Goal: Task Accomplishment & Management: Manage account settings

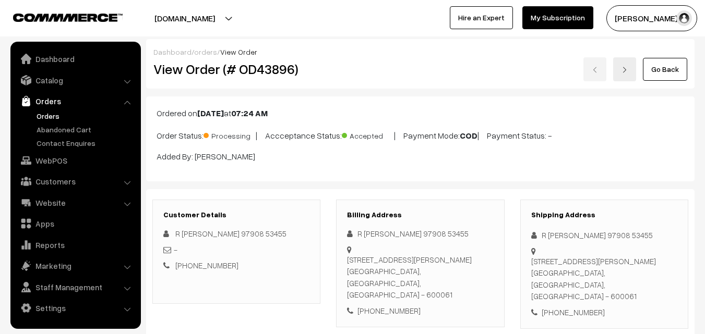
scroll to position [522, 0]
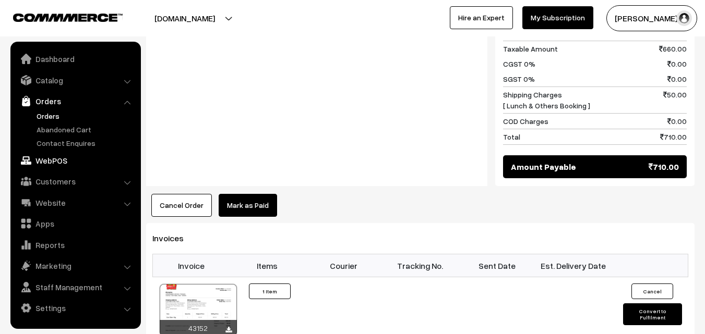
click at [55, 164] on link "WebPOS" at bounding box center [75, 160] width 124 height 19
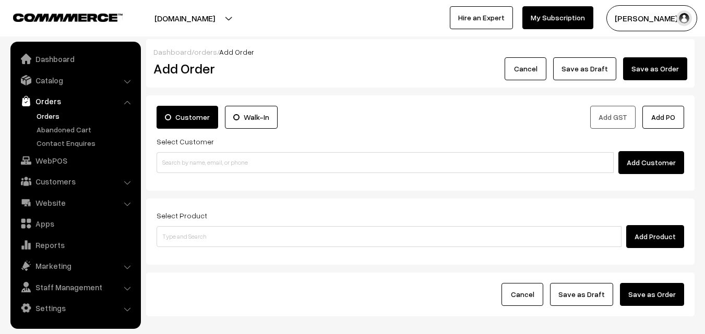
click at [45, 114] on link "Orders" at bounding box center [85, 116] width 103 height 11
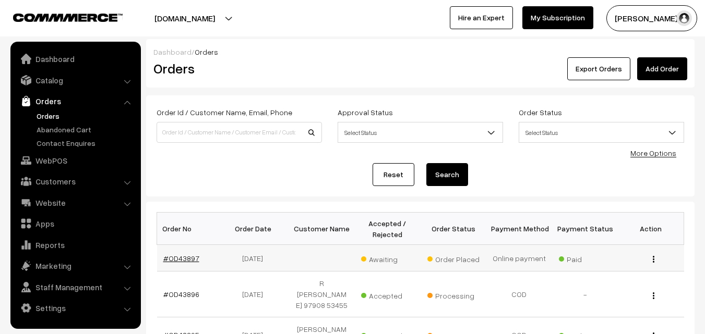
click at [183, 260] on link "#OD43897" at bounding box center [181, 258] width 36 height 9
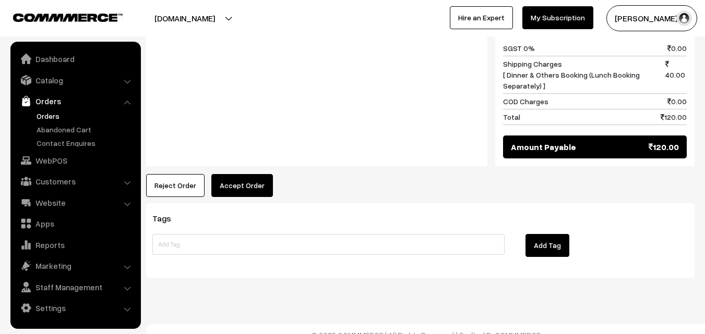
click at [258, 174] on button "Accept Order" at bounding box center [242, 185] width 62 height 23
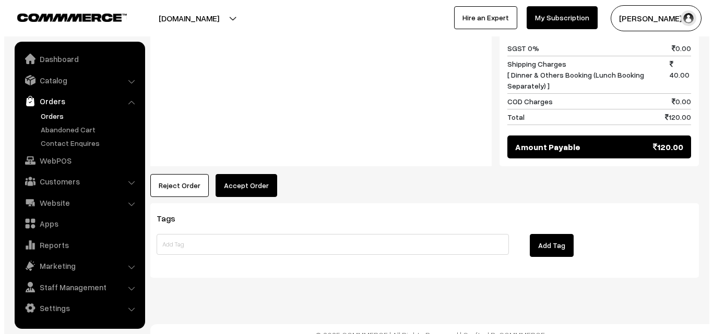
scroll to position [529, 0]
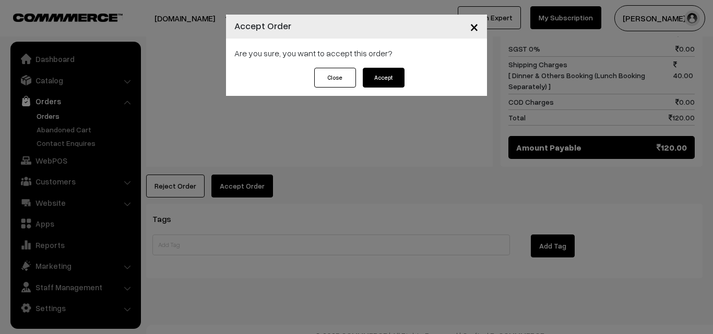
click at [386, 80] on button "Accept" at bounding box center [384, 78] width 42 height 20
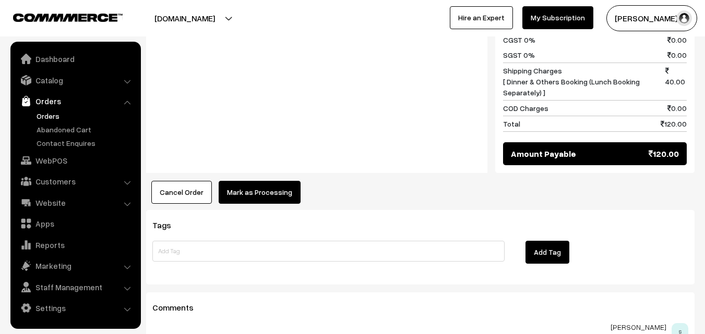
click at [282, 181] on button "Mark as Processing" at bounding box center [260, 192] width 82 height 23
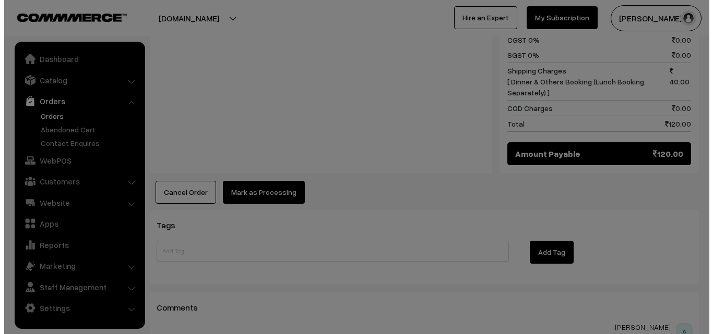
scroll to position [522, 0]
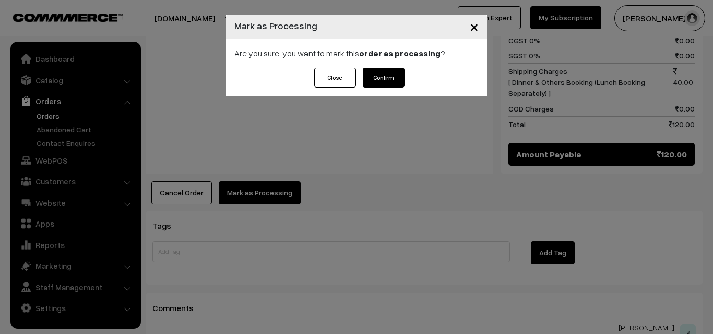
click at [380, 79] on button "Confirm" at bounding box center [384, 78] width 42 height 20
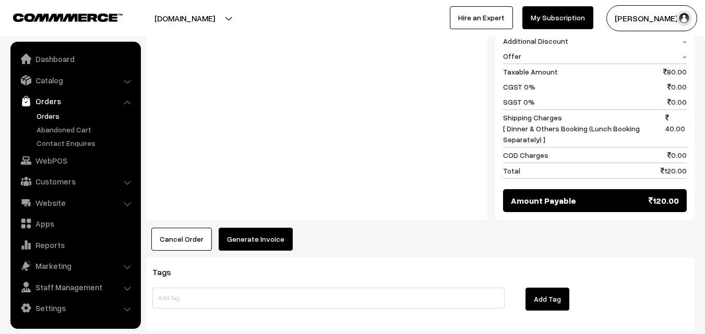
scroll to position [574, 0]
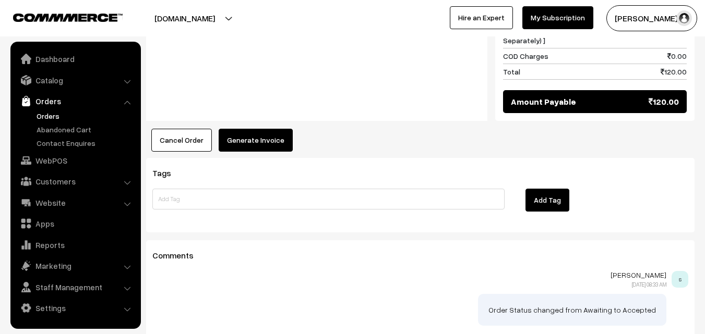
click at [265, 129] on button "Generate Invoice" at bounding box center [256, 140] width 74 height 23
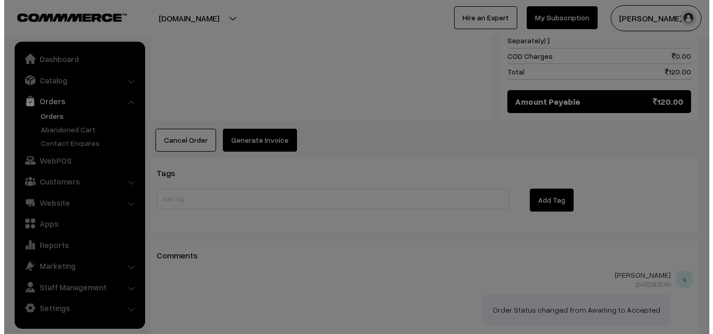
scroll to position [574, 0]
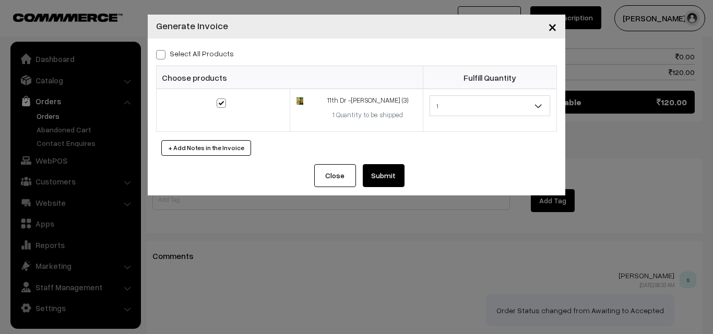
click at [164, 54] on span at bounding box center [160, 54] width 9 height 9
click at [163, 54] on input "Select All Products" at bounding box center [159, 53] width 7 height 7
checkbox input "true"
click at [392, 176] on button "Submit" at bounding box center [384, 175] width 42 height 23
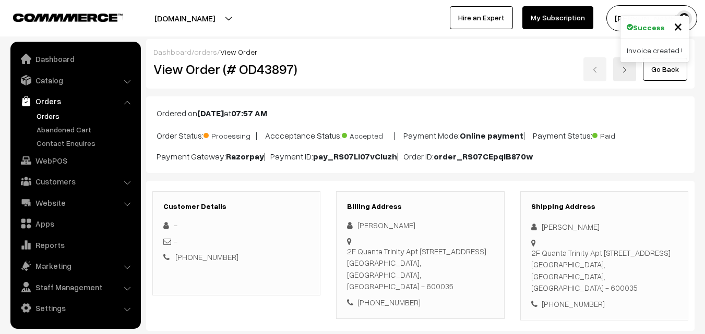
scroll to position [574, 0]
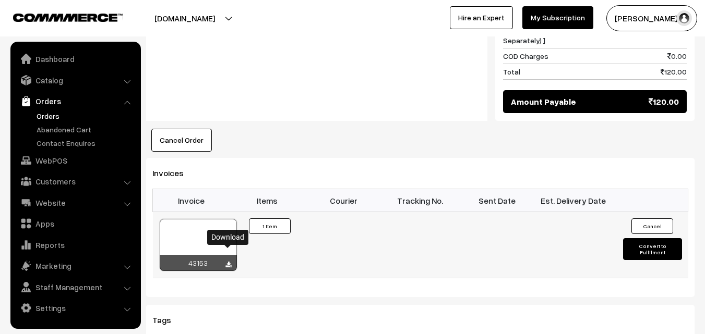
click at [229, 262] on icon at bounding box center [228, 265] width 6 height 7
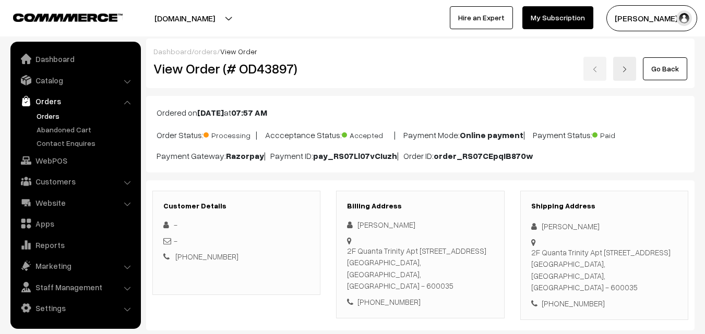
scroll to position [0, 0]
drag, startPoint x: 369, startPoint y: 291, endPoint x: 432, endPoint y: 294, distance: 62.7
click at [432, 297] on div "[PHONE_NUMBER]" at bounding box center [420, 303] width 146 height 12
copy div "9952961650"
click at [40, 117] on link "Orders" at bounding box center [85, 116] width 103 height 11
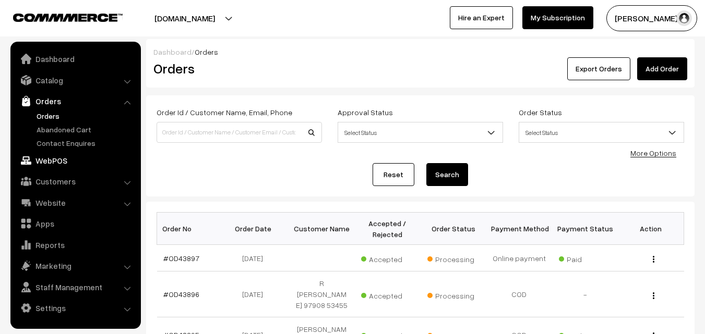
click at [54, 160] on link "WebPOS" at bounding box center [75, 160] width 124 height 19
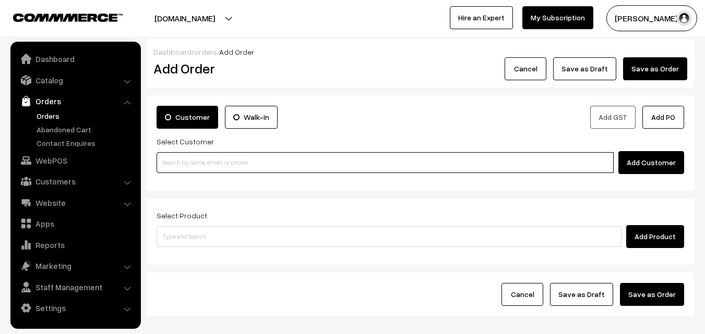
click at [193, 162] on input at bounding box center [385, 162] width 457 height 21
paste input "+91 6380 878 486"
type input "Lakshmi Manivannan 63808 78486 [6380878486]"
paste input "+91 6380 878 486"
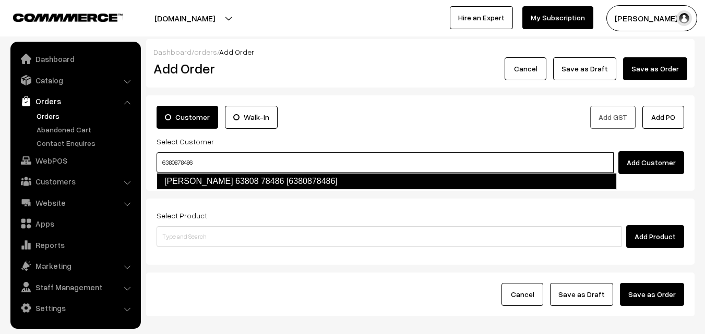
type input "Lakshmi Manivannan 63808 78486 [6380878486]"
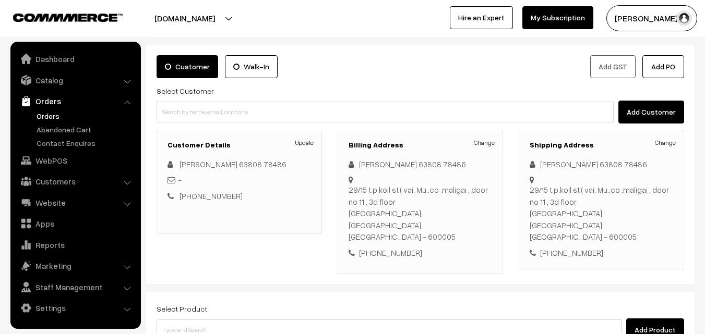
scroll to position [52, 0]
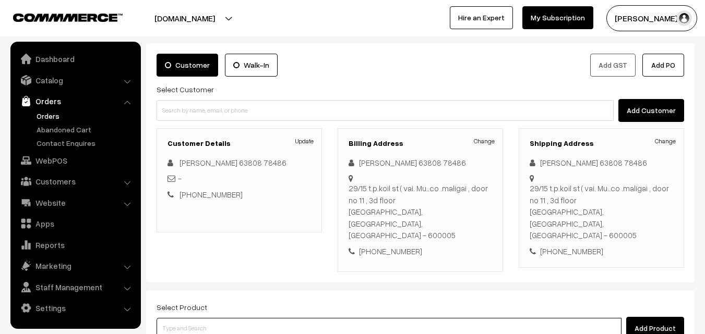
click at [332, 318] on input at bounding box center [389, 328] width 465 height 21
type input "ghee"
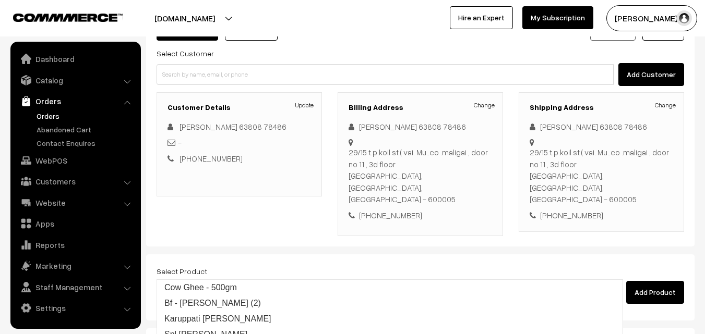
scroll to position [104, 0]
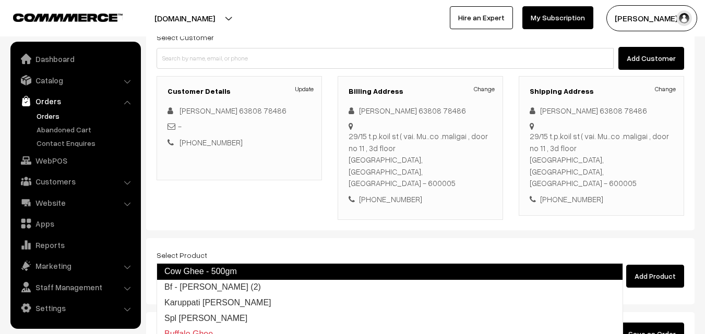
click at [275, 271] on link "Cow Ghee - 500gm" at bounding box center [390, 271] width 466 height 17
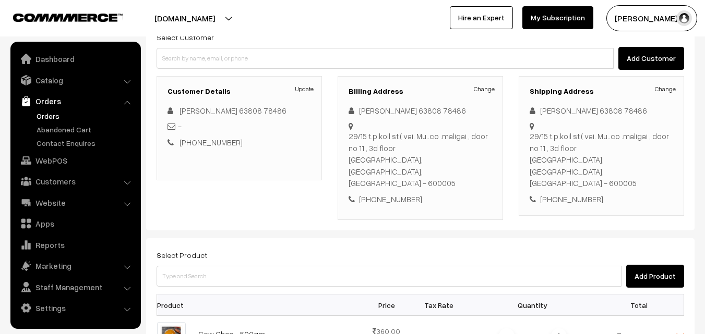
scroll to position [157, 0]
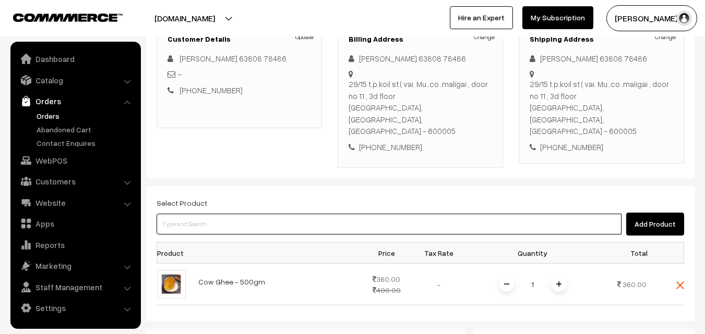
click at [346, 214] on input at bounding box center [389, 224] width 465 height 21
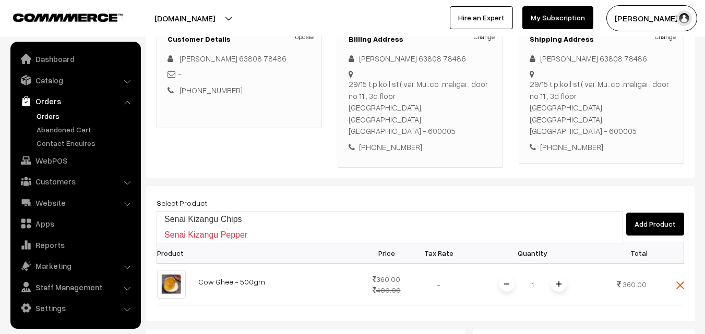
type input "Senai Kizangu Chips"
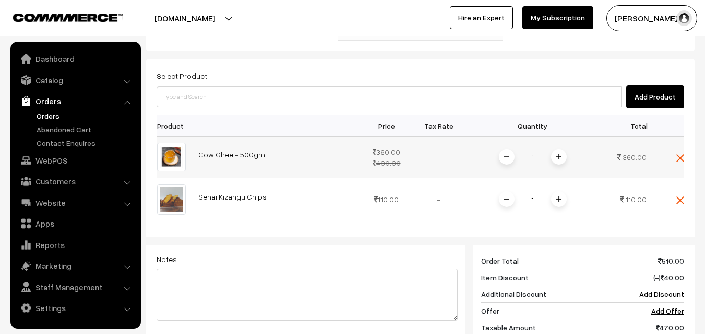
scroll to position [313, 0]
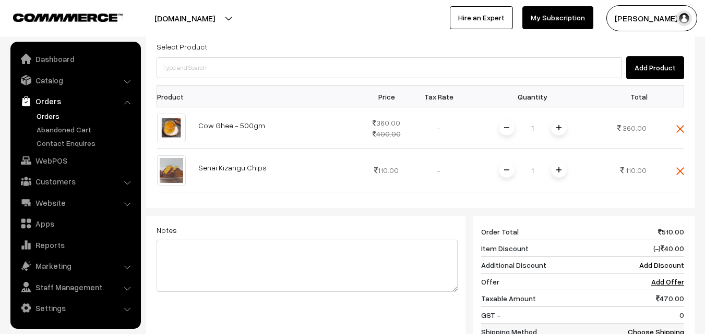
click at [665, 328] on link "Choose Shipping Method" at bounding box center [656, 338] width 56 height 20
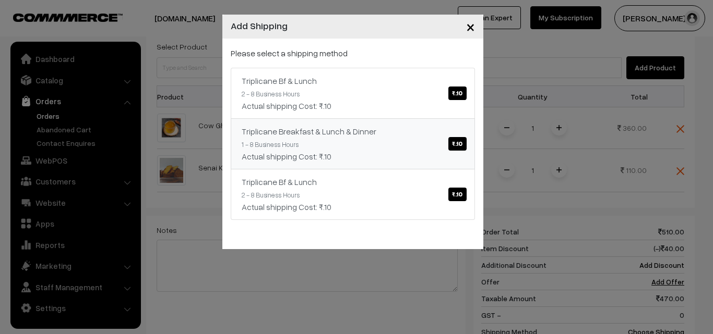
click at [463, 146] on span "₹.10" at bounding box center [457, 144] width 18 height 14
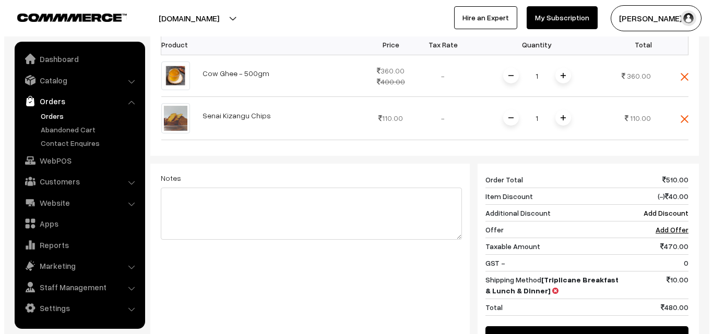
scroll to position [470, 0]
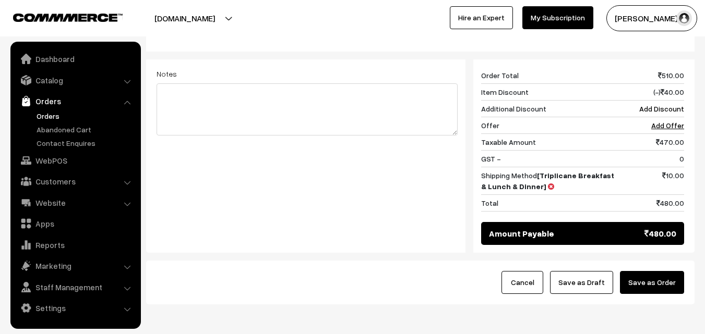
click at [674, 271] on button "Save as Order" at bounding box center [652, 282] width 64 height 23
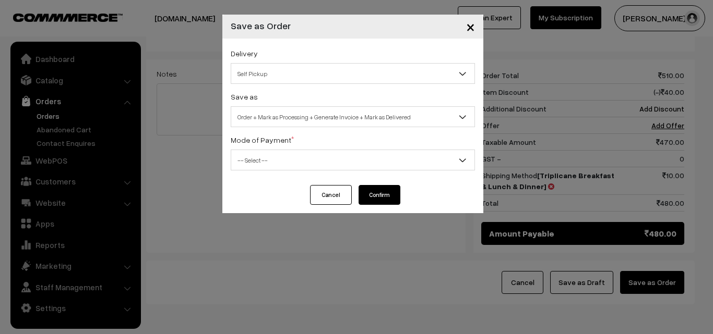
click at [331, 80] on span "Self Pickup" at bounding box center [352, 74] width 243 height 18
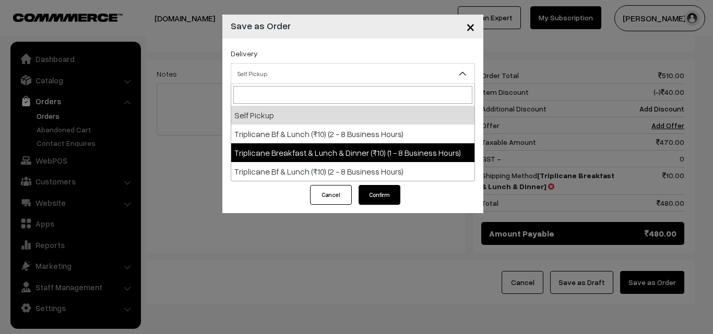
select select "TBL1"
select select "3"
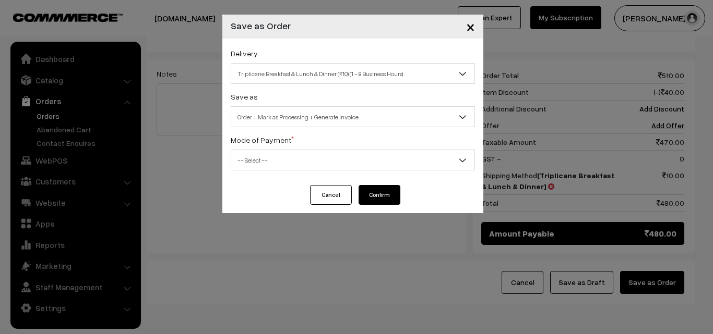
click at [332, 164] on span "-- Select --" at bounding box center [352, 160] width 243 height 18
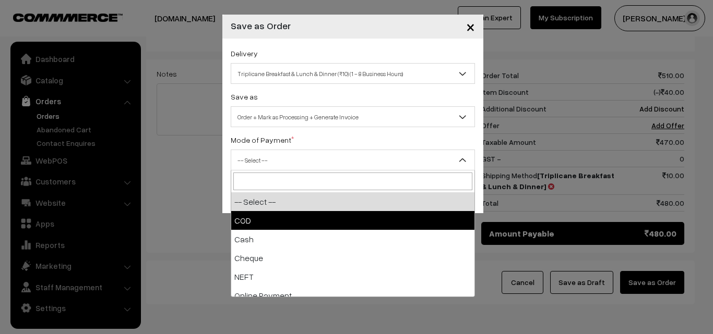
select select "1"
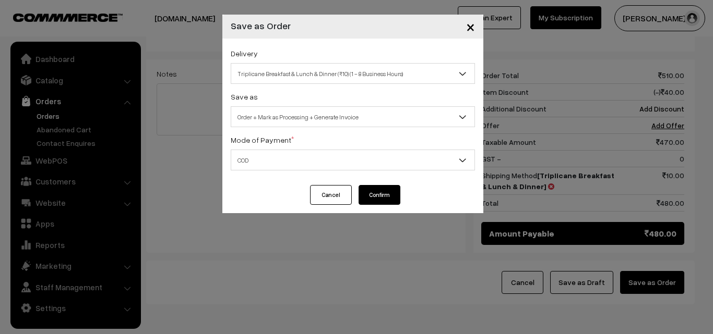
click at [368, 197] on button "Confirm" at bounding box center [379, 195] width 42 height 20
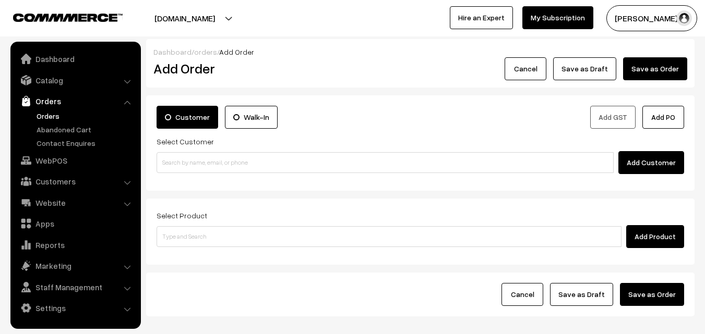
click at [53, 113] on link "Orders" at bounding box center [85, 116] width 103 height 11
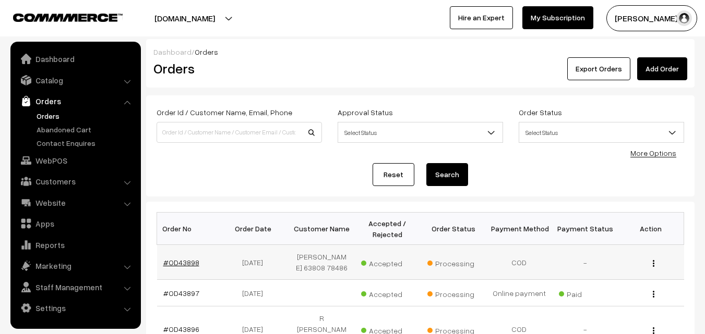
click at [189, 267] on link "#OD43898" at bounding box center [181, 262] width 36 height 9
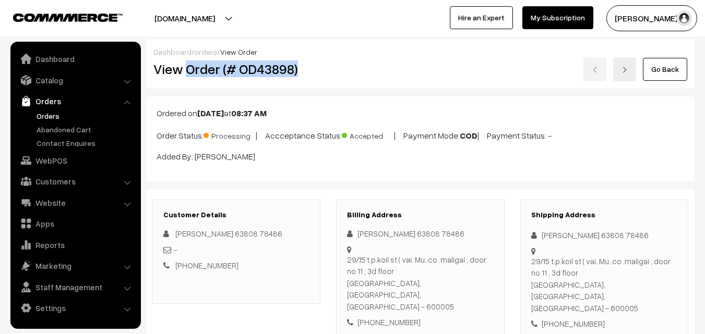
drag, startPoint x: 187, startPoint y: 69, endPoint x: 297, endPoint y: 68, distance: 109.6
click at [297, 68] on h2 "View Order (# OD43898)" at bounding box center [236, 69] width 167 height 16
copy h2 "Order (# OD43898)"
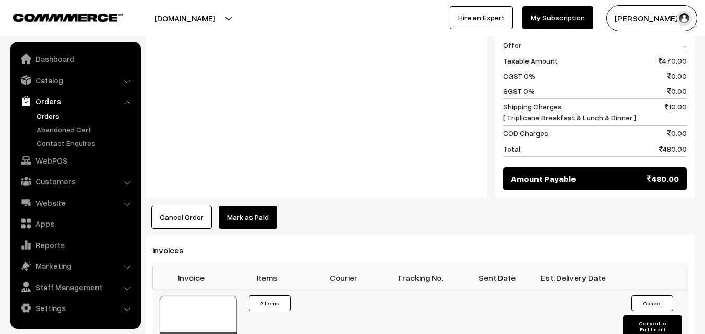
scroll to position [626, 0]
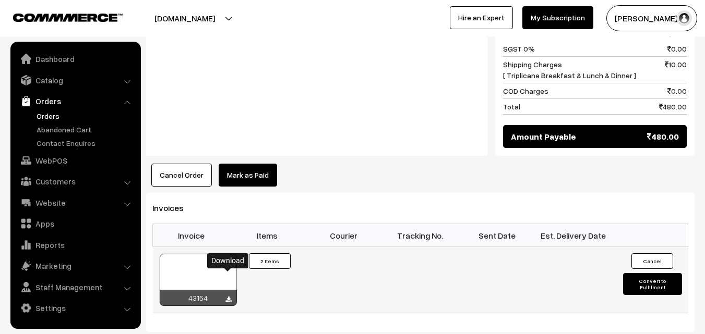
click at [227, 297] on icon at bounding box center [228, 300] width 6 height 7
click at [53, 120] on link "Orders" at bounding box center [85, 116] width 103 height 11
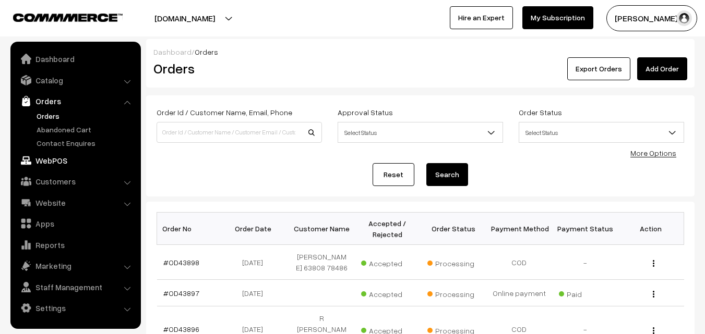
click at [59, 160] on link "WebPOS" at bounding box center [75, 160] width 124 height 19
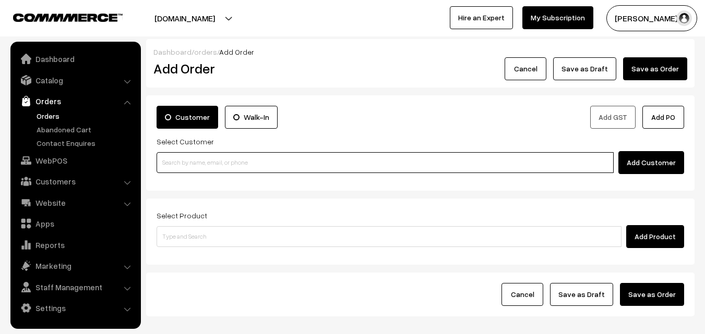
click at [291, 169] on input at bounding box center [385, 162] width 457 height 21
paste input "+91 80560 27806"
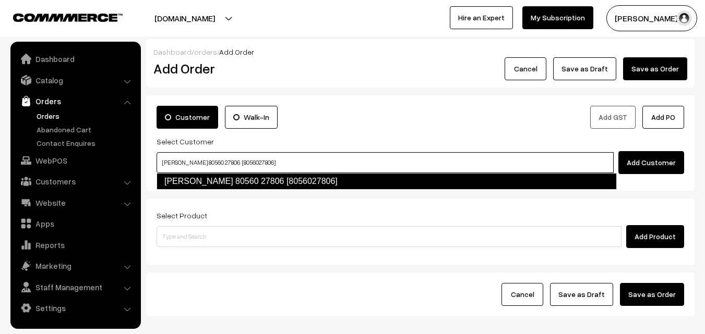
type input "Sumathi 80560 27806 [8056027806]"
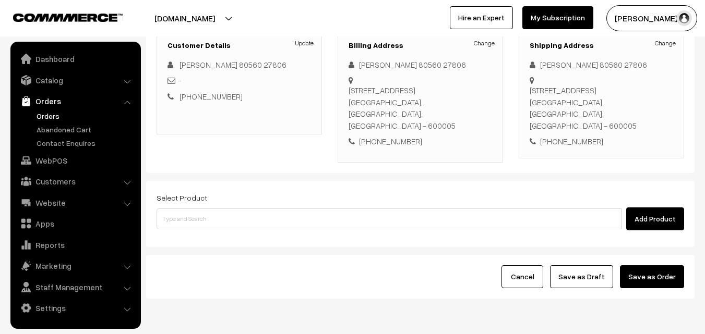
scroll to position [157, 0]
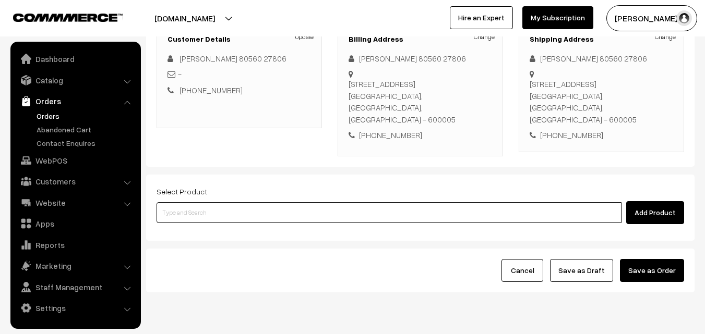
click at [316, 202] on input at bounding box center [389, 212] width 465 height 21
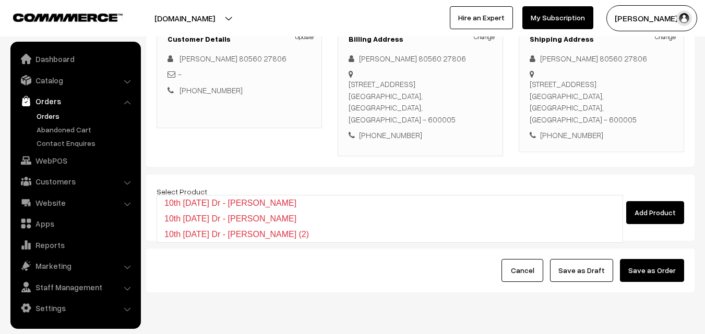
type input "1"
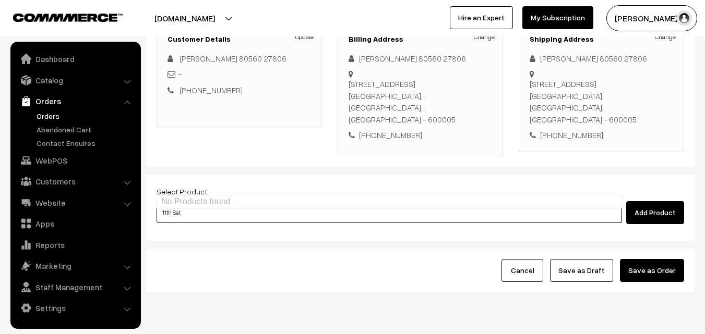
type input "11th Sat"
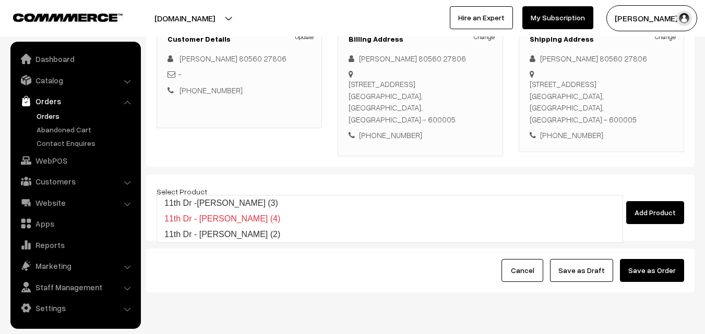
type input "1"
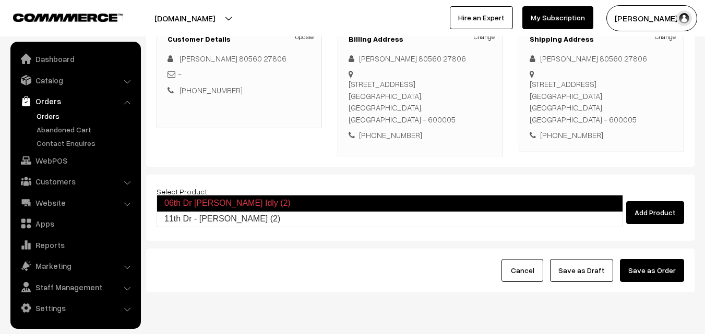
type input "11th Dr - [PERSON_NAME] (2)"
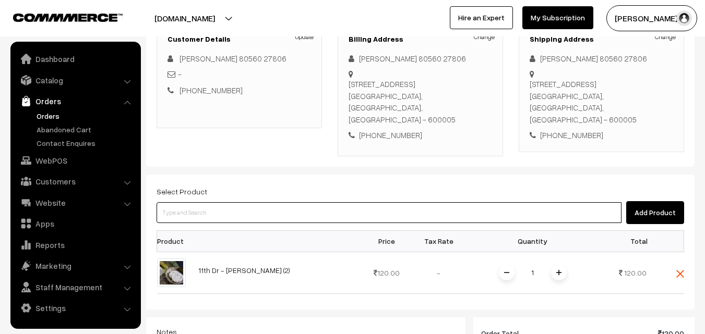
click at [341, 202] on input at bounding box center [389, 212] width 465 height 21
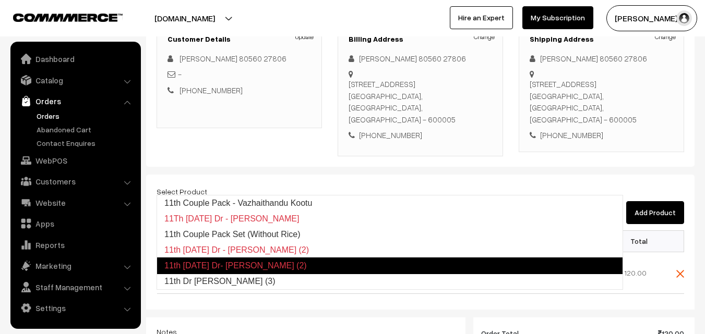
type input "11th Dr Chappathi (3)"
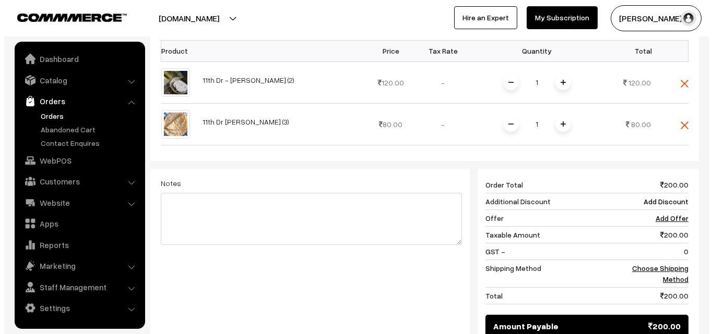
scroll to position [365, 0]
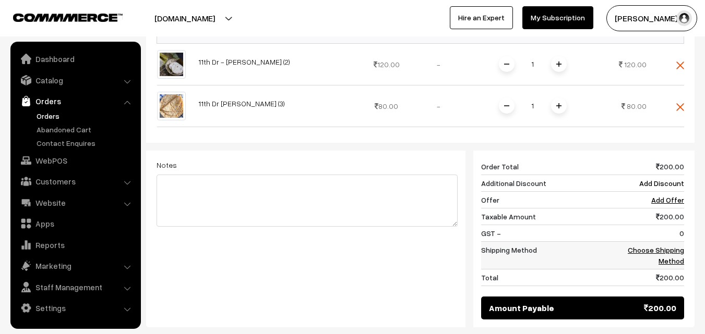
click at [676, 246] on link "Choose Shipping Method" at bounding box center [656, 256] width 56 height 20
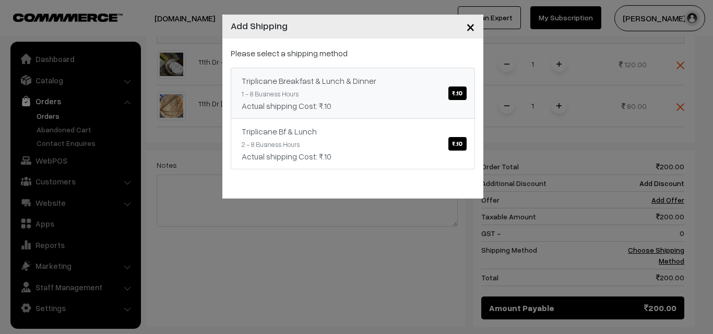
click at [462, 92] on span "₹.10" at bounding box center [457, 94] width 18 height 14
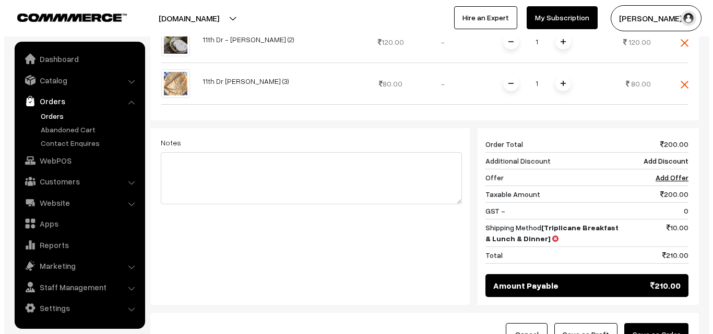
scroll to position [405, 0]
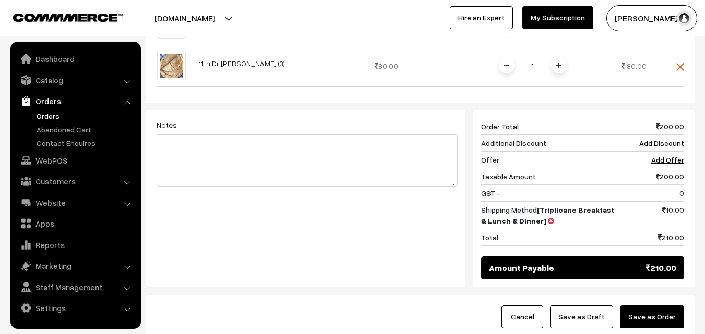
click at [667, 306] on button "Save as Order" at bounding box center [652, 317] width 64 height 23
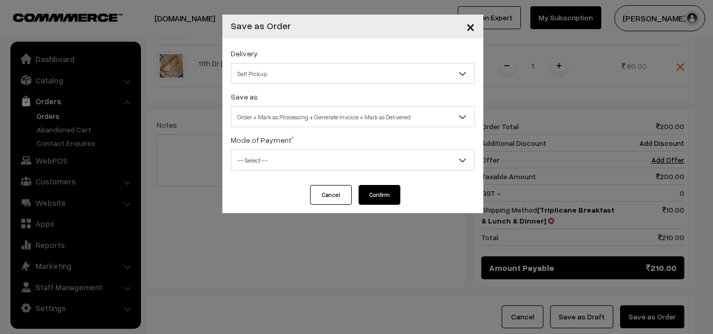
drag, startPoint x: 411, startPoint y: 71, endPoint x: 407, endPoint y: 80, distance: 9.9
click at [411, 71] on span "Self Pickup" at bounding box center [352, 74] width 243 height 18
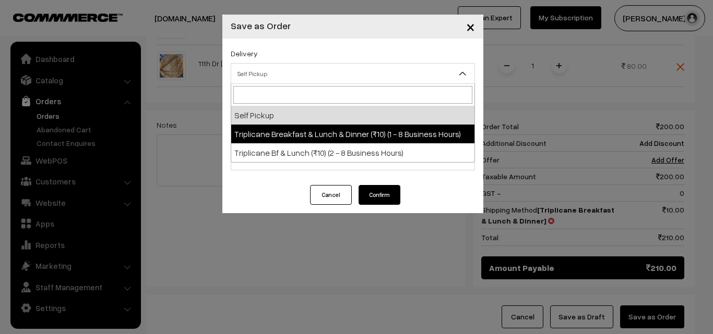
select select "TBL1"
select select "3"
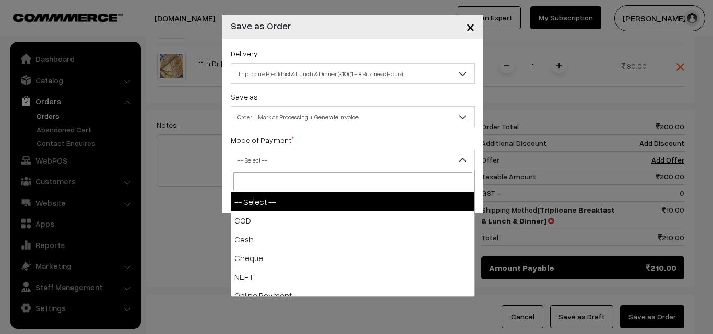
click at [397, 162] on span "-- Select --" at bounding box center [352, 160] width 243 height 18
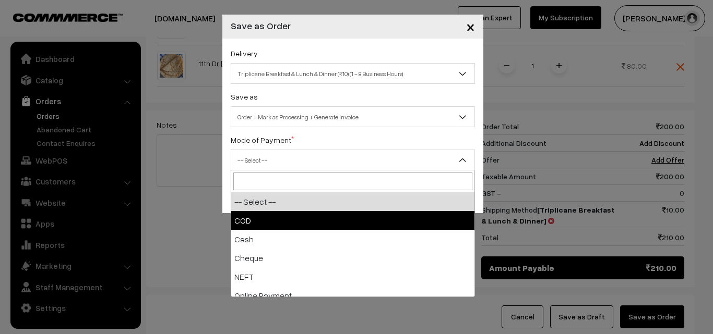
select select "1"
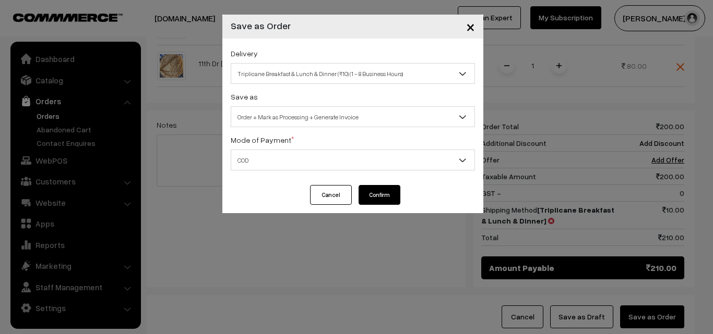
click at [383, 197] on button "Confirm" at bounding box center [379, 195] width 42 height 20
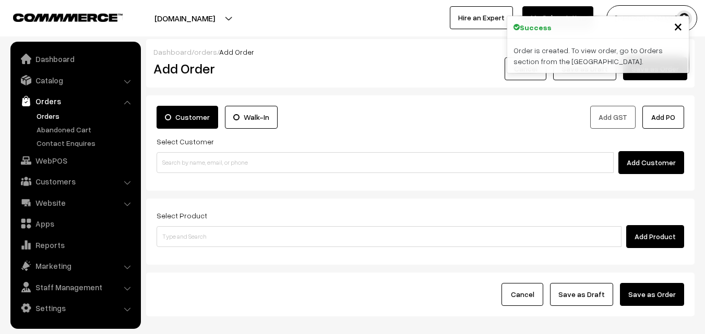
click at [55, 116] on link "Orders" at bounding box center [85, 116] width 103 height 11
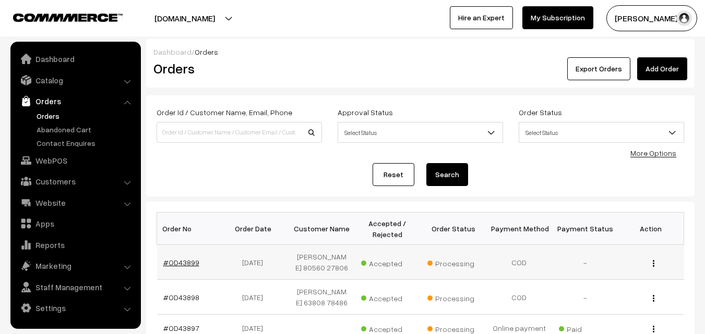
click at [171, 262] on link "#OD43899" at bounding box center [181, 262] width 36 height 9
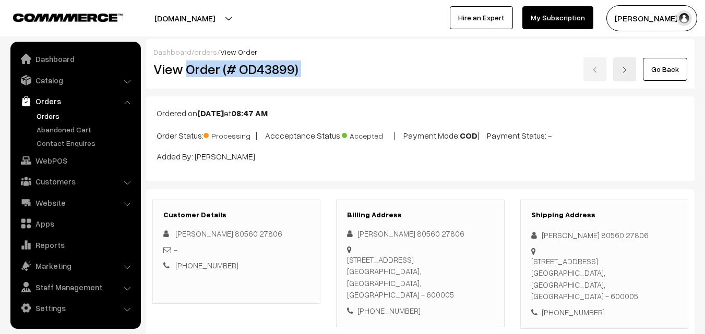
drag, startPoint x: 186, startPoint y: 70, endPoint x: 436, endPoint y: 83, distance: 250.2
click at [436, 83] on div "Dashboard / orders / View Order View Order (# OD43899) Go Back" at bounding box center [420, 64] width 548 height 50
copy div "Order (# OD43899)"
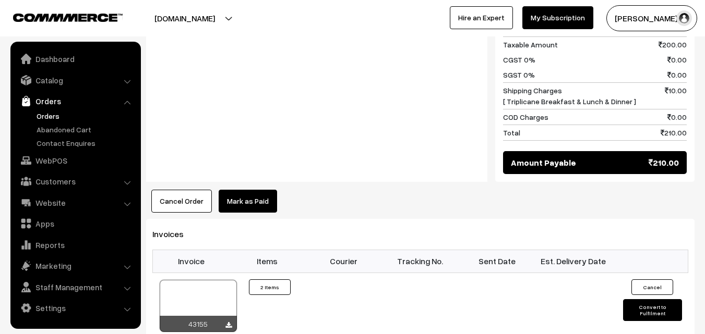
scroll to position [574, 0]
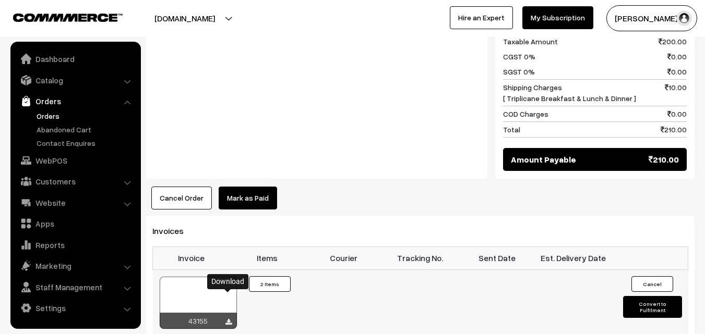
click at [229, 319] on icon at bounding box center [228, 322] width 6 height 7
click at [54, 116] on link "Orders" at bounding box center [85, 116] width 103 height 11
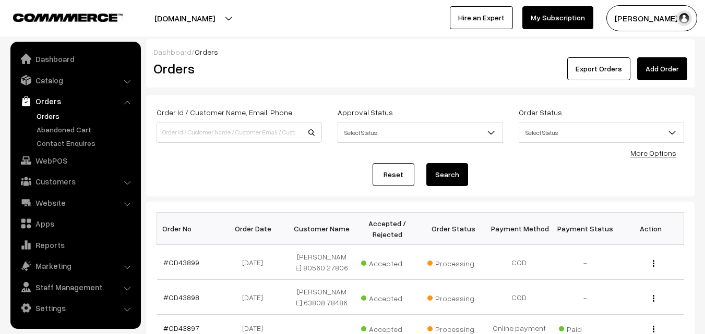
click at [57, 157] on link "WebPOS" at bounding box center [75, 160] width 124 height 19
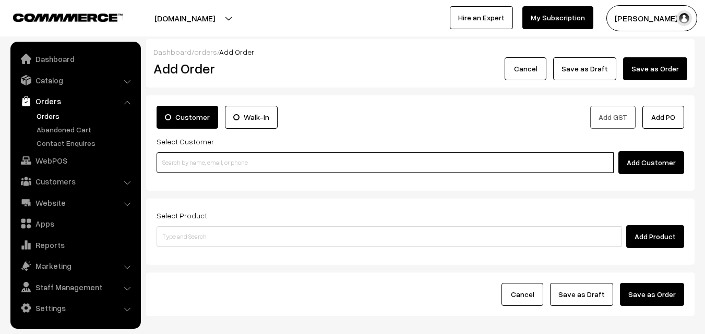
click at [233, 170] on input at bounding box center [385, 162] width 457 height 21
paste input "+91 73582 75185"
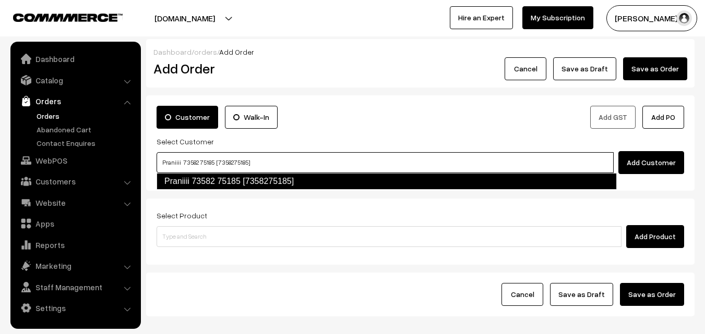
type input "Praniiii 73582 75185 [7358275185]"
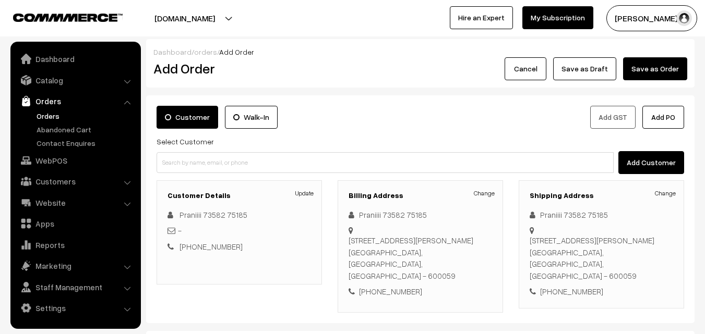
click at [52, 119] on link "Orders" at bounding box center [85, 116] width 103 height 11
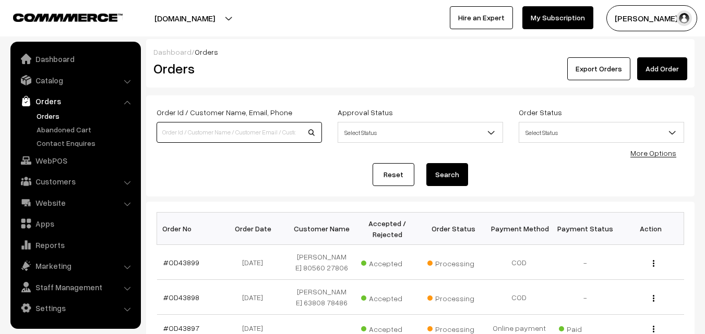
click at [200, 130] on input at bounding box center [239, 132] width 165 height 21
paste input "[PHONE_NUMBER]"
type input "7358275185"
click at [426, 163] on button "Search" at bounding box center [447, 174] width 42 height 23
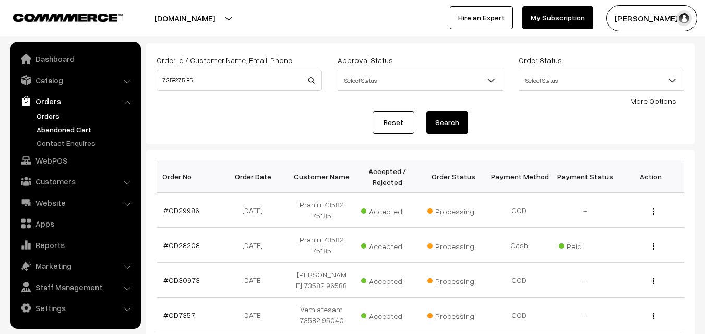
scroll to position [26, 0]
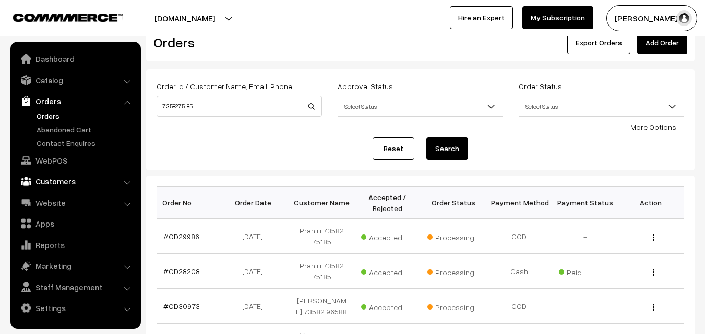
click at [65, 176] on link "Customers" at bounding box center [75, 181] width 124 height 19
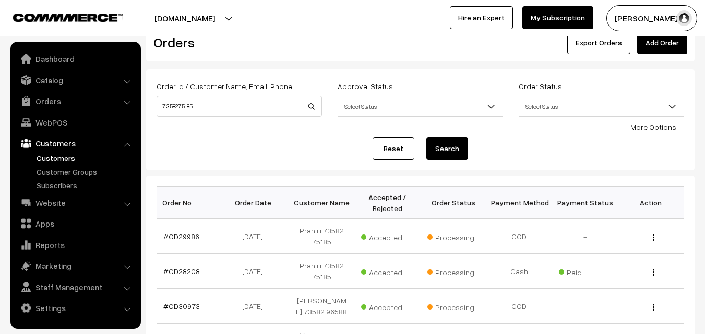
click at [69, 153] on link "Customers" at bounding box center [85, 158] width 103 height 11
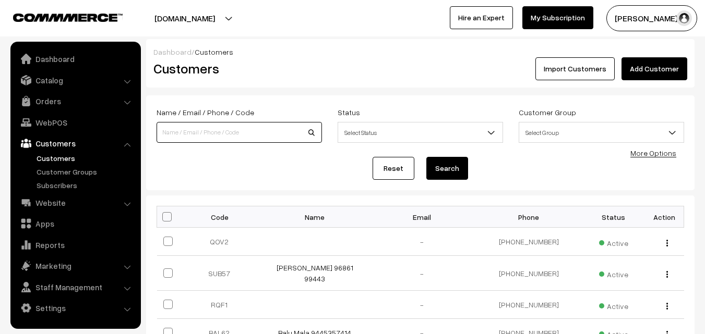
click at [207, 133] on input at bounding box center [239, 132] width 165 height 21
paste input "+91 73582 75185"
type input "7358275185"
click at [426, 157] on button "Search" at bounding box center [447, 168] width 42 height 23
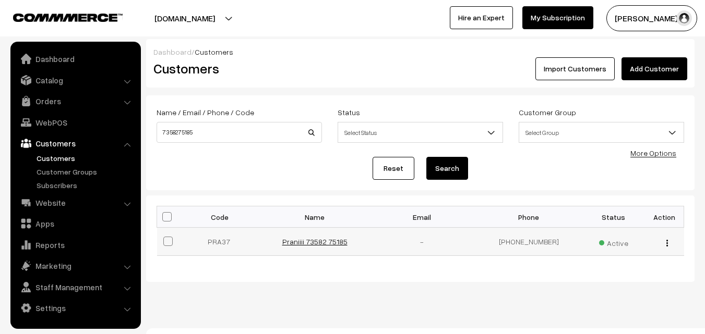
click at [302, 242] on link "Praniiii 73582 75185" at bounding box center [314, 241] width 65 height 9
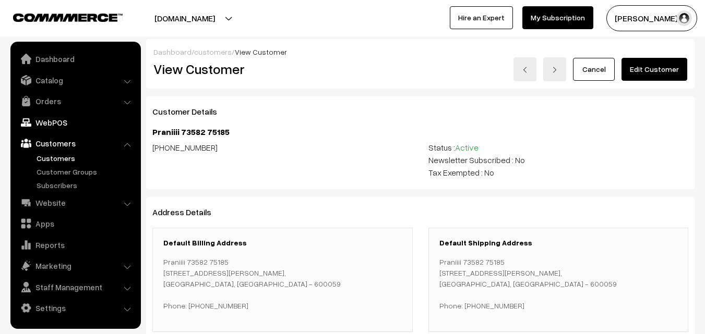
click at [63, 118] on link "WebPOS" at bounding box center [75, 122] width 124 height 19
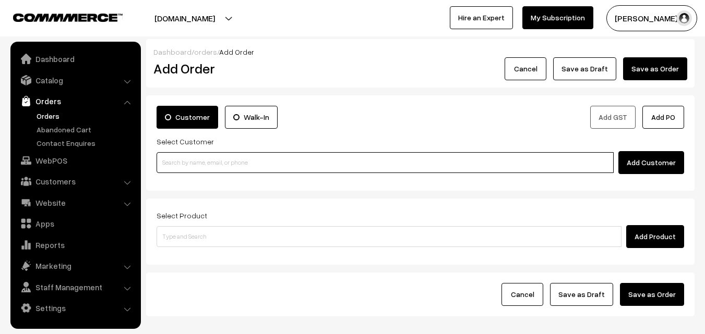
click at [276, 161] on input at bounding box center [385, 162] width 457 height 21
paste input "+91 73582 75185"
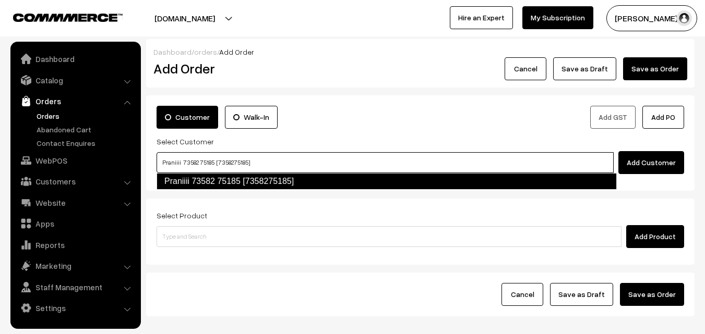
type input "Praniiii 73582 75185 [7358275185]"
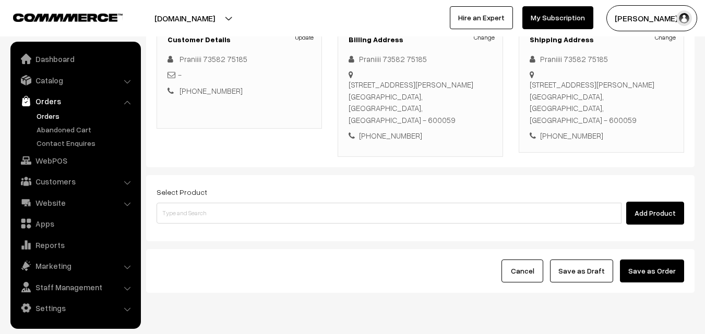
scroll to position [157, 0]
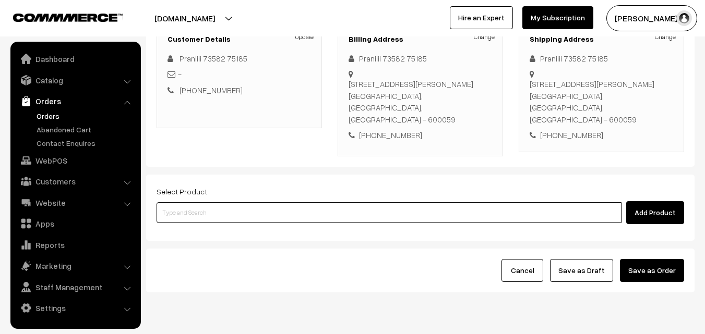
click at [267, 207] on input at bounding box center [389, 212] width 465 height 21
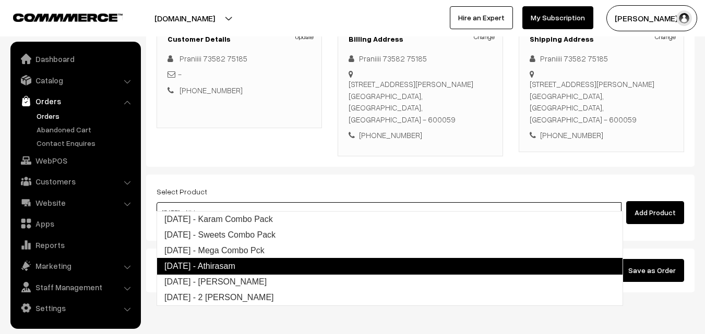
type input "Diwali - Mega Combo Pck"
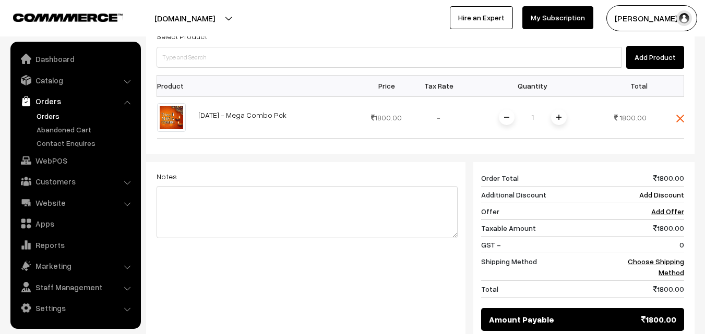
scroll to position [313, 0]
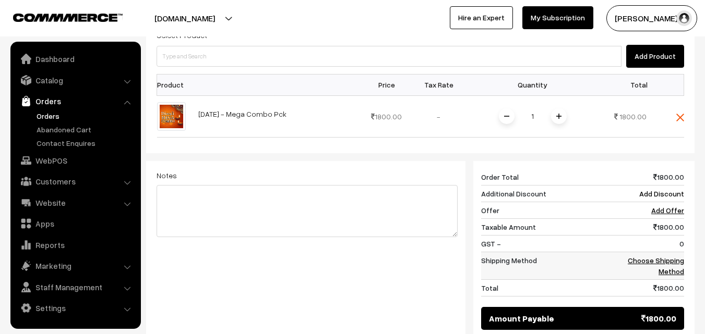
click at [646, 256] on link "Choose Shipping Method" at bounding box center [656, 266] width 56 height 20
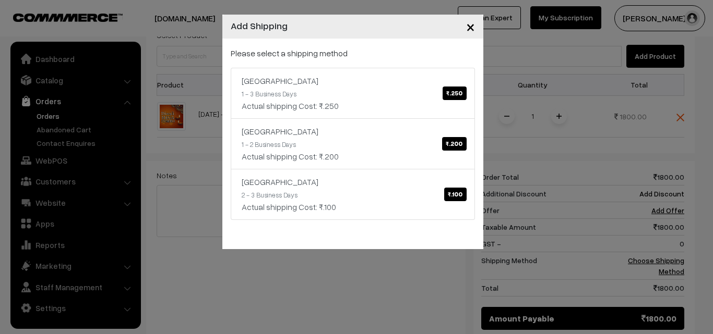
click at [470, 28] on span "×" at bounding box center [470, 26] width 9 height 19
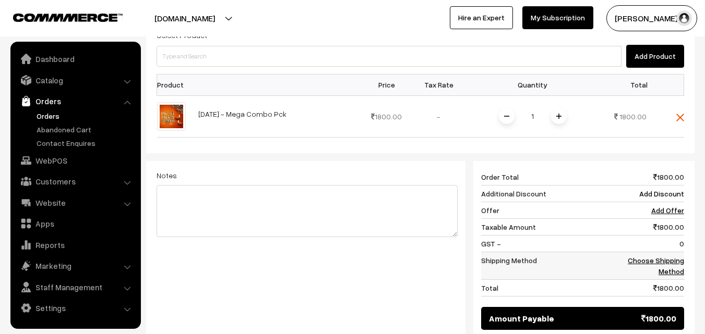
click at [676, 256] on link "Choose Shipping Method" at bounding box center [656, 266] width 56 height 20
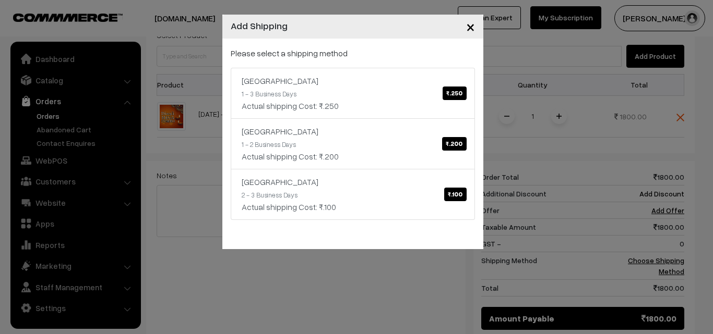
click at [470, 21] on span "×" at bounding box center [470, 26] width 9 height 19
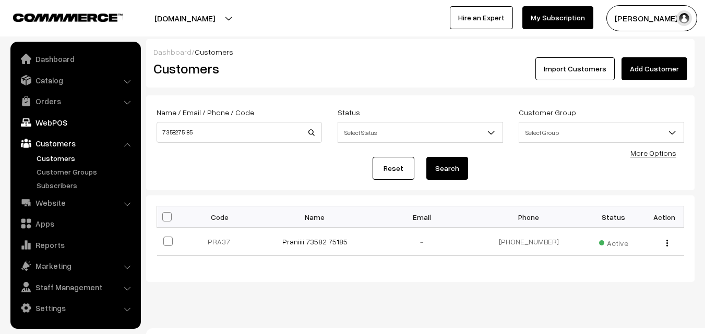
click at [44, 121] on link "WebPOS" at bounding box center [75, 122] width 124 height 19
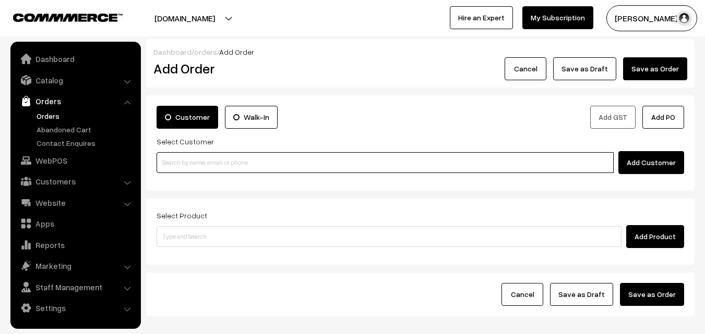
click at [318, 164] on input at bounding box center [385, 162] width 457 height 21
paste input "+91 94457 19485"
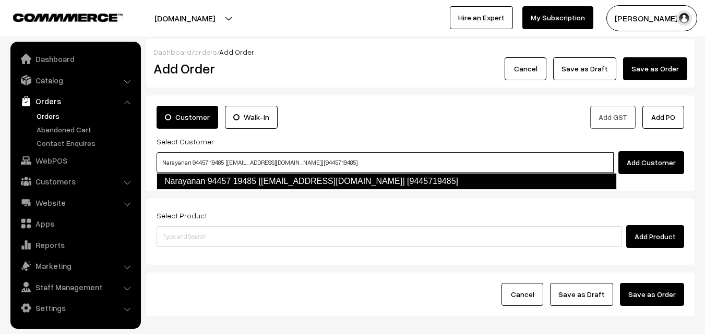
type input "Narayanan 94457 19485 [test618@gmail.com] [9445719485]"
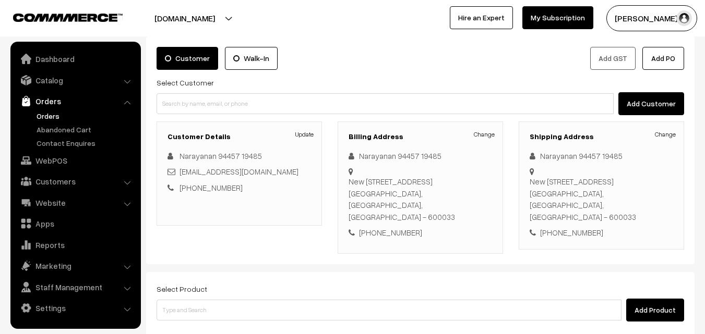
scroll to position [104, 0]
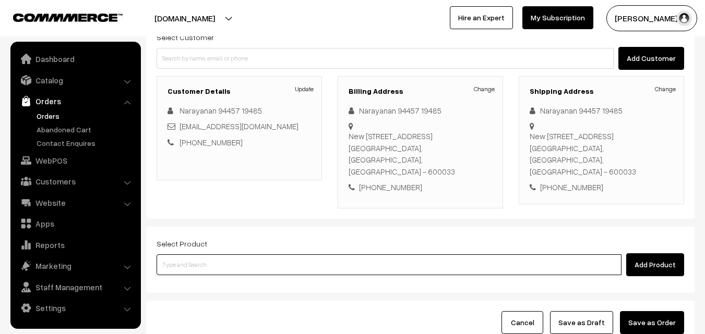
click at [375, 255] on input at bounding box center [389, 265] width 465 height 21
type input "1"
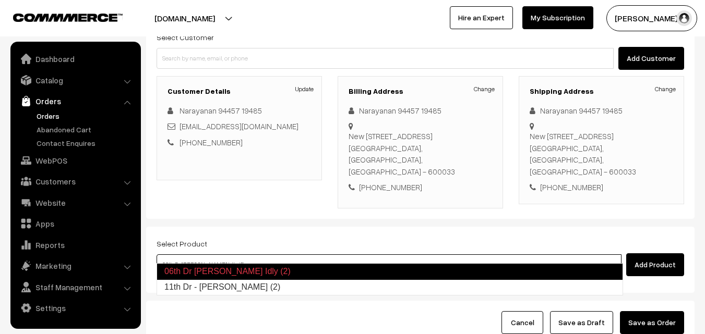
type input "11th Dr - Kancheepuram Idly (2)"
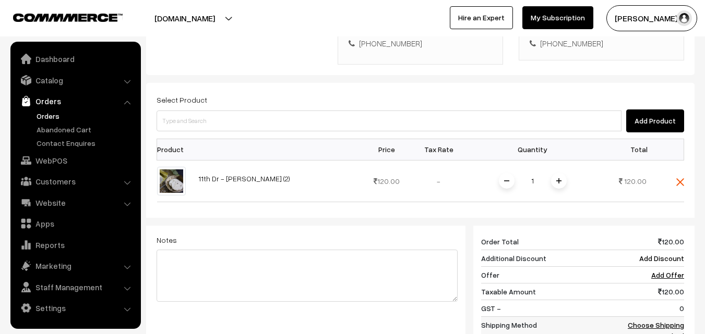
scroll to position [313, 0]
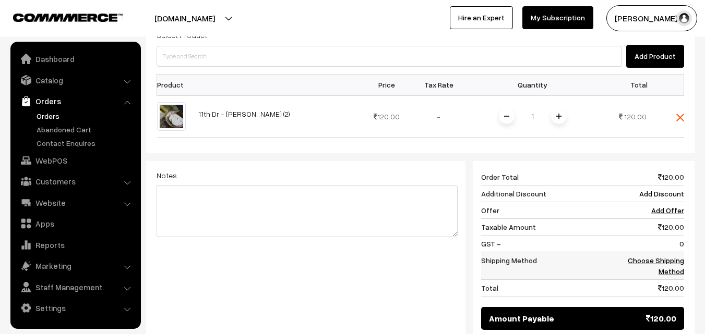
click at [673, 257] on link "Choose Shipping Method" at bounding box center [656, 266] width 56 height 20
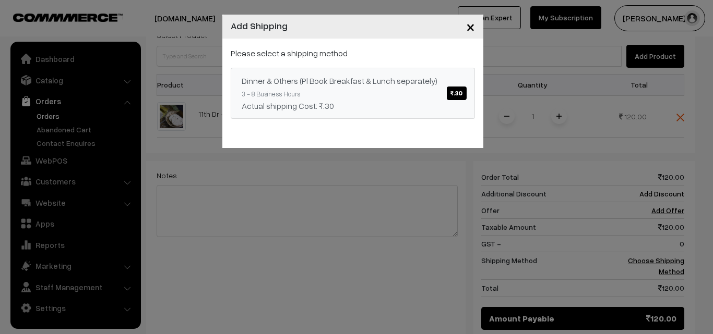
click at [456, 98] on span "₹.30" at bounding box center [456, 94] width 19 height 14
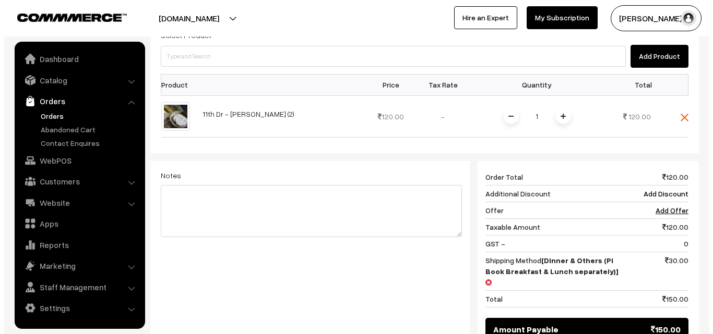
scroll to position [417, 0]
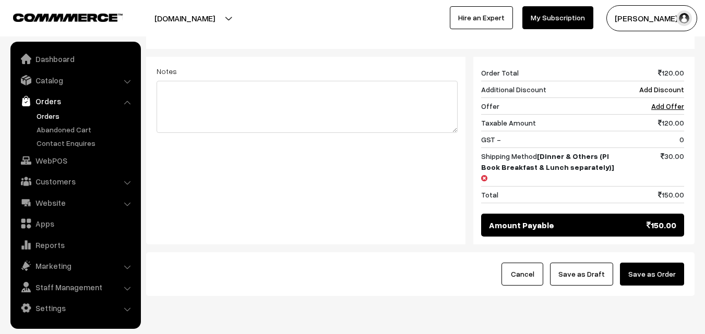
click at [645, 263] on button "Save as Order" at bounding box center [652, 274] width 64 height 23
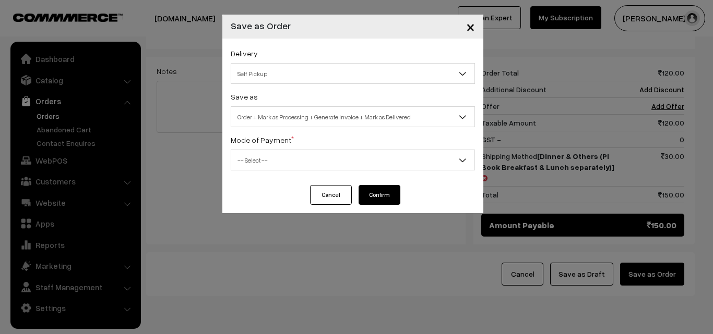
click at [391, 76] on span "Self Pickup" at bounding box center [352, 74] width 243 height 18
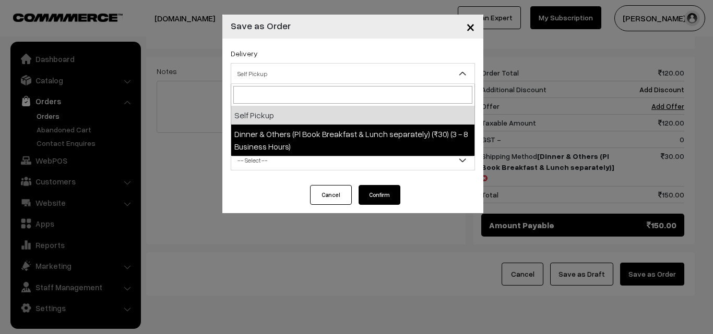
select select "DOP1"
select select "3"
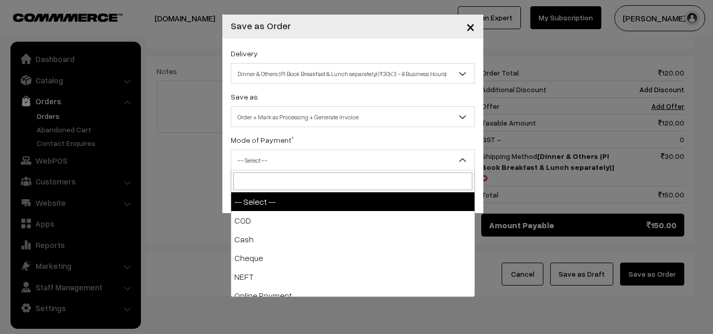
click at [376, 164] on span "-- Select --" at bounding box center [352, 160] width 243 height 18
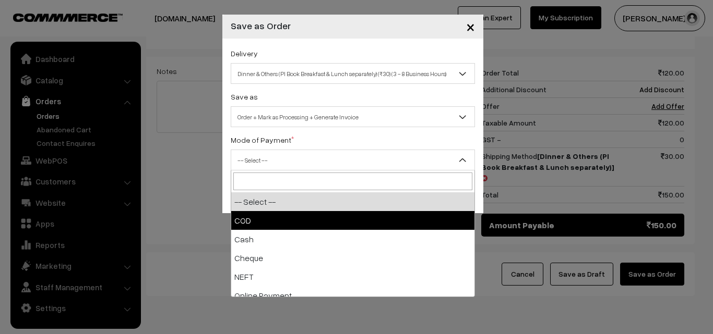
select select "1"
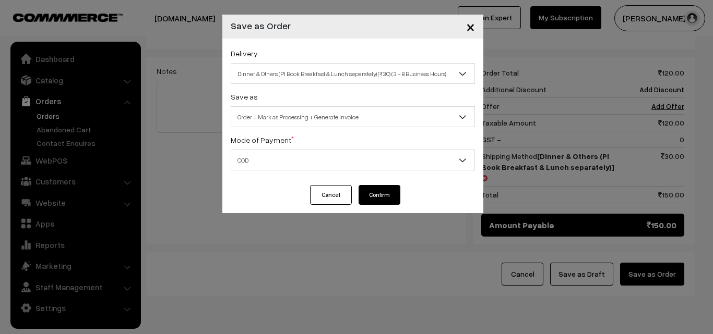
click at [373, 197] on button "Confirm" at bounding box center [379, 195] width 42 height 20
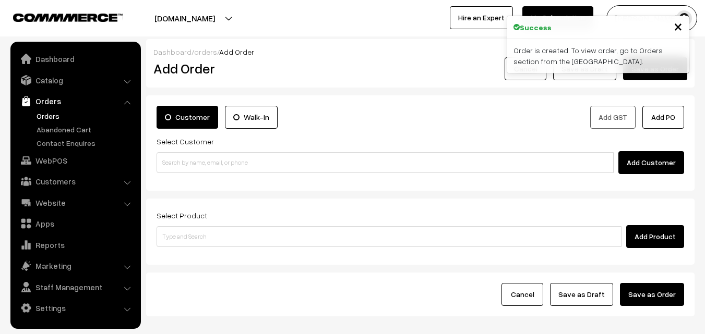
click at [52, 115] on link "Orders" at bounding box center [85, 116] width 103 height 11
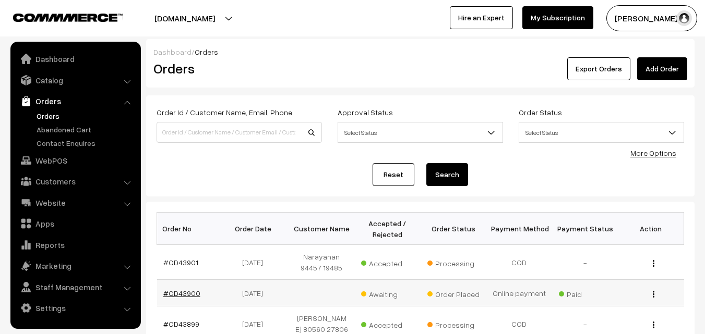
click at [188, 294] on link "#OD43900" at bounding box center [181, 293] width 37 height 9
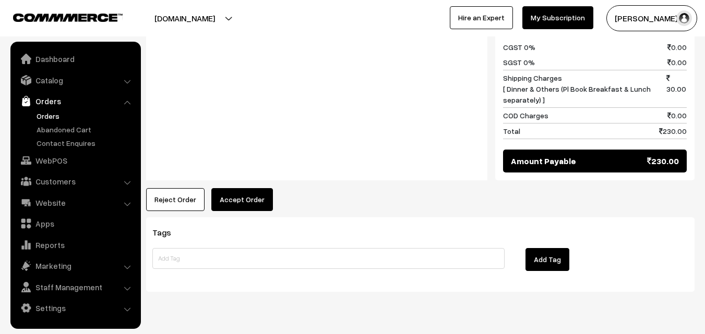
click at [227, 188] on button "Accept Order" at bounding box center [242, 199] width 62 height 23
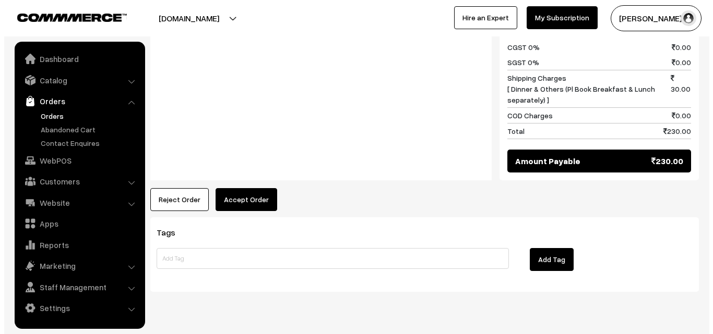
scroll to position [577, 0]
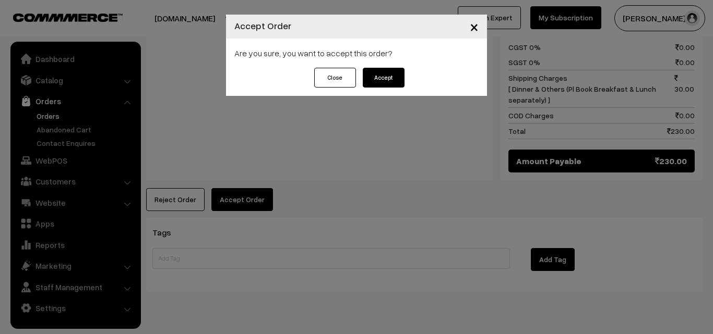
click at [380, 79] on button "Accept" at bounding box center [384, 78] width 42 height 20
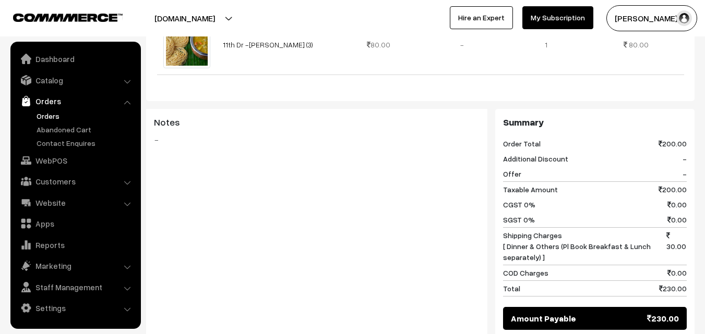
scroll to position [417, 0]
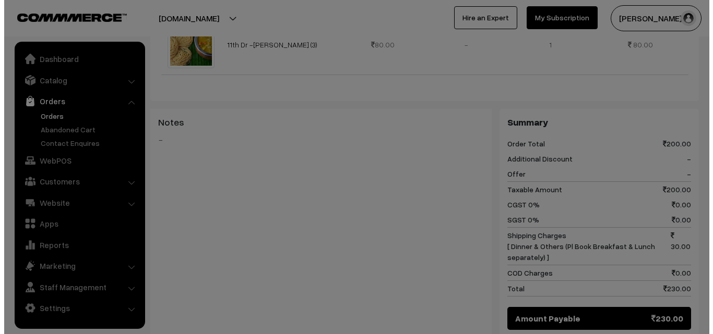
scroll to position [418, 0]
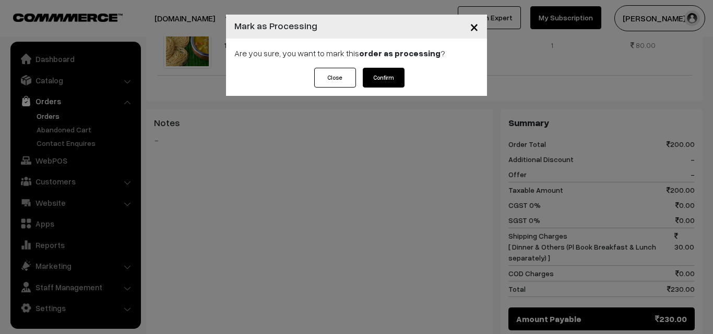
click at [383, 83] on button "Confirm" at bounding box center [384, 78] width 42 height 20
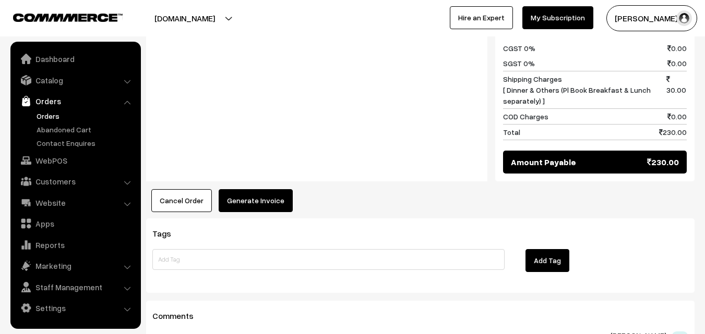
click at [251, 189] on button "Generate Invoice" at bounding box center [256, 200] width 74 height 23
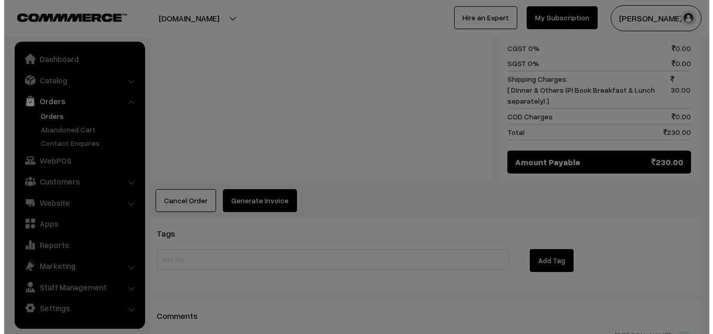
scroll to position [576, 0]
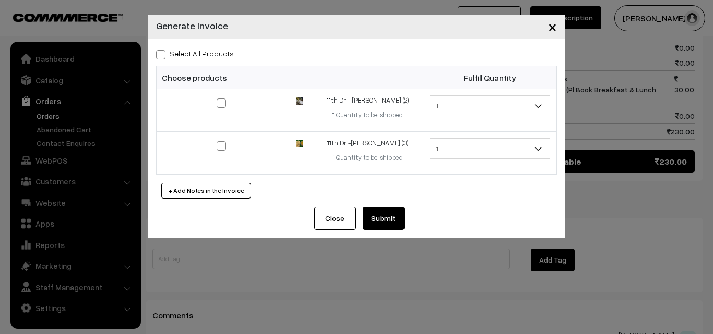
drag, startPoint x: 158, startPoint y: 57, endPoint x: 161, endPoint y: 62, distance: 6.1
click at [159, 58] on span at bounding box center [160, 54] width 9 height 9
click at [159, 56] on input "Select All Products" at bounding box center [159, 53] width 7 height 7
checkbox input "true"
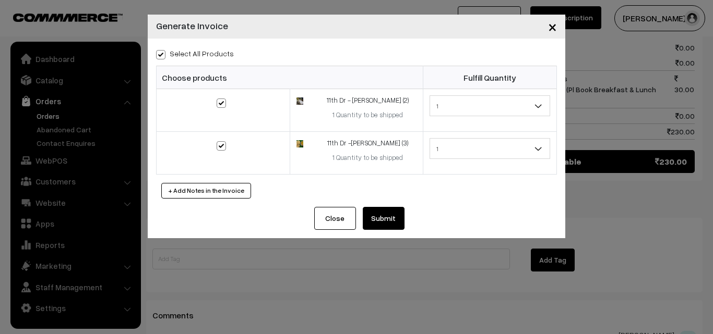
checkbox input "true"
click at [402, 219] on button "Submit" at bounding box center [384, 218] width 42 height 23
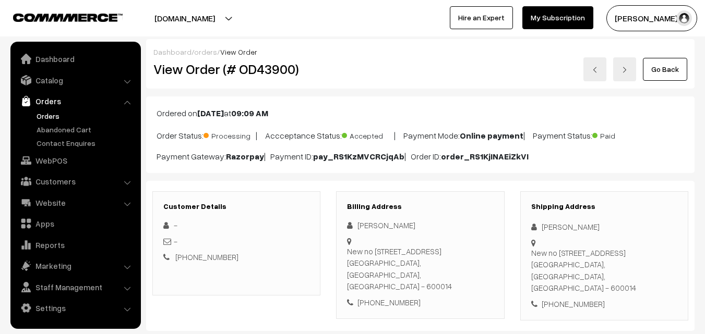
scroll to position [574, 0]
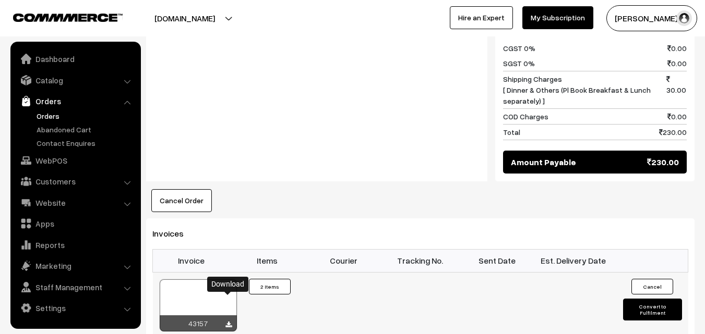
click at [227, 322] on icon at bounding box center [228, 325] width 6 height 7
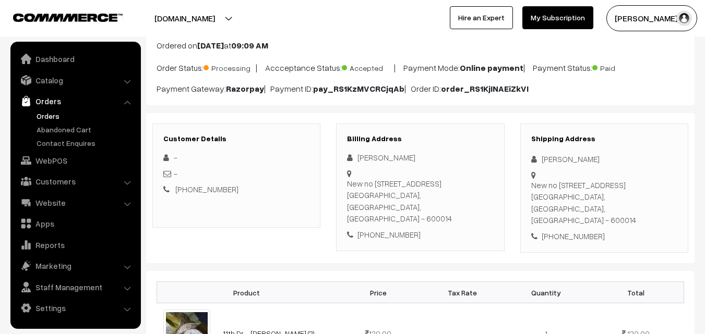
scroll to position [52, 0]
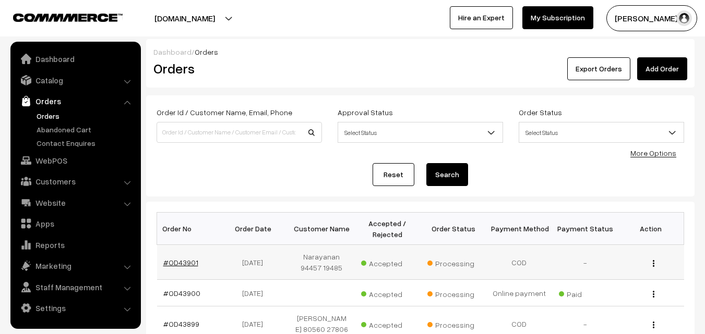
click at [181, 260] on link "#OD43901" at bounding box center [180, 262] width 35 height 9
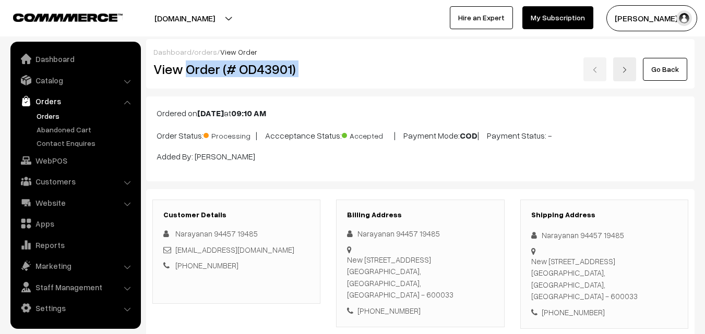
drag, startPoint x: 187, startPoint y: 69, endPoint x: 439, endPoint y: 77, distance: 252.1
click at [439, 77] on div "View Order (# OD43901) Go Back" at bounding box center [420, 69] width 549 height 24
copy div "Order (# OD43901)"
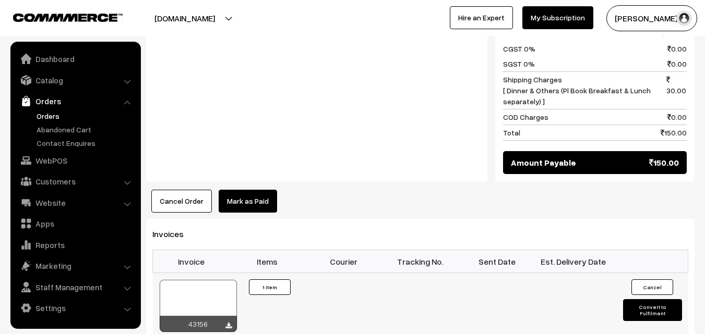
scroll to position [522, 0]
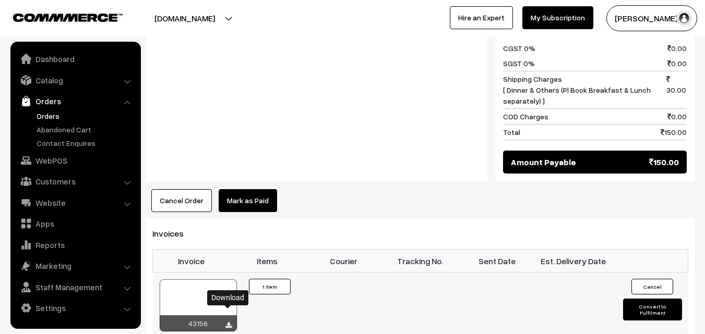
click at [226, 322] on icon at bounding box center [228, 325] width 6 height 7
click at [68, 156] on link "WebPOS" at bounding box center [75, 160] width 124 height 19
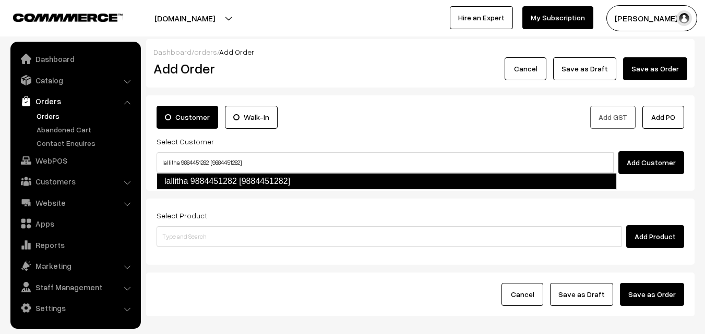
type input "lallitha 9884451282 [9884451282]"
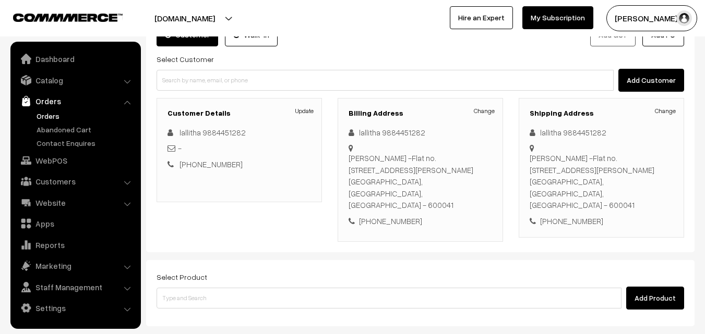
scroll to position [157, 0]
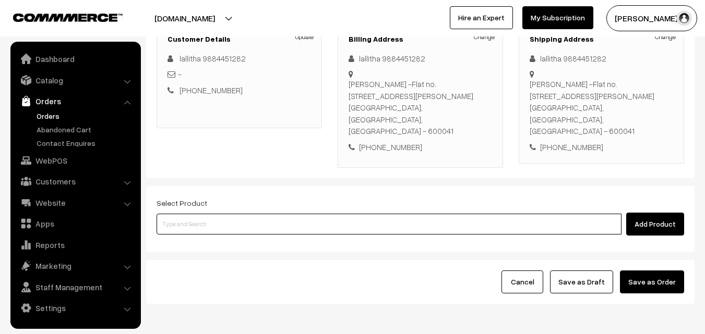
click at [269, 214] on input at bounding box center [389, 224] width 465 height 21
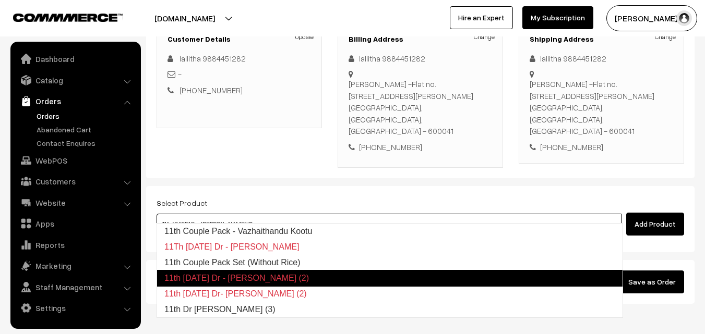
type input "11th Dr [PERSON_NAME] (3)"
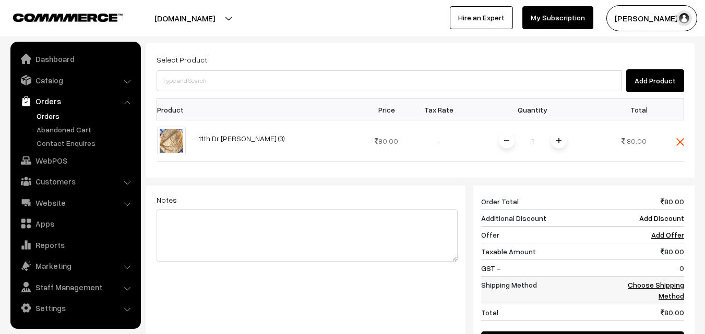
scroll to position [365, 0]
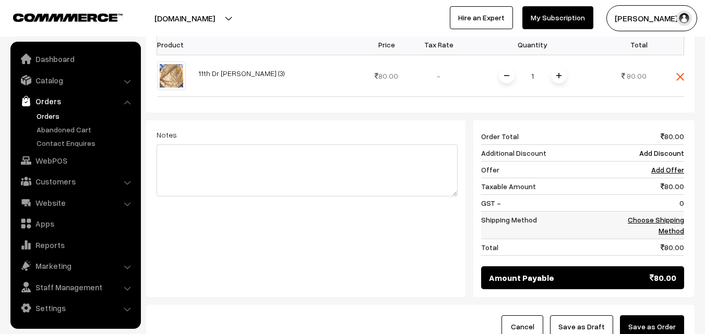
click at [655, 215] on link "Choose Shipping Method" at bounding box center [656, 225] width 56 height 20
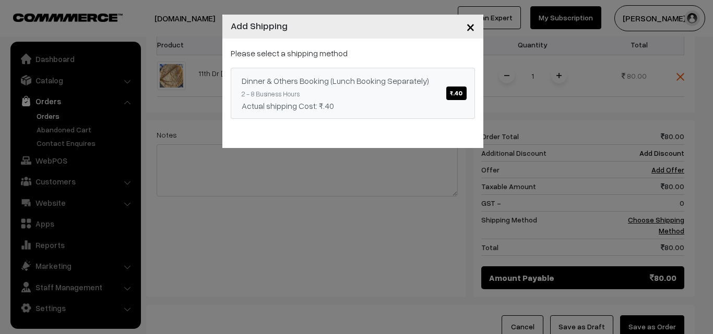
click at [460, 95] on span "₹.40" at bounding box center [456, 94] width 20 height 14
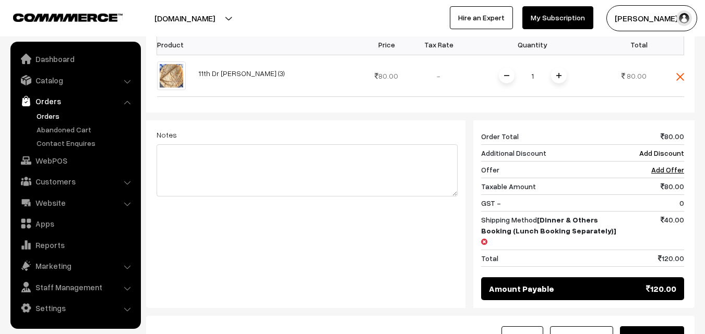
click at [668, 327] on button "Save as Order" at bounding box center [652, 338] width 64 height 23
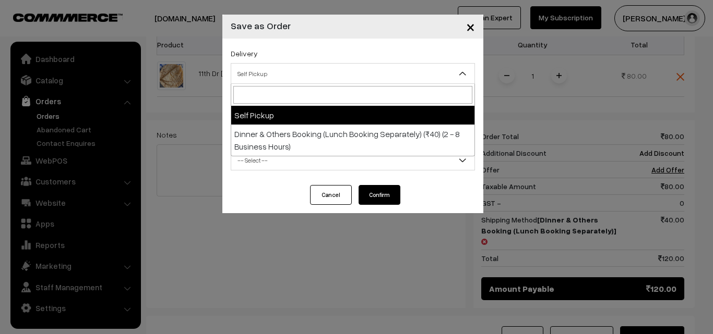
click at [343, 75] on span "Self Pickup" at bounding box center [352, 74] width 243 height 18
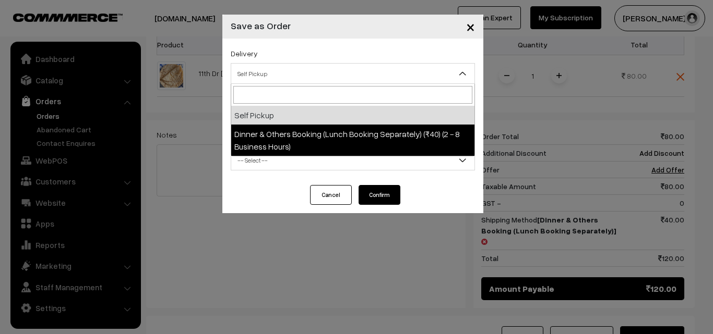
select select "DOB1"
select select "3"
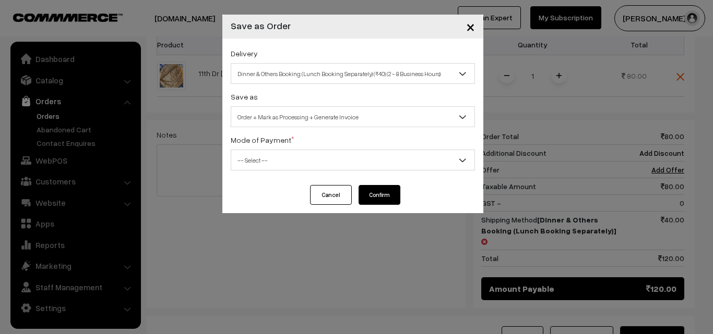
drag, startPoint x: 352, startPoint y: 160, endPoint x: 353, endPoint y: 170, distance: 10.5
click at [352, 161] on span "-- Select --" at bounding box center [352, 160] width 243 height 18
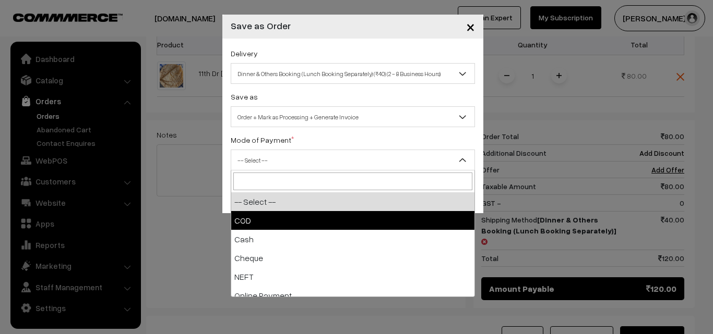
select select "1"
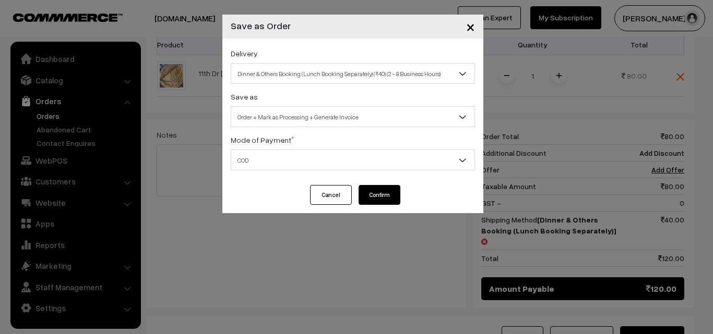
click at [358, 163] on span "COD" at bounding box center [352, 160] width 243 height 18
drag, startPoint x: 388, startPoint y: 194, endPoint x: 386, endPoint y: 200, distance: 6.1
click at [388, 195] on button "Confirm" at bounding box center [379, 195] width 42 height 20
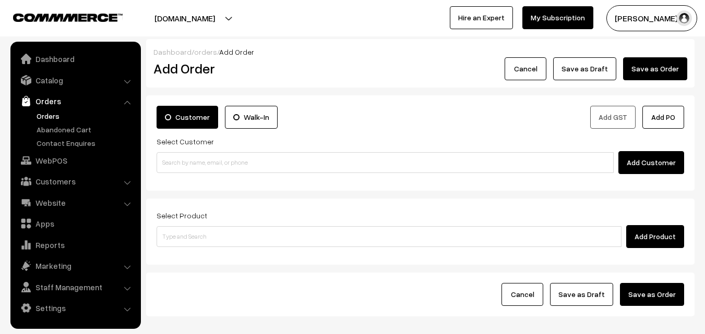
click at [52, 116] on link "Orders" at bounding box center [85, 116] width 103 height 11
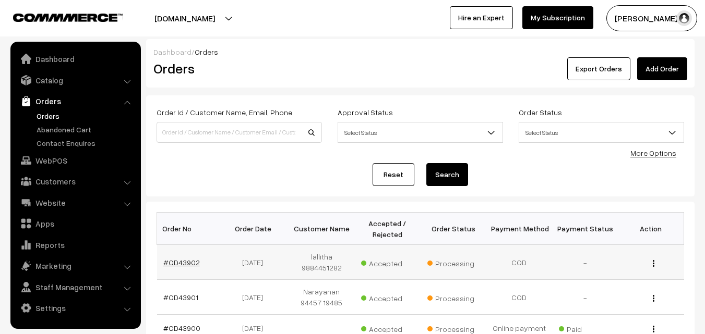
click at [181, 263] on link "#OD43902" at bounding box center [181, 262] width 37 height 9
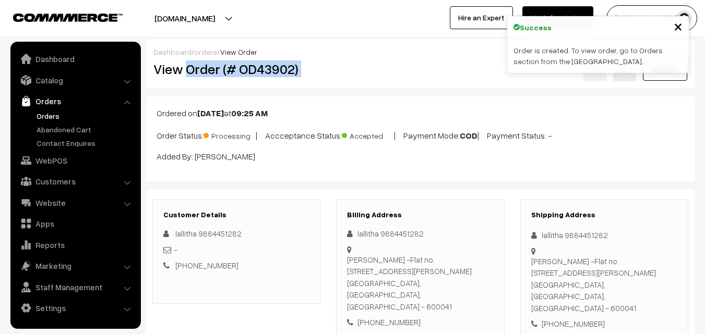
drag, startPoint x: 185, startPoint y: 71, endPoint x: 375, endPoint y: 71, distance: 189.9
click at [375, 71] on div "View Order (# OD43902) Go Back" at bounding box center [420, 69] width 549 height 24
copy div "Order (# OD43902)"
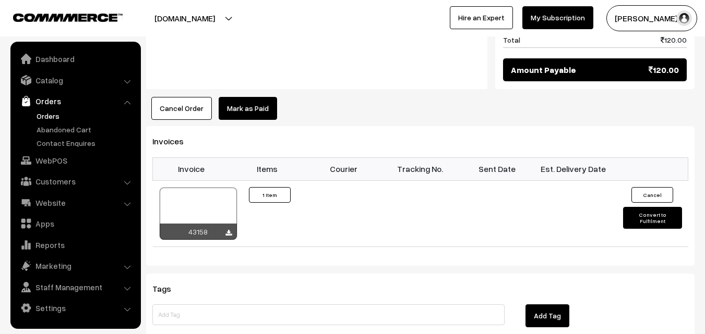
scroll to position [626, 0]
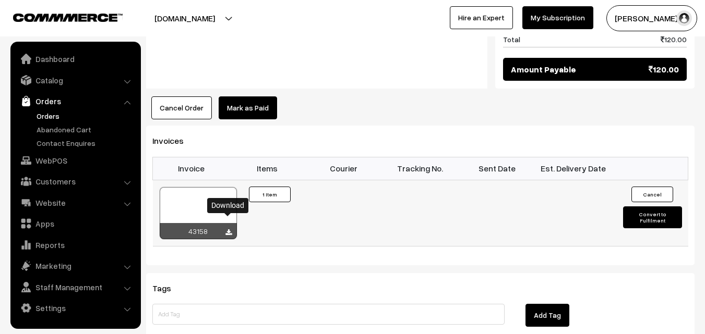
click at [226, 230] on icon at bounding box center [228, 233] width 6 height 7
click at [55, 111] on link "Orders" at bounding box center [85, 116] width 103 height 11
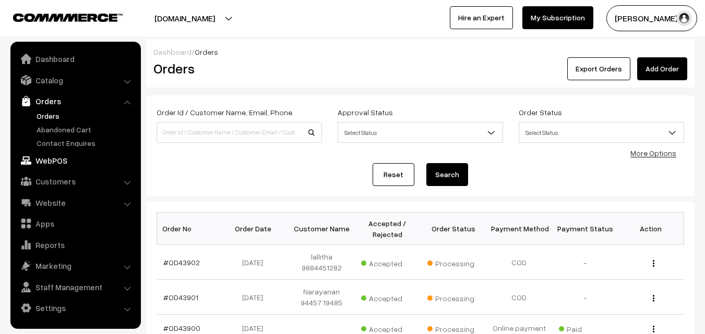
click at [60, 159] on link "WebPOS" at bounding box center [75, 160] width 124 height 19
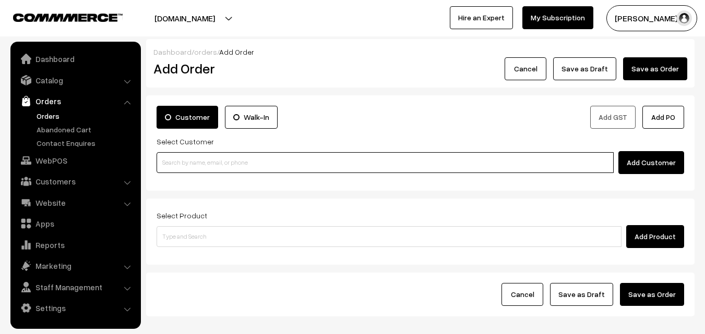
click at [241, 164] on input at bounding box center [385, 162] width 457 height 21
paste input "[PHONE_NUMBER]"
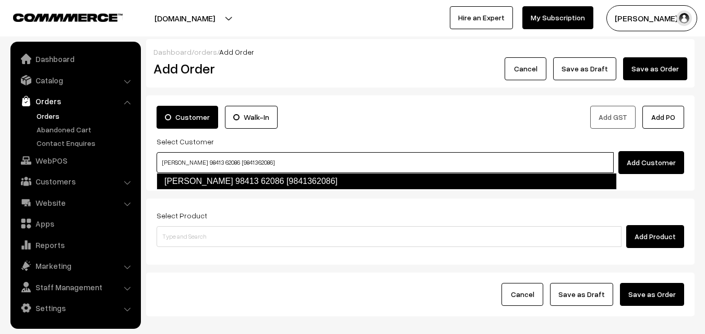
type input "[PERSON_NAME] 98413 62086 [9841362086]"
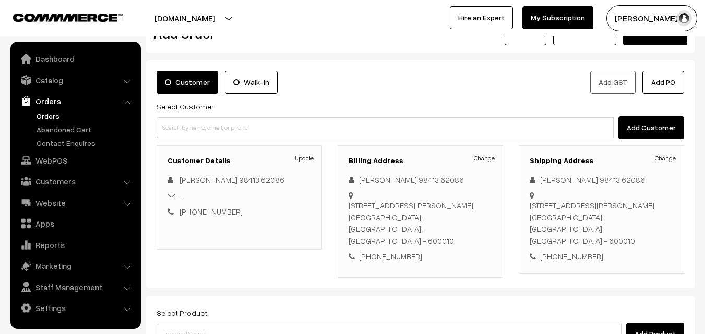
scroll to position [52, 0]
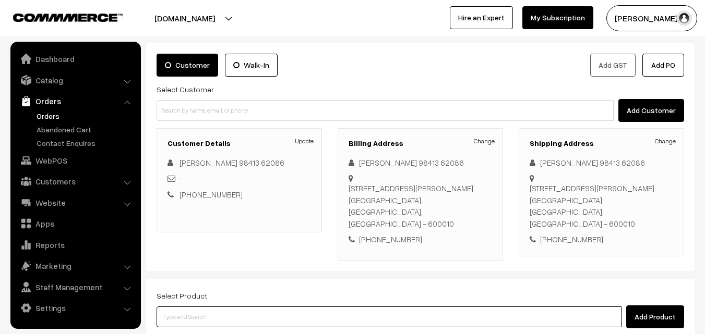
click at [368, 307] on input at bounding box center [389, 317] width 465 height 21
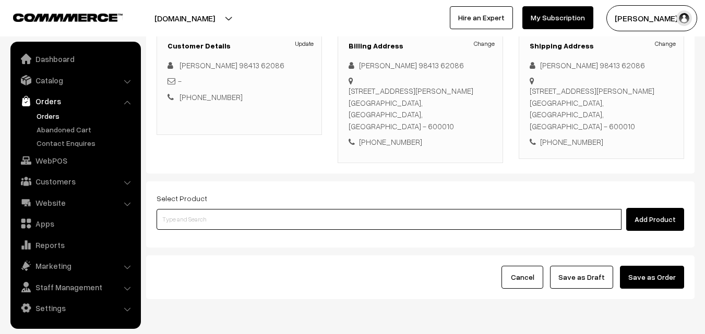
scroll to position [157, 0]
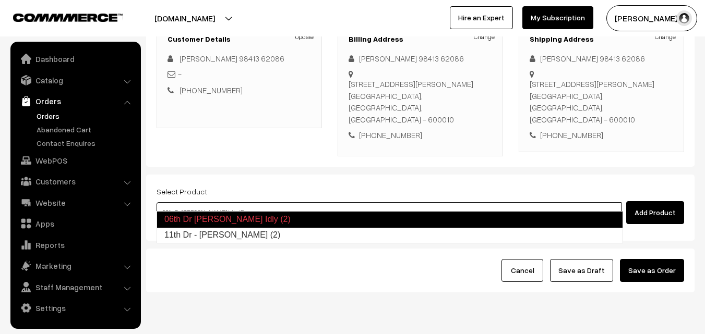
type input "11th Dr - Kancheepuram Idly (2)"
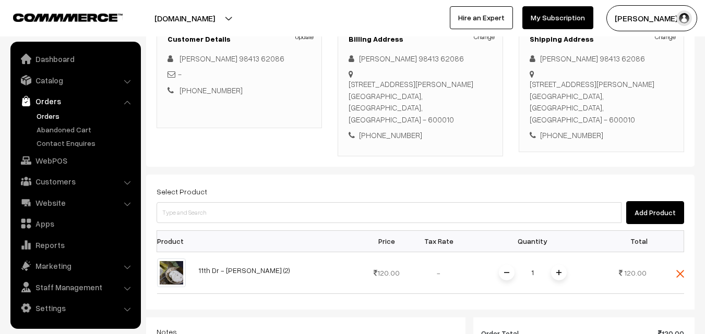
drag, startPoint x: 559, startPoint y: 261, endPoint x: 554, endPoint y: 260, distance: 5.9
click at [559, 270] on img at bounding box center [558, 272] width 5 height 5
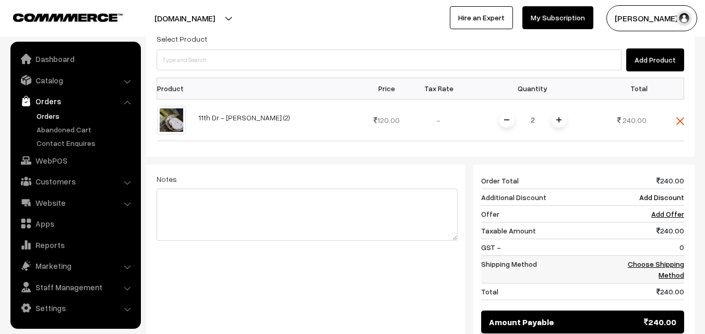
scroll to position [313, 0]
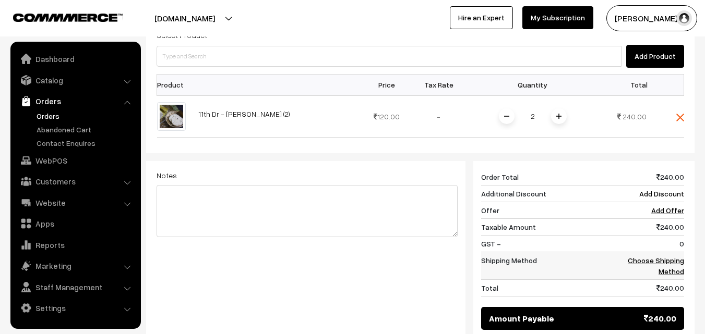
click at [635, 256] on link "Choose Shipping Method" at bounding box center [656, 266] width 56 height 20
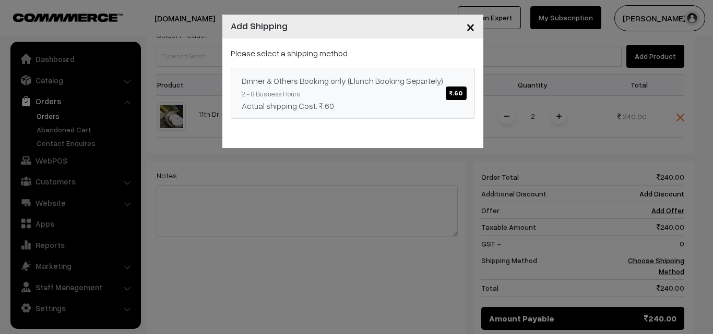
click at [457, 94] on span "₹.60" at bounding box center [456, 94] width 20 height 14
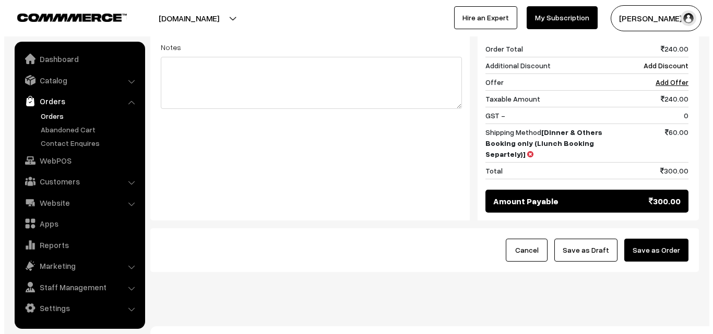
scroll to position [443, 0]
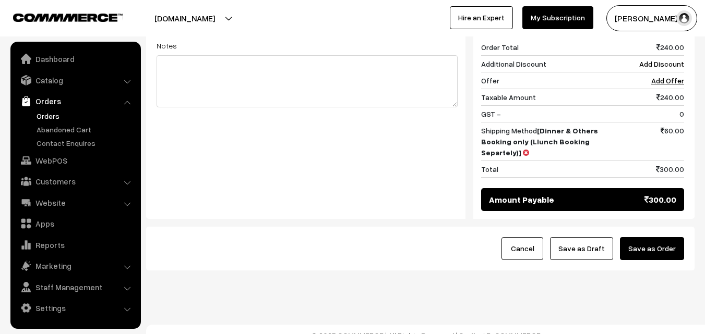
click at [651, 241] on button "Save as Order" at bounding box center [652, 248] width 64 height 23
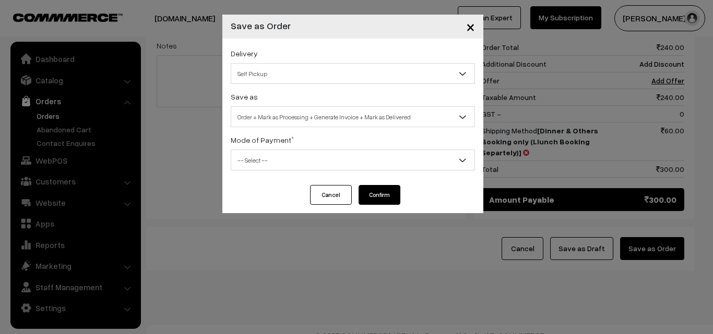
click at [364, 75] on span "Self Pickup" at bounding box center [352, 74] width 243 height 18
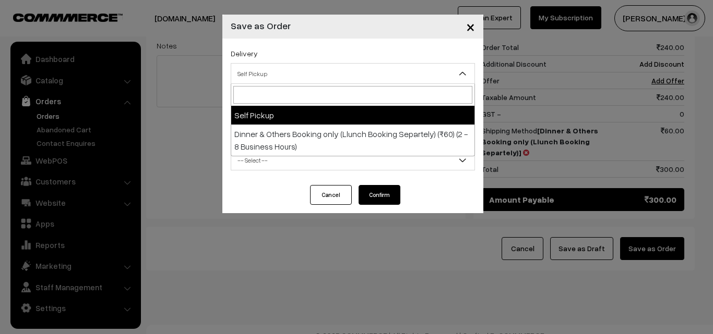
click at [472, 27] on span "×" at bounding box center [470, 26] width 9 height 19
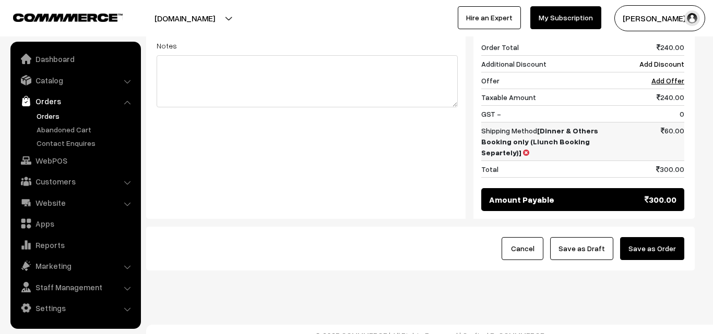
scroll to position [432, 0]
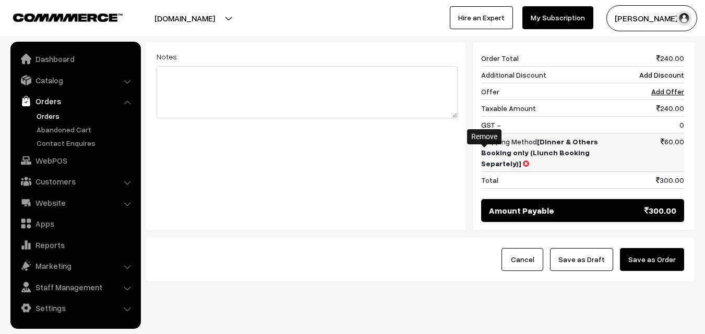
click at [523, 160] on icon at bounding box center [526, 163] width 6 height 7
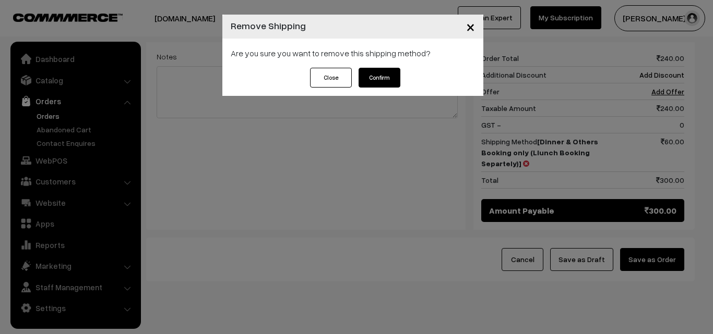
click at [380, 78] on button "Confirm" at bounding box center [379, 78] width 42 height 20
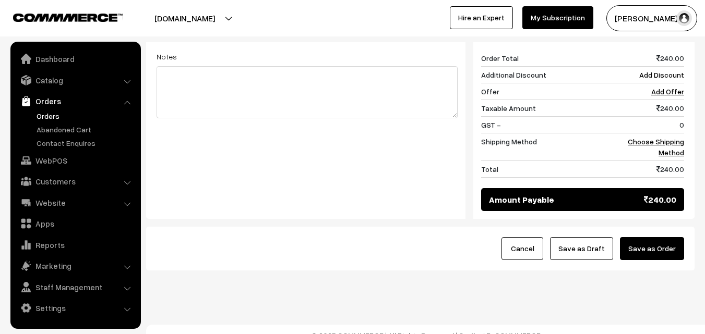
drag, startPoint x: 649, startPoint y: 233, endPoint x: 635, endPoint y: 196, distance: 39.6
click at [649, 237] on button "Save as Order" at bounding box center [652, 248] width 64 height 23
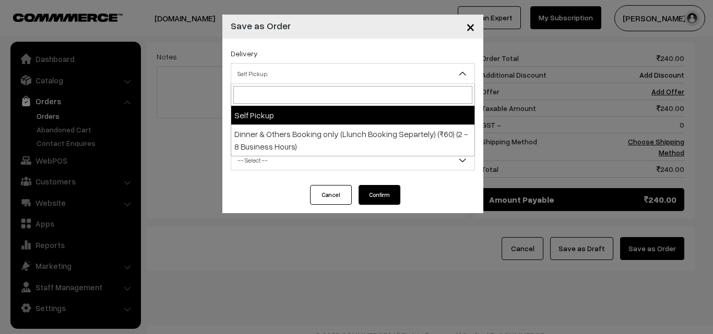
click at [367, 73] on span "Self Pickup" at bounding box center [352, 74] width 243 height 18
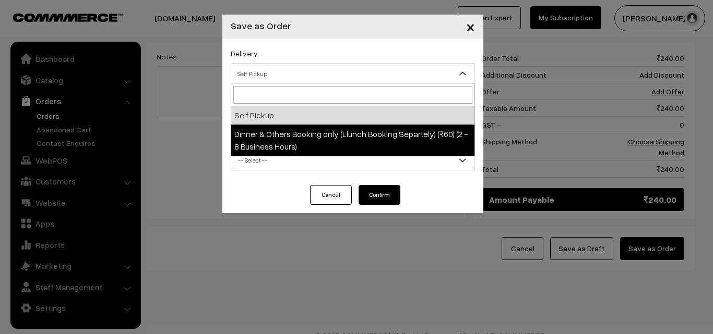
select select "DOB3"
select select "3"
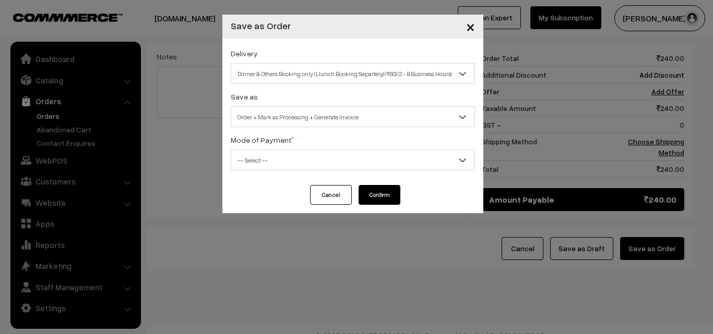
click at [363, 161] on span "-- Select --" at bounding box center [352, 160] width 243 height 18
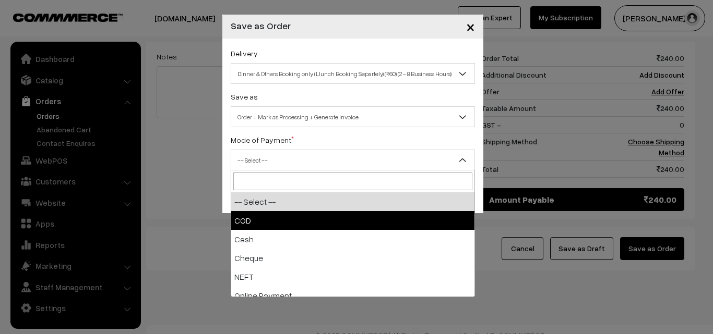
select select "1"
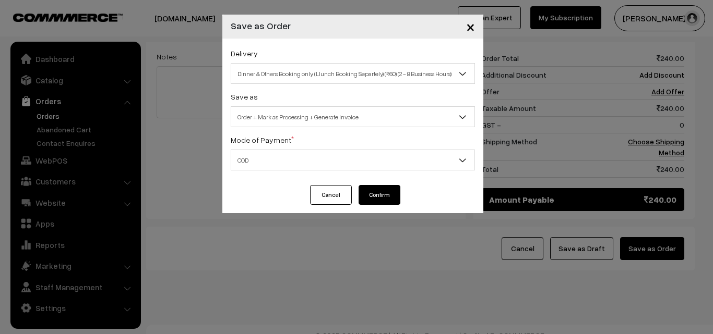
click at [377, 199] on button "Confirm" at bounding box center [379, 195] width 42 height 20
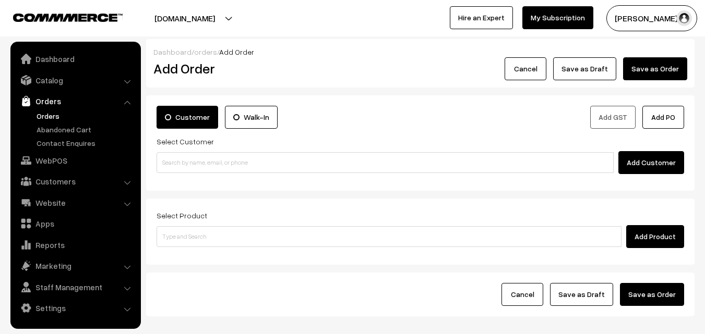
click at [52, 117] on link "Orders" at bounding box center [85, 116] width 103 height 11
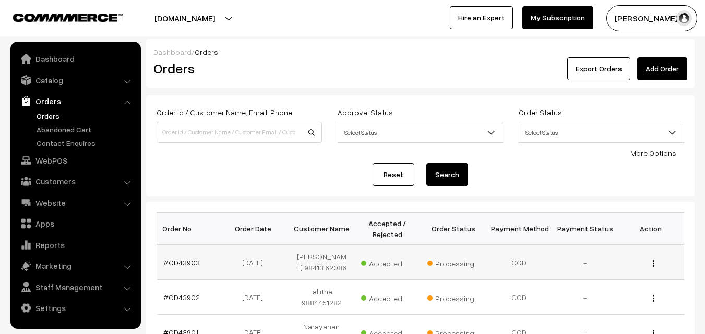
click at [197, 262] on link "#OD43903" at bounding box center [181, 262] width 37 height 9
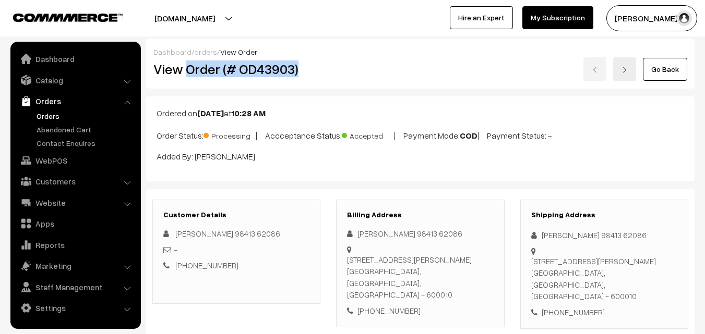
drag, startPoint x: 185, startPoint y: 68, endPoint x: 299, endPoint y: 76, distance: 114.5
click at [299, 76] on h2 "View Order (# OD43903)" at bounding box center [236, 69] width 167 height 16
copy h2 "Order (# OD43903)"
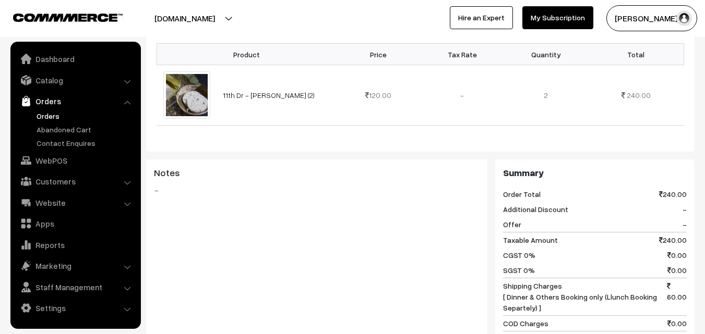
scroll to position [365, 0]
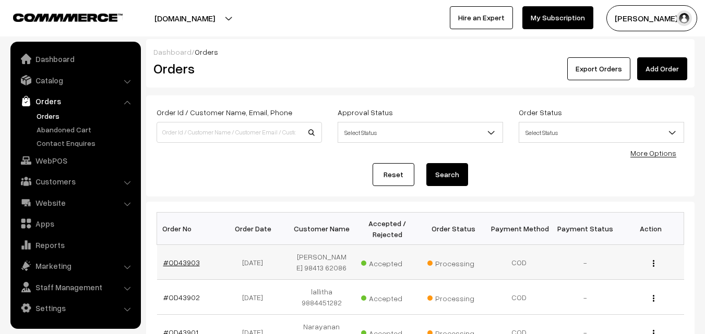
click at [184, 259] on link "#OD43903" at bounding box center [181, 262] width 37 height 9
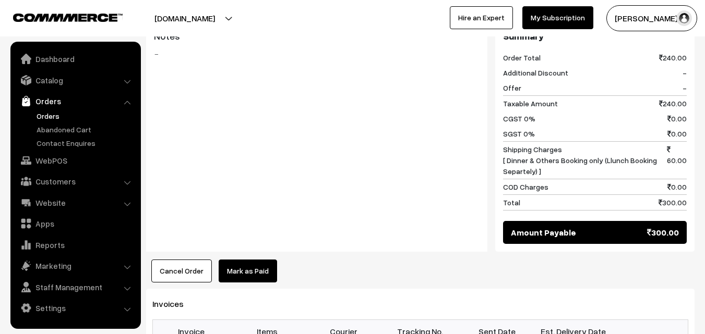
scroll to position [470, 0]
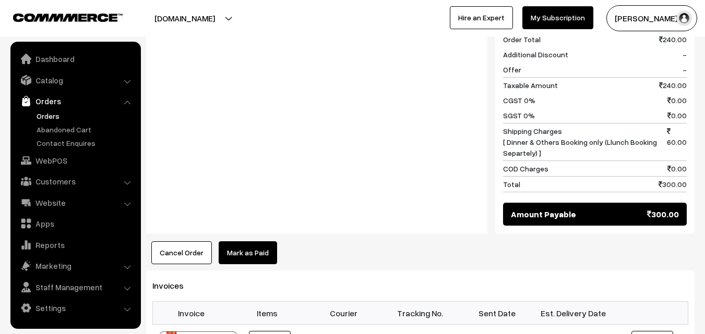
click at [198, 246] on button "Cancel Order" at bounding box center [181, 253] width 61 height 23
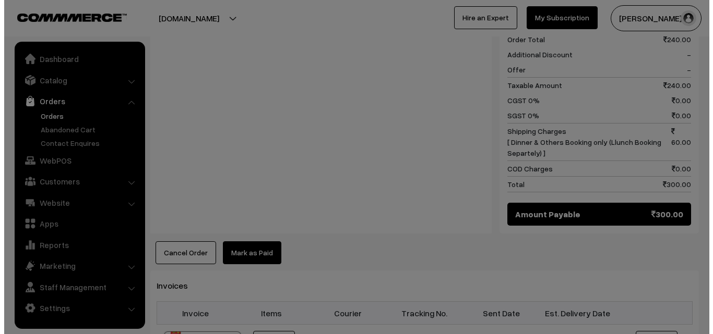
scroll to position [470, 0]
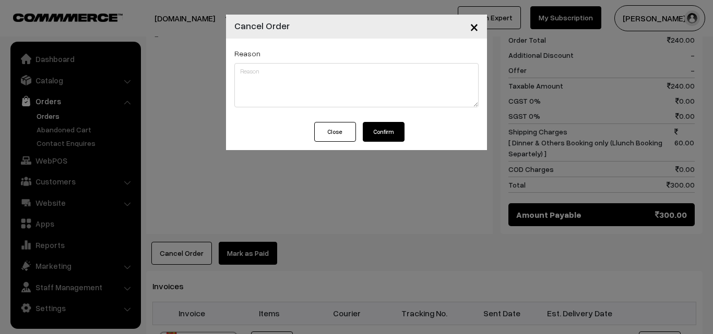
click at [391, 133] on button "Confirm" at bounding box center [384, 132] width 42 height 20
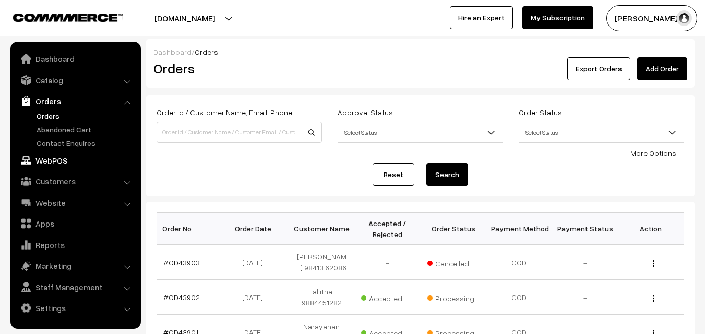
click at [62, 161] on link "WebPOS" at bounding box center [75, 160] width 124 height 19
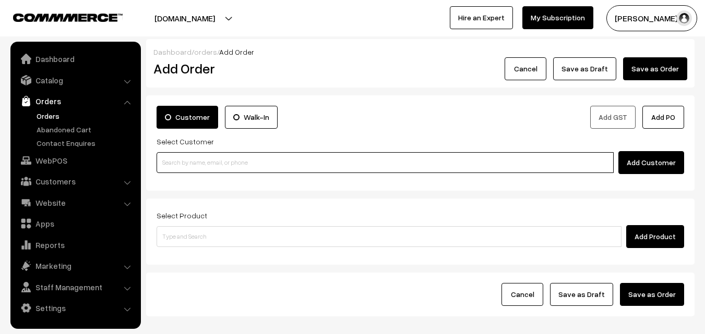
click at [215, 162] on input at bounding box center [385, 162] width 457 height 21
paste input "Order (# OD43903)"
type input "O"
paste input "[PHONE_NUMBER]"
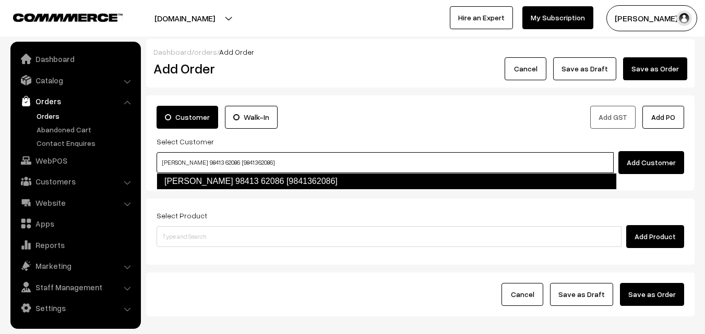
type input "[PERSON_NAME] 98413 62086 [9841362086]"
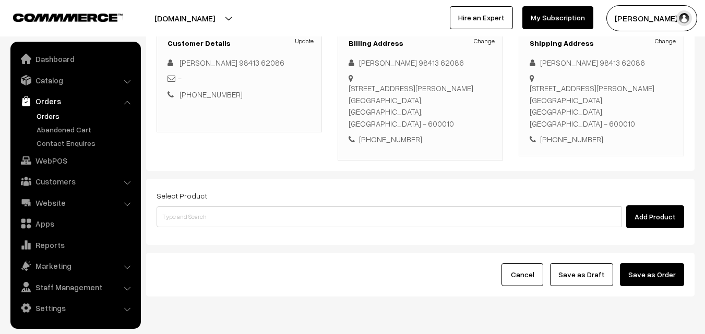
scroll to position [157, 0]
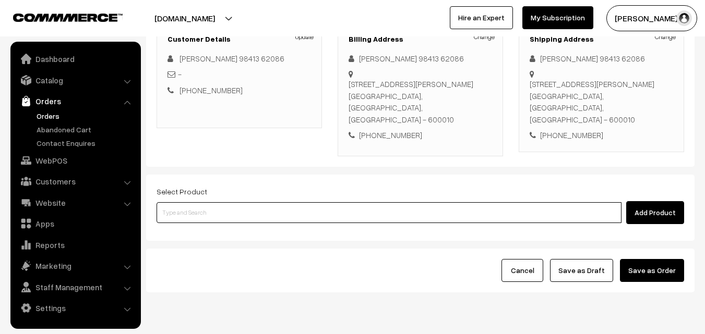
click at [285, 202] on input at bounding box center [389, 212] width 465 height 21
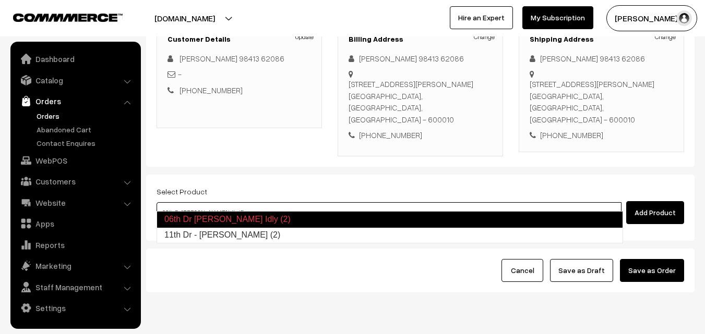
type input "11th Dr - [PERSON_NAME] (2)"
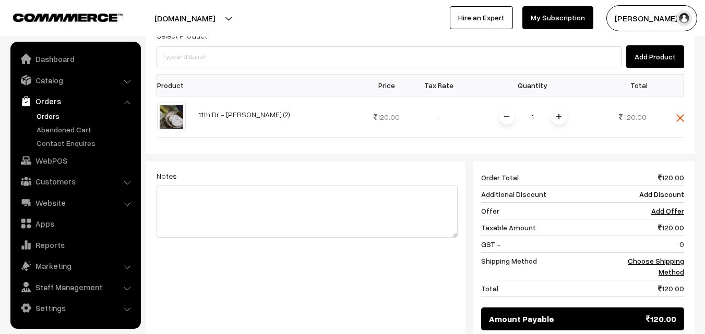
scroll to position [313, 0]
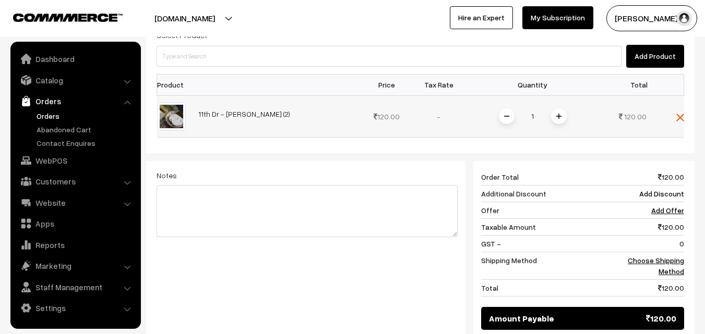
click at [555, 109] on span at bounding box center [559, 117] width 16 height 16
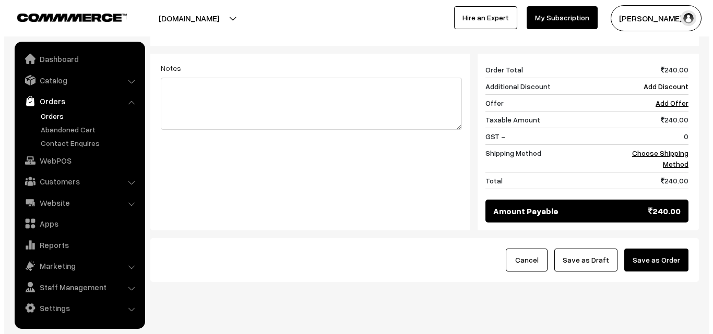
scroll to position [432, 0]
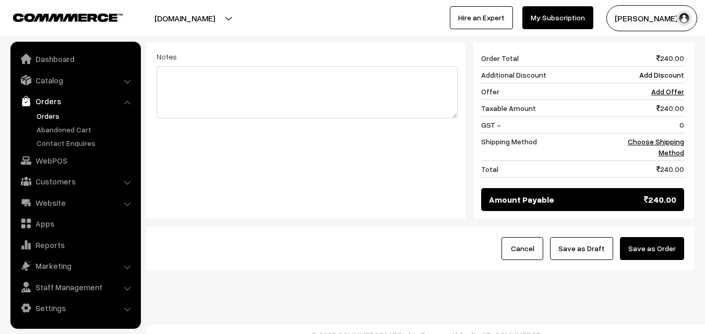
click at [635, 237] on button "Save as Order" at bounding box center [652, 248] width 64 height 23
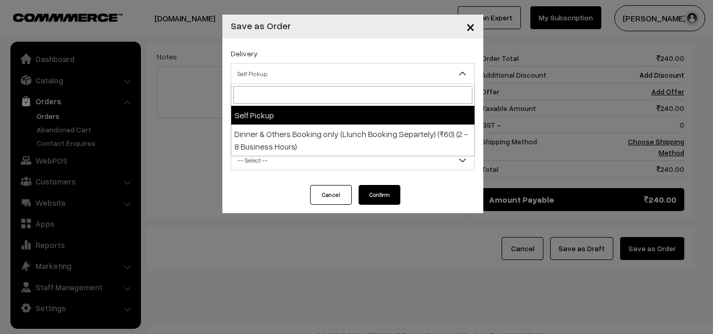
click at [398, 78] on span "Self Pickup" at bounding box center [352, 74] width 243 height 18
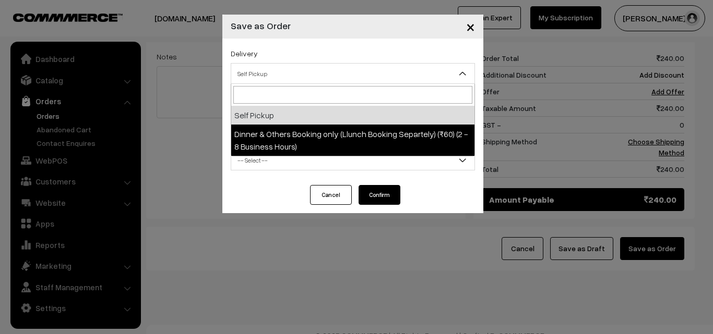
select select "DOB3"
select select "3"
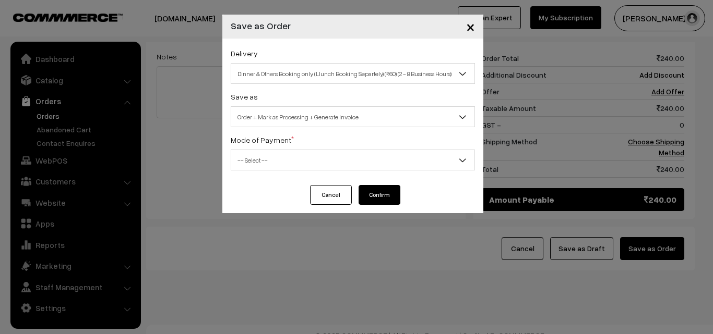
click at [407, 149] on div "Mode of Payment * -- Select -- COD Cash Cheque NEFT Online Payment DD Others --…" at bounding box center [353, 152] width 244 height 37
click at [407, 152] on span "-- Select --" at bounding box center [352, 160] width 243 height 18
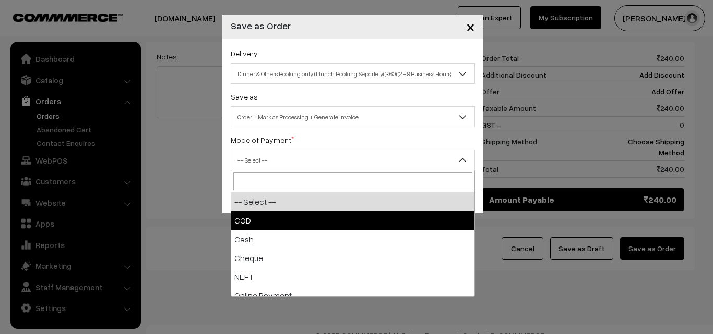
select select "1"
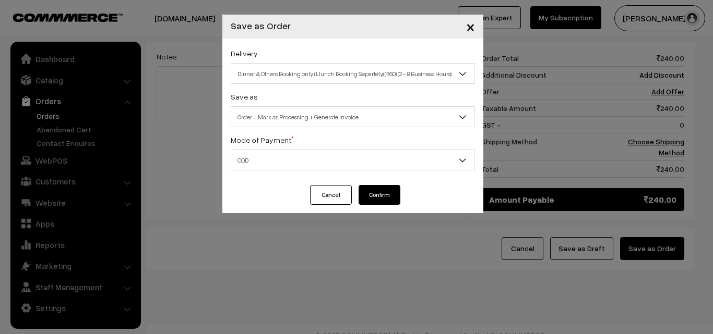
click at [377, 198] on button "Confirm" at bounding box center [379, 195] width 42 height 20
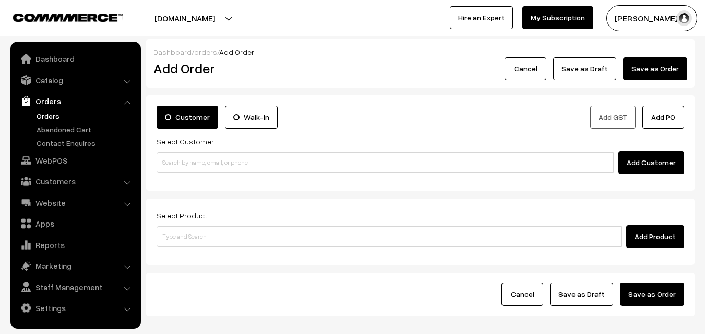
click at [52, 114] on link "Orders" at bounding box center [85, 116] width 103 height 11
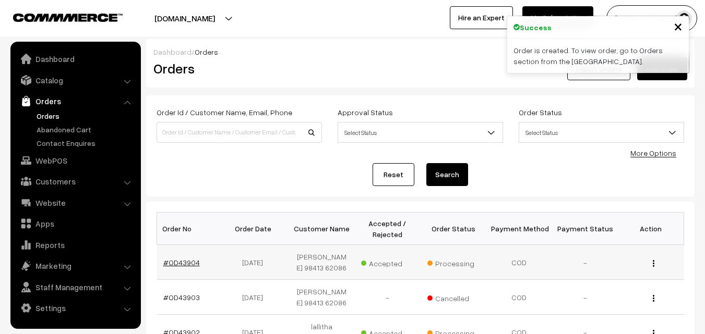
click at [173, 265] on link "#OD43904" at bounding box center [181, 262] width 37 height 9
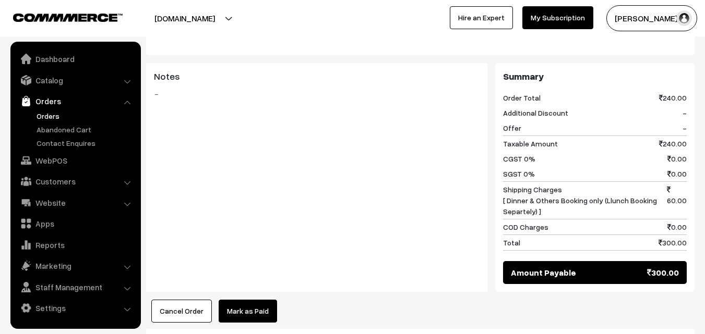
scroll to position [417, 0]
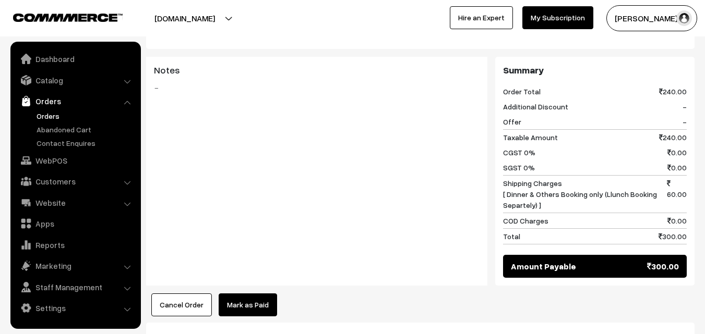
drag, startPoint x: 562, startPoint y: 182, endPoint x: 700, endPoint y: 176, distance: 137.9
click at [700, 176] on div "Dashboard / orders / View Order View Order (# OD43904) Go Back Ordered on Oct 1…" at bounding box center [352, 141] width 705 height 1038
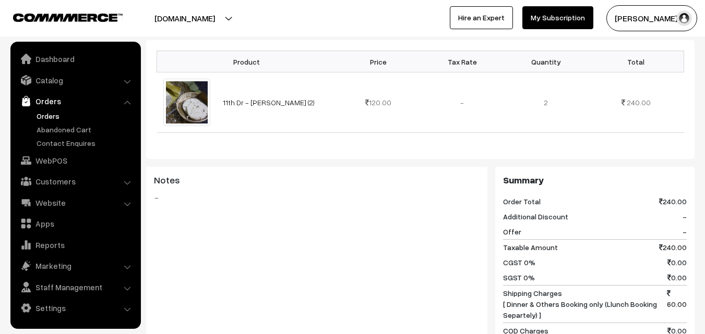
scroll to position [470, 0]
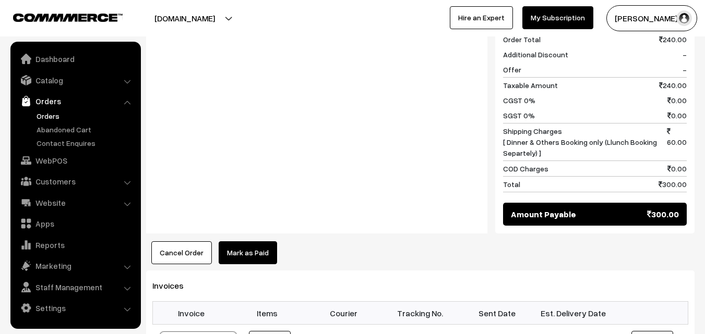
click at [186, 242] on button "Cancel Order" at bounding box center [181, 253] width 61 height 23
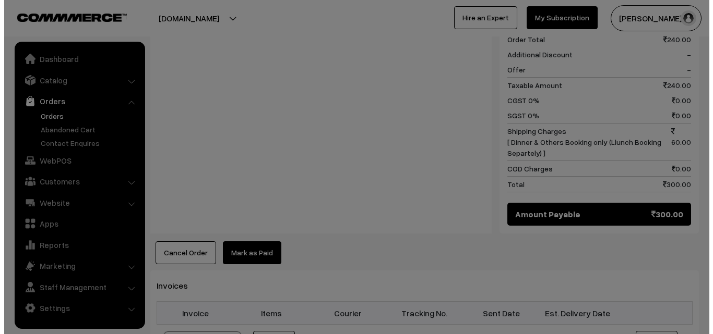
scroll to position [470, 0]
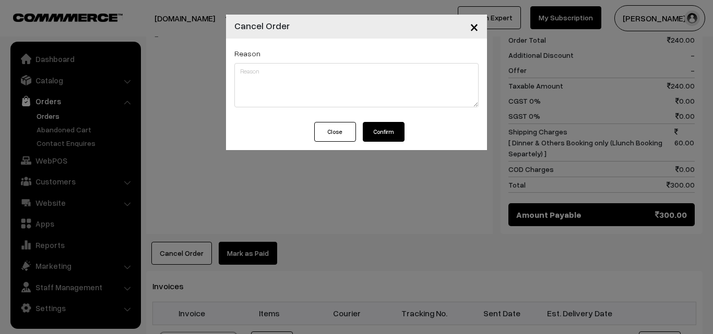
click at [380, 128] on button "Confirm" at bounding box center [384, 132] width 42 height 20
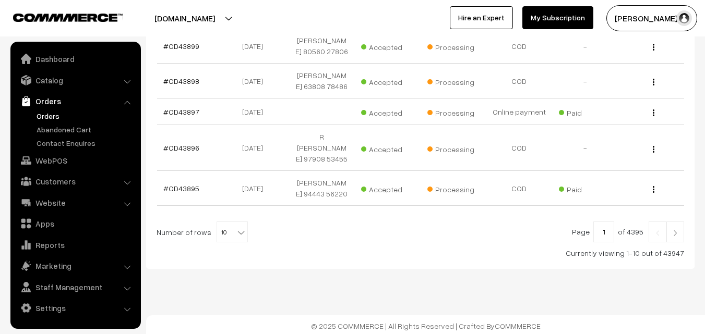
scroll to position [386, 0]
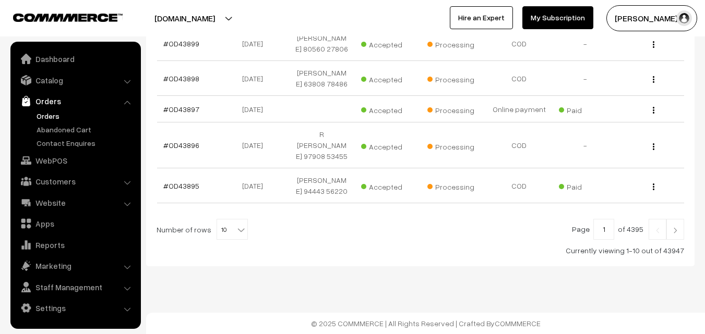
click at [673, 230] on img at bounding box center [674, 230] width 9 height 6
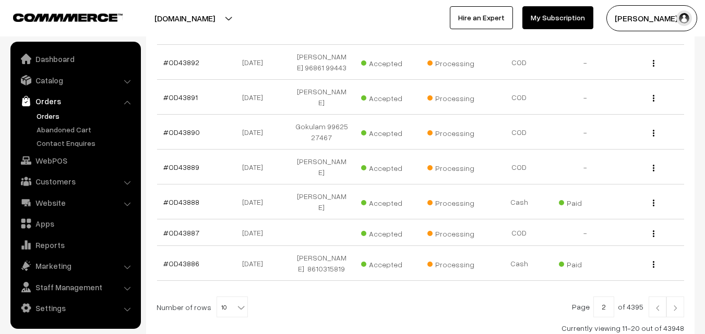
scroll to position [313, 0]
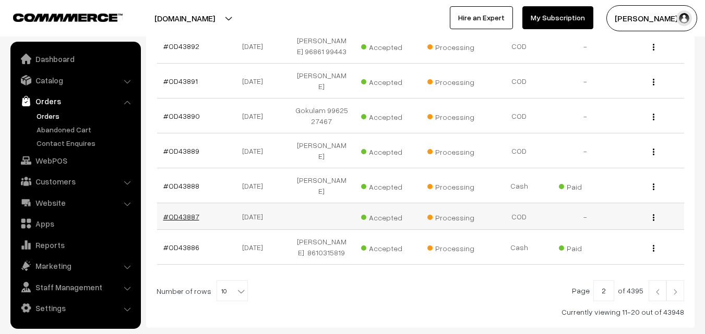
click at [185, 212] on link "#OD43887" at bounding box center [181, 216] width 36 height 9
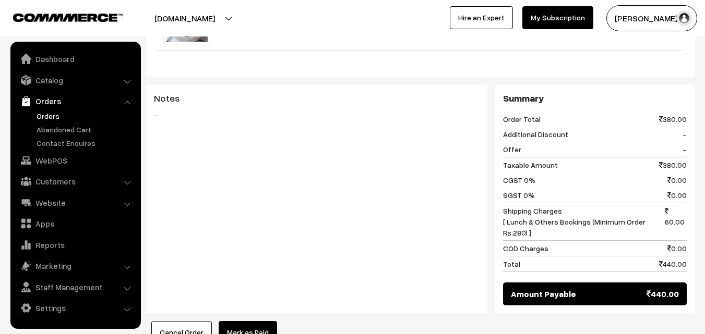
scroll to position [470, 0]
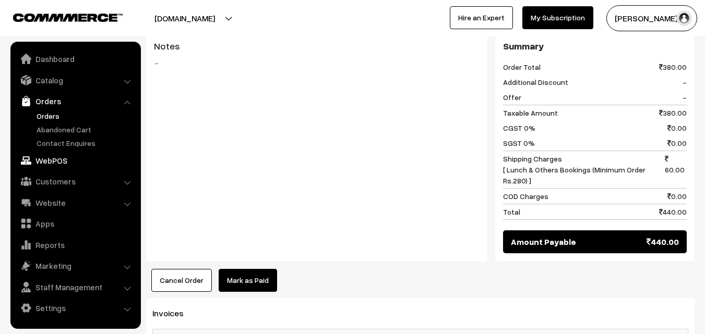
click at [51, 160] on link "WebPOS" at bounding box center [75, 160] width 124 height 19
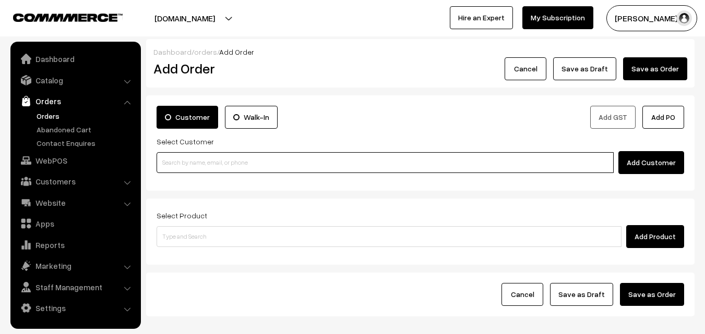
click at [243, 160] on input at bounding box center [385, 162] width 457 height 21
paste input "[PHONE_NUMBER]"
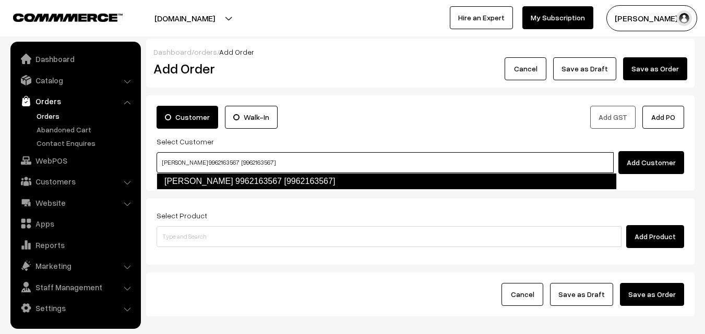
type input "[PERSON_NAME] 9962163567 [9962163567]"
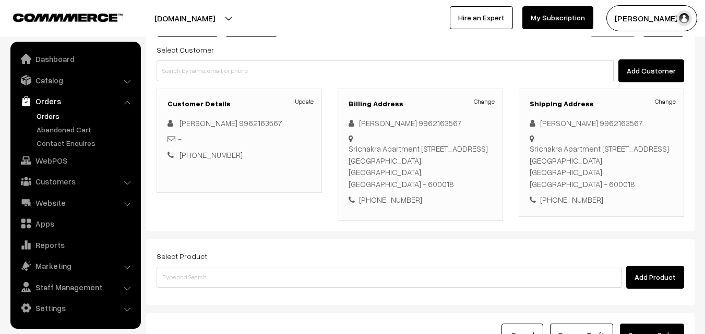
scroll to position [157, 0]
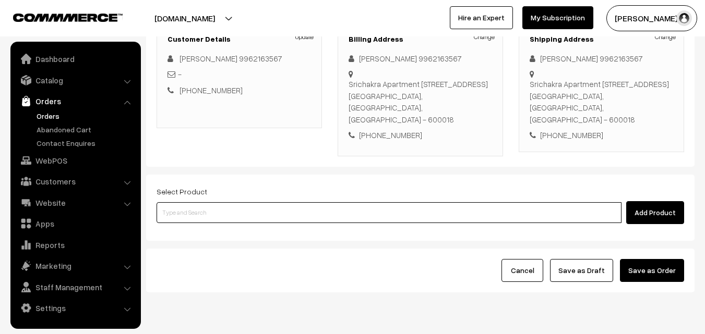
click at [259, 211] on input at bounding box center [389, 212] width 465 height 21
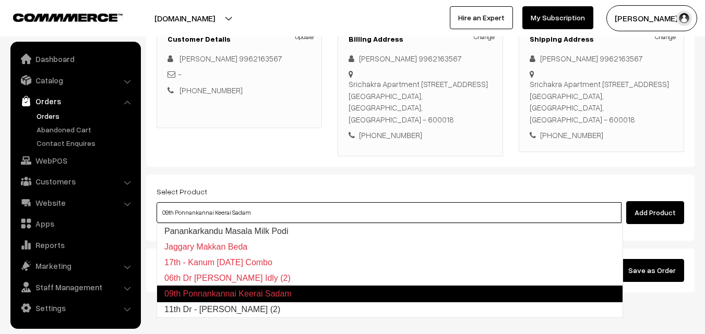
type input "11th Dr - Kancheepuram Idly (2)"
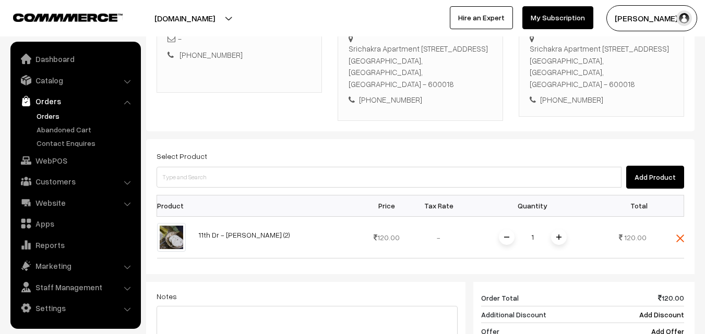
scroll to position [209, 0]
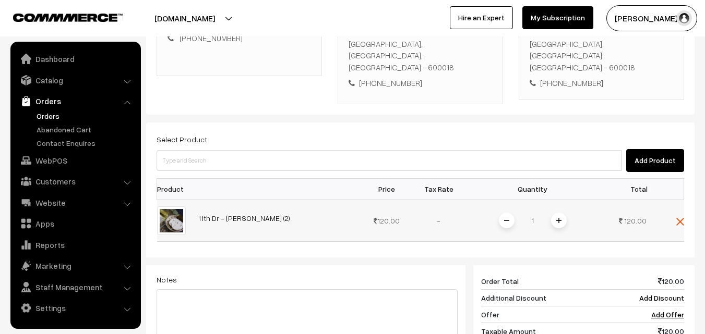
click at [561, 223] on img at bounding box center [558, 220] width 5 height 5
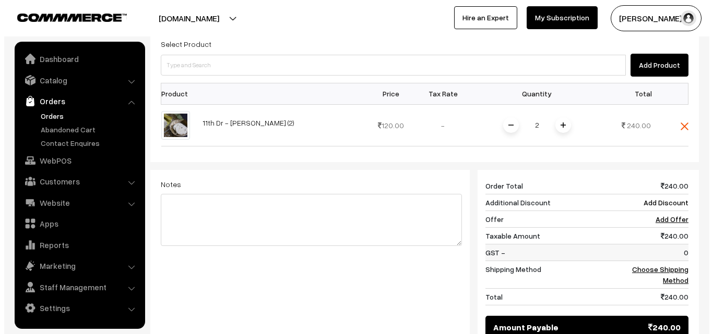
scroll to position [313, 0]
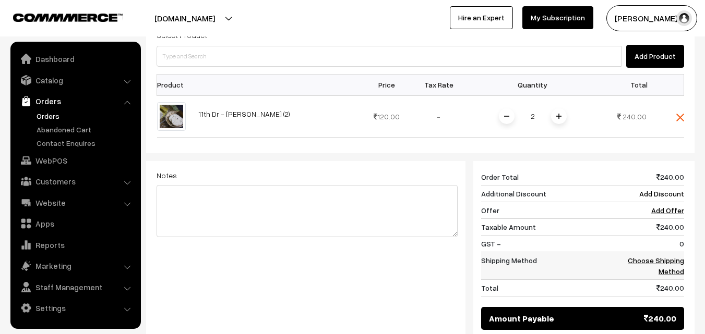
click at [639, 258] on link "Choose Shipping Method" at bounding box center [656, 266] width 56 height 20
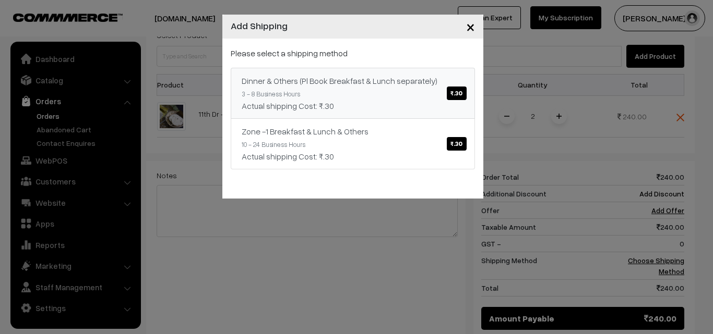
click at [457, 90] on span "₹.30" at bounding box center [456, 94] width 19 height 14
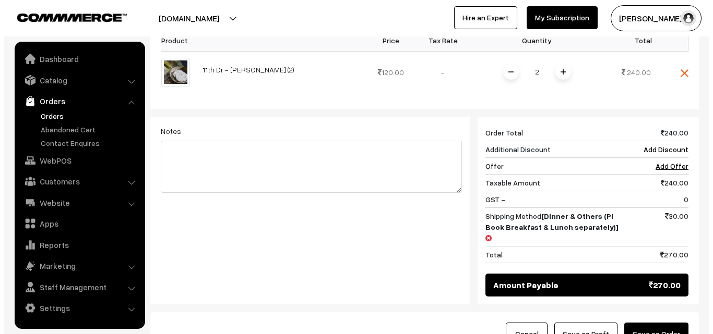
scroll to position [417, 0]
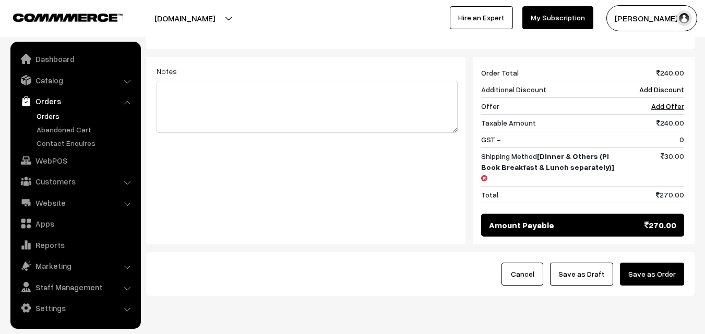
click at [649, 263] on button "Save as Order" at bounding box center [652, 274] width 64 height 23
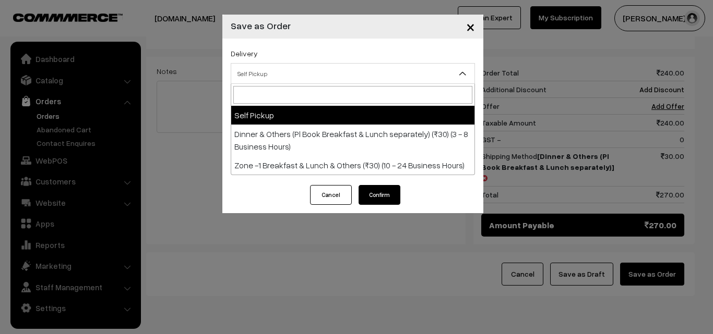
click at [338, 70] on span "Self Pickup" at bounding box center [352, 74] width 243 height 18
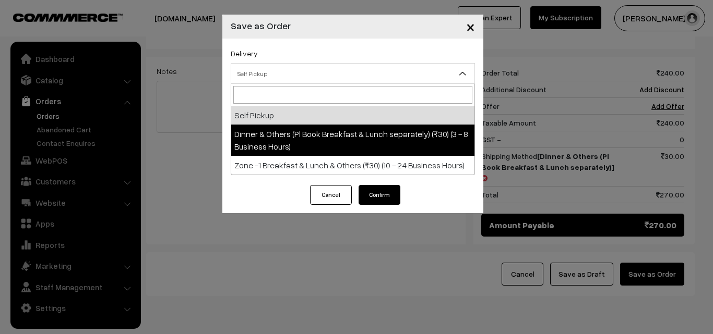
select select "DOP1"
select select "3"
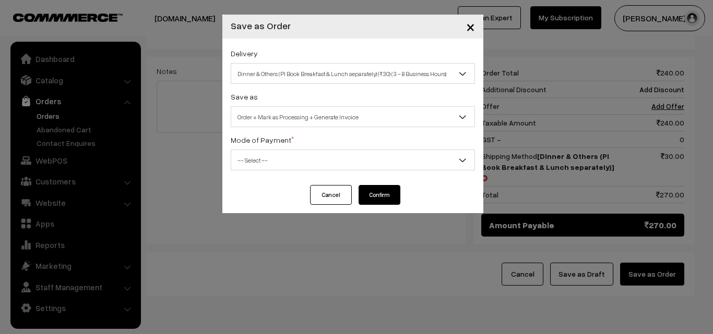
click at [328, 163] on span "-- Select --" at bounding box center [352, 160] width 243 height 18
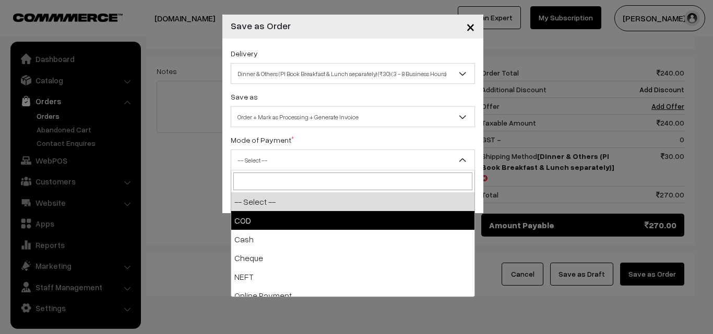
select select "1"
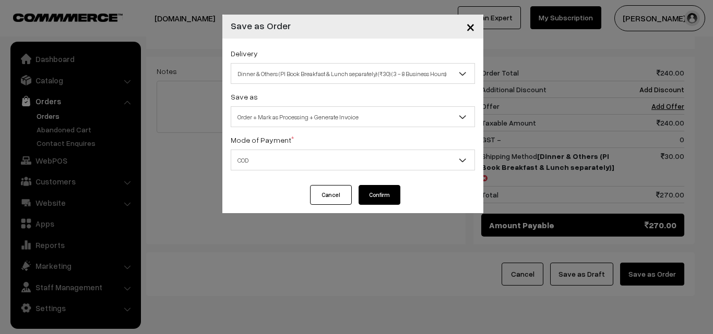
click at [382, 195] on button "Confirm" at bounding box center [379, 195] width 42 height 20
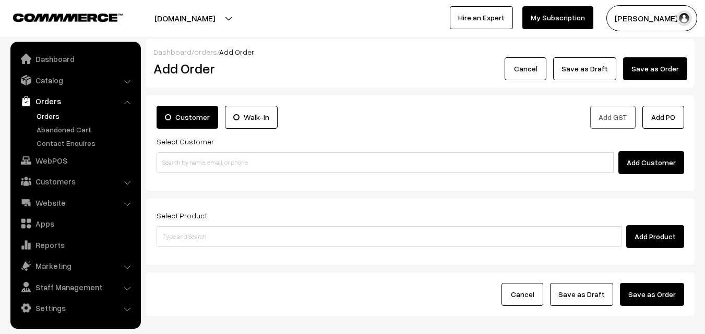
click at [50, 113] on link "Orders" at bounding box center [85, 116] width 103 height 11
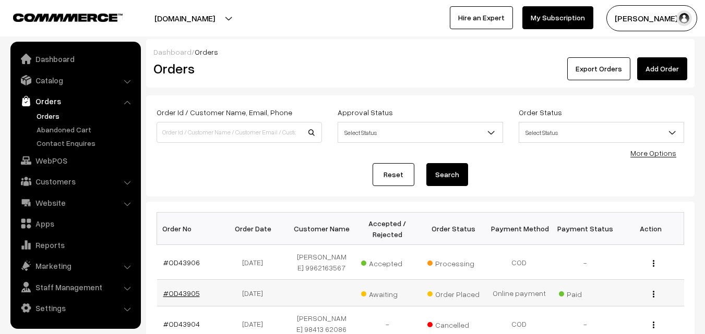
click at [186, 297] on link "#OD43905" at bounding box center [181, 293] width 37 height 9
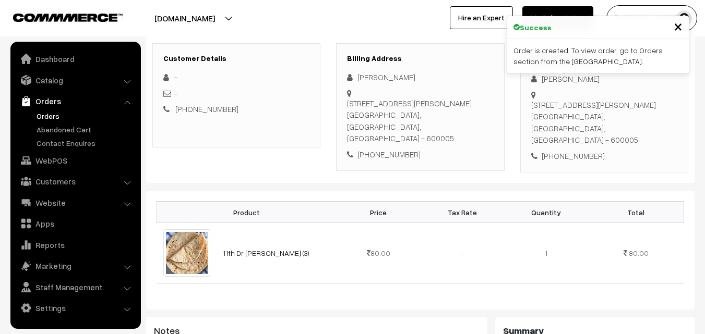
scroll to position [104, 0]
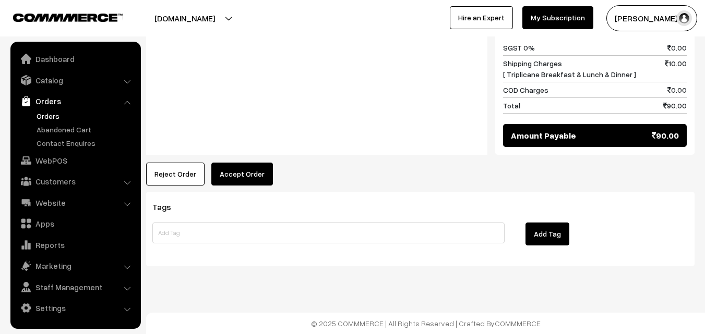
click at [234, 169] on button "Accept Order" at bounding box center [242, 174] width 62 height 23
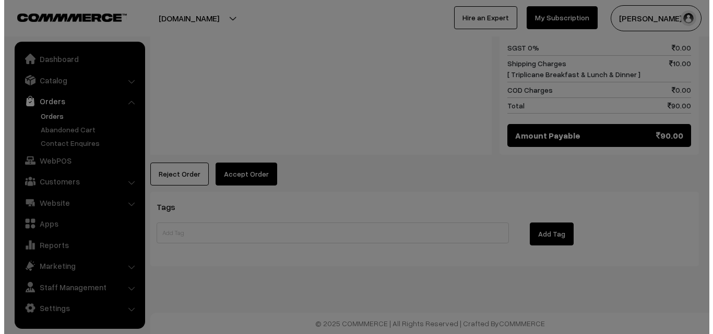
scroll to position [530, 0]
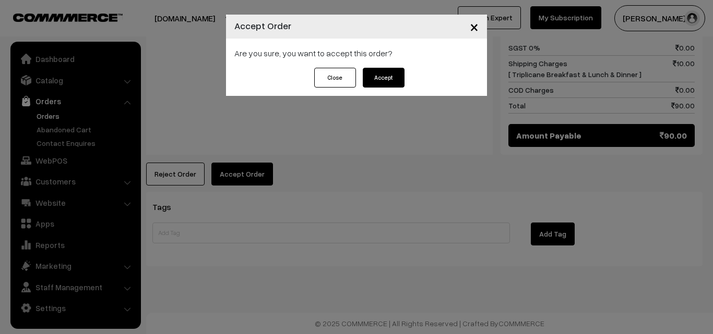
click at [376, 82] on button "Accept" at bounding box center [384, 78] width 42 height 20
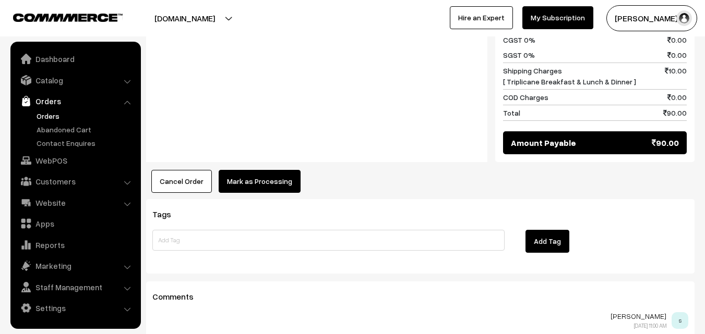
click at [261, 184] on button "Mark as Processing" at bounding box center [260, 181] width 82 height 23
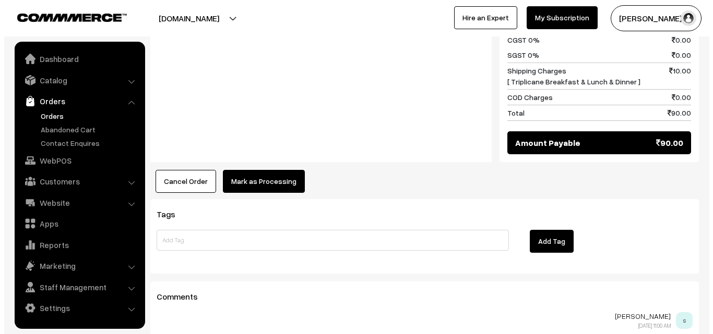
scroll to position [523, 0]
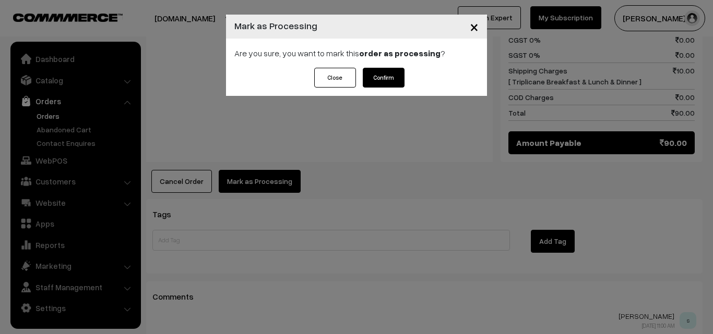
click at [389, 71] on button "Confirm" at bounding box center [384, 78] width 42 height 20
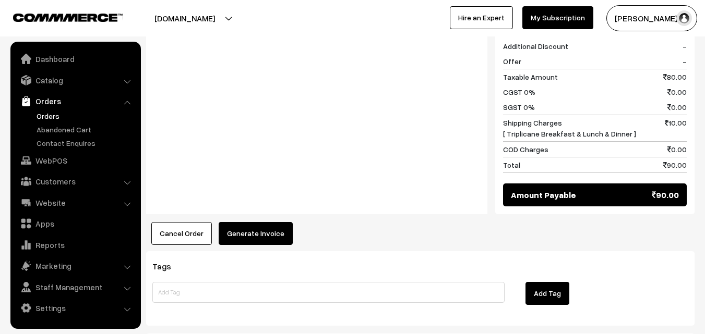
click at [255, 239] on button "Generate Invoice" at bounding box center [256, 233] width 74 height 23
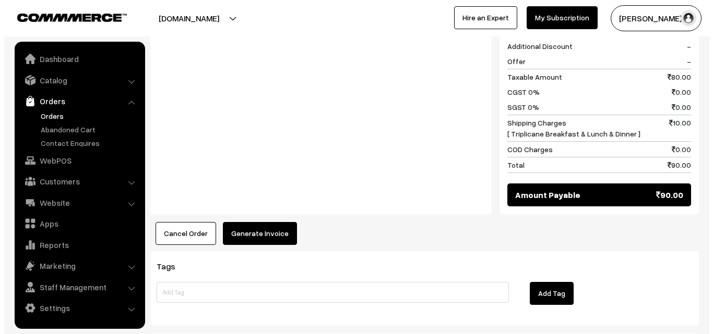
scroll to position [471, 0]
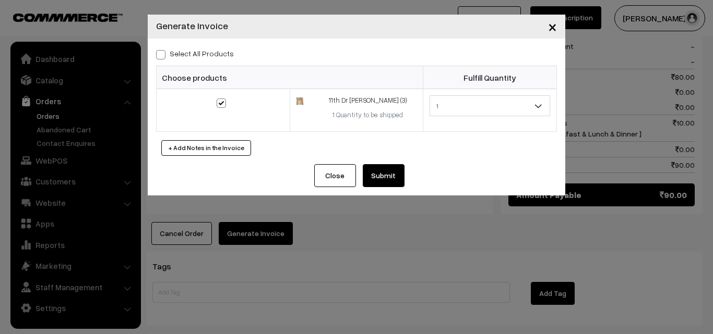
click at [159, 56] on span at bounding box center [160, 54] width 9 height 9
click at [159, 56] on input "Select All Products" at bounding box center [159, 53] width 7 height 7
checkbox input "true"
click at [388, 170] on button "Submit" at bounding box center [384, 175] width 42 height 23
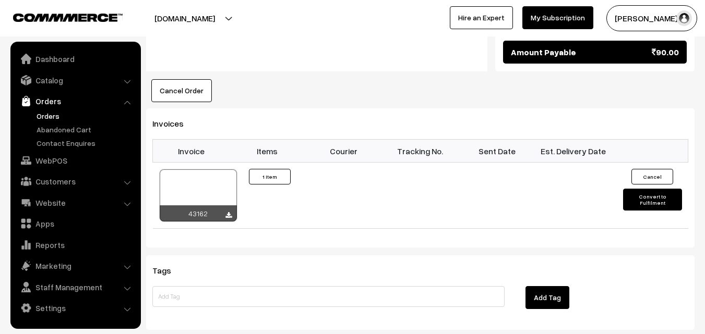
scroll to position [678, 0]
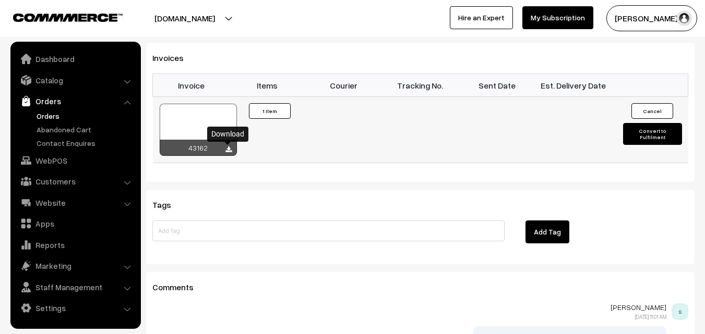
click at [230, 151] on icon at bounding box center [228, 150] width 6 height 7
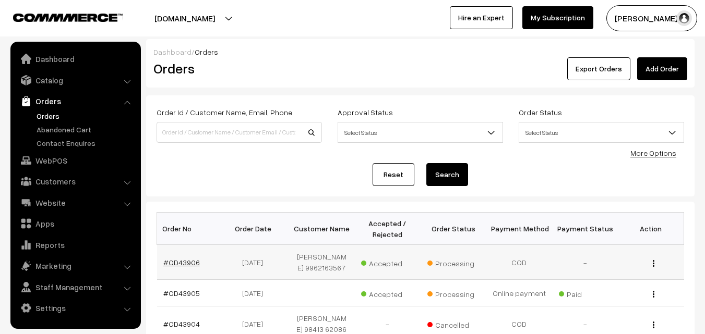
click at [193, 264] on link "#OD43906" at bounding box center [181, 262] width 37 height 9
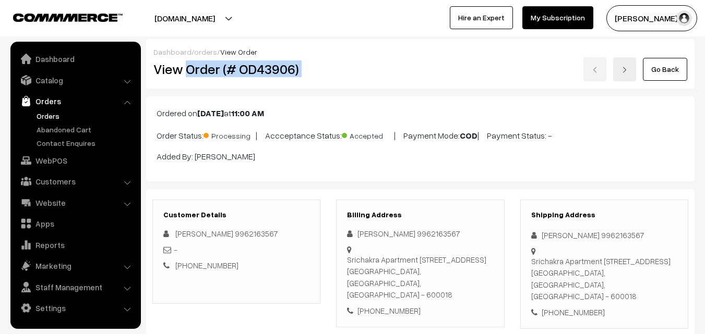
drag, startPoint x: 185, startPoint y: 67, endPoint x: 425, endPoint y: 80, distance: 240.4
click at [425, 80] on div "View Order (# OD43906) Go Back" at bounding box center [420, 69] width 549 height 24
copy div "Order (# OD43906)"
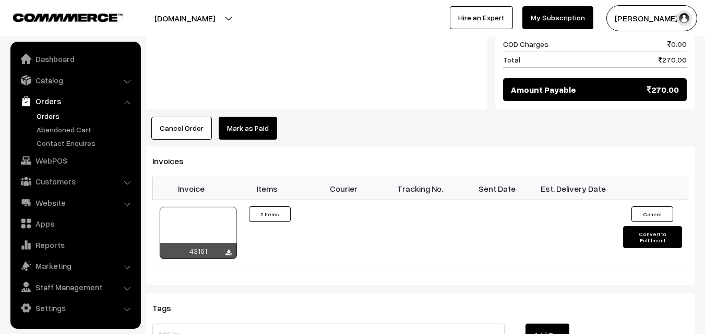
scroll to position [626, 0]
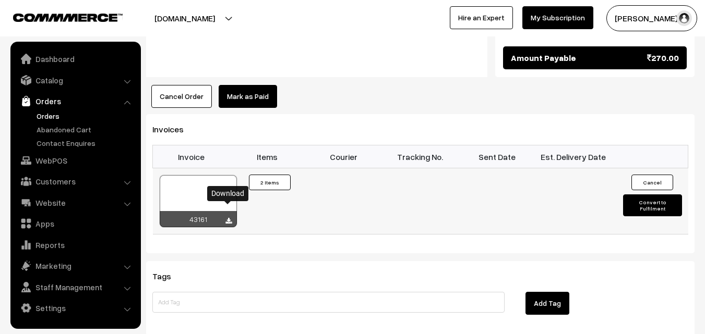
click at [228, 218] on icon at bounding box center [228, 221] width 6 height 7
click at [39, 161] on link "WebPOS" at bounding box center [75, 160] width 124 height 19
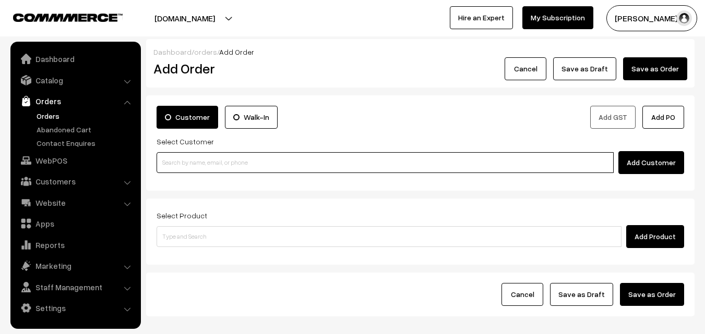
click at [247, 160] on input at bounding box center [385, 162] width 457 height 21
paste input "+91 93826 66454"
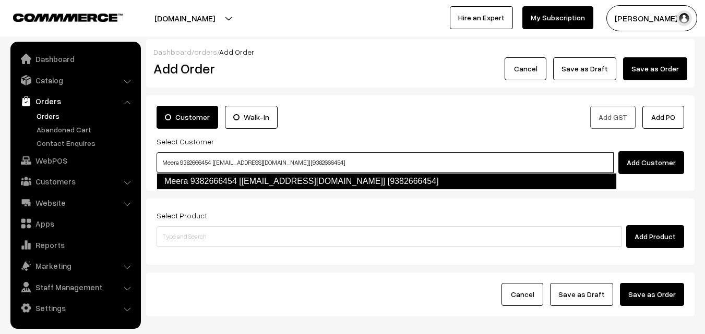
type input "Meera 9382666454 [test209@gmail.com] [9382666454]"
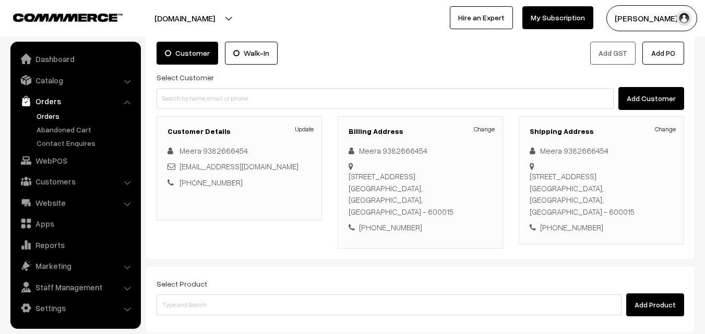
scroll to position [104, 0]
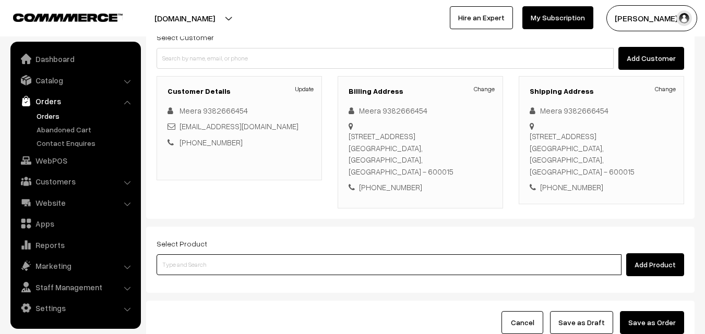
drag, startPoint x: 291, startPoint y: 256, endPoint x: 299, endPoint y: 272, distance: 18.2
click at [290, 256] on input at bounding box center [389, 265] width 465 height 21
type input "Cut Mango Pickle"
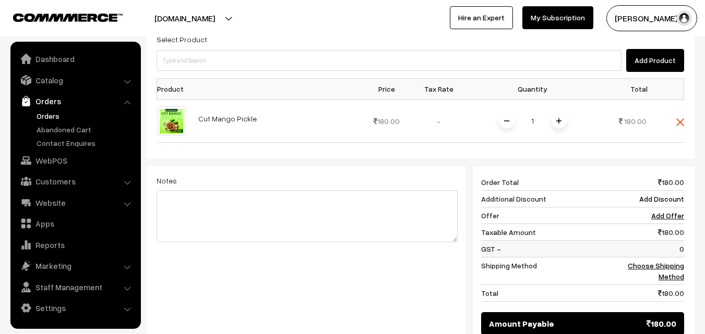
scroll to position [313, 0]
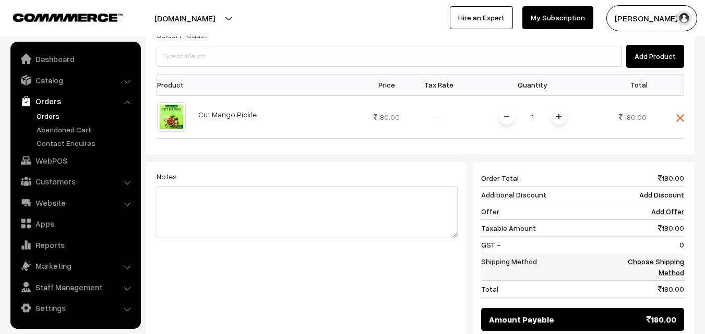
click at [665, 255] on td "Choose Shipping Method" at bounding box center [651, 268] width 65 height 28
click at [664, 257] on link "Choose Shipping Method" at bounding box center [656, 267] width 56 height 20
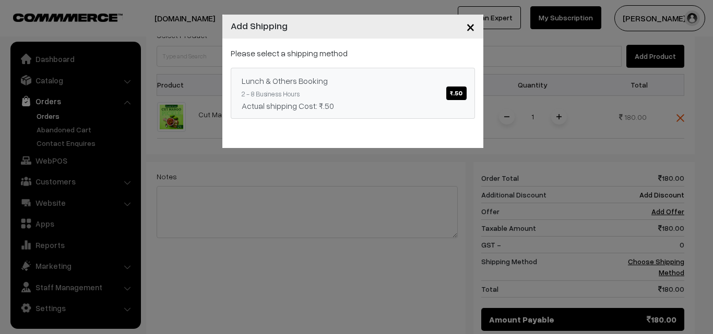
click at [460, 92] on span "₹.50" at bounding box center [456, 94] width 20 height 14
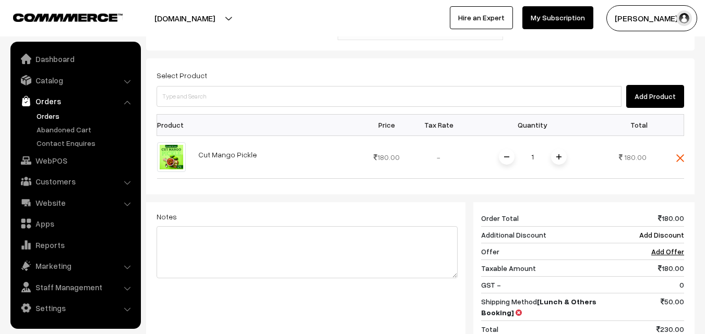
scroll to position [157, 0]
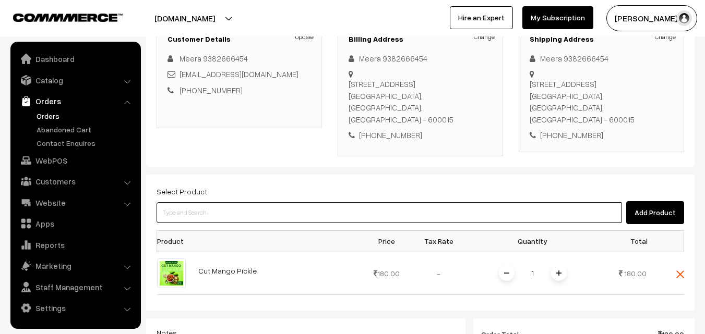
click at [248, 208] on input at bounding box center [389, 212] width 465 height 21
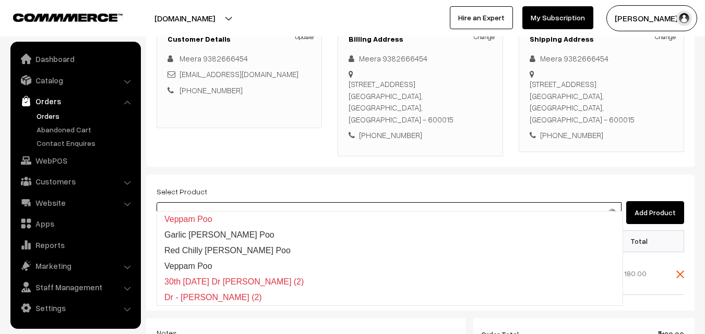
type input "p"
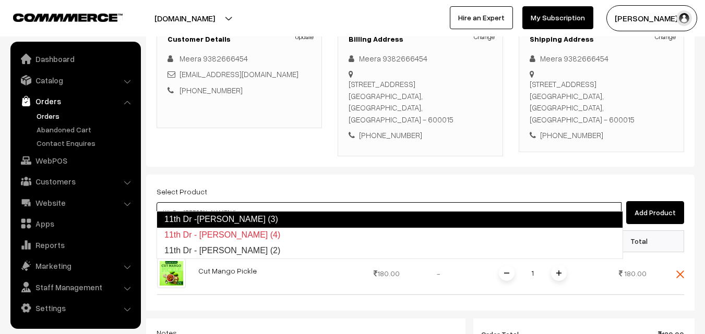
type input "11th Dr - [PERSON_NAME] (2)"
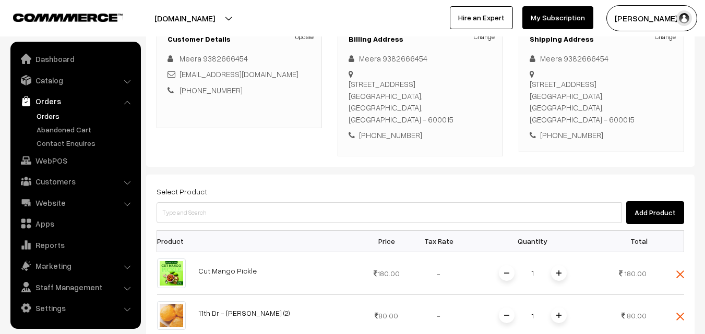
click at [555, 308] on span at bounding box center [559, 316] width 16 height 16
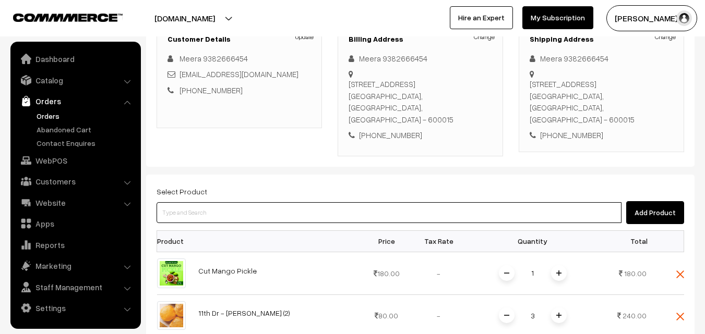
click at [340, 207] on input at bounding box center [389, 212] width 465 height 21
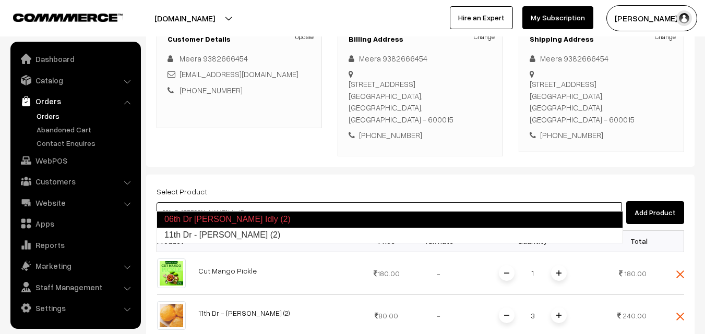
type input "11th Dr - Kancheepuram Idly (2)"
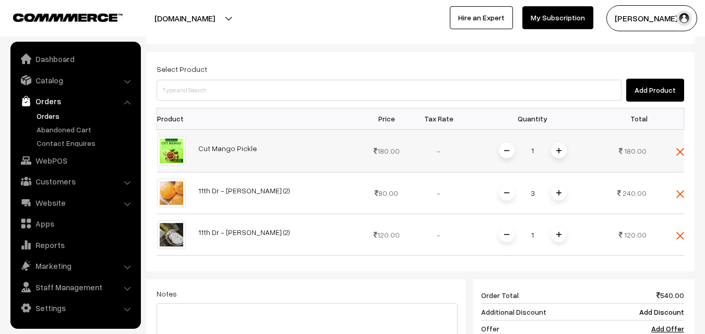
scroll to position [261, 0]
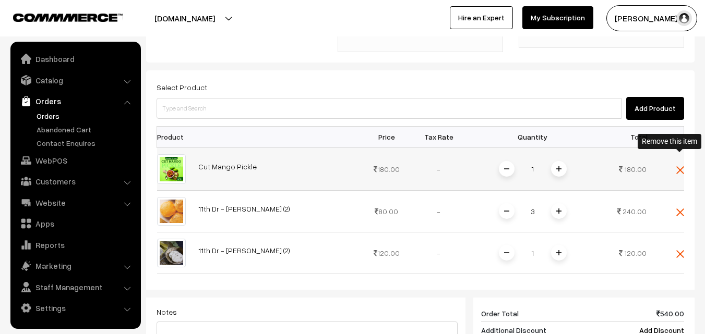
click at [679, 166] on img at bounding box center [680, 170] width 8 height 8
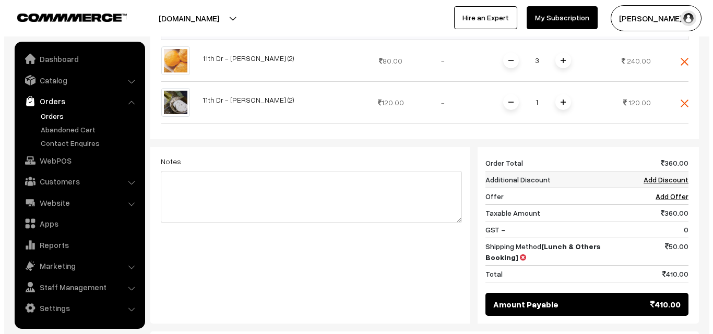
scroll to position [417, 0]
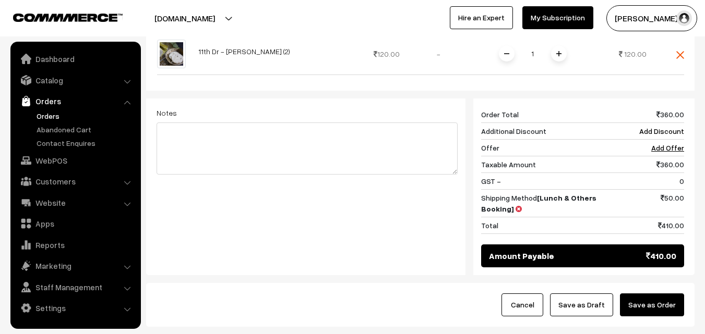
click at [659, 294] on button "Save as Order" at bounding box center [652, 305] width 64 height 23
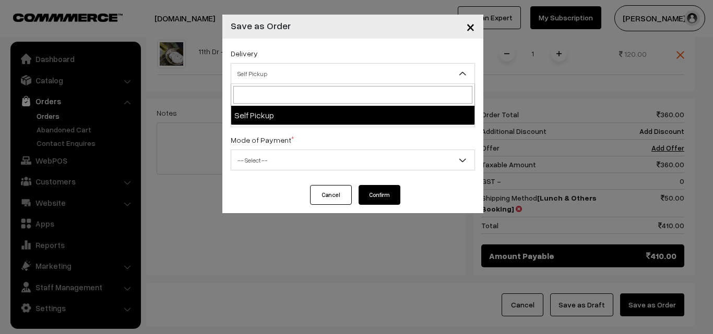
click at [399, 68] on span "Self Pickup" at bounding box center [352, 74] width 243 height 18
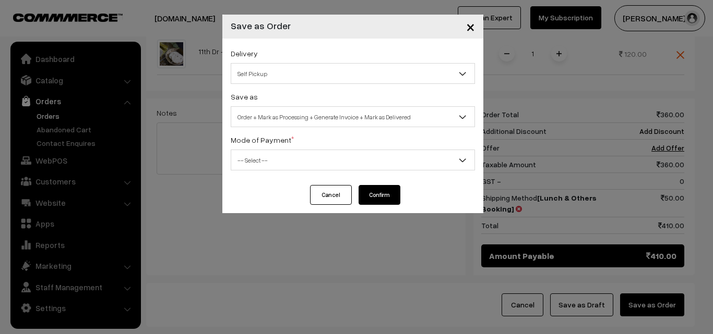
click at [378, 122] on span "Order + Mark as Processing + Generate Invoice + Mark as Delivered" at bounding box center [352, 117] width 243 height 18
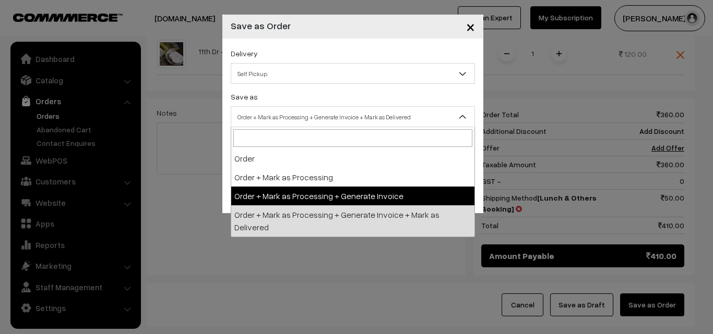
select select "3"
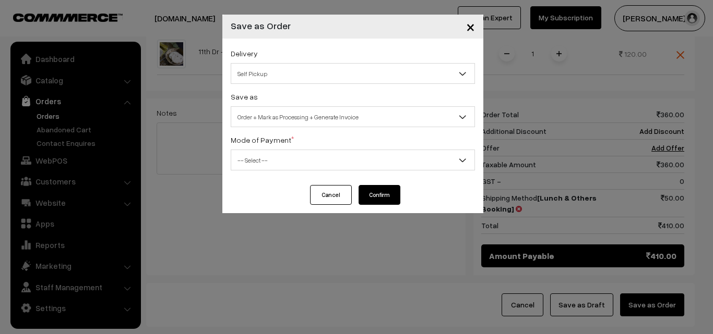
click at [381, 162] on span "-- Select --" at bounding box center [352, 160] width 243 height 18
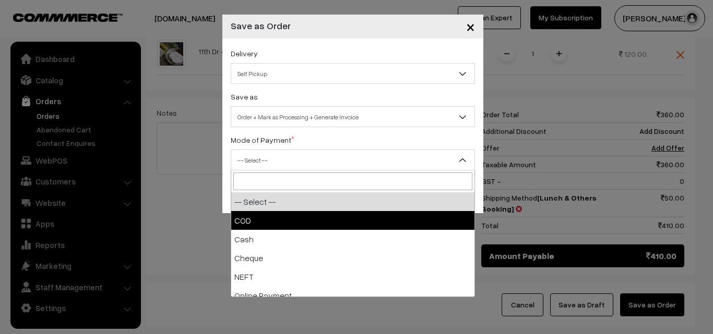
select select "1"
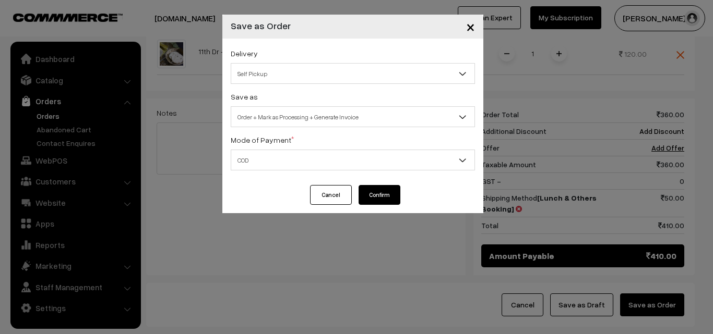
click at [378, 203] on button "Confirm" at bounding box center [379, 195] width 42 height 20
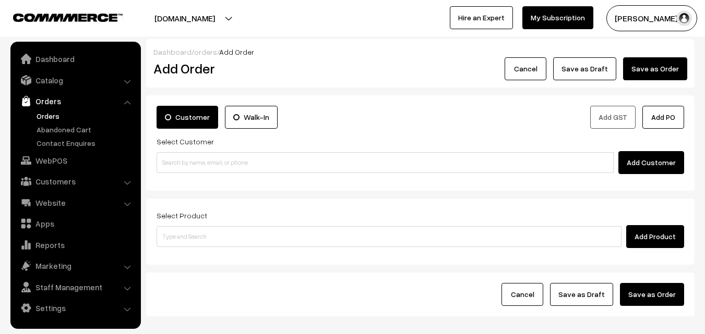
click at [38, 118] on link "Orders" at bounding box center [85, 116] width 103 height 11
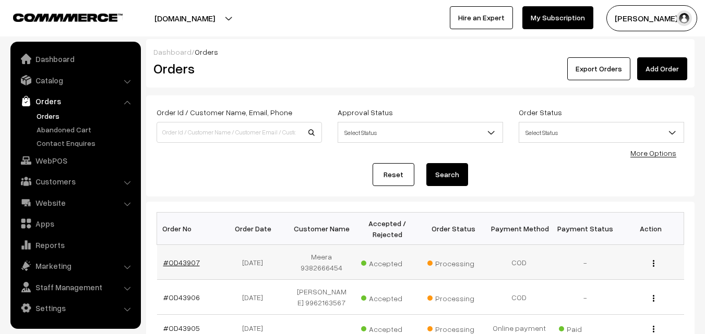
click at [186, 263] on link "#OD43907" at bounding box center [181, 262] width 37 height 9
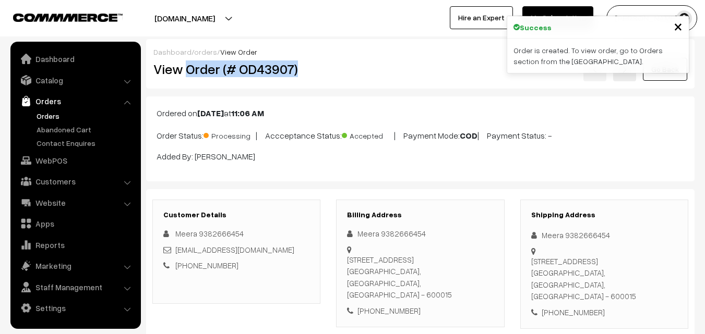
drag, startPoint x: 186, startPoint y: 70, endPoint x: 303, endPoint y: 72, distance: 116.9
click at [303, 72] on h2 "View Order (# OD43907)" at bounding box center [236, 69] width 167 height 16
copy h2 "Order (# OD43907)"
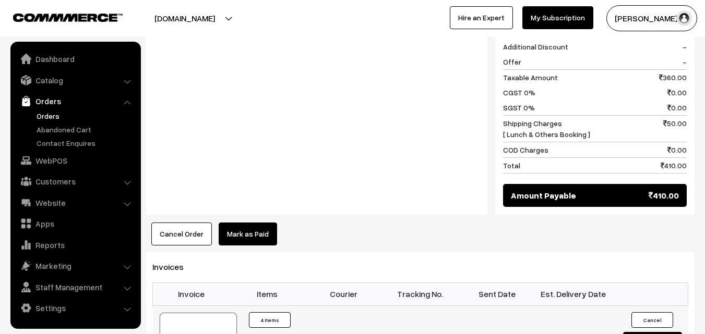
scroll to position [626, 0]
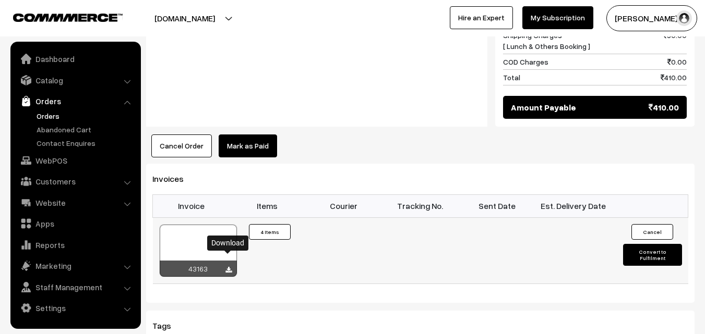
click at [229, 267] on icon at bounding box center [228, 270] width 6 height 7
click at [53, 118] on link "Orders" at bounding box center [85, 116] width 103 height 11
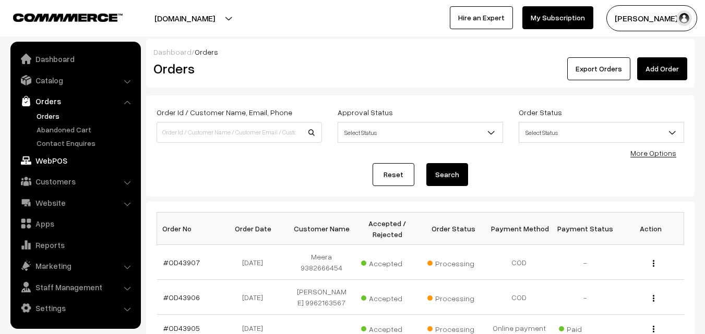
click at [61, 158] on link "WebPOS" at bounding box center [75, 160] width 124 height 19
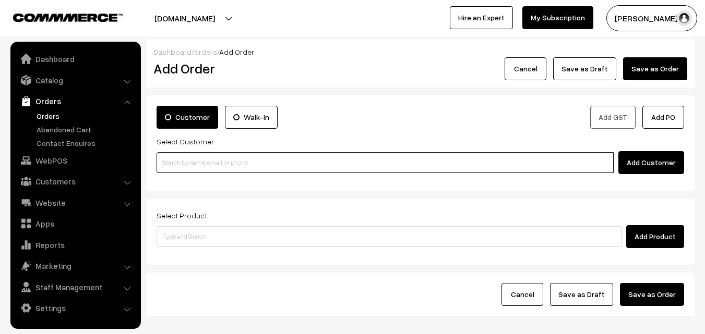
click at [246, 163] on input at bounding box center [385, 162] width 457 height 21
paste input "+91 73582 75185"
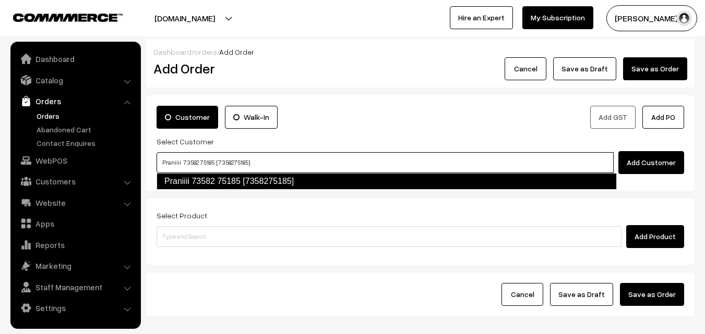
type input "Praniiii 73582 75185 [7358275185]"
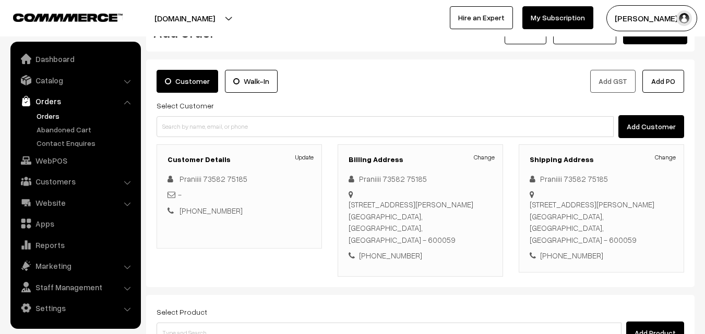
scroll to position [52, 0]
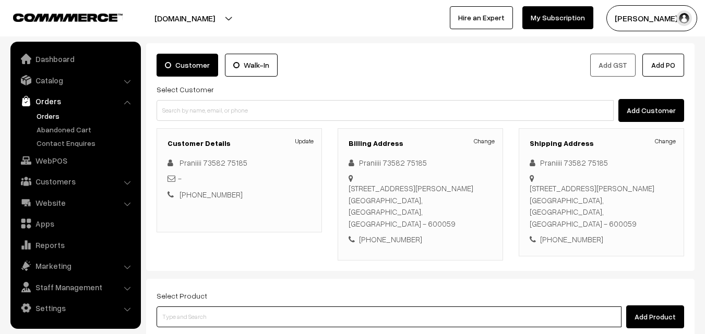
click at [381, 307] on input at bounding box center [389, 317] width 465 height 21
type input "diwali"
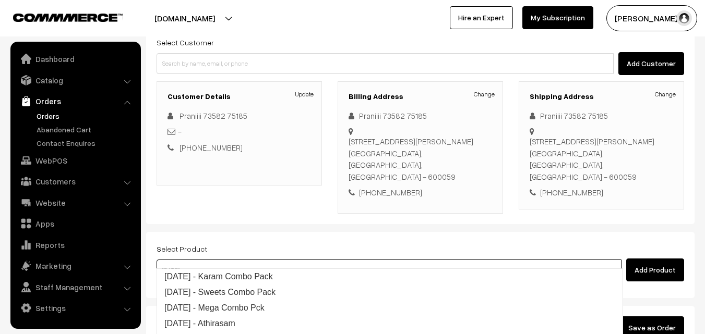
scroll to position [157, 0]
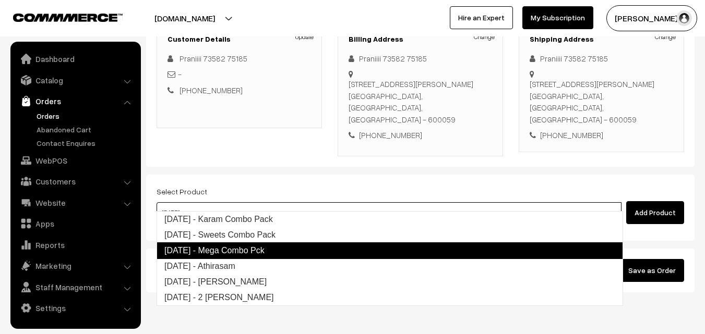
click at [305, 251] on link "Diwali - Mega Combo Pck" at bounding box center [390, 251] width 466 height 17
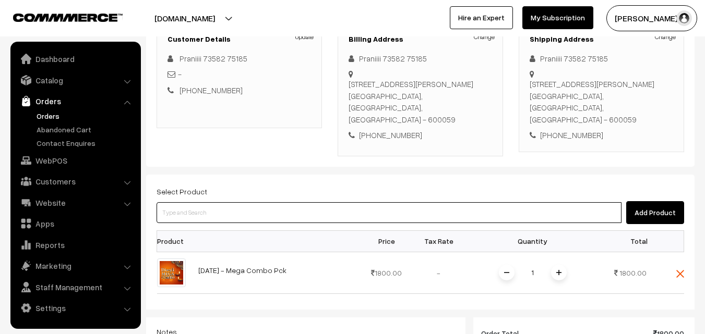
click at [307, 202] on input at bounding box center [389, 212] width 465 height 21
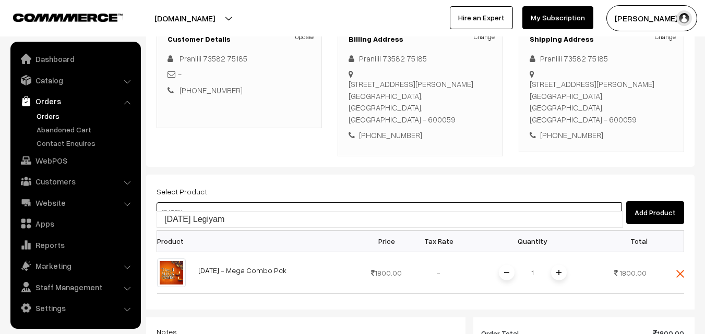
type input "Diwali Legiyam"
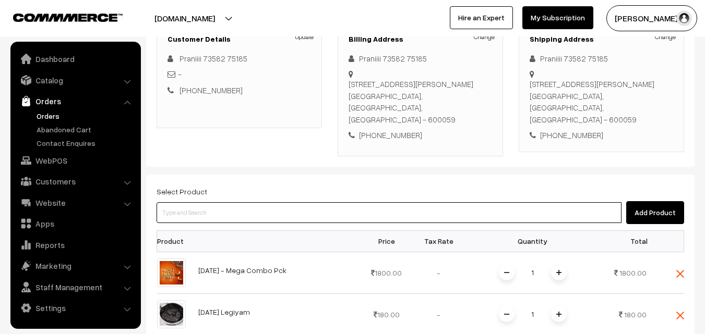
click at [488, 202] on input at bounding box center [389, 212] width 465 height 21
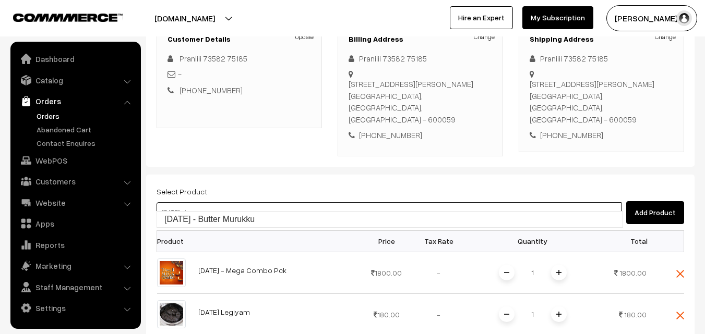
type input "Diwali - Butter Murukku"
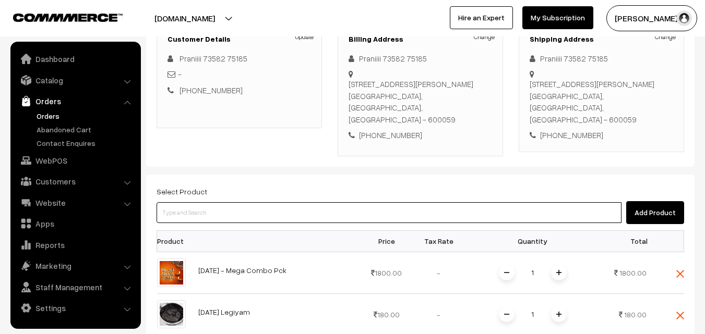
click at [309, 204] on input at bounding box center [389, 212] width 465 height 21
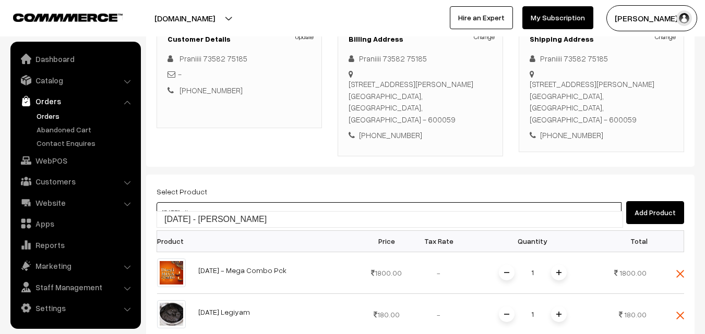
type input "Diwali - Tirunelveli Halwa"
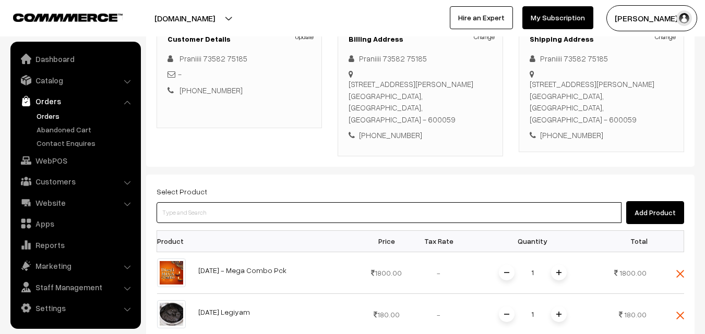
click at [279, 202] on input at bounding box center [389, 212] width 465 height 21
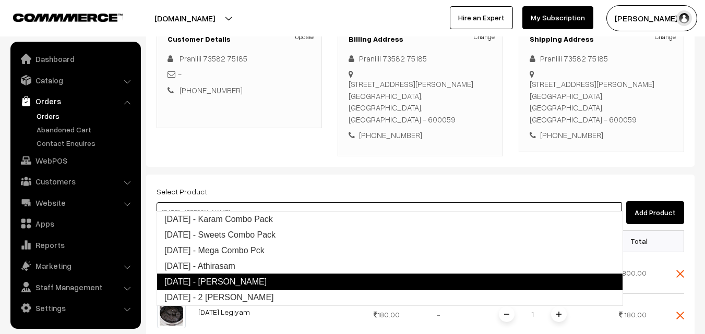
type input "Diwali - Athirasam"
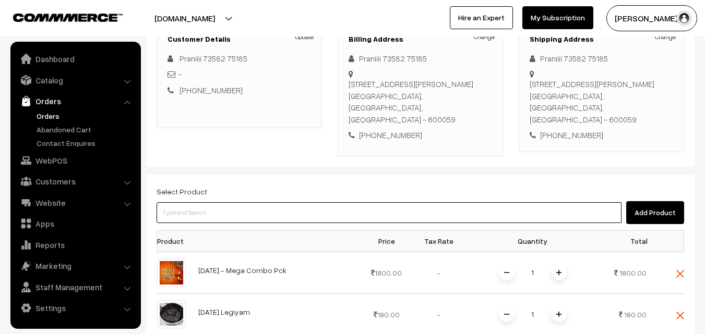
click at [248, 202] on input at bounding box center [389, 212] width 465 height 21
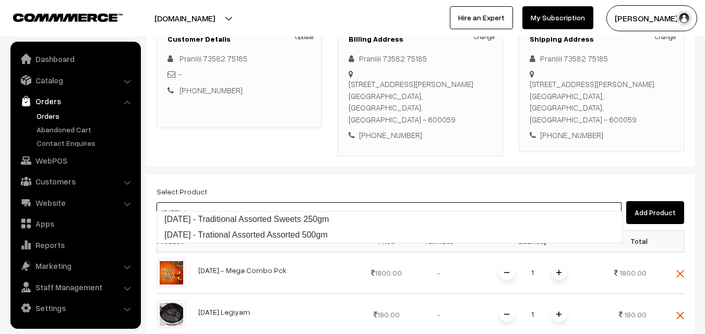
type input "Diwali - Traditional Assorted Sweets 250gm"
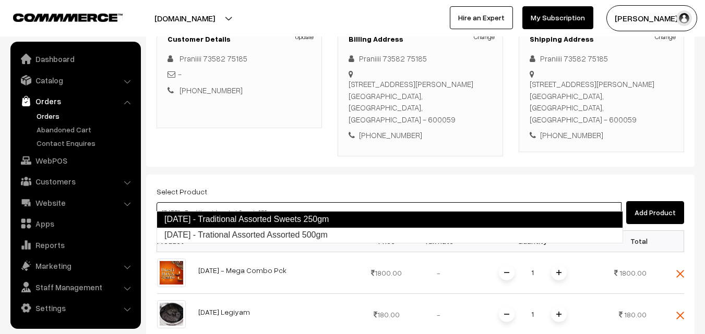
click at [251, 217] on link "Diwali - Traditional Assorted Sweets 250gm" at bounding box center [390, 219] width 466 height 17
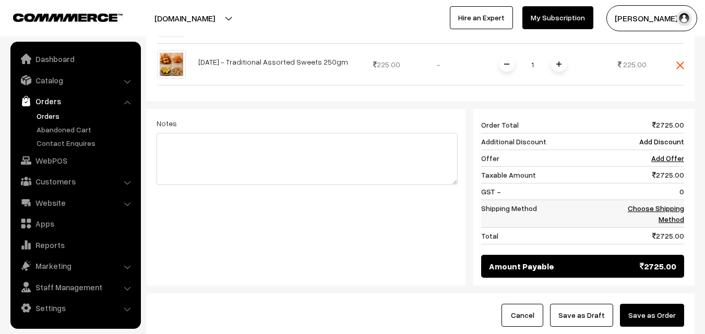
scroll to position [574, 0]
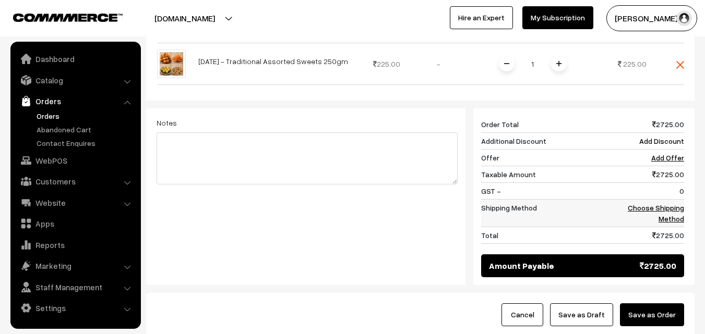
click at [670, 203] on link "Choose Shipping Method" at bounding box center [656, 213] width 56 height 20
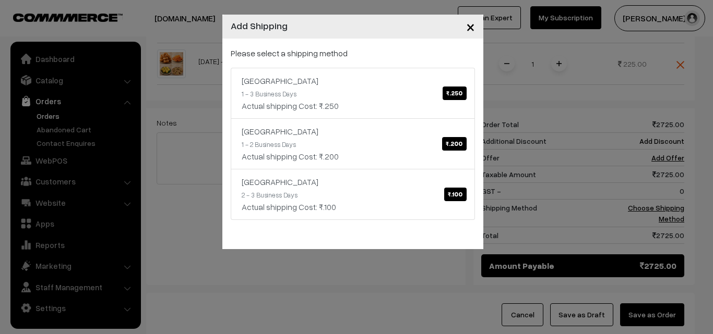
click at [471, 27] on span "×" at bounding box center [470, 26] width 9 height 19
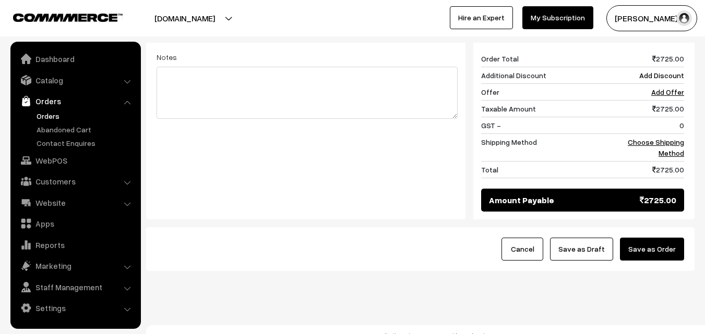
scroll to position [640, 0]
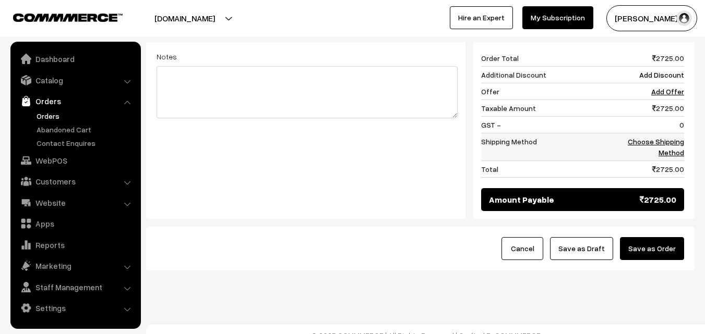
click at [679, 137] on link "Choose Shipping Method" at bounding box center [656, 147] width 56 height 20
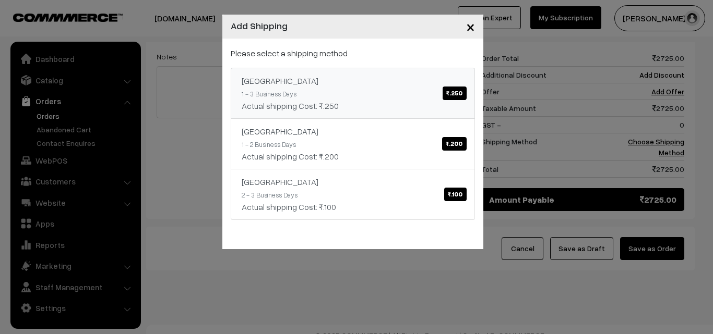
click at [459, 92] on span "₹.250" at bounding box center [453, 94] width 23 height 14
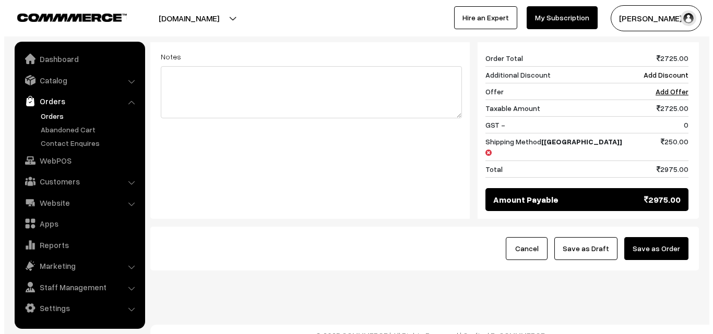
scroll to position [629, 0]
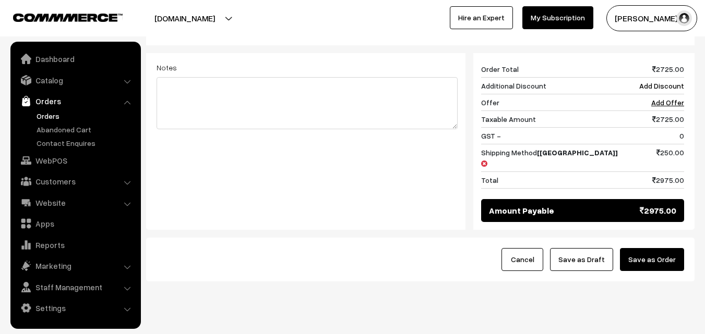
click at [661, 248] on button "Save as Order" at bounding box center [652, 259] width 64 height 23
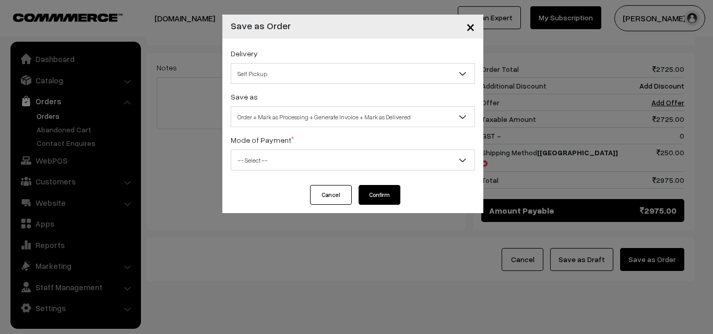
click at [359, 67] on span "Self Pickup" at bounding box center [352, 74] width 243 height 18
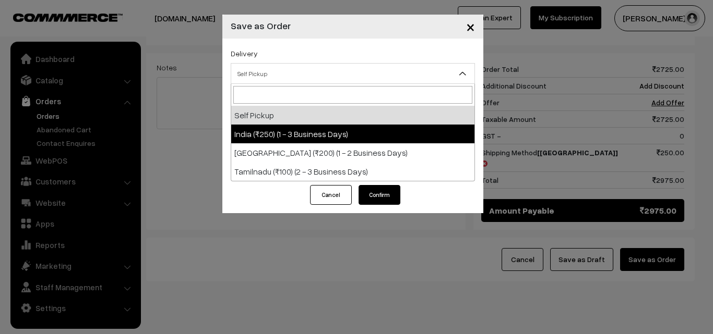
select select "IND1"
select select "3"
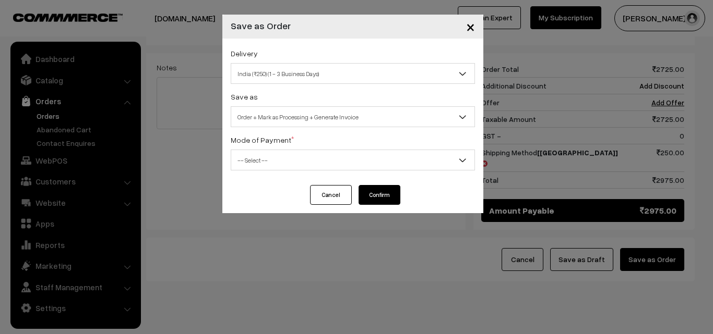
click at [369, 159] on span "-- Select --" at bounding box center [352, 160] width 243 height 18
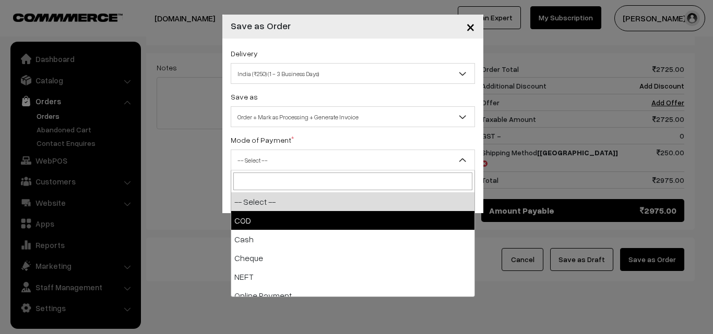
select select "1"
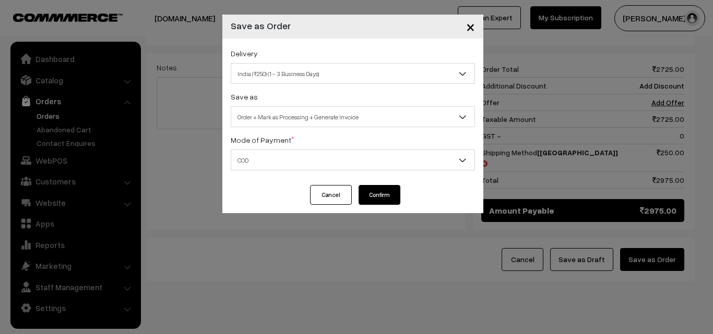
click at [377, 195] on button "Confirm" at bounding box center [379, 195] width 42 height 20
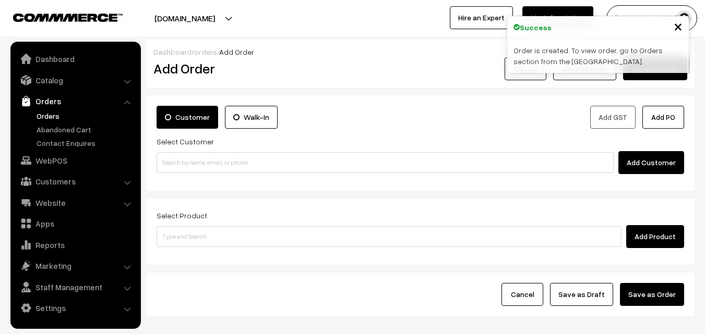
click at [57, 116] on link "Orders" at bounding box center [85, 116] width 103 height 11
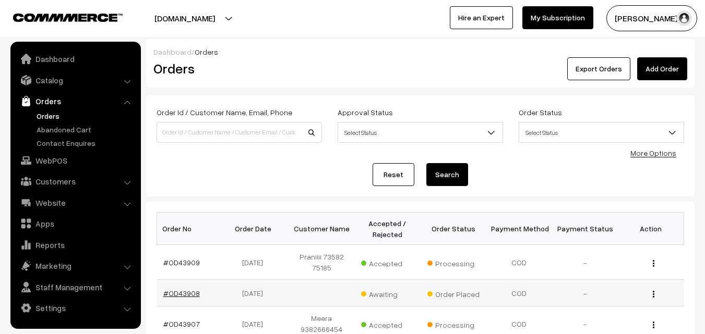
click at [193, 295] on link "#OD43908" at bounding box center [181, 293] width 37 height 9
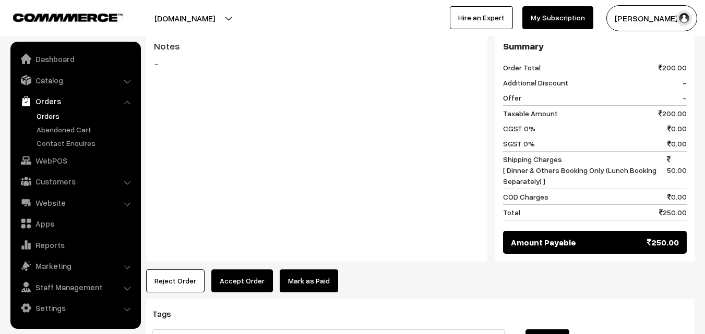
scroll to position [574, 0]
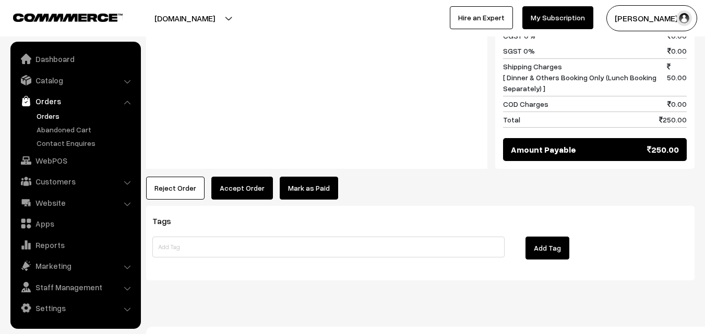
click at [239, 177] on button "Accept Order" at bounding box center [242, 188] width 62 height 23
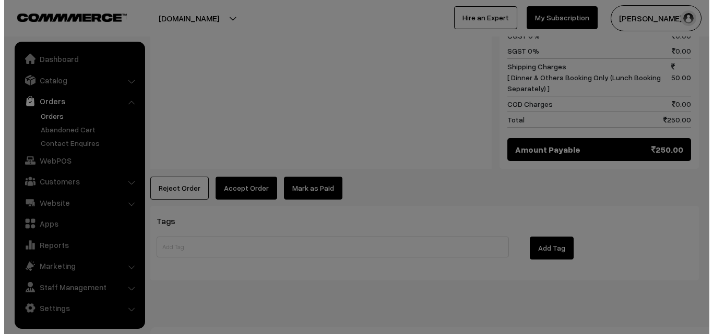
scroll to position [575, 0]
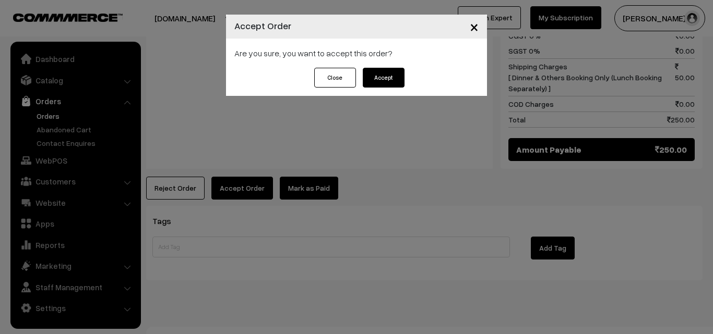
click at [387, 83] on button "Accept" at bounding box center [384, 78] width 42 height 20
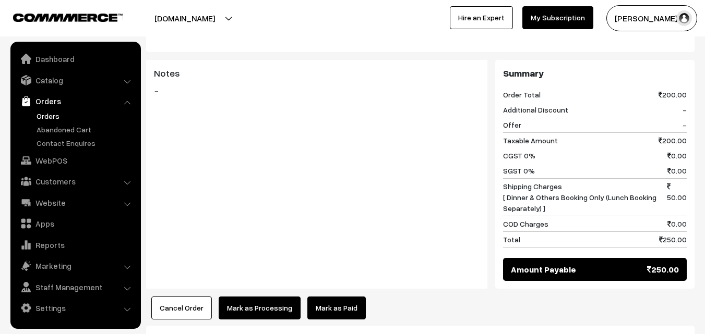
scroll to position [626, 0]
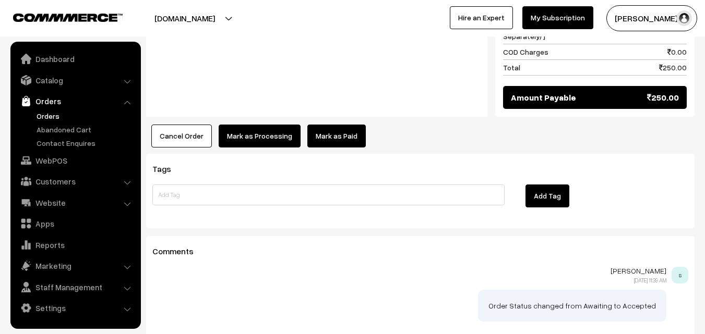
click at [231, 125] on button "Mark as Processing" at bounding box center [260, 136] width 82 height 23
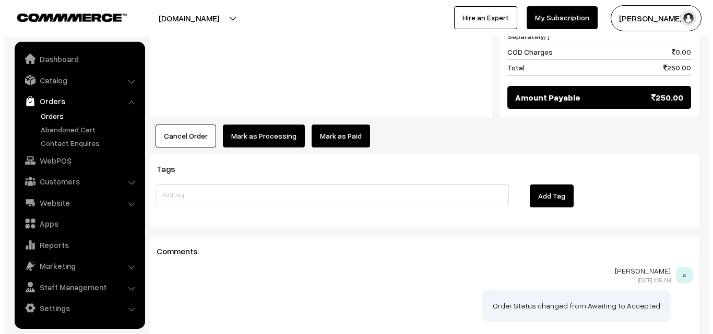
scroll to position [628, 0]
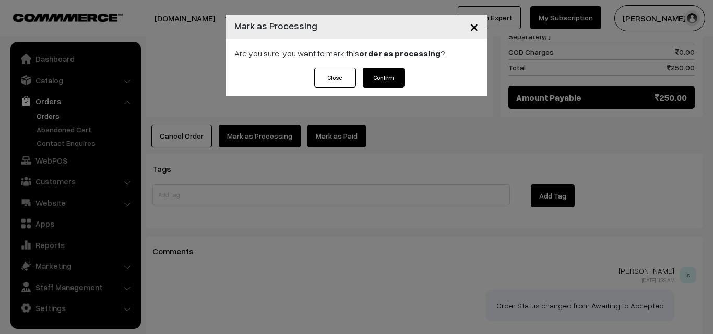
click at [396, 78] on button "Confirm" at bounding box center [384, 78] width 42 height 20
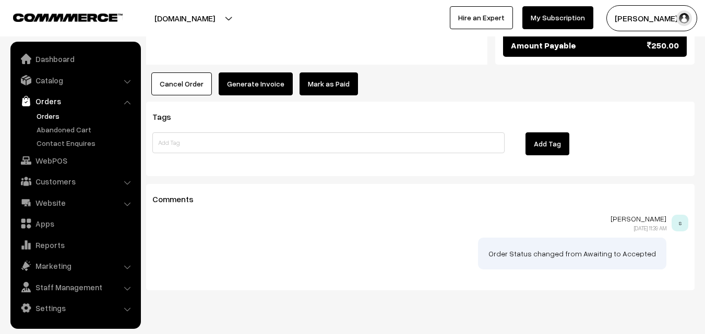
click at [253, 73] on button "Generate Invoice" at bounding box center [256, 84] width 74 height 23
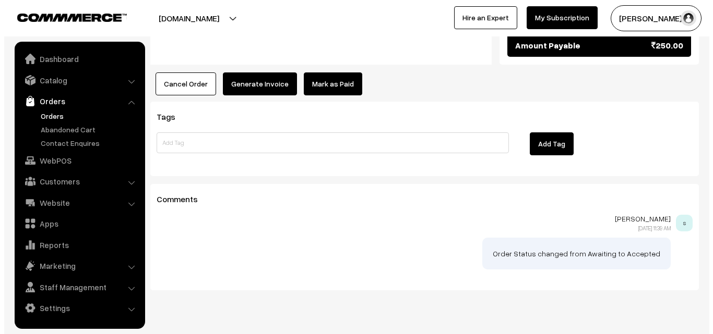
scroll to position [680, 0]
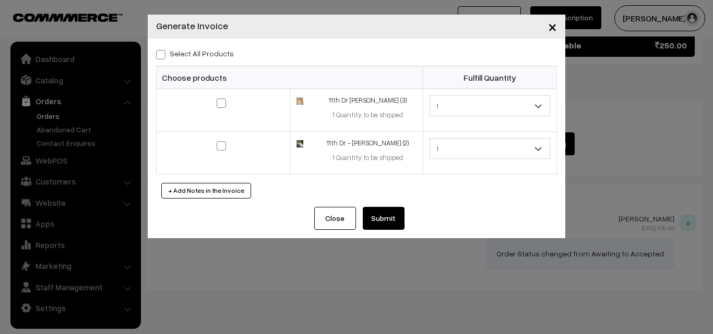
click at [164, 56] on span at bounding box center [160, 54] width 9 height 9
click at [163, 56] on input "Select All Products" at bounding box center [159, 53] width 7 height 7
checkbox input "true"
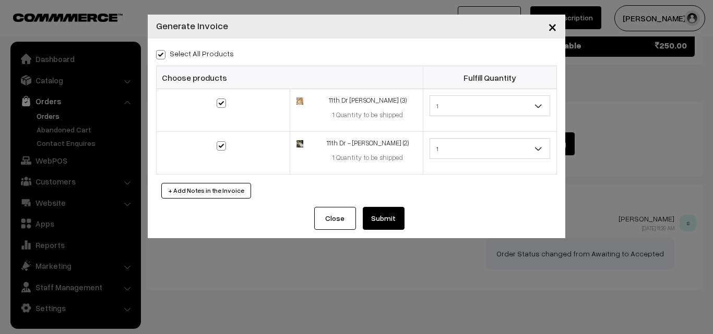
click at [380, 214] on button "Submit" at bounding box center [384, 218] width 42 height 23
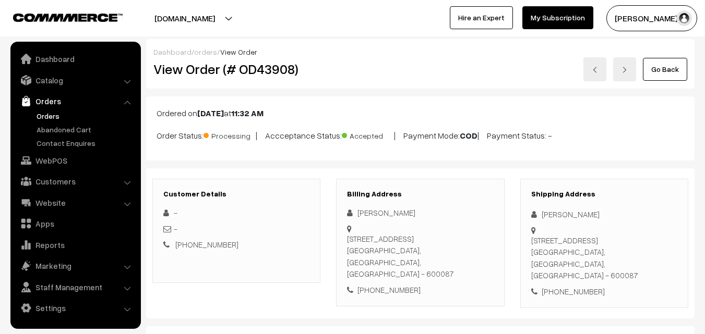
scroll to position [678, 0]
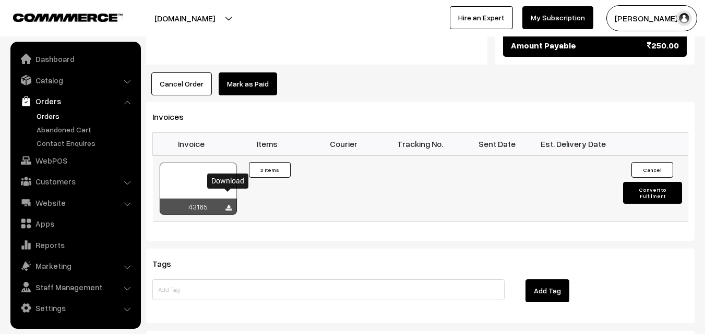
click at [230, 205] on icon at bounding box center [228, 208] width 6 height 7
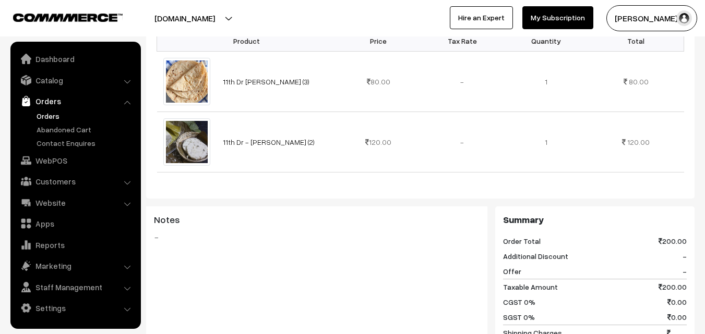
scroll to position [313, 0]
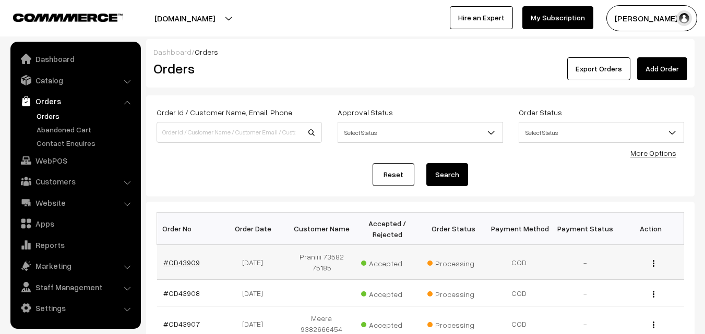
click at [174, 263] on link "#OD43909" at bounding box center [181, 262] width 37 height 9
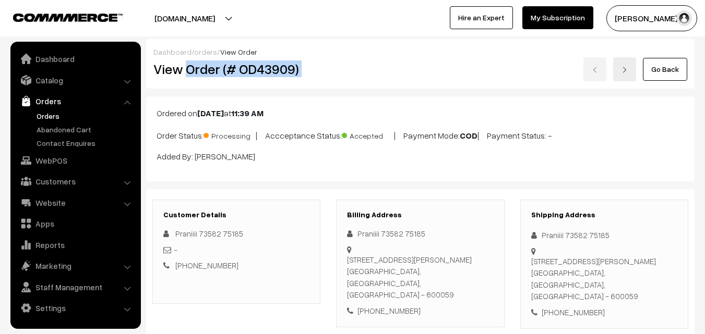
drag, startPoint x: 187, startPoint y: 68, endPoint x: 405, endPoint y: 83, distance: 218.6
click at [405, 83] on div "Dashboard / orders / View Order View Order (# OD43909) Go Back" at bounding box center [420, 64] width 548 height 50
copy div "Order (# OD43909)"
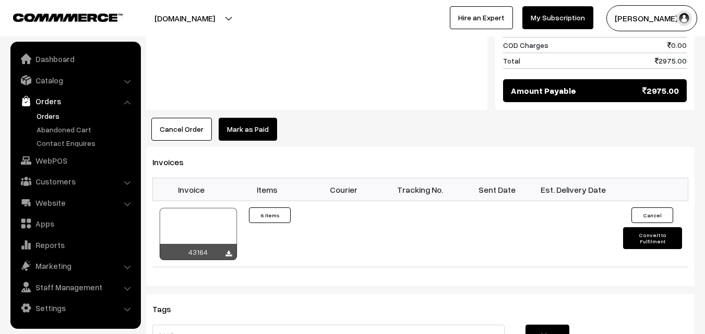
scroll to position [887, 0]
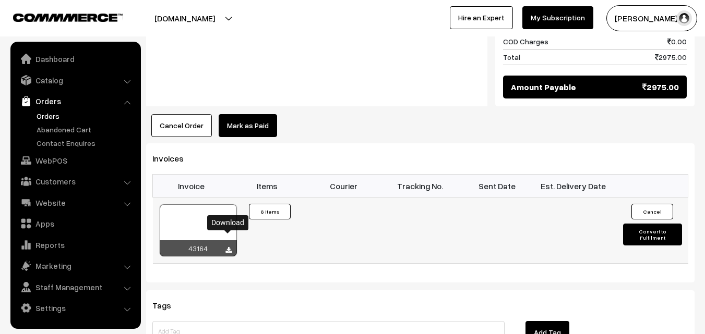
click at [226, 247] on icon at bounding box center [228, 250] width 6 height 7
click at [50, 160] on link "WebPOS" at bounding box center [75, 160] width 124 height 19
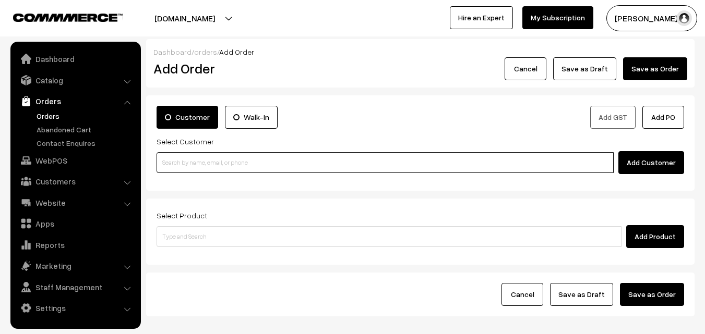
click at [239, 166] on input at bounding box center [385, 162] width 457 height 21
paste input "[PHONE_NUMBER]"
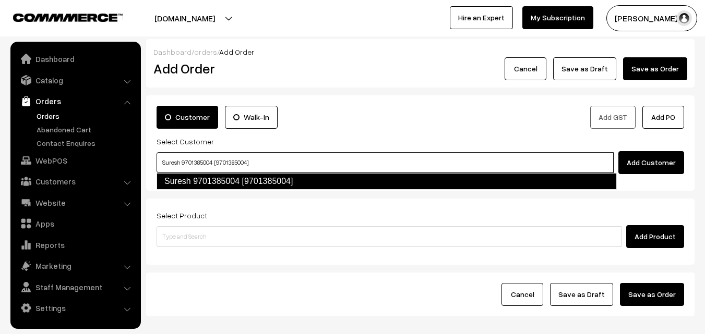
type input "Suresh 9701385004 [9701385004]"
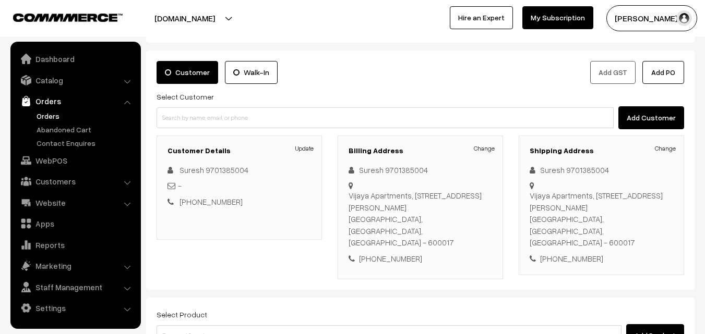
scroll to position [104, 0]
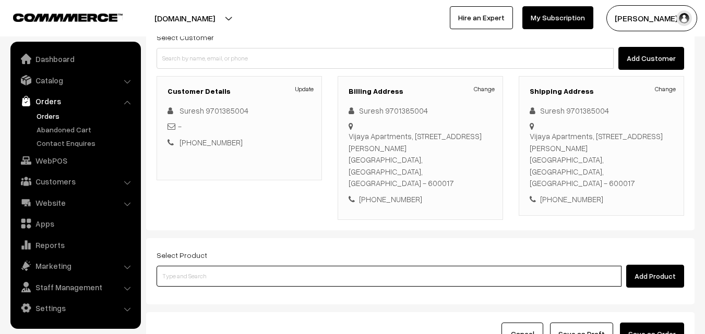
click at [321, 266] on input at bounding box center [389, 276] width 465 height 21
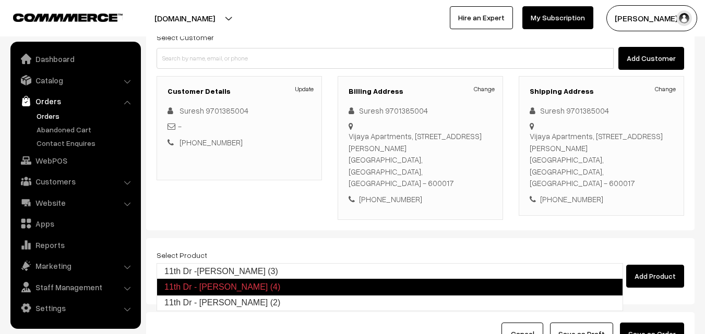
type input "11th Dr - [PERSON_NAME] (2)"
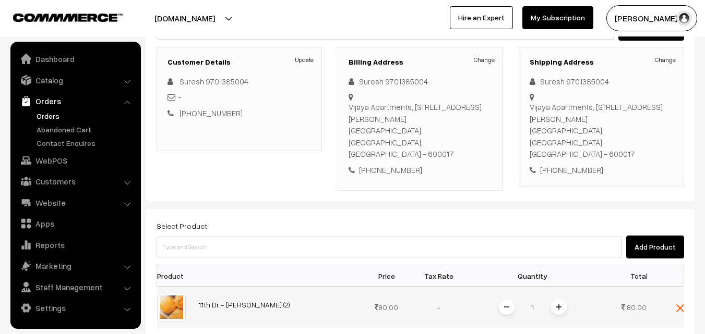
scroll to position [209, 0]
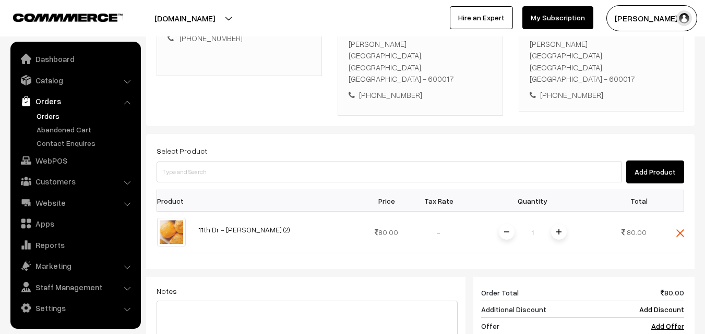
click at [560, 224] on span at bounding box center [559, 232] width 16 height 16
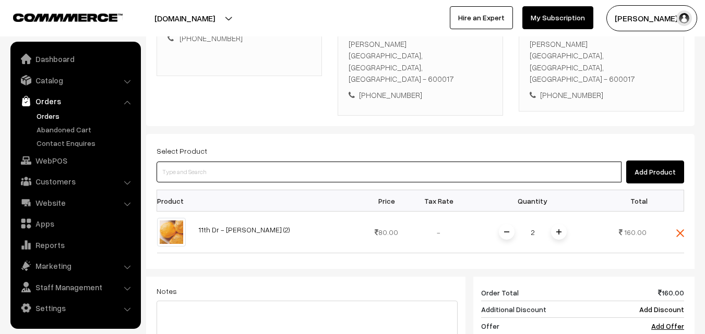
click at [484, 162] on input at bounding box center [389, 172] width 465 height 21
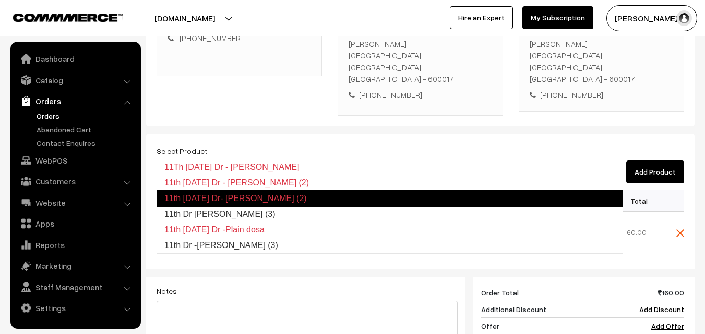
type input "11th Dr [PERSON_NAME] (3)"
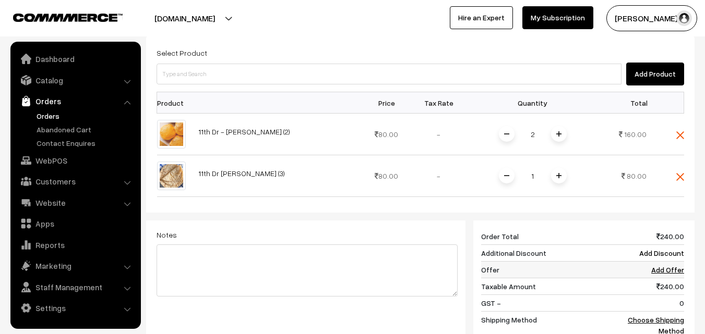
scroll to position [313, 0]
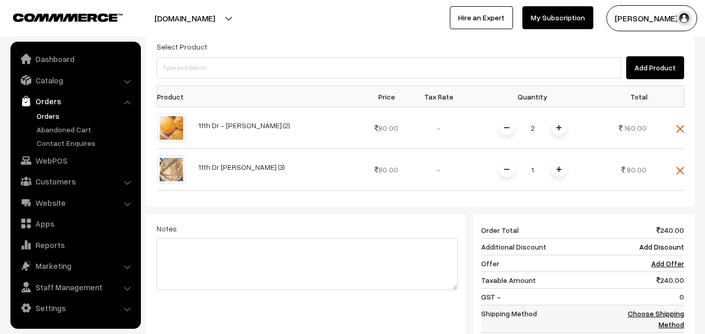
click at [665, 309] on link "Choose Shipping Method" at bounding box center [656, 319] width 56 height 20
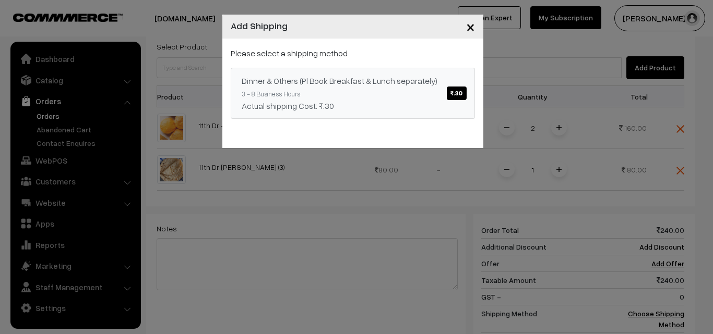
click at [462, 95] on span "₹.30" at bounding box center [456, 94] width 19 height 14
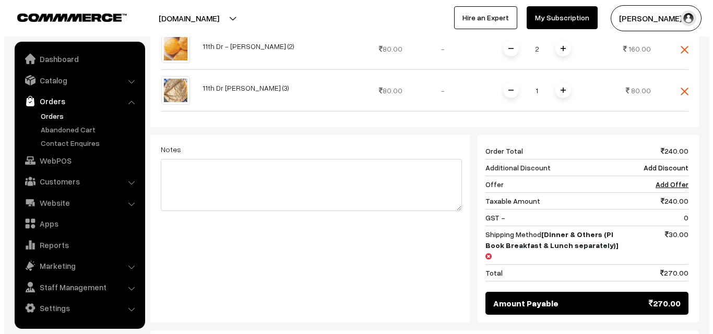
scroll to position [417, 0]
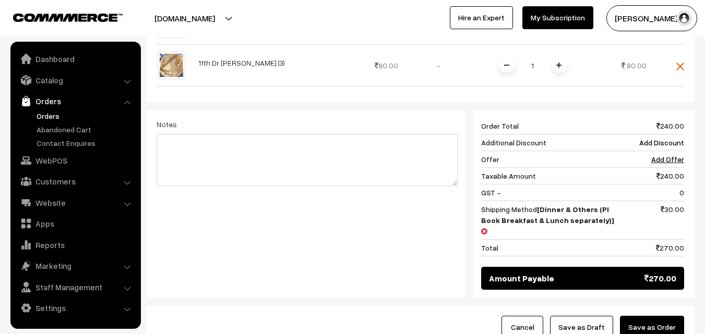
click at [660, 316] on button "Save as Order" at bounding box center [652, 327] width 64 height 23
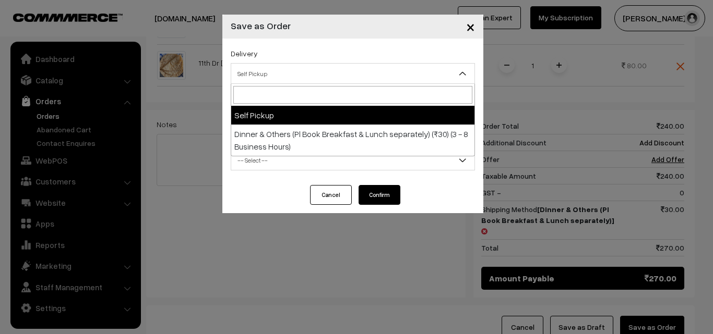
click at [370, 79] on span "Self Pickup" at bounding box center [352, 74] width 243 height 18
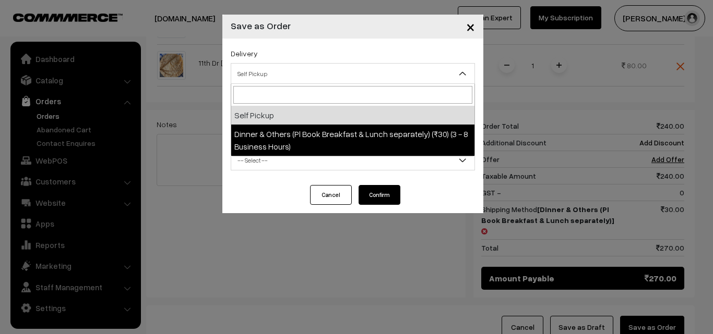
select select "DOP1"
select select "3"
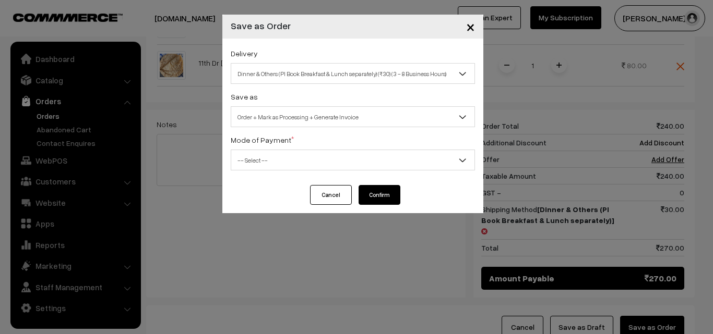
click at [381, 162] on span "-- Select --" at bounding box center [352, 160] width 243 height 18
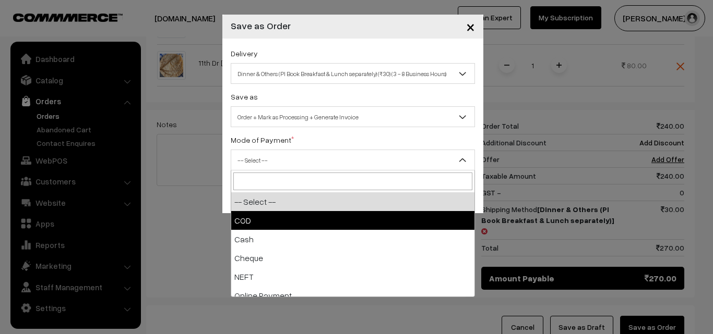
select select "1"
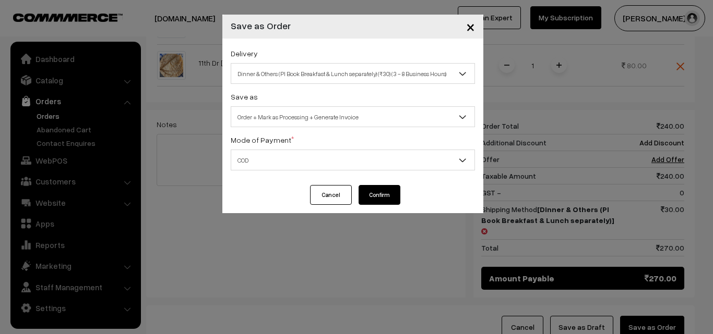
click at [366, 193] on button "Confirm" at bounding box center [379, 195] width 42 height 20
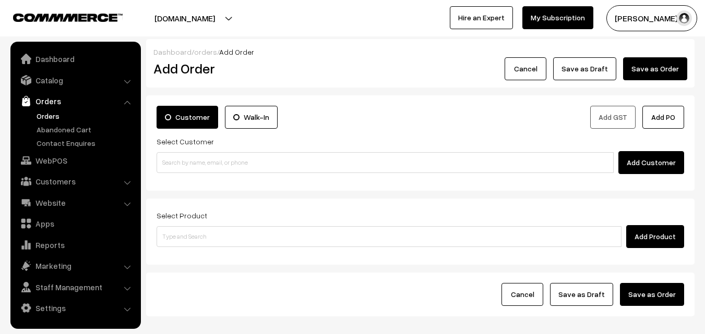
click at [48, 113] on link "Orders" at bounding box center [85, 116] width 103 height 11
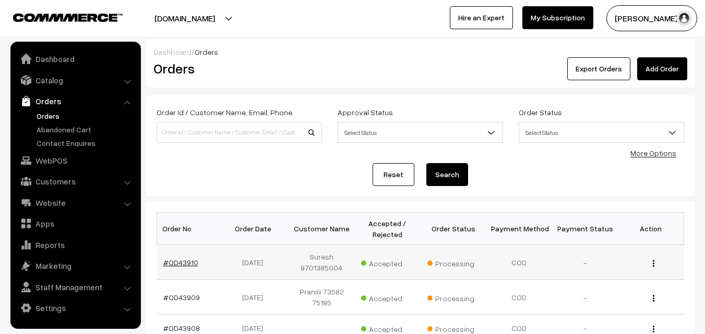
click at [171, 261] on link "#OD43910" at bounding box center [180, 262] width 35 height 9
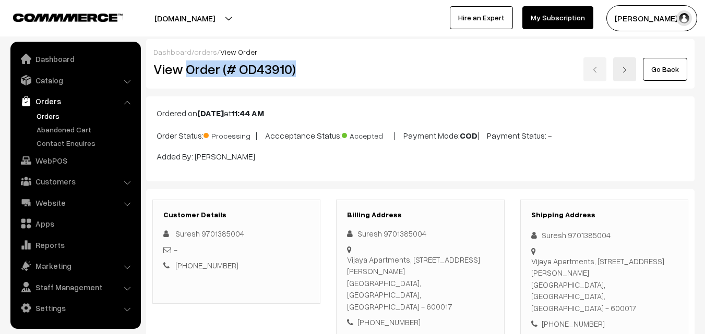
drag, startPoint x: 185, startPoint y: 69, endPoint x: 315, endPoint y: 69, distance: 129.9
click at [315, 69] on h2 "View Order (# OD43910)" at bounding box center [236, 69] width 167 height 16
copy h2 "Order (# OD43910)"
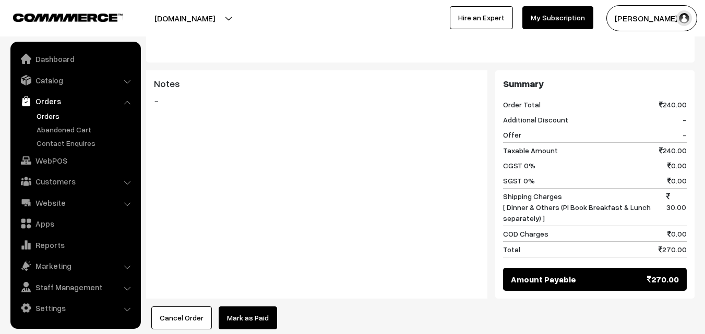
scroll to position [574, 0]
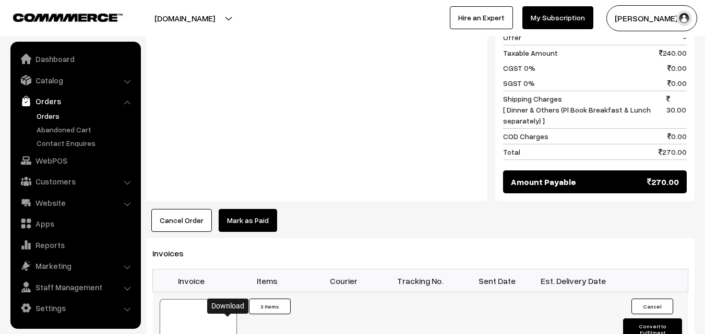
click at [53, 159] on link "WebPOS" at bounding box center [75, 160] width 124 height 19
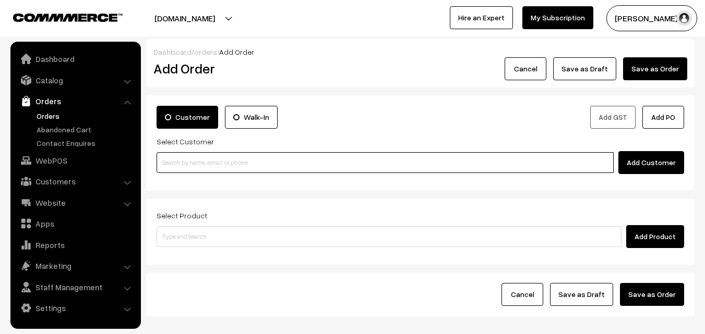
drag, startPoint x: 0, startPoint y: 0, endPoint x: 186, endPoint y: 159, distance: 244.6
click at [186, 159] on input at bounding box center [385, 162] width 457 height 21
paste input "[PHONE_NUMBER]"
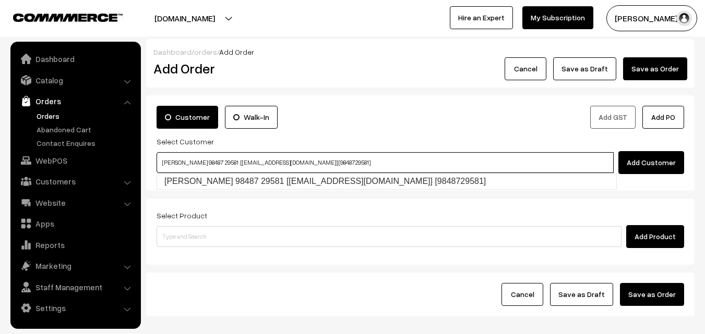
type input "[PERSON_NAME] 98487 29581 [[EMAIL_ADDRESS][DOMAIN_NAME]] [9848729581]"
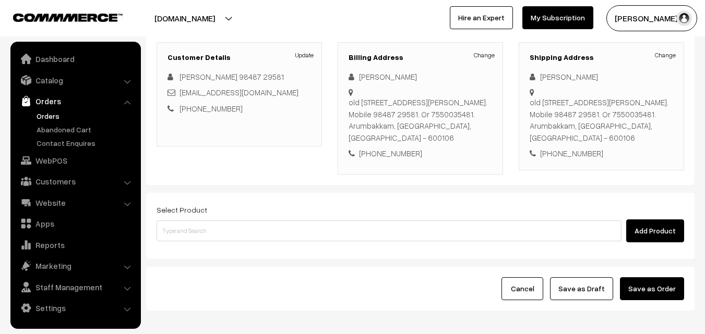
scroll to position [157, 0]
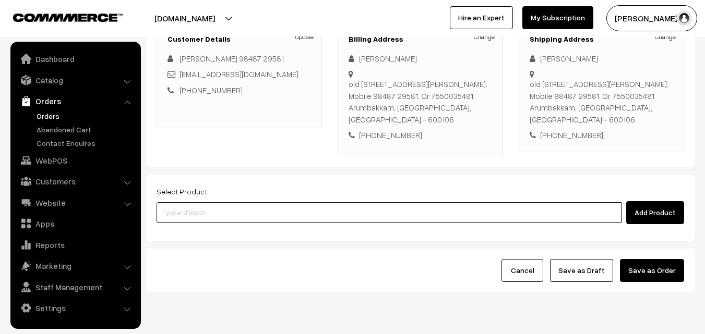
click at [296, 209] on input at bounding box center [389, 212] width 465 height 21
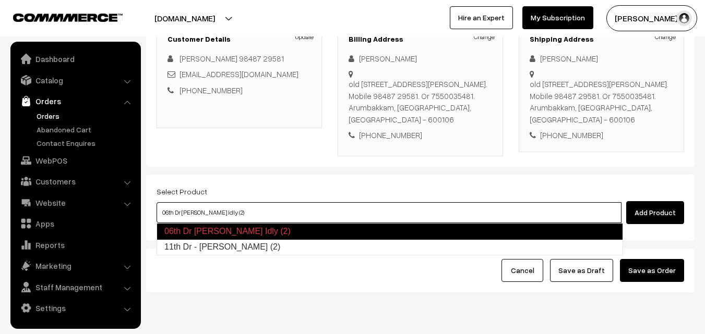
type input "11th Dr - [PERSON_NAME] (2)"
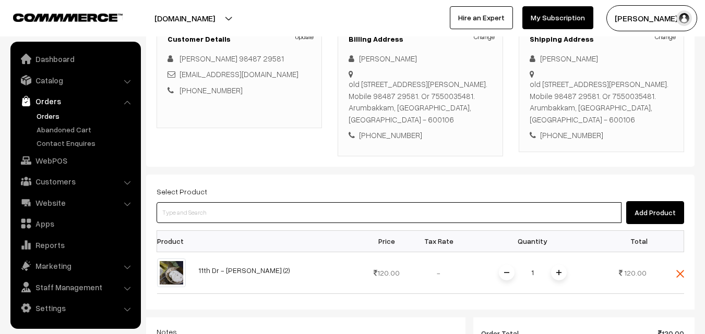
click at [292, 205] on input at bounding box center [389, 212] width 465 height 21
click at [342, 219] on input at bounding box center [389, 212] width 465 height 21
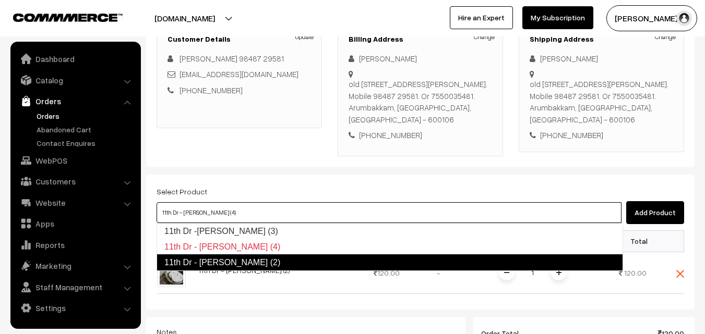
type input "11th Dr - Poori (2)"
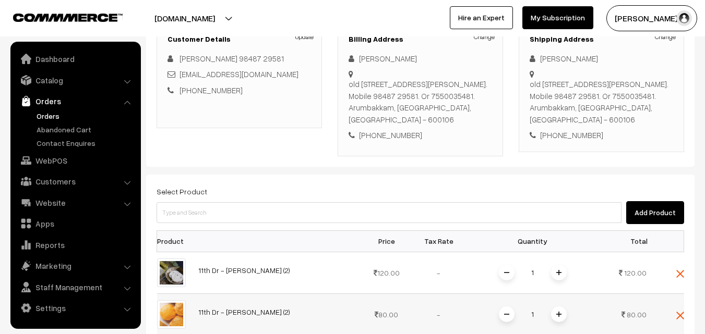
click at [561, 316] on span at bounding box center [559, 315] width 16 height 16
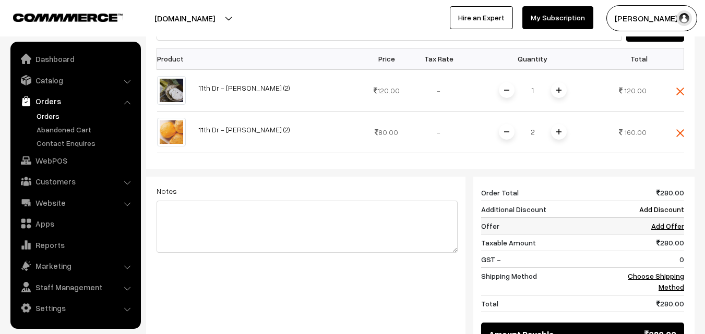
scroll to position [365, 0]
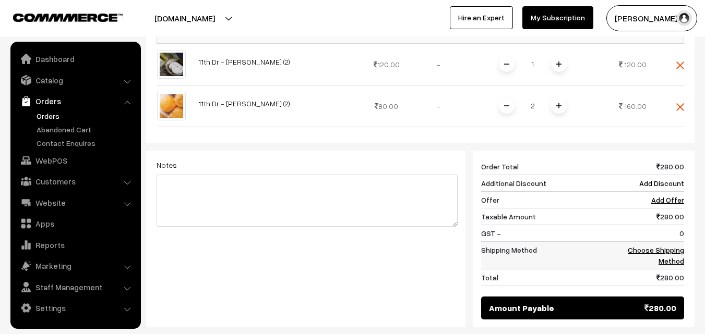
click at [678, 253] on link "Choose Shipping Method" at bounding box center [656, 256] width 56 height 20
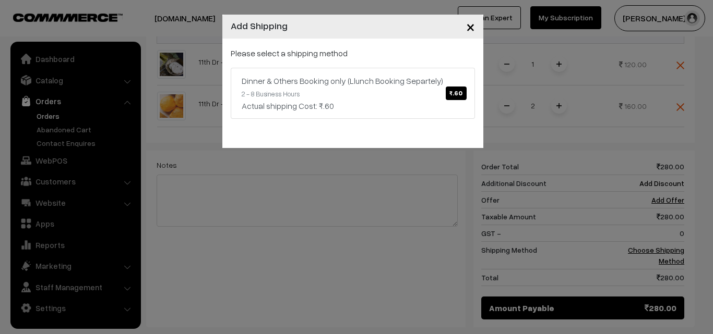
click at [467, 30] on span "×" at bounding box center [470, 26] width 9 height 19
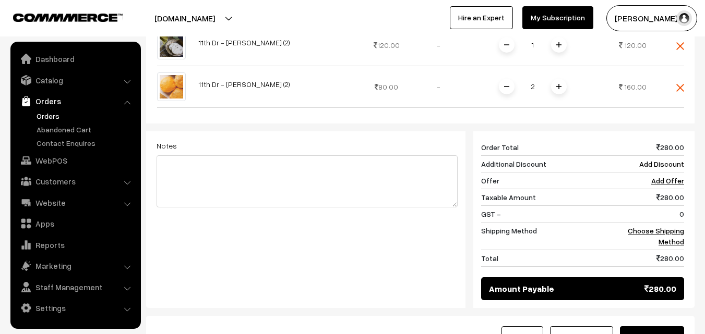
scroll to position [403, 0]
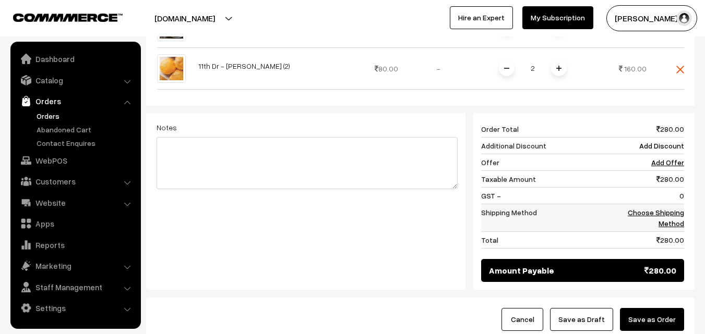
click at [662, 208] on link "Choose Shipping Method" at bounding box center [656, 218] width 56 height 20
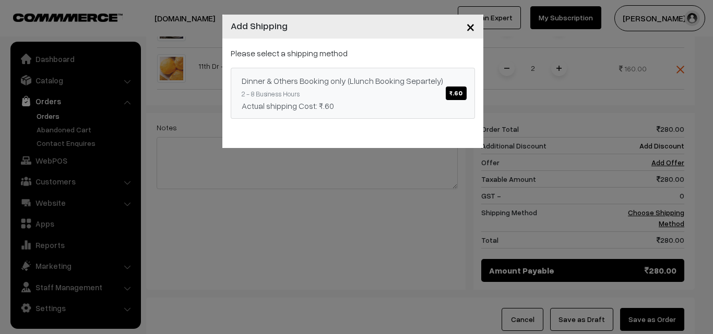
click at [454, 91] on span "₹.60" at bounding box center [456, 94] width 20 height 14
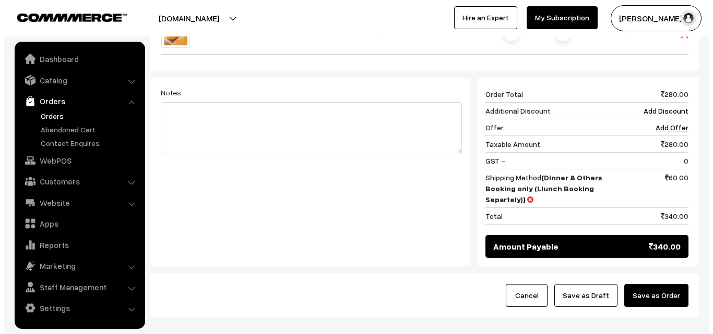
scroll to position [455, 0]
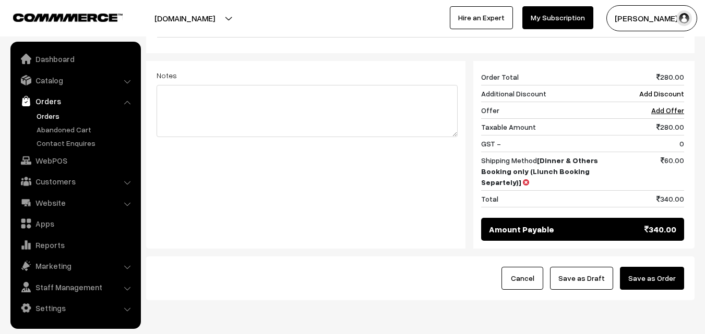
click at [655, 281] on button "Save as Order" at bounding box center [652, 278] width 64 height 23
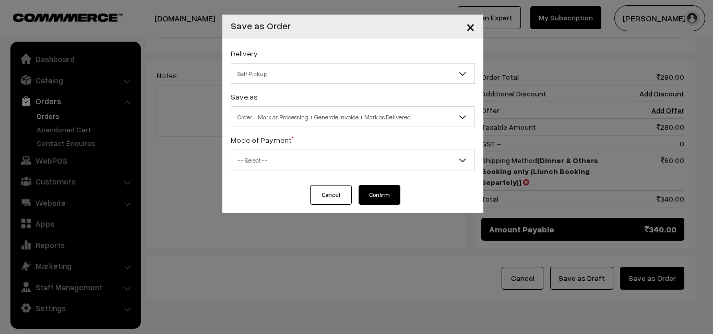
click at [377, 74] on span "Self Pickup" at bounding box center [352, 74] width 243 height 18
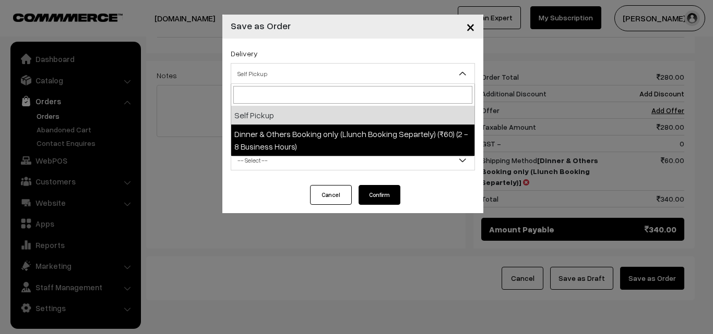
select select "DOB3"
select select "3"
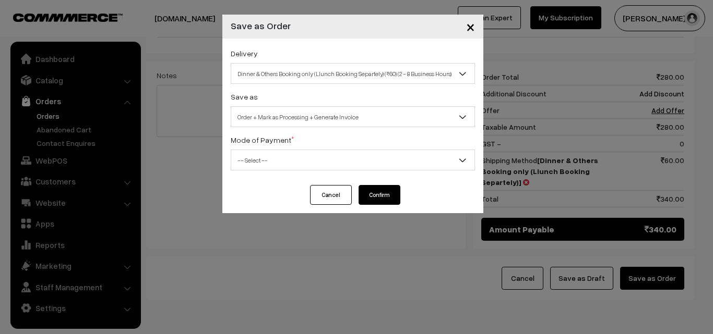
click at [369, 159] on span "-- Select --" at bounding box center [352, 160] width 243 height 18
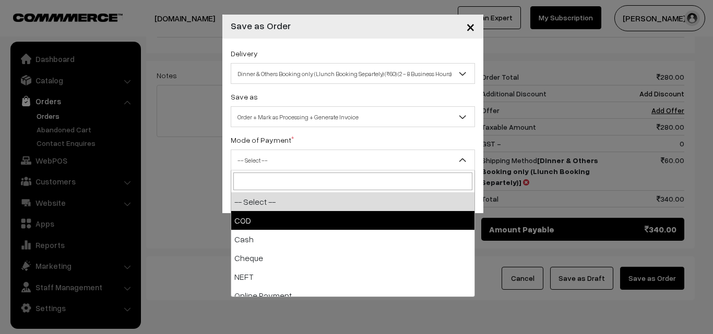
select select "1"
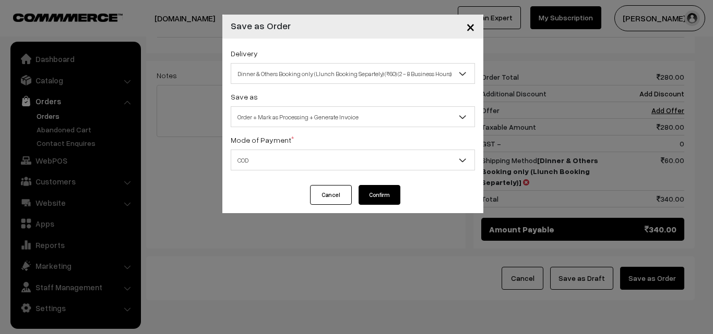
click at [379, 195] on button "Confirm" at bounding box center [379, 195] width 42 height 20
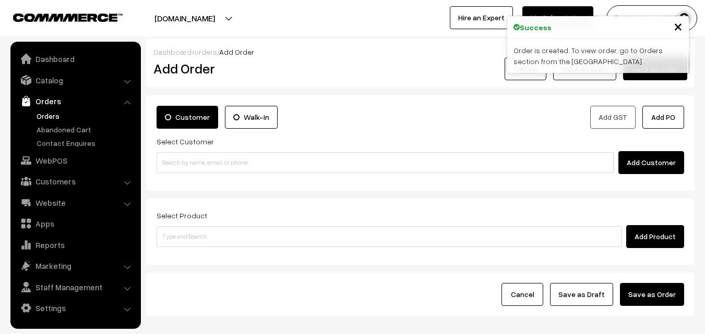
click at [59, 114] on link "Orders" at bounding box center [85, 116] width 103 height 11
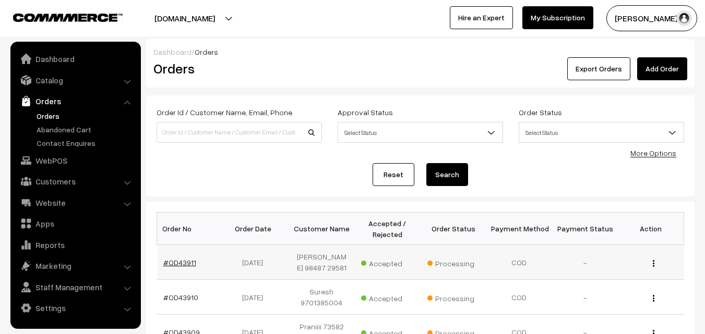
click at [190, 262] on link "#OD43911" at bounding box center [179, 262] width 33 height 9
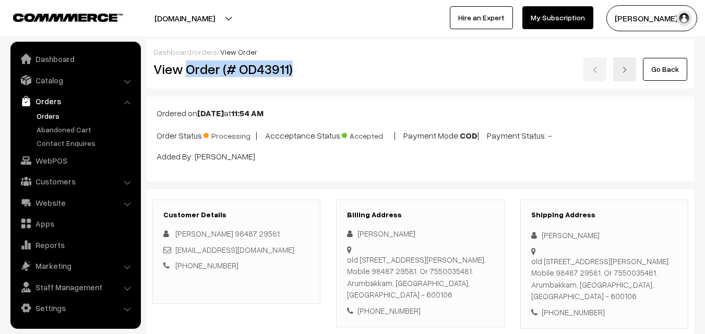
drag, startPoint x: 187, startPoint y: 68, endPoint x: 295, endPoint y: 83, distance: 109.0
click at [295, 83] on div "Dashboard / orders / View Order View Order (# OD43911) Go Back" at bounding box center [420, 64] width 548 height 50
copy h2 "Order (# OD43911)"
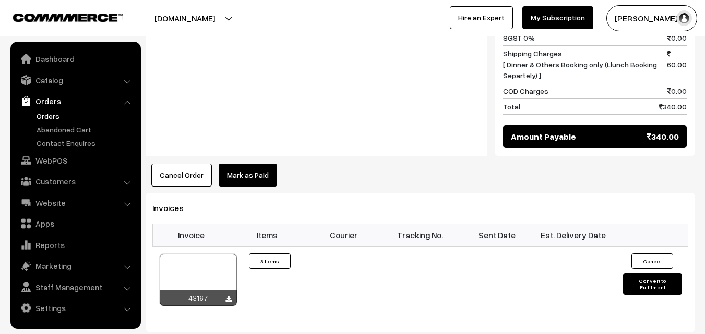
scroll to position [626, 0]
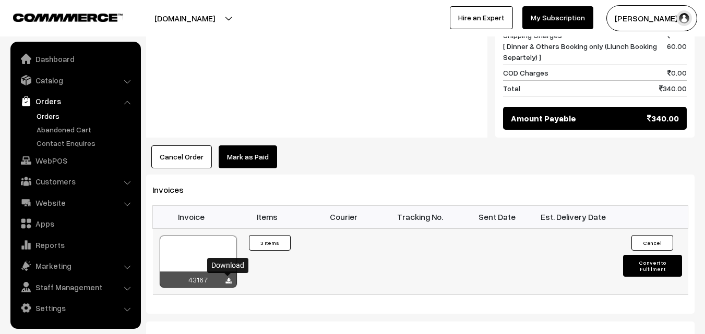
click at [227, 282] on icon at bounding box center [228, 281] width 6 height 7
click at [40, 114] on link "Orders" at bounding box center [85, 116] width 103 height 11
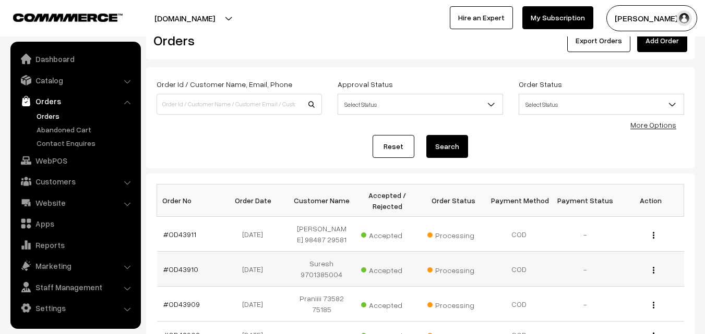
scroll to position [52, 0]
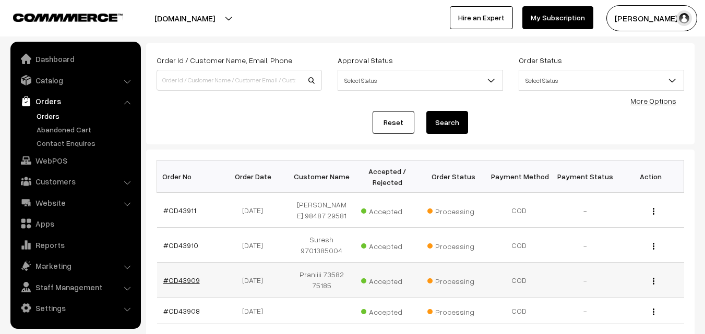
click at [191, 280] on link "#OD43909" at bounding box center [181, 280] width 37 height 9
click at [188, 279] on link "#OD43909" at bounding box center [181, 280] width 37 height 9
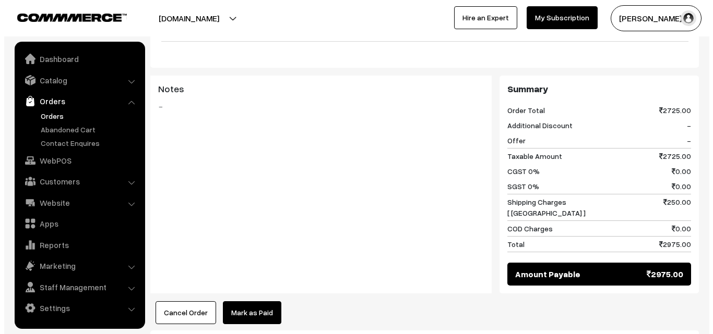
scroll to position [730, 0]
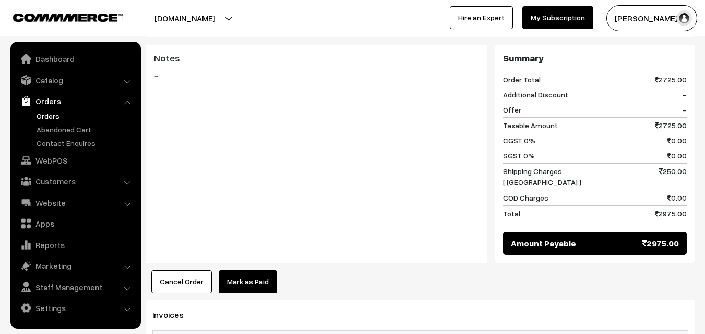
click at [181, 274] on button "Cancel Order" at bounding box center [181, 282] width 61 height 23
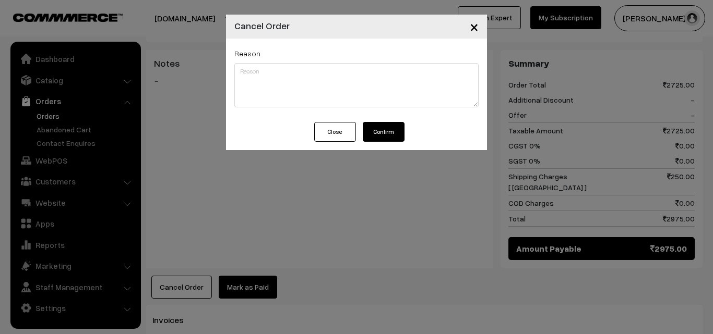
click at [401, 134] on button "Confirm" at bounding box center [384, 132] width 42 height 20
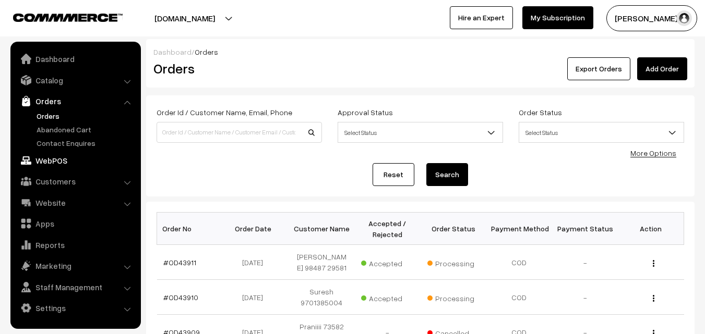
click at [67, 160] on link "WebPOS" at bounding box center [75, 160] width 124 height 19
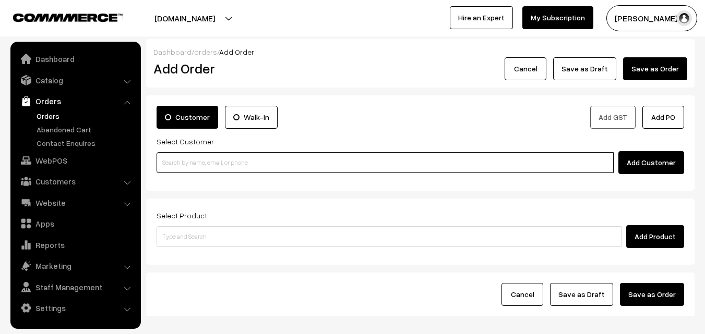
click at [200, 163] on input at bounding box center [385, 162] width 457 height 21
paste input "[PHONE_NUMBER]"
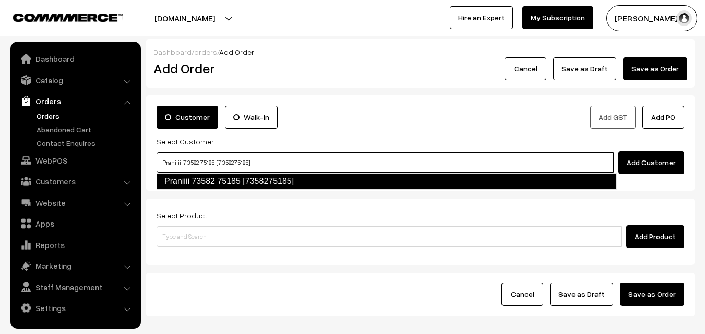
type input "Praniiii 73582 75185 [7358275185]"
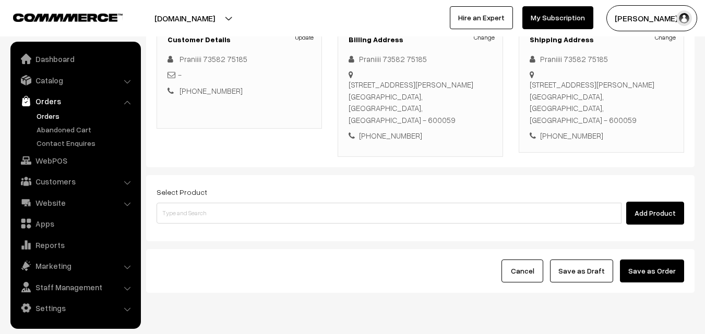
scroll to position [157, 0]
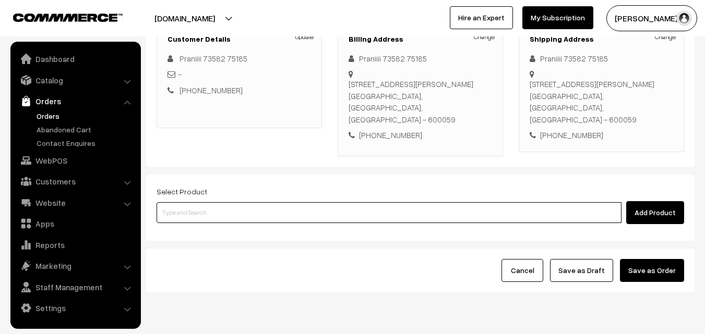
click at [249, 203] on input at bounding box center [389, 212] width 465 height 21
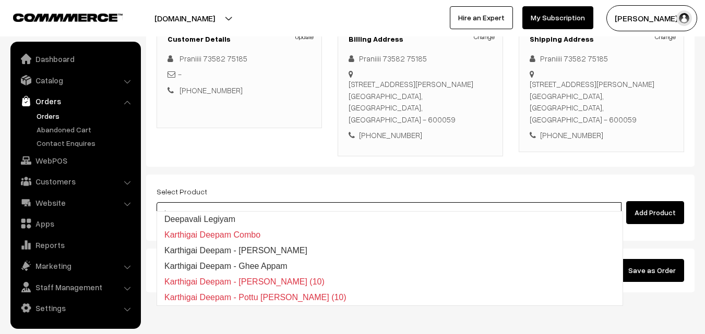
type input "Deepavali Legiyam"
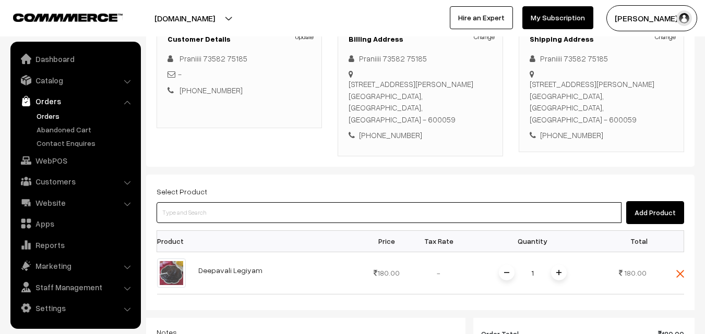
click at [315, 202] on input at bounding box center [389, 212] width 465 height 21
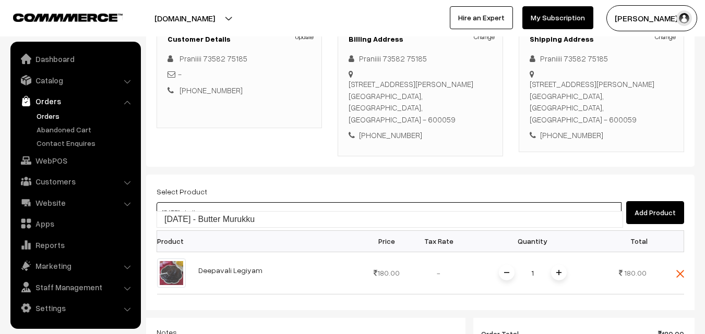
type input "Diwali - Butter Murukku"
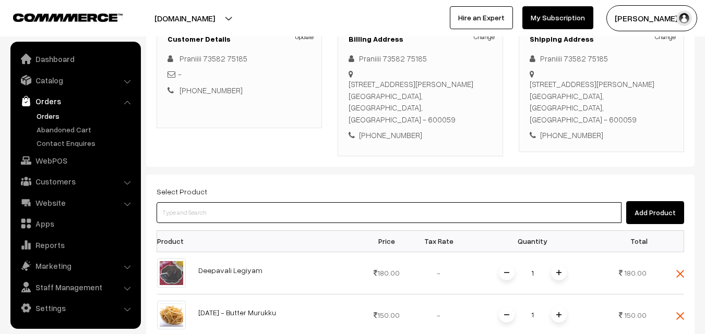
click at [278, 202] on input at bounding box center [389, 212] width 465 height 21
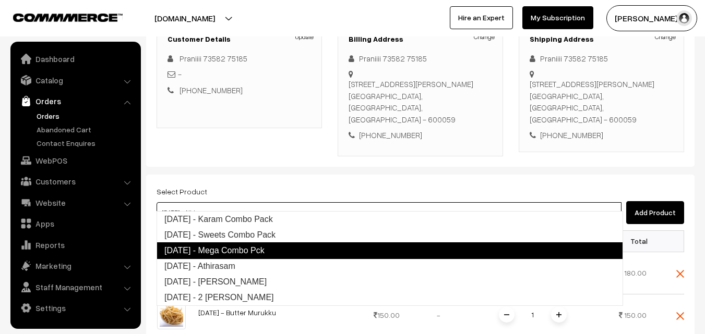
type input "Diwali - Tirunelveli Halwa"
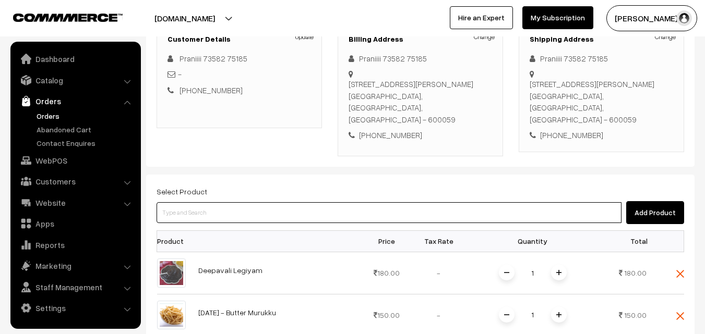
click at [279, 202] on input at bounding box center [389, 212] width 465 height 21
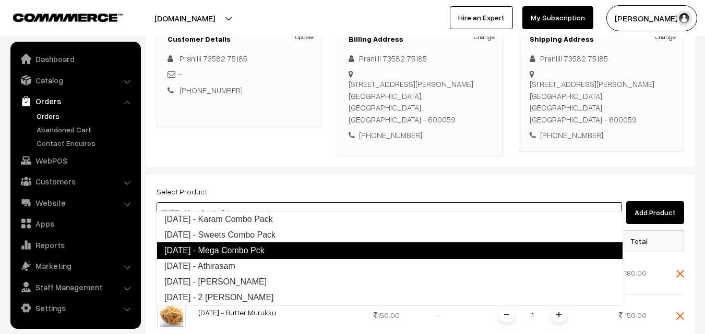
type input "Diwali - Athirasam"
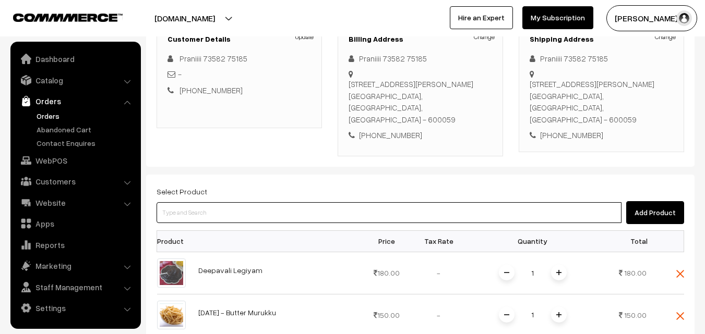
click at [298, 202] on input at bounding box center [389, 212] width 465 height 21
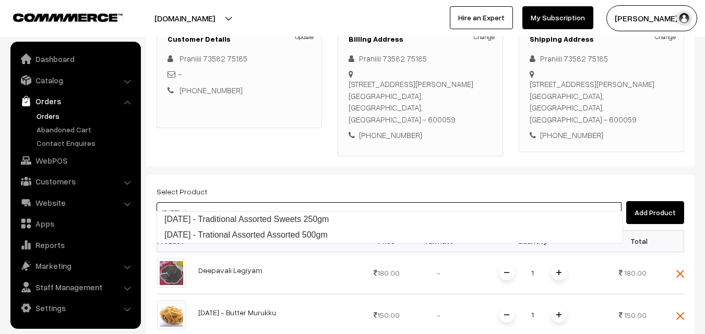
type input "Diwali - Traditional Assorted Sweets 250gm"
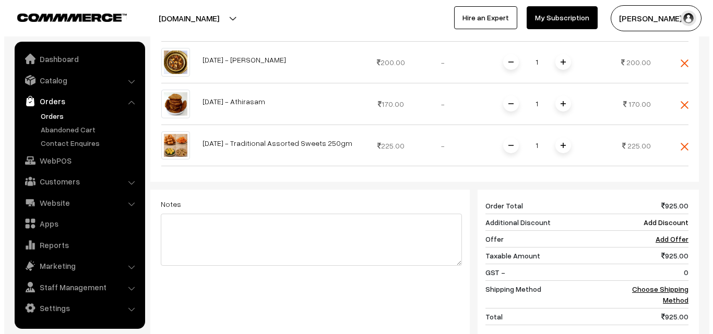
scroll to position [522, 0]
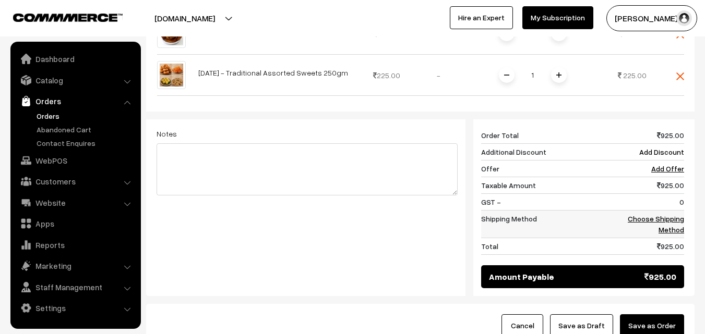
click at [662, 214] on link "Choose Shipping Method" at bounding box center [656, 224] width 56 height 20
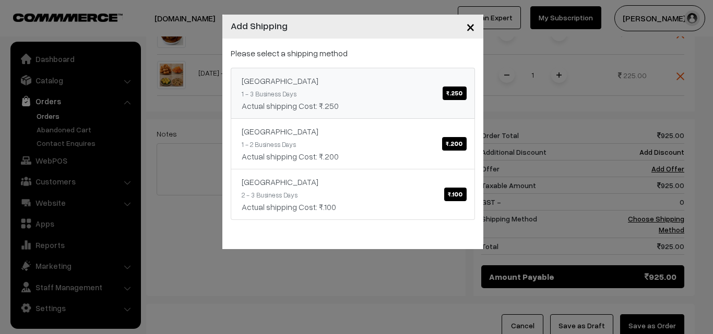
click at [452, 91] on span "₹.250" at bounding box center [453, 94] width 23 height 14
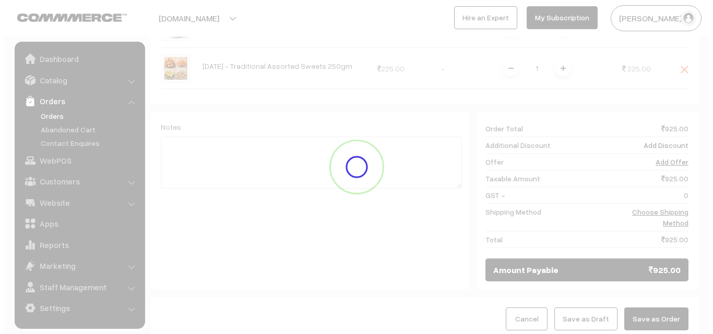
scroll to position [574, 0]
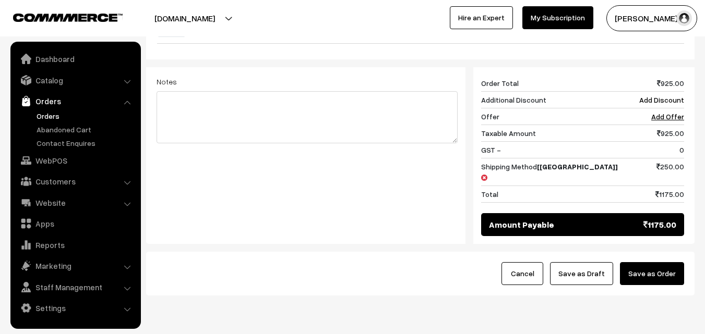
click at [655, 262] on button "Save as Order" at bounding box center [652, 273] width 64 height 23
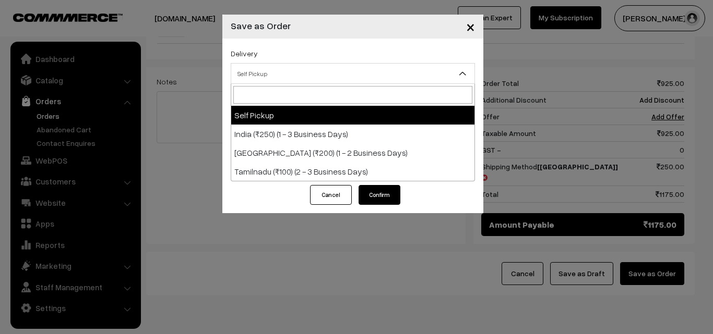
click at [406, 79] on span "Self Pickup" at bounding box center [352, 74] width 243 height 18
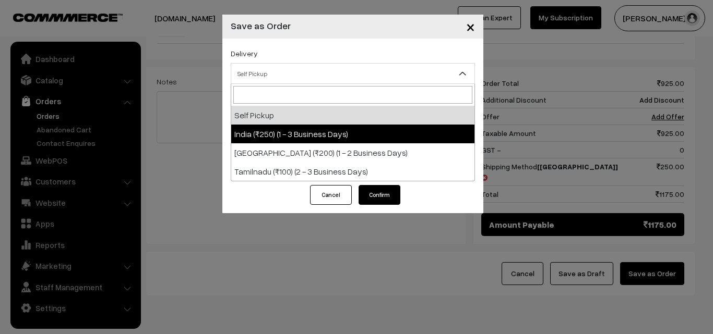
select select "IND1"
select select "3"
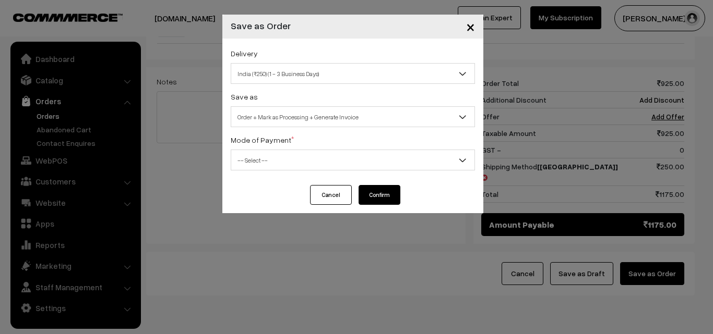
click at [393, 155] on span "-- Select --" at bounding box center [352, 160] width 243 height 18
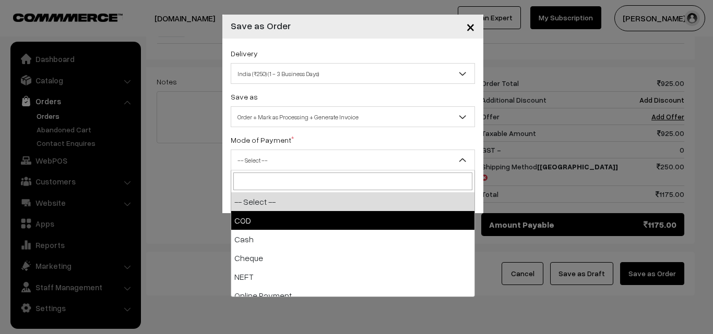
select select "1"
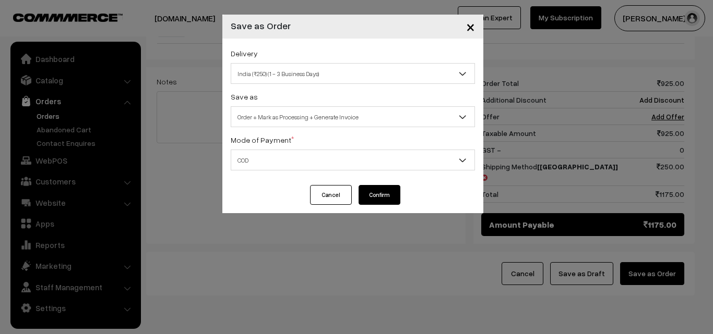
click at [388, 194] on button "Confirm" at bounding box center [379, 195] width 42 height 20
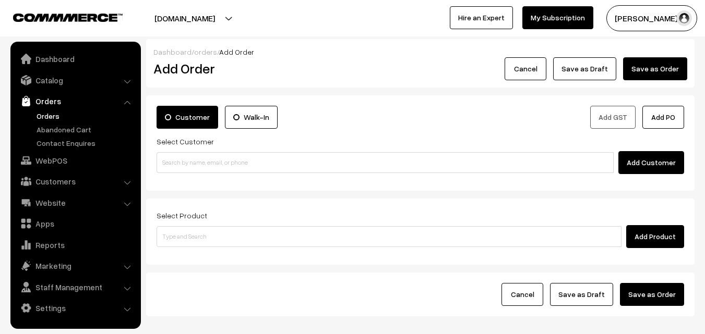
click at [52, 117] on link "Orders" at bounding box center [85, 116] width 103 height 11
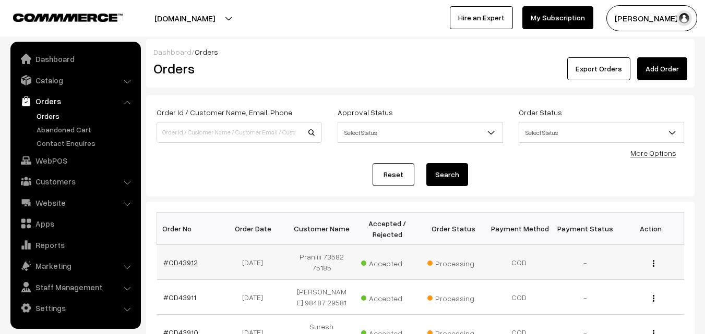
click at [178, 265] on link "#OD43912" at bounding box center [180, 262] width 34 height 9
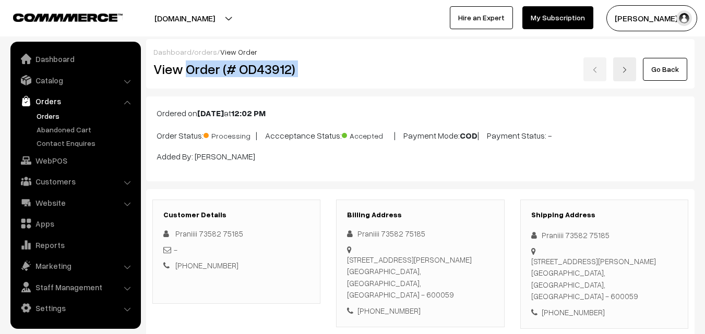
drag, startPoint x: 187, startPoint y: 71, endPoint x: 366, endPoint y: 74, distance: 179.5
click at [366, 74] on div "View Order (# OD43912) Go Back" at bounding box center [420, 69] width 549 height 24
copy div "Order (# OD43912)"
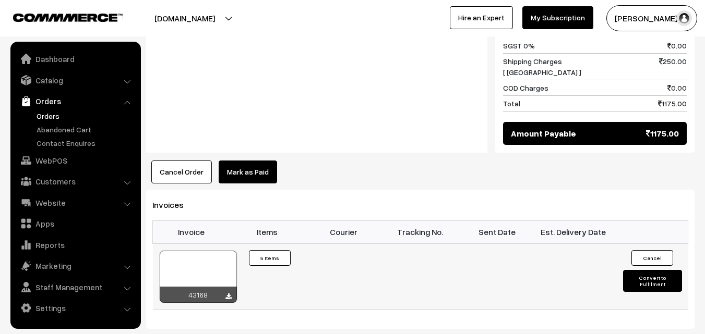
scroll to position [783, 0]
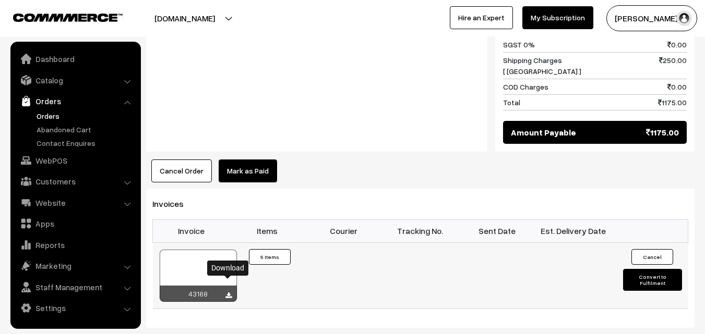
click at [229, 293] on icon at bounding box center [228, 296] width 6 height 7
click at [51, 158] on link "WebPOS" at bounding box center [75, 160] width 124 height 19
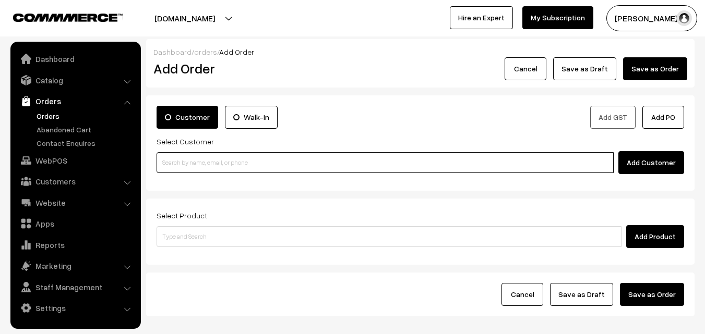
click at [208, 172] on input at bounding box center [385, 162] width 457 height 21
paste input "[PHONE_NUMBER]"
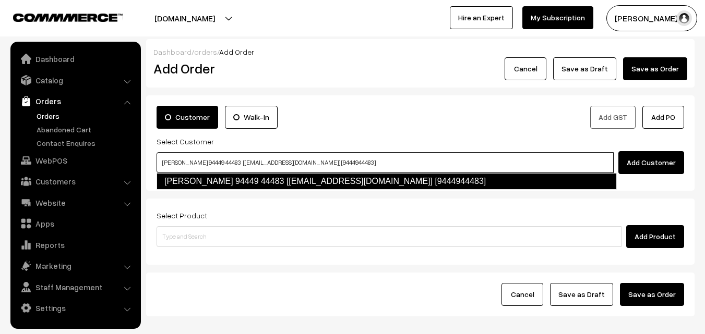
type input "[PERSON_NAME] 94449 44483 [[EMAIL_ADDRESS][DOMAIN_NAME]] [9444944483]"
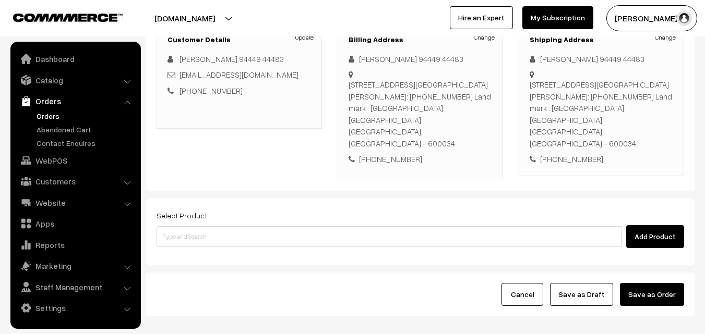
scroll to position [157, 0]
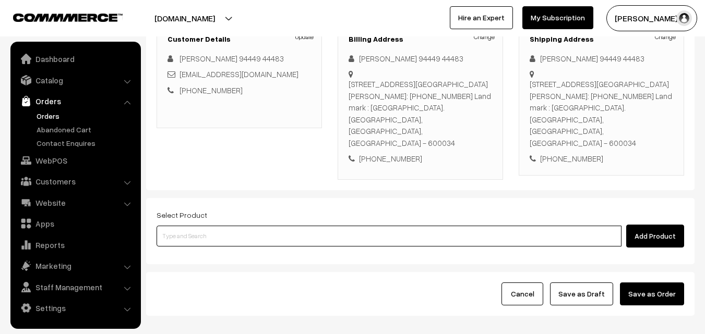
click at [288, 226] on input at bounding box center [389, 236] width 465 height 21
type input "c"
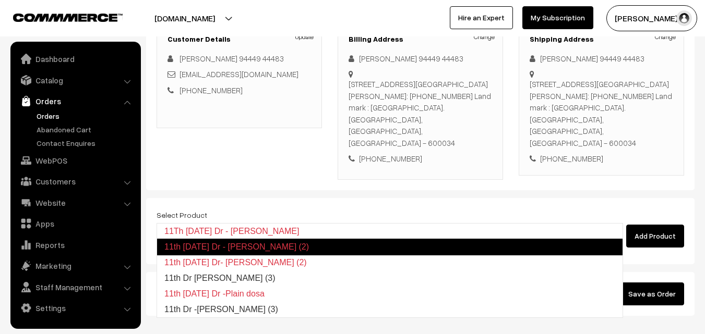
type input "11th Dr Chappathi (3)"
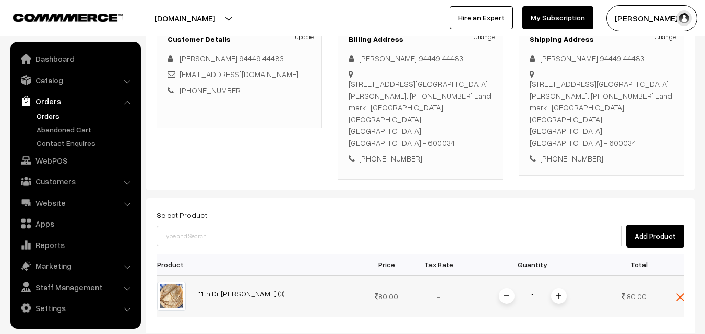
click at [554, 289] on span at bounding box center [559, 297] width 16 height 16
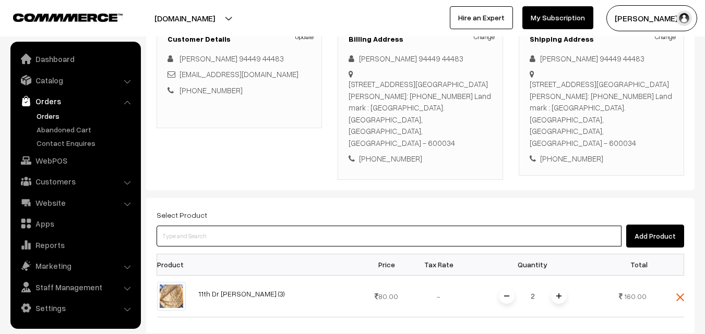
click at [316, 226] on input at bounding box center [389, 236] width 465 height 21
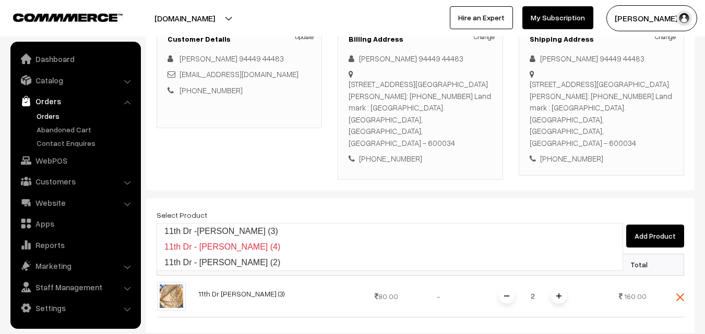
type input "11th Dr"
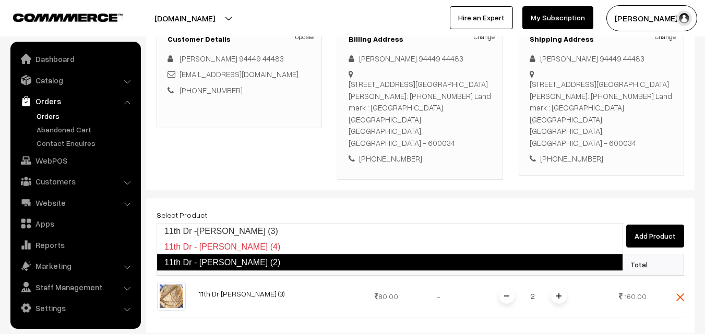
click at [239, 266] on link "11th Dr - Poori (2)" at bounding box center [390, 263] width 466 height 17
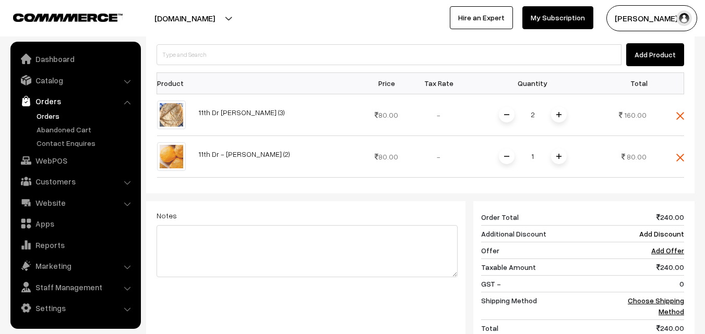
scroll to position [365, 0]
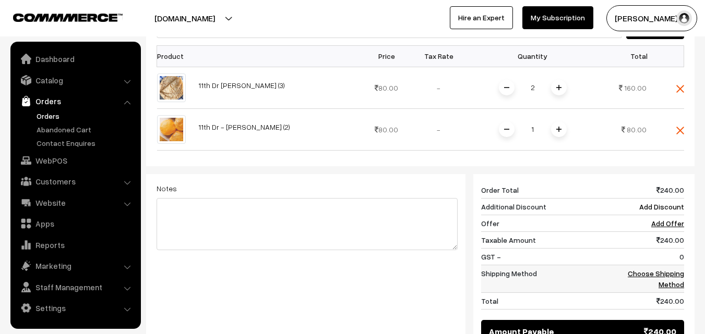
click at [676, 269] on link "Choose Shipping Method" at bounding box center [656, 279] width 56 height 20
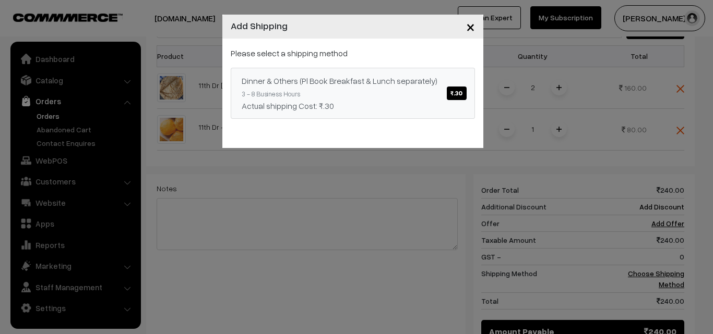
click at [455, 93] on span "₹.30" at bounding box center [456, 94] width 19 height 14
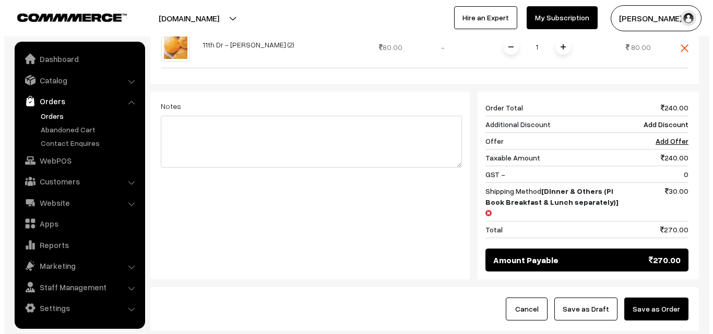
scroll to position [470, 0]
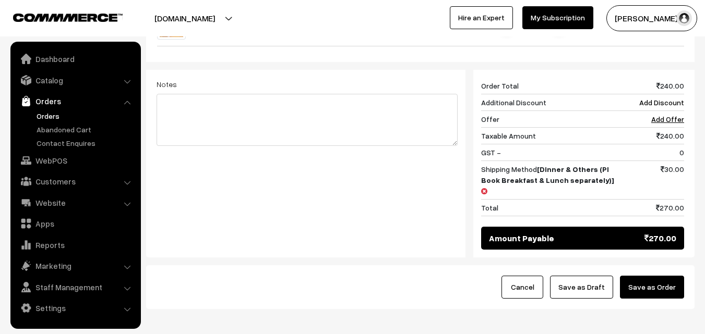
click at [665, 276] on button "Save as Order" at bounding box center [652, 287] width 64 height 23
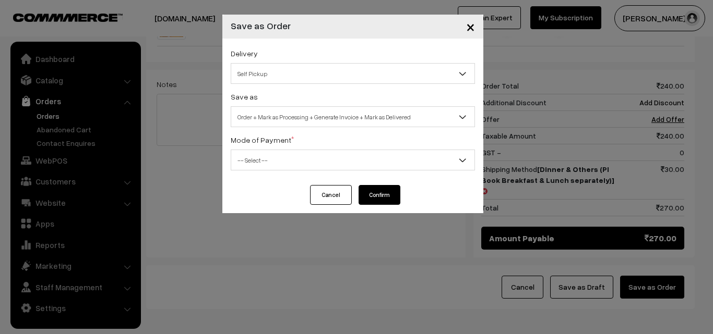
click at [336, 75] on span "Self Pickup" at bounding box center [352, 74] width 243 height 18
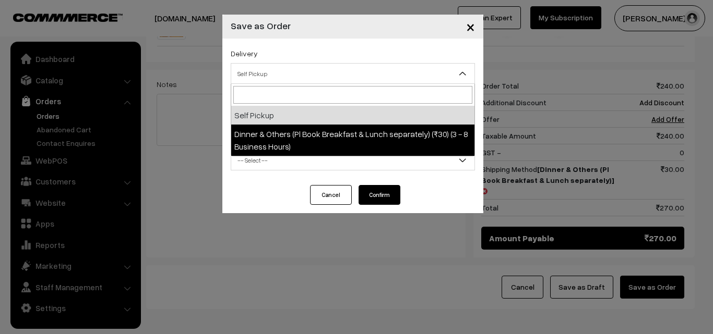
select select "DOP1"
select select "3"
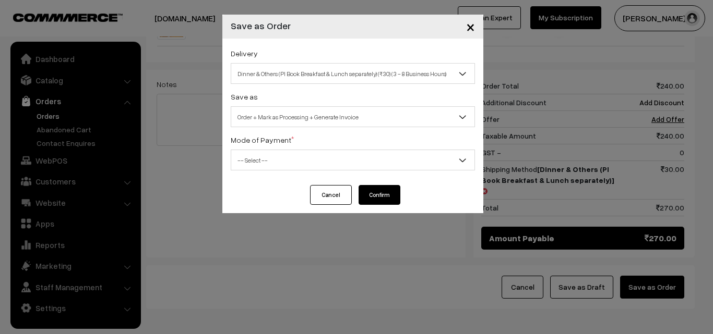
click at [354, 161] on span "-- Select --" at bounding box center [352, 160] width 243 height 18
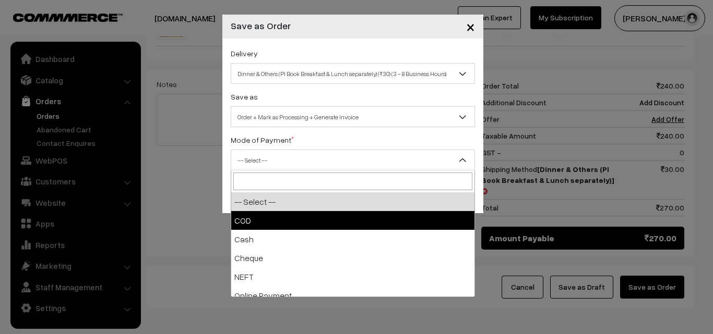
select select "1"
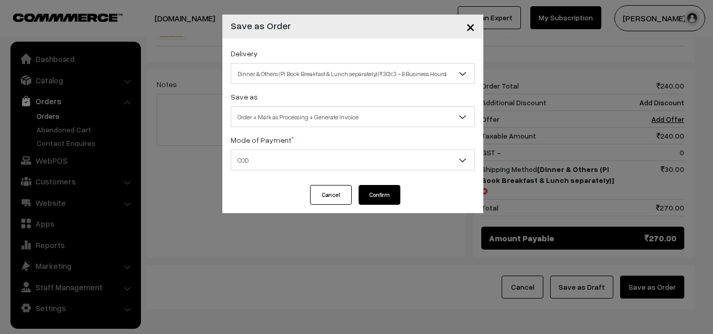
click at [380, 191] on button "Confirm" at bounding box center [379, 195] width 42 height 20
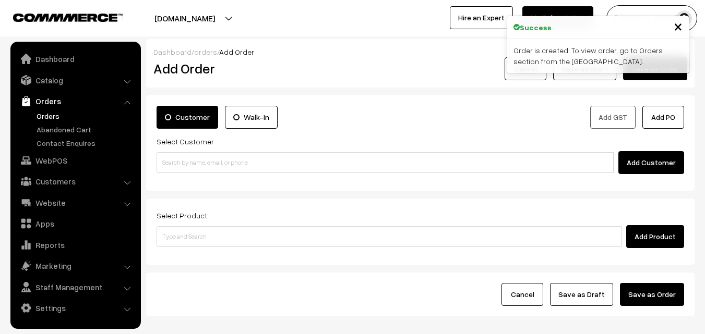
click at [50, 115] on link "Orders" at bounding box center [85, 116] width 103 height 11
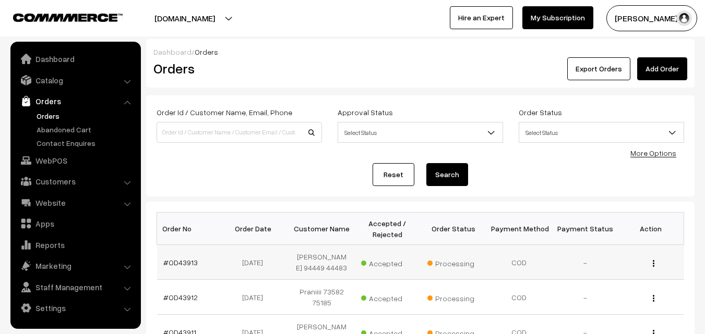
click at [185, 269] on td "#OD43913" at bounding box center [190, 262] width 66 height 35
click at [194, 263] on link "#OD43913" at bounding box center [180, 262] width 34 height 9
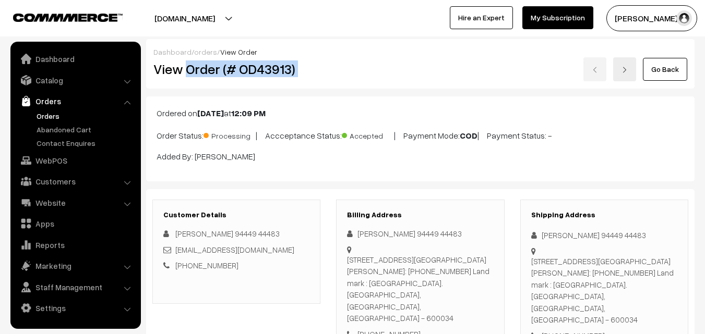
drag, startPoint x: 187, startPoint y: 70, endPoint x: 346, endPoint y: 81, distance: 159.5
click at [346, 81] on div "Dashboard / orders / View Order View Order (# OD43913) Go Back" at bounding box center [420, 64] width 548 height 50
copy div "Order (# OD43913)"
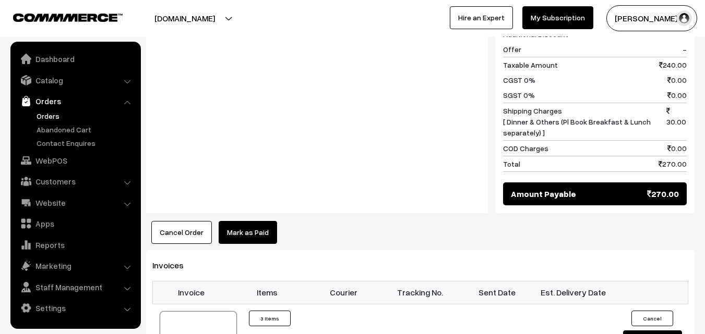
scroll to position [626, 0]
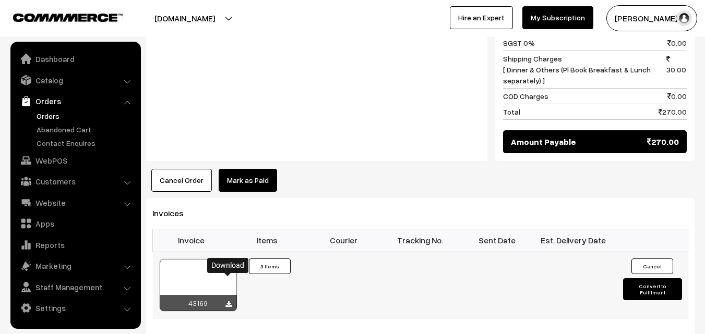
click at [229, 302] on icon at bounding box center [228, 305] width 6 height 7
click at [53, 155] on link "WebPOS" at bounding box center [75, 160] width 124 height 19
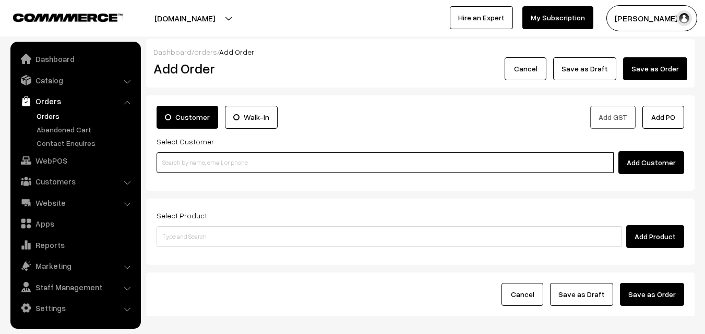
click at [215, 160] on input at bounding box center [385, 162] width 457 height 21
paste input "[PHONE_NUMBER]"
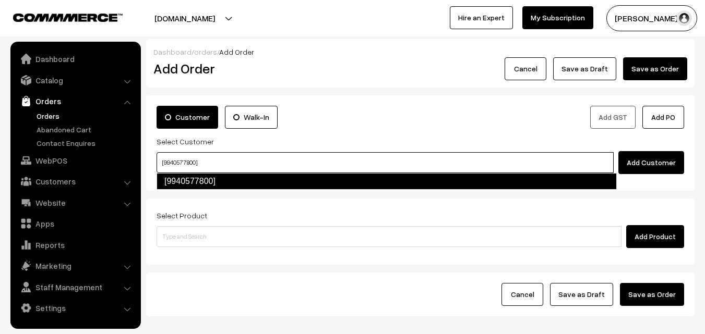
type input "[9940577800]"
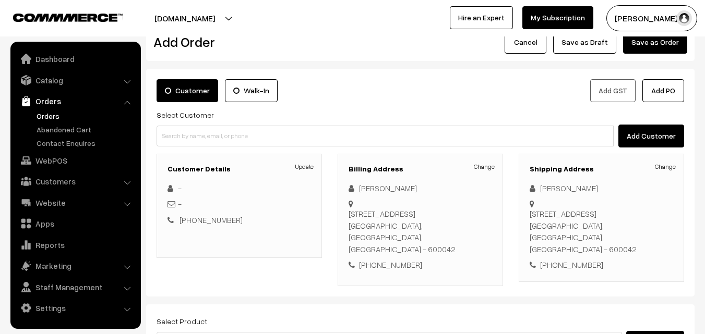
scroll to position [52, 0]
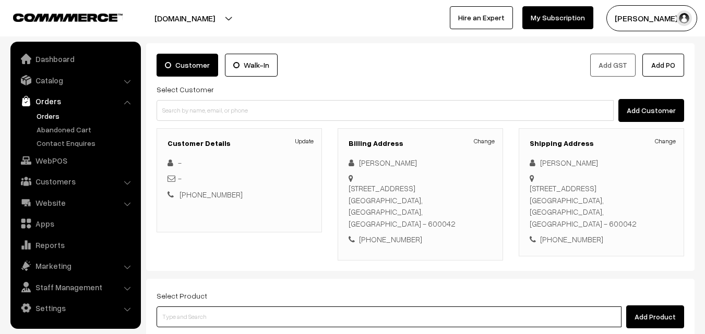
click at [341, 307] on input at bounding box center [389, 317] width 465 height 21
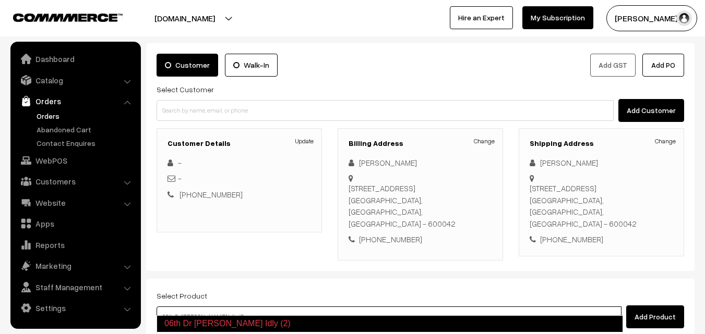
type input "11th Dr - [PERSON_NAME] (2)"
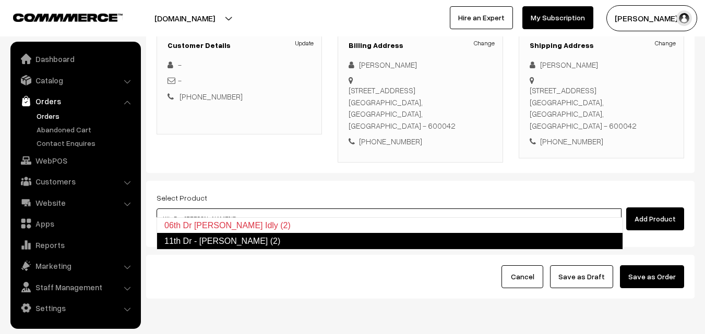
scroll to position [157, 0]
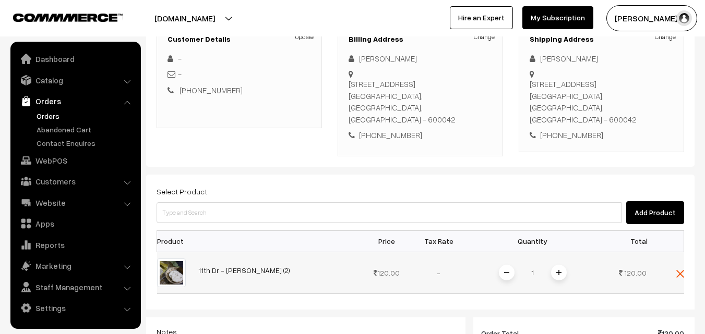
click at [556, 270] on img at bounding box center [558, 272] width 5 height 5
click at [557, 270] on img at bounding box center [558, 272] width 5 height 5
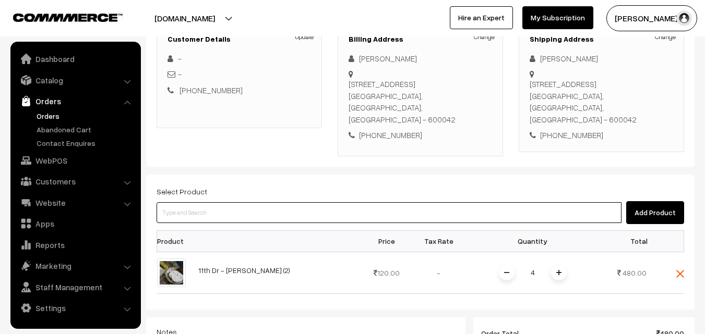
click at [515, 203] on input at bounding box center [389, 212] width 465 height 21
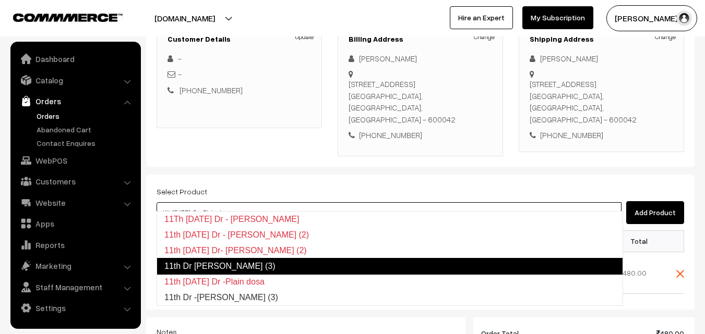
type input "11th Dr -[PERSON_NAME] (3)"
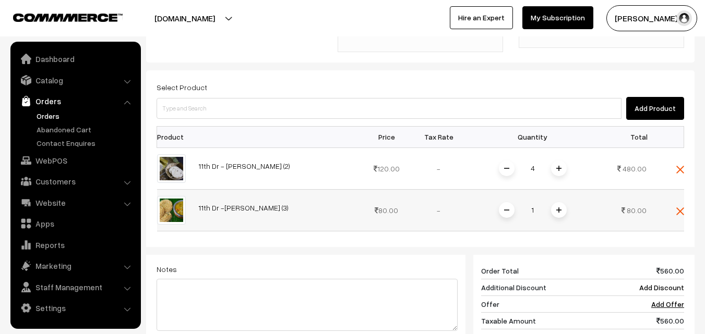
scroll to position [313, 0]
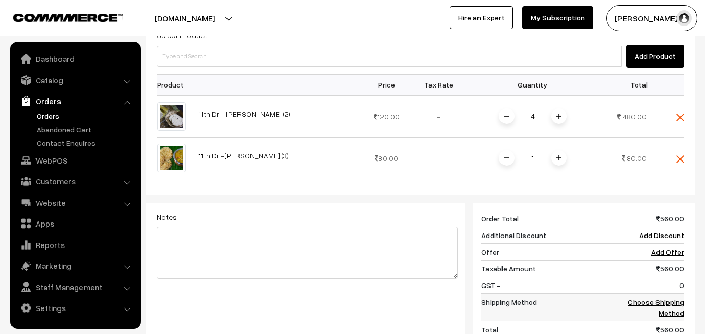
click at [661, 298] on link "Choose Shipping Method" at bounding box center [656, 308] width 56 height 20
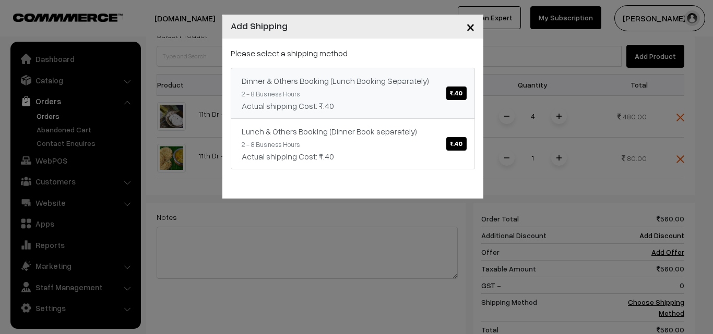
click at [461, 90] on span "₹.40" at bounding box center [456, 94] width 20 height 14
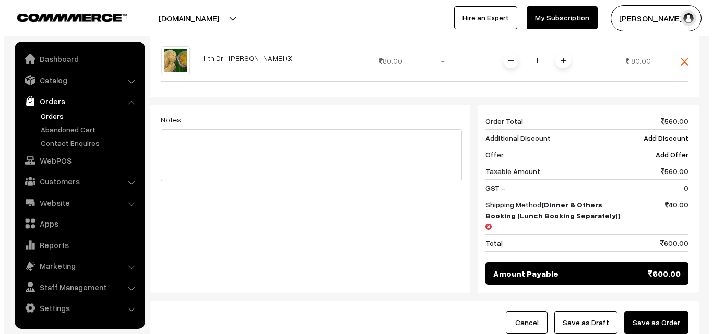
scroll to position [470, 0]
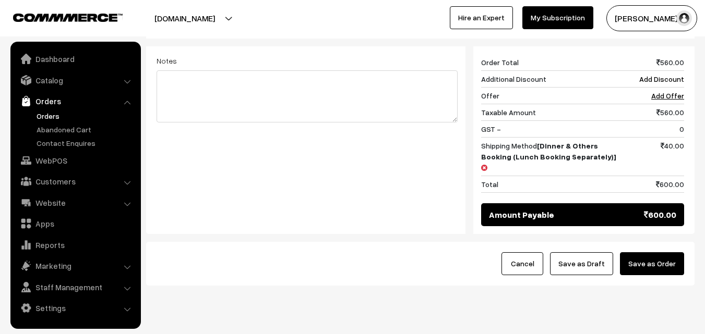
click at [661, 253] on button "Save as Order" at bounding box center [652, 264] width 64 height 23
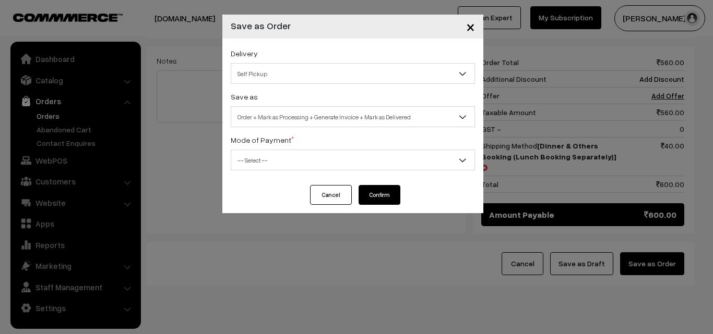
click at [360, 78] on span "Self Pickup" at bounding box center [352, 74] width 243 height 18
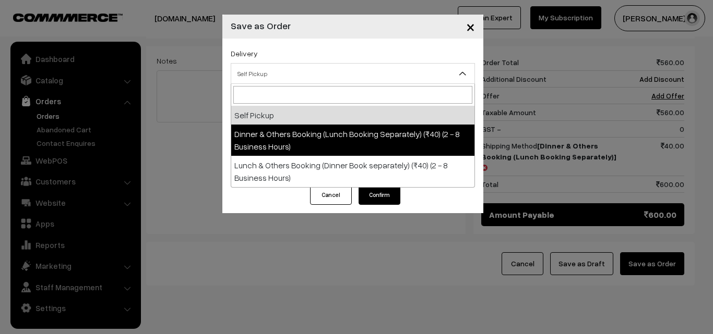
select select "DOB1"
select select "3"
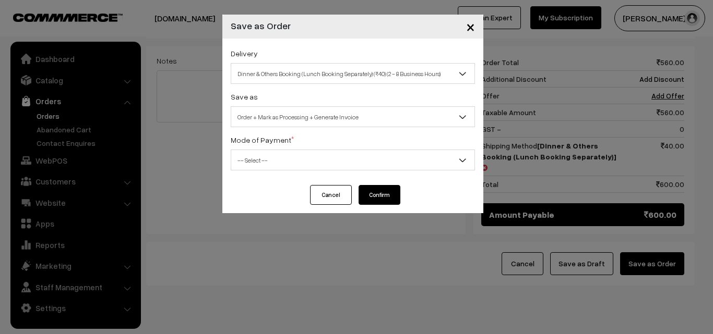
click at [370, 163] on span "-- Select --" at bounding box center [352, 160] width 243 height 18
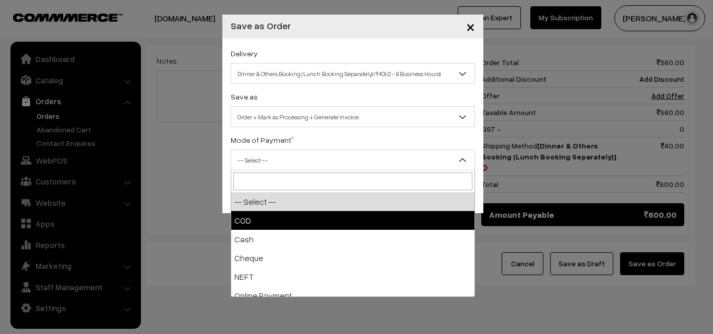
select select "1"
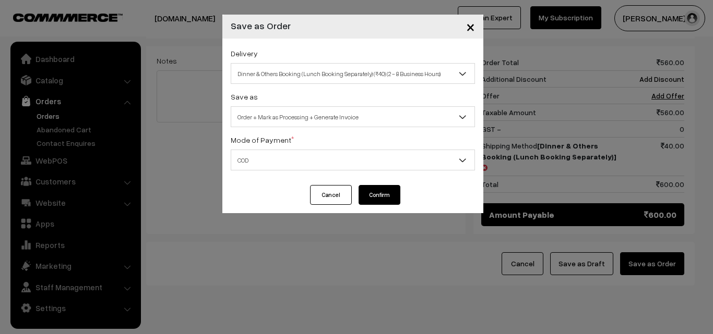
click at [377, 194] on button "Confirm" at bounding box center [379, 195] width 42 height 20
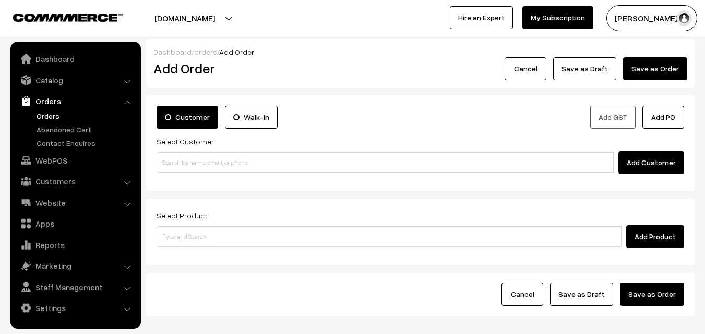
click at [52, 115] on link "Orders" at bounding box center [85, 116] width 103 height 11
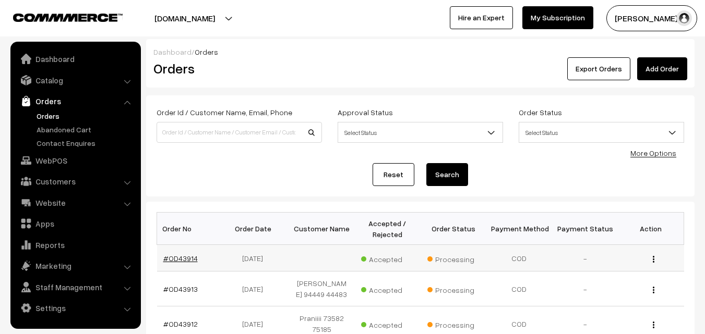
click at [193, 259] on link "#OD43914" at bounding box center [180, 258] width 34 height 9
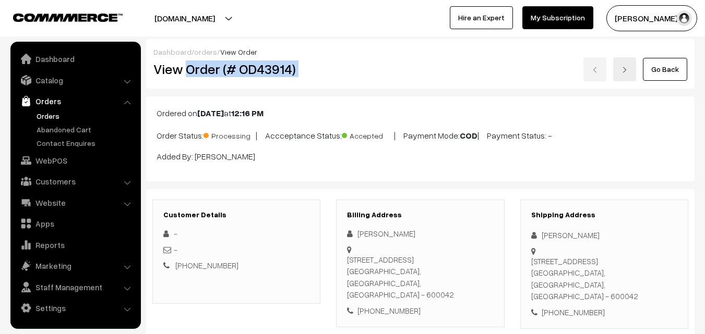
drag, startPoint x: 186, startPoint y: 71, endPoint x: 363, endPoint y: 73, distance: 176.9
click at [363, 73] on div "View Order (# OD43914) Go Back" at bounding box center [420, 69] width 549 height 24
copy div "Order (# OD43914)"
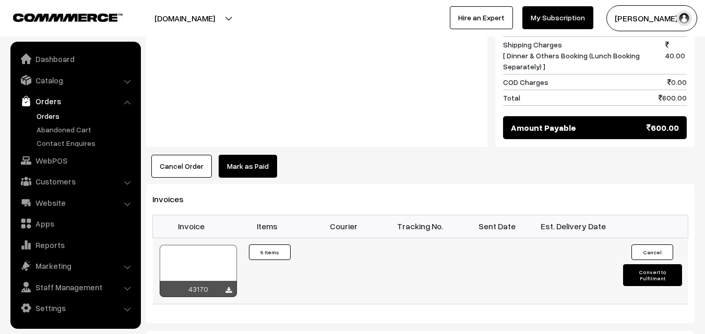
scroll to position [626, 0]
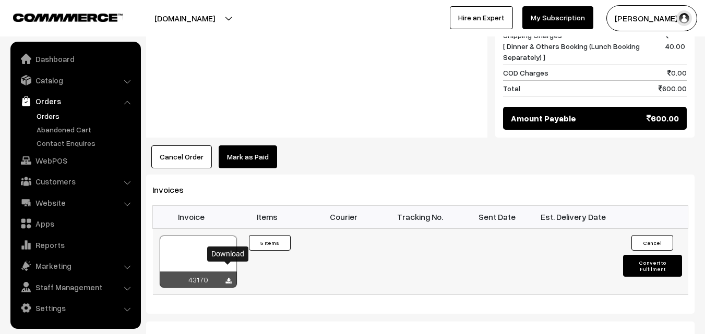
click at [230, 278] on icon at bounding box center [228, 281] width 6 height 7
drag, startPoint x: 50, startPoint y: 157, endPoint x: 63, endPoint y: 157, distance: 12.5
click at [51, 157] on link "WebPOS" at bounding box center [75, 160] width 124 height 19
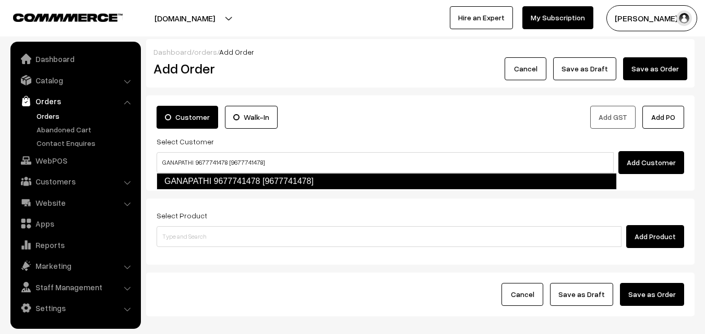
type input "GANAPATHI 9677741478 [9677741478]"
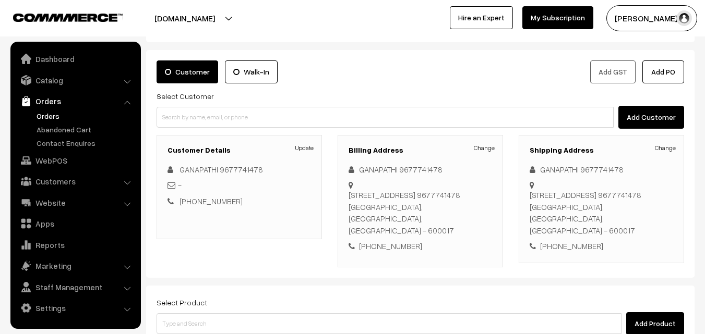
scroll to position [104, 0]
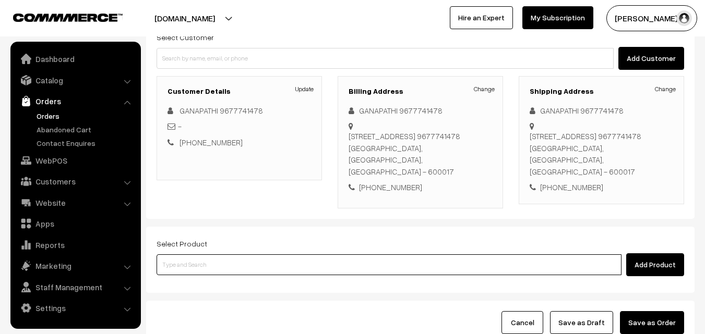
click at [231, 255] on input at bounding box center [389, 265] width 465 height 21
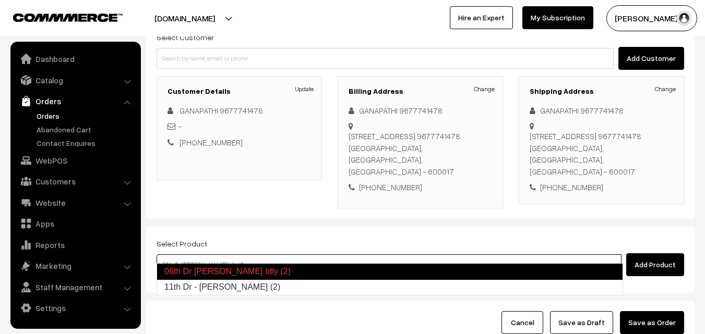
type input "11th Dr - Kancheepuram Idly (2)"
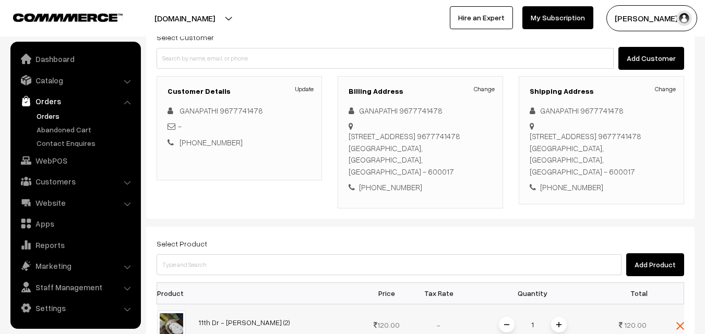
click at [559, 322] on img at bounding box center [558, 324] width 5 height 5
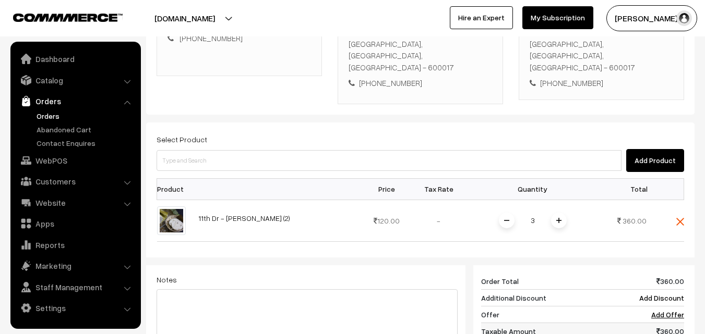
scroll to position [261, 0]
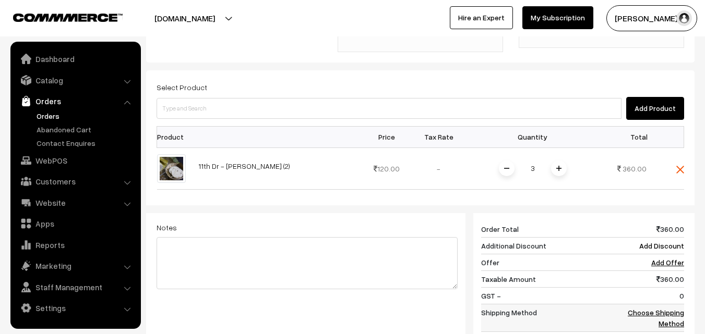
click at [668, 308] on link "Choose Shipping Method" at bounding box center [656, 318] width 56 height 20
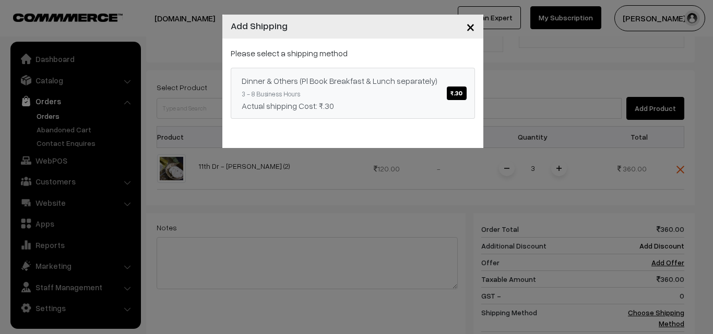
click at [452, 92] on span "₹.30" at bounding box center [456, 94] width 19 height 14
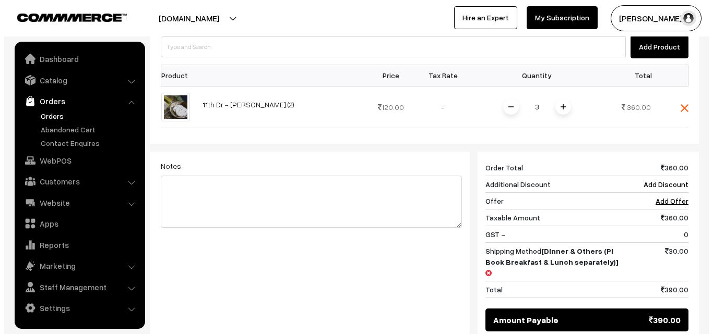
scroll to position [417, 0]
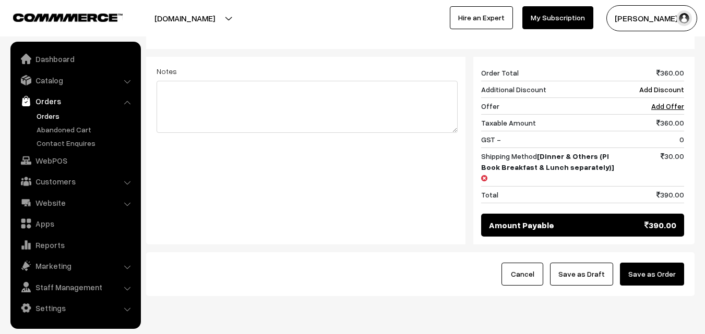
click at [660, 263] on button "Save as Order" at bounding box center [652, 274] width 64 height 23
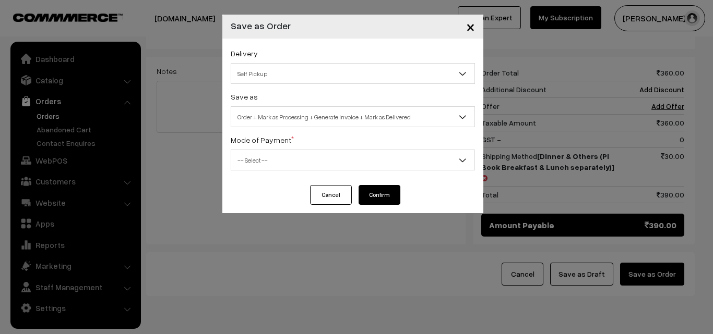
click at [397, 76] on span "Self Pickup" at bounding box center [352, 74] width 243 height 18
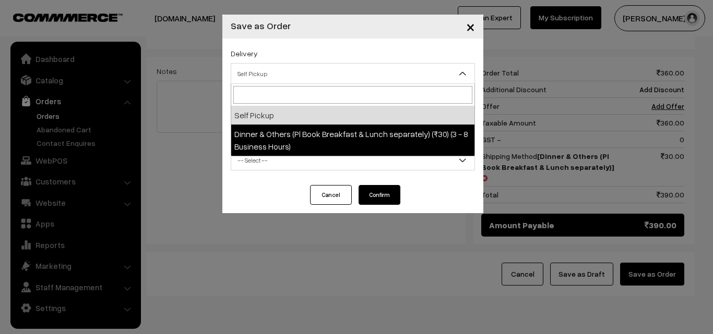
select select "DOP1"
select select "3"
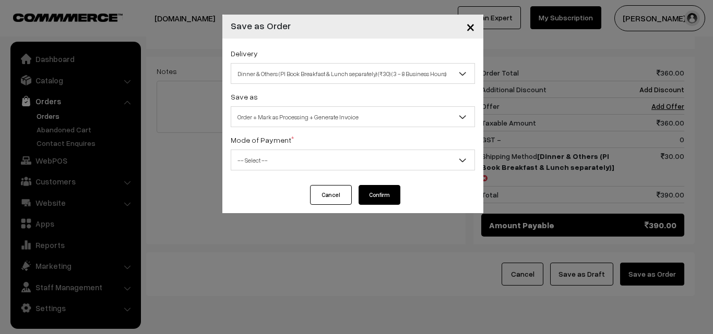
click at [352, 161] on span "-- Select --" at bounding box center [352, 160] width 243 height 18
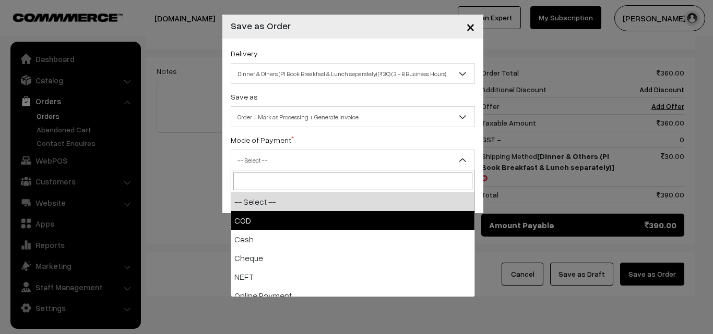
drag, startPoint x: 347, startPoint y: 213, endPoint x: 356, endPoint y: 209, distance: 10.0
select select "1"
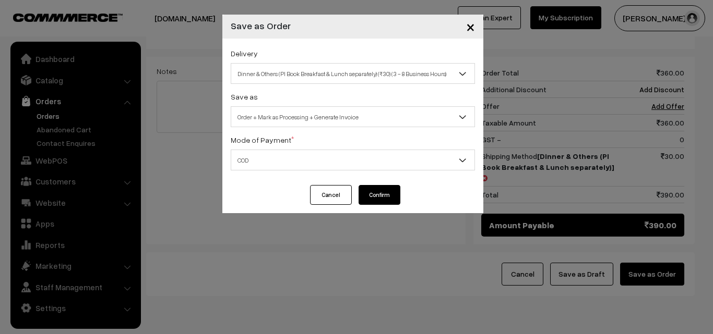
click at [370, 188] on button "Confirm" at bounding box center [379, 195] width 42 height 20
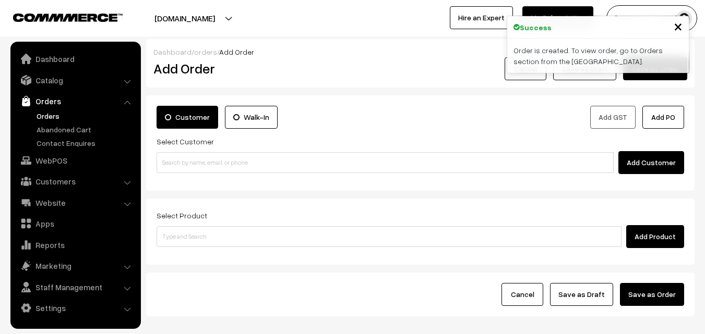
click at [52, 115] on link "Orders" at bounding box center [85, 116] width 103 height 11
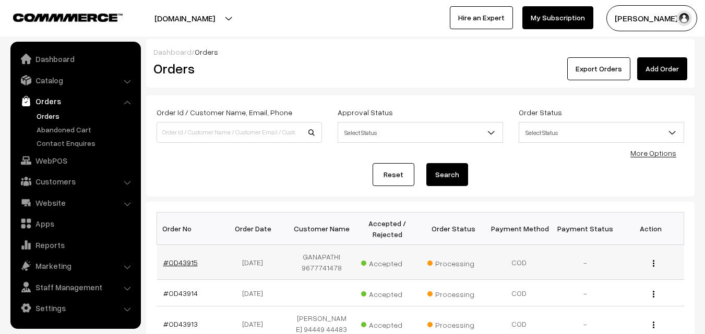
click at [185, 265] on link "#OD43915" at bounding box center [180, 262] width 34 height 9
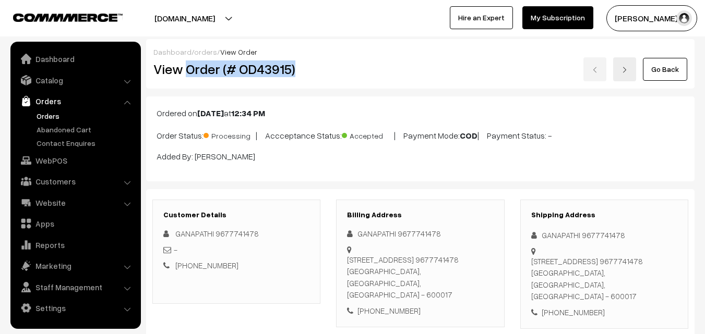
drag, startPoint x: 187, startPoint y: 70, endPoint x: 317, endPoint y: 79, distance: 129.7
click at [317, 79] on div "View Order (# OD43915)" at bounding box center [237, 69] width 183 height 24
copy h2 "Order (# OD43915)"
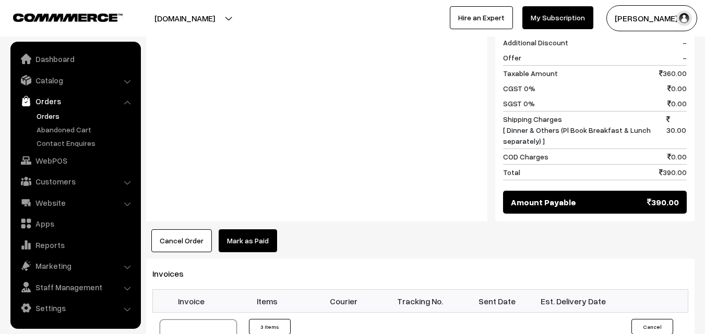
scroll to position [574, 0]
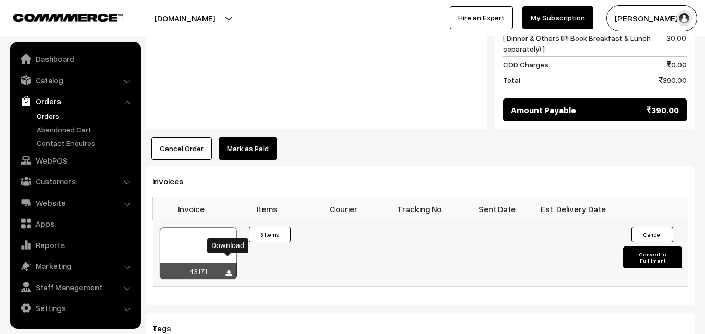
click at [225, 270] on icon at bounding box center [228, 273] width 6 height 7
click at [49, 162] on link "WebPOS" at bounding box center [75, 160] width 124 height 19
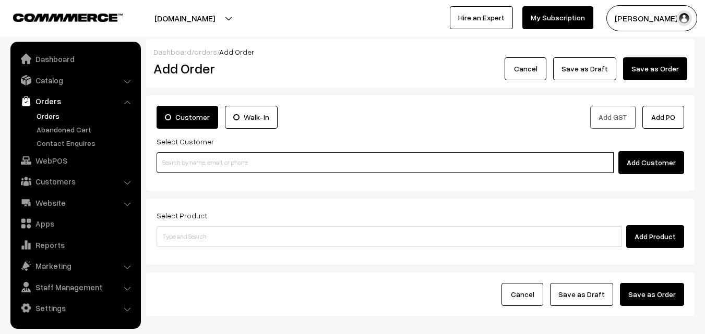
click at [236, 160] on input at bounding box center [385, 162] width 457 height 21
paste input "+91 98402 20840"
type input "9840220840"
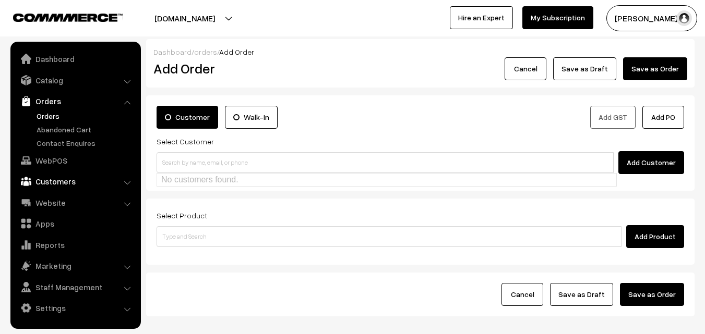
click at [55, 183] on link "Customers" at bounding box center [75, 181] width 124 height 19
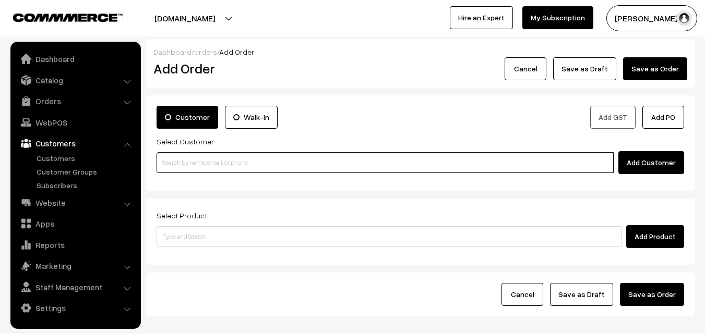
click at [211, 171] on input at bounding box center [385, 162] width 457 height 21
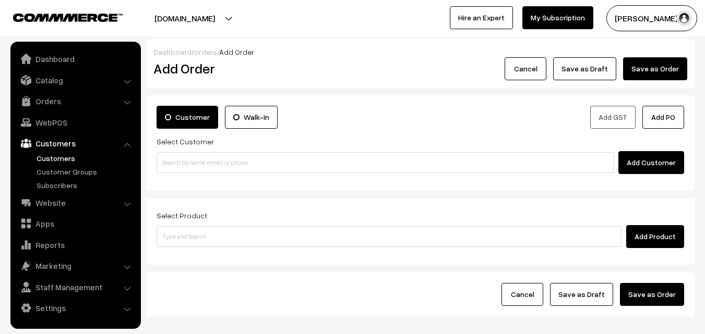
click at [38, 155] on link "Customers" at bounding box center [85, 158] width 103 height 11
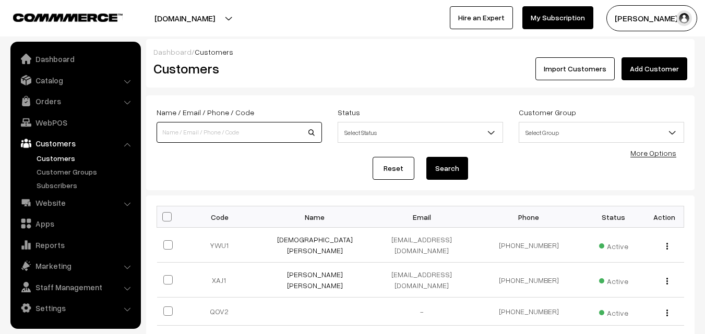
click at [215, 130] on input at bounding box center [239, 132] width 165 height 21
paste input "+91 98402 20840"
type input "9840220840"
click at [426, 157] on button "Search" at bounding box center [447, 168] width 42 height 23
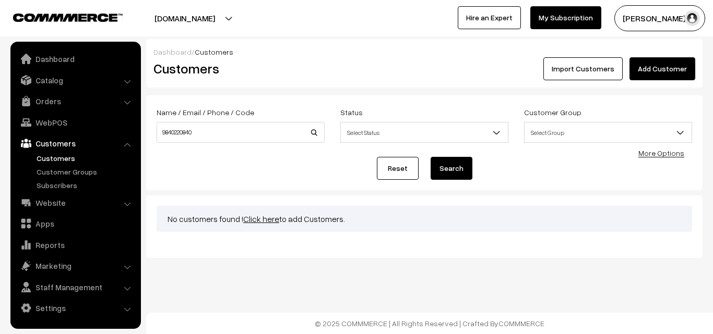
click at [259, 221] on link "Click here" at bounding box center [261, 219] width 36 height 10
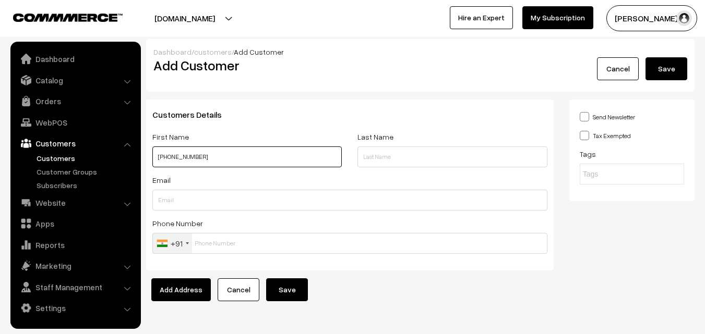
click at [169, 158] on input "[PHONE_NUMBER]" at bounding box center [246, 157] width 189 height 21
type input "9840220840"
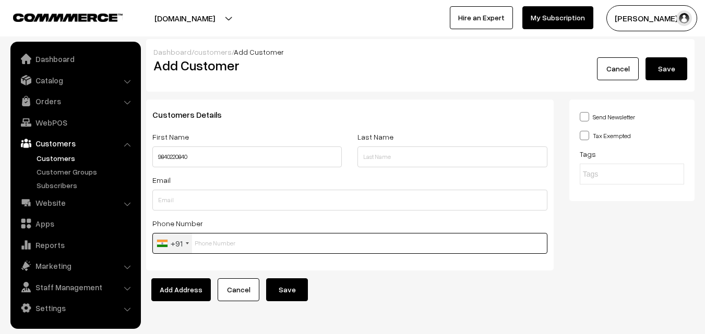
click at [218, 245] on input "text" at bounding box center [349, 243] width 395 height 21
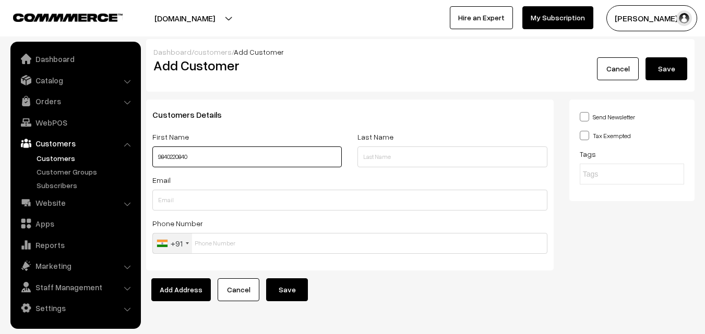
click at [158, 160] on input "9840220840" at bounding box center [246, 157] width 189 height 21
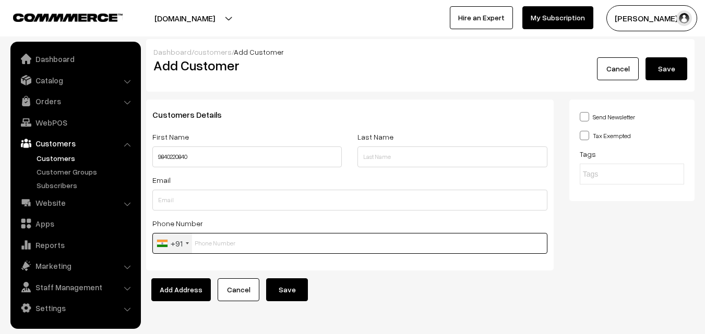
click at [198, 241] on input "text" at bounding box center [349, 243] width 395 height 21
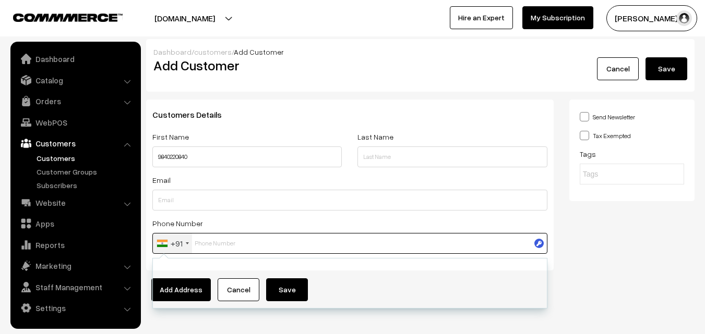
paste input "9840220840"
type input "9840220840"
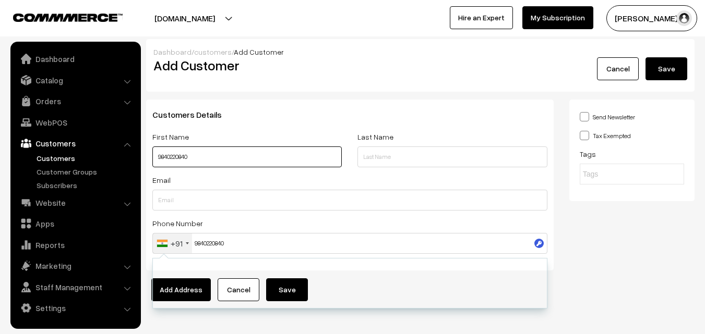
click at [159, 156] on input "9840220840" at bounding box center [246, 157] width 189 height 21
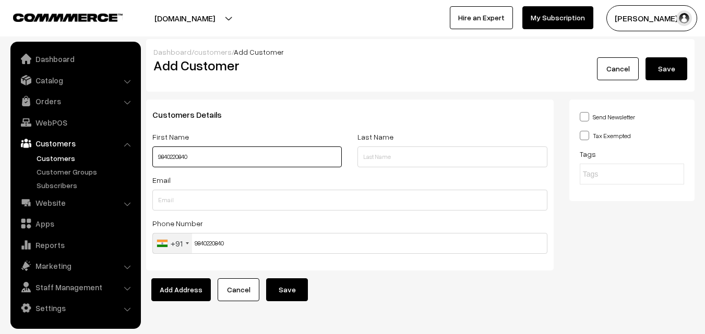
paste input "~Manoharan"
click at [160, 157] on input "~Manoharan 9840220840" at bounding box center [246, 157] width 189 height 21
type input "Manoharan 9840220840"
click at [289, 296] on button "Save" at bounding box center [287, 290] width 42 height 23
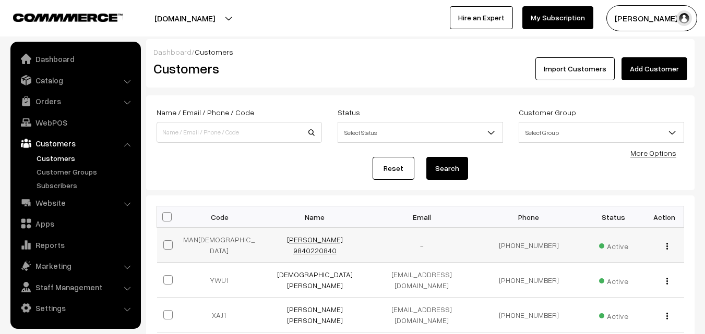
click at [292, 242] on link "[PERSON_NAME] 9840220840" at bounding box center [315, 245] width 56 height 20
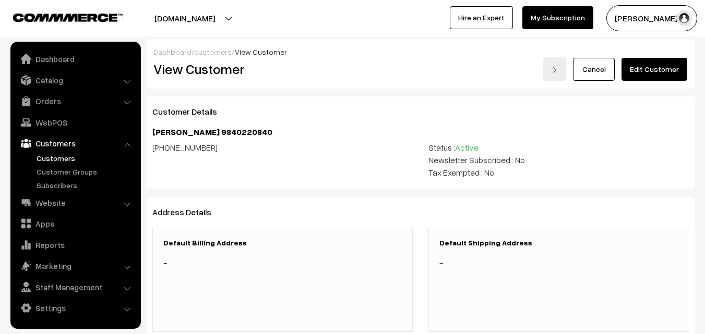
click at [667, 68] on link "Edit Customer" at bounding box center [654, 69] width 66 height 23
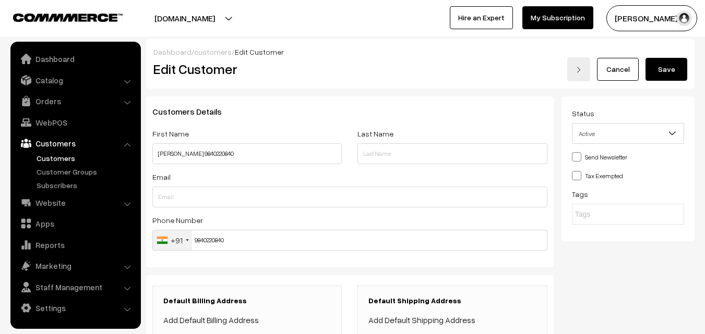
click at [234, 319] on link "Add Default Billing Address" at bounding box center [210, 320] width 95 height 10
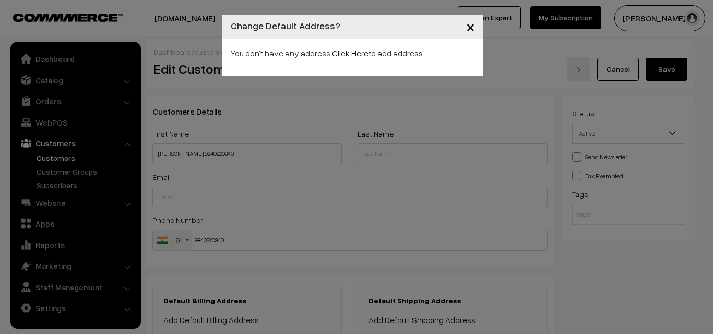
click at [350, 53] on link "Click Here" at bounding box center [350, 53] width 37 height 10
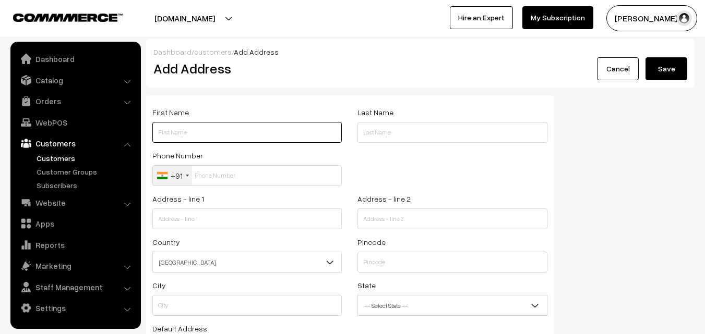
click at [216, 135] on input "text" at bounding box center [246, 132] width 189 height 21
paste input "[PERSON_NAME] 9840220840"
drag, startPoint x: 189, startPoint y: 133, endPoint x: 237, endPoint y: 135, distance: 48.6
click at [237, 135] on input "[PERSON_NAME] 9840220840" at bounding box center [246, 132] width 189 height 21
type input "[PERSON_NAME] 9840220840"
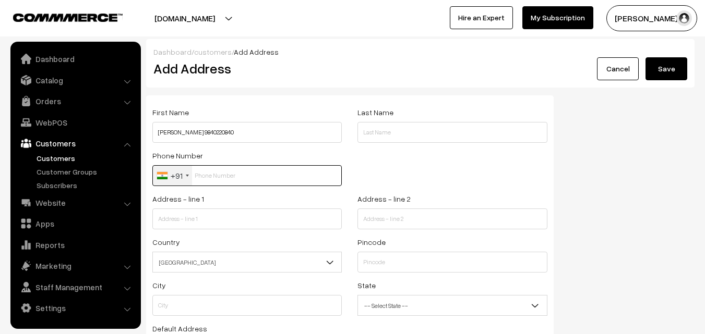
click at [230, 176] on input "text" at bounding box center [246, 175] width 189 height 21
paste input "9840220840"
type input "9840220840"
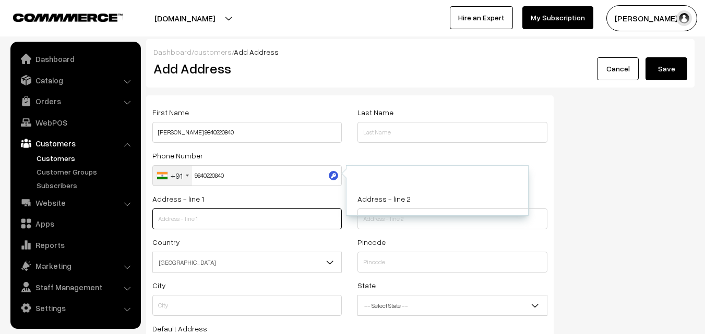
click at [219, 222] on input "text" at bounding box center [246, 219] width 189 height 21
paste input "T1-T2 Land Marvel Apartments Flat F4"
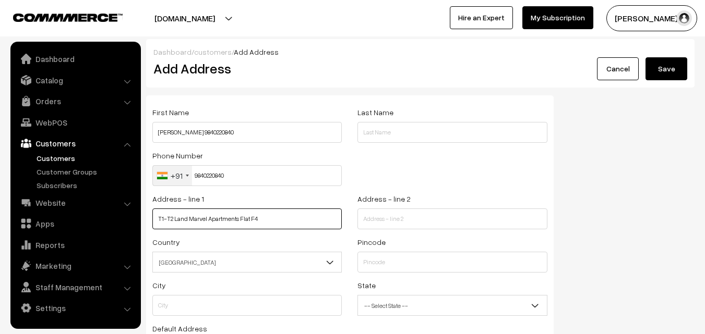
type input "T1-T2 Land Marvel Apartments Flat F4"
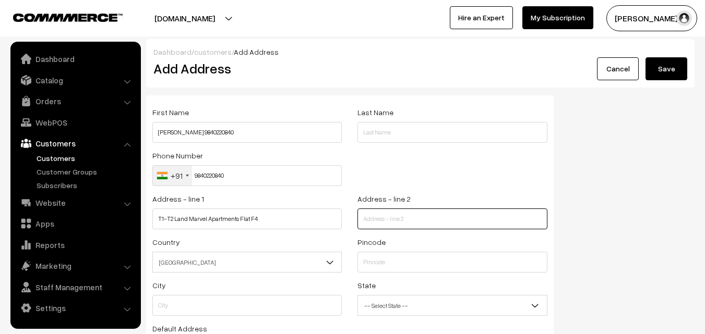
click at [386, 222] on input "text" at bounding box center [451, 219] width 189 height 21
paste input "First Avenue1,AshokNagar"
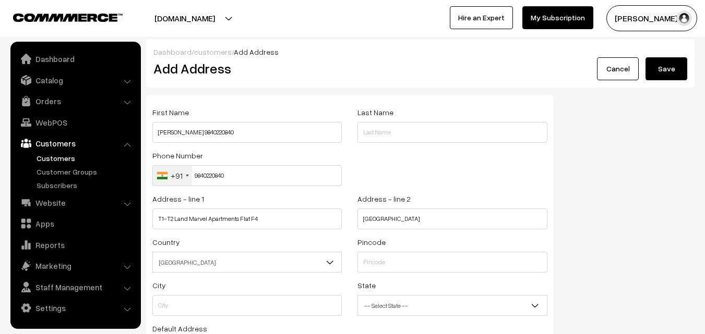
click at [249, 260] on span "[GEOGRAPHIC_DATA]" at bounding box center [247, 263] width 188 height 18
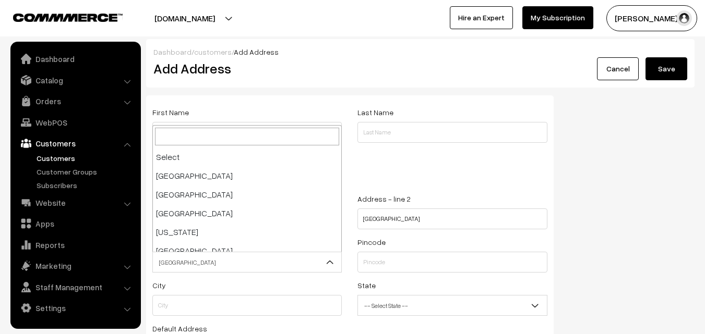
scroll to position [1822, 0]
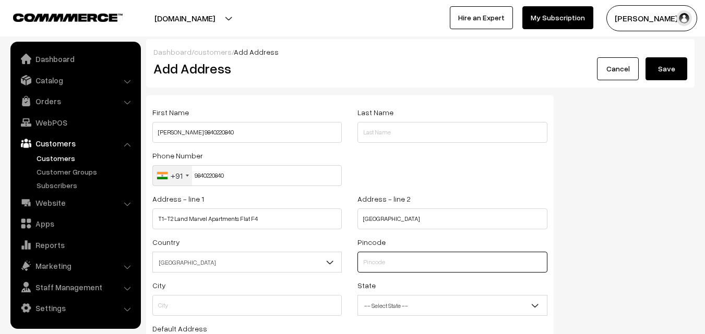
click at [411, 267] on input "text" at bounding box center [451, 262] width 189 height 21
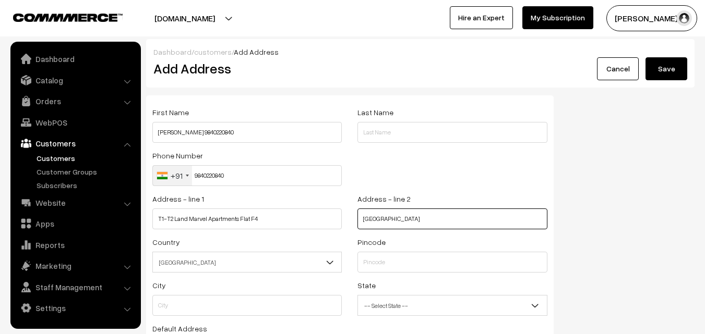
click at [436, 219] on input "First Avenue1,AshokNagar" at bounding box center [451, 219] width 189 height 21
paste input "Above Buhari Hotel"
type input "First Avenue1,AshokNagar Above Buhari Hotel"
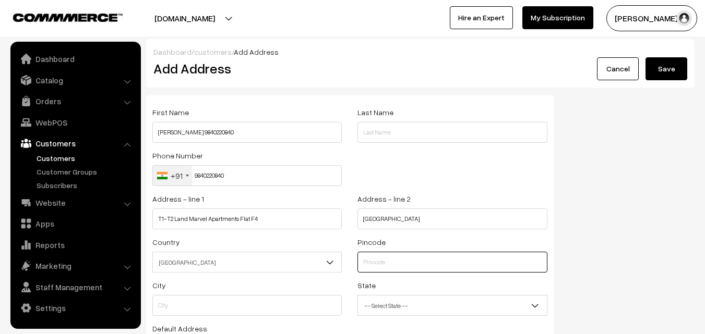
click at [395, 263] on input "text" at bounding box center [451, 262] width 189 height 21
type input "600083"
type input "Chennai"
select select "[GEOGRAPHIC_DATA]"
type input "600083"
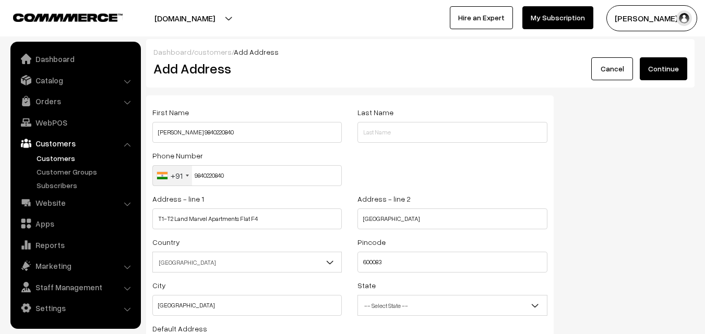
click at [454, 305] on span "-- Select State --" at bounding box center [452, 306] width 188 height 18
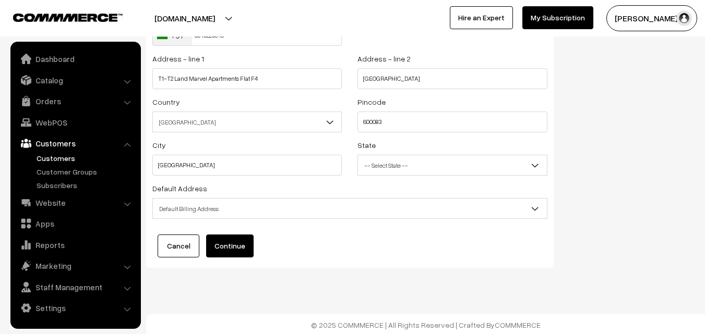
scroll to position [142, 0]
click at [386, 164] on span "-- Select State --" at bounding box center [452, 164] width 188 height 18
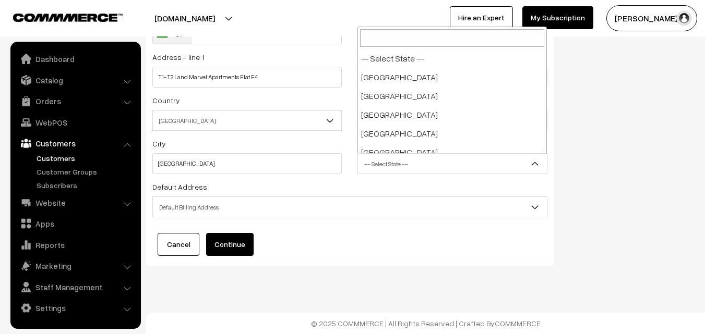
scroll to position [545, 0]
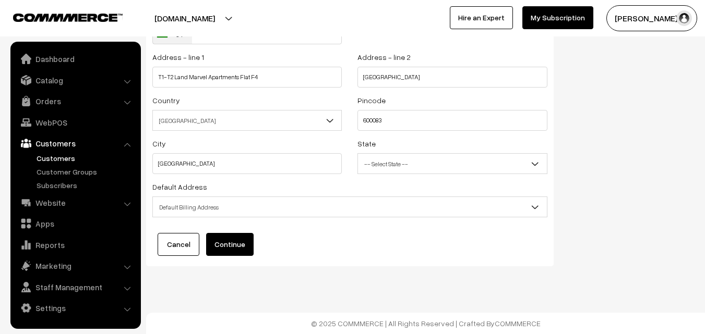
click at [313, 211] on span "Default Billing Address" at bounding box center [350, 207] width 394 height 18
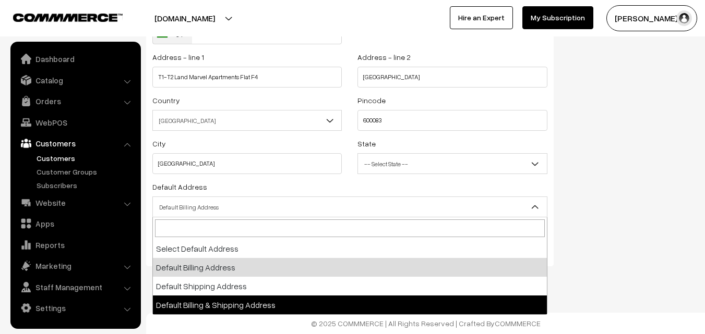
select select "3"
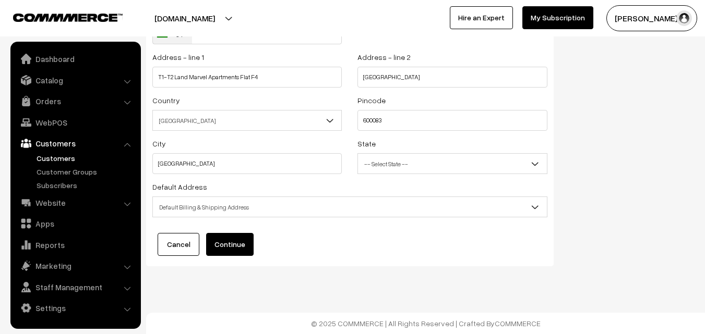
click at [242, 245] on button "Continue" at bounding box center [229, 244] width 47 height 23
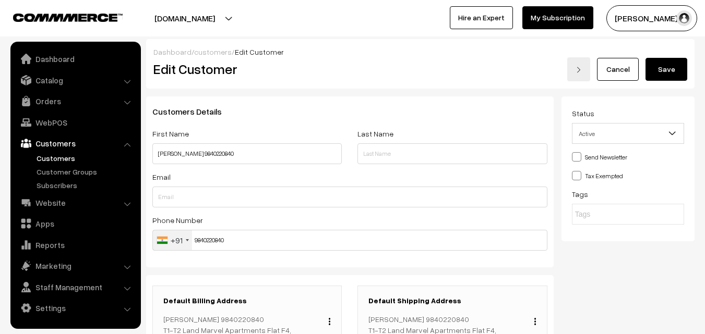
click at [670, 74] on button "Save" at bounding box center [666, 69] width 42 height 23
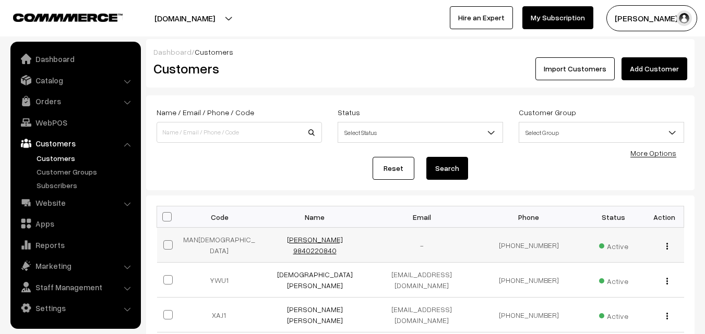
click at [313, 243] on link "[PERSON_NAME] 9840220840" at bounding box center [315, 245] width 56 height 20
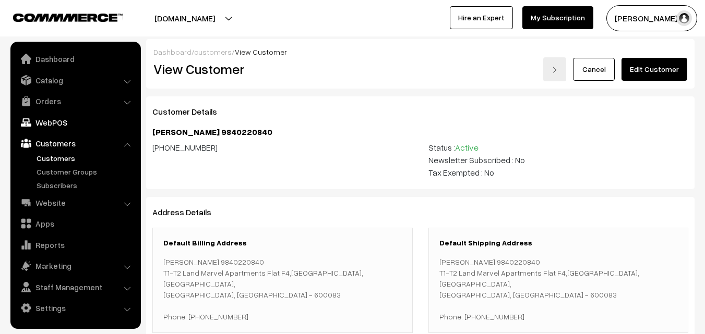
click at [59, 120] on link "WebPOS" at bounding box center [75, 122] width 124 height 19
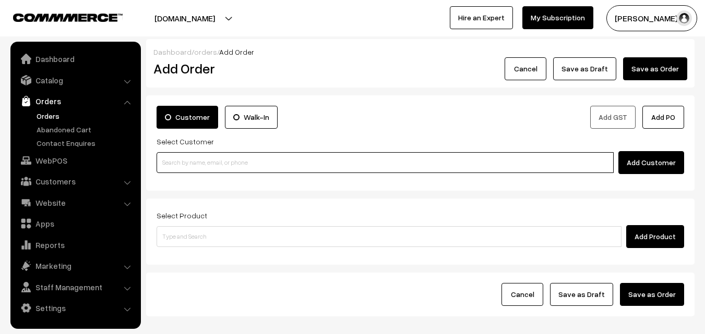
click at [213, 167] on input at bounding box center [385, 162] width 457 height 21
paste input "Above [GEOGRAPHIC_DATA]"
type input "A"
paste input "[PHONE_NUMBER]"
type input "[PERSON_NAME] 9840220840 [9840220840]"
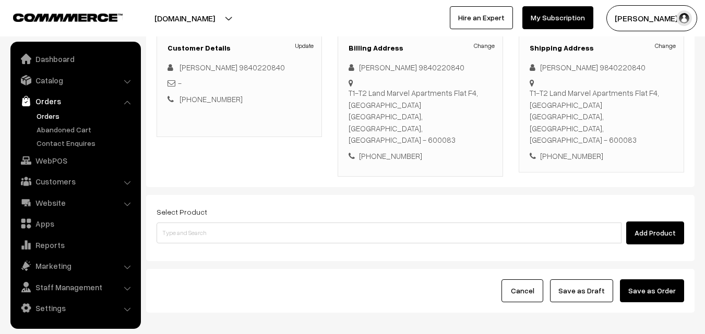
scroll to position [157, 0]
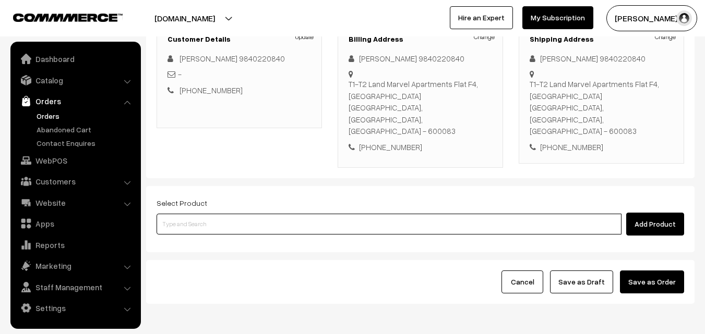
click at [341, 214] on input at bounding box center [389, 224] width 465 height 21
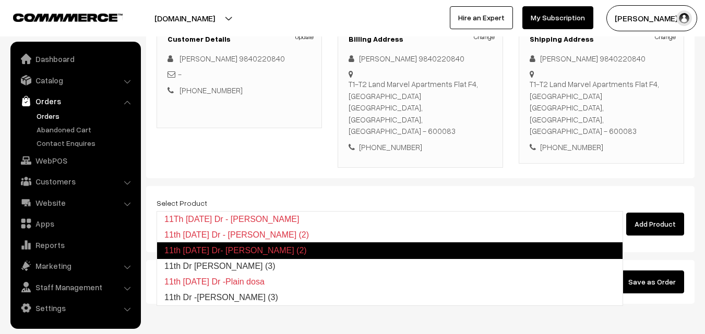
type input "11th Dr [PERSON_NAME] (3)"
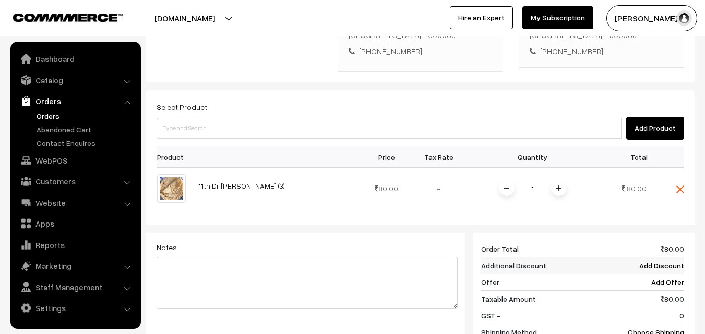
scroll to position [261, 0]
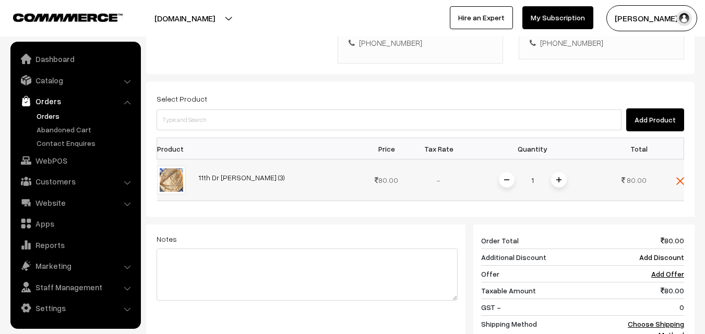
click at [565, 172] on span at bounding box center [559, 180] width 16 height 16
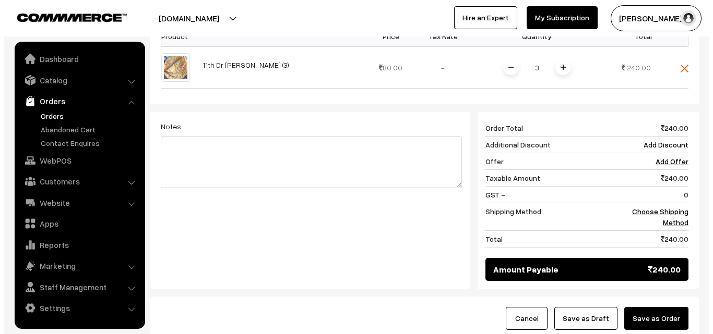
scroll to position [417, 0]
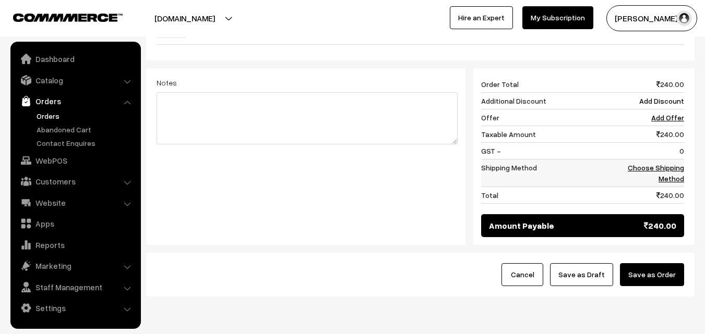
click at [674, 163] on link "Choose Shipping Method" at bounding box center [656, 173] width 56 height 20
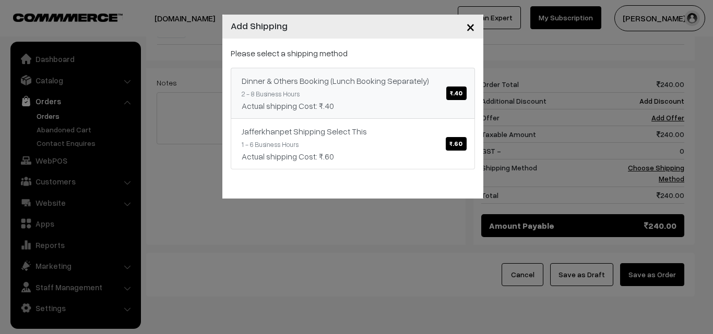
click at [452, 92] on span "₹.40" at bounding box center [456, 94] width 20 height 14
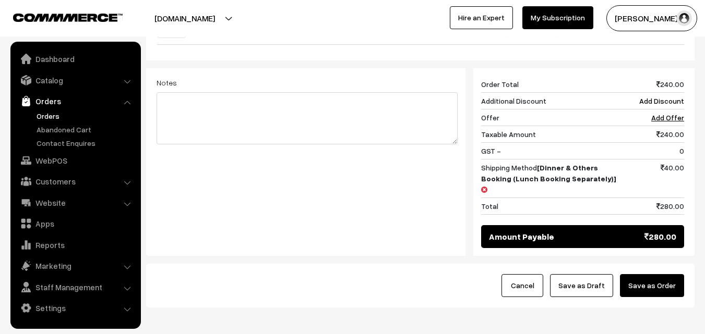
click at [634, 274] on button "Save as Order" at bounding box center [652, 285] width 64 height 23
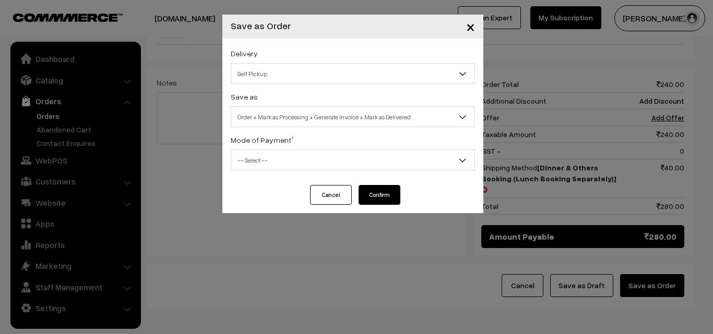
click at [376, 75] on span "Self Pickup" at bounding box center [352, 74] width 243 height 18
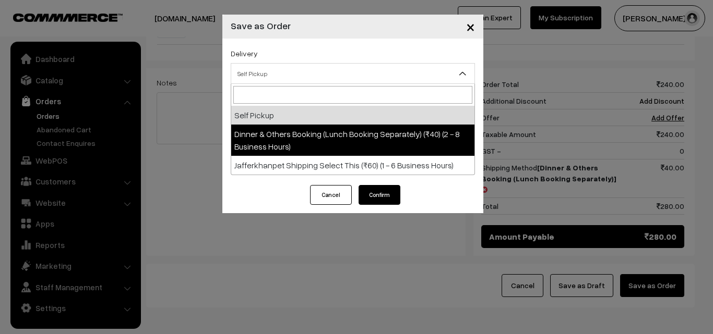
select select "DOB1"
select select "3"
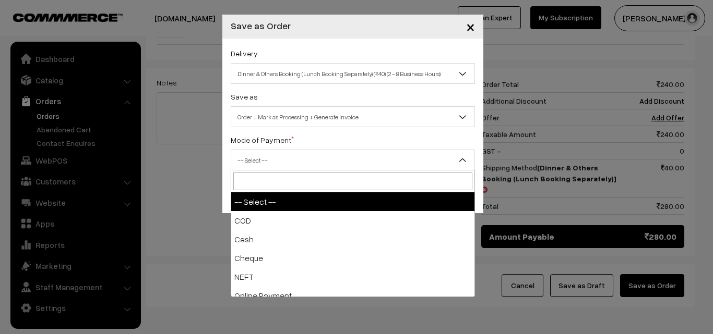
click at [343, 164] on span "-- Select --" at bounding box center [352, 160] width 243 height 18
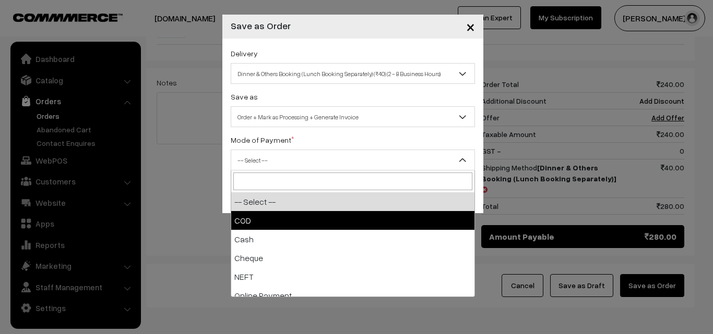
select select "1"
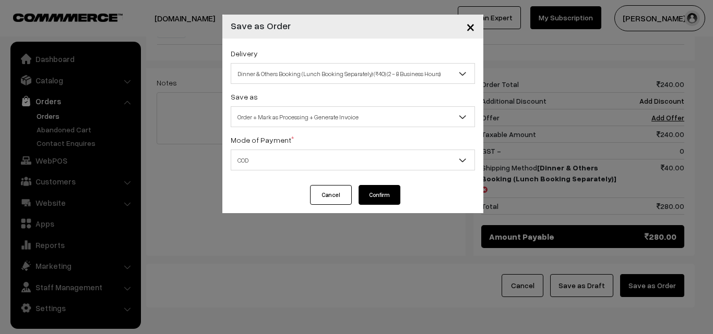
click at [377, 192] on button "Confirm" at bounding box center [379, 195] width 42 height 20
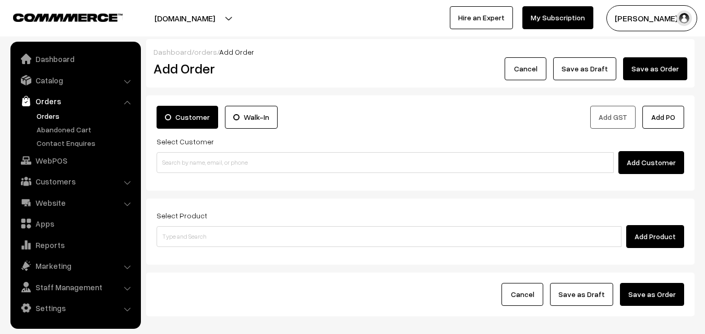
click at [55, 118] on link "Orders" at bounding box center [85, 116] width 103 height 11
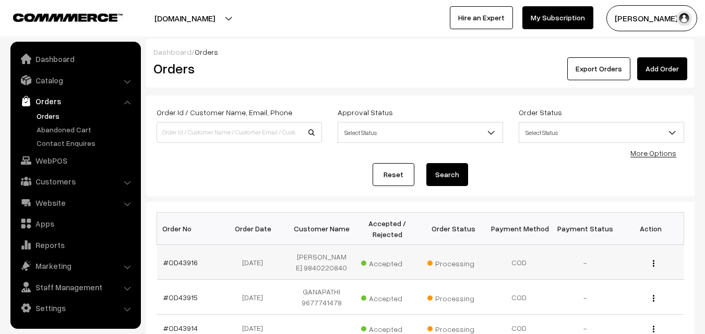
click at [254, 270] on td "[DATE]" at bounding box center [256, 262] width 66 height 35
click at [190, 266] on link "#OD43916" at bounding box center [180, 262] width 34 height 9
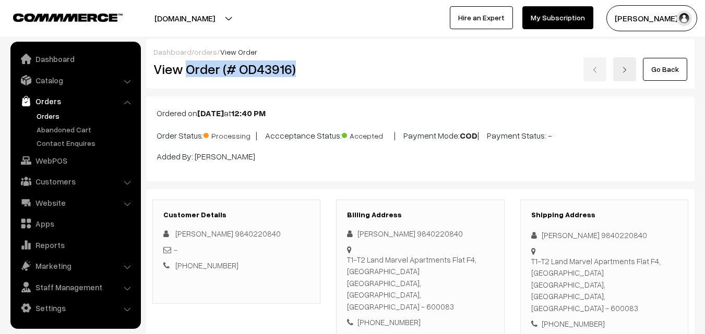
drag, startPoint x: 187, startPoint y: 69, endPoint x: 306, endPoint y: 87, distance: 120.8
click at [306, 87] on div "Dashboard / orders / View Order View Order (# OD43916) Go Back" at bounding box center [420, 64] width 548 height 50
copy h2 "Order (# OD43916)"
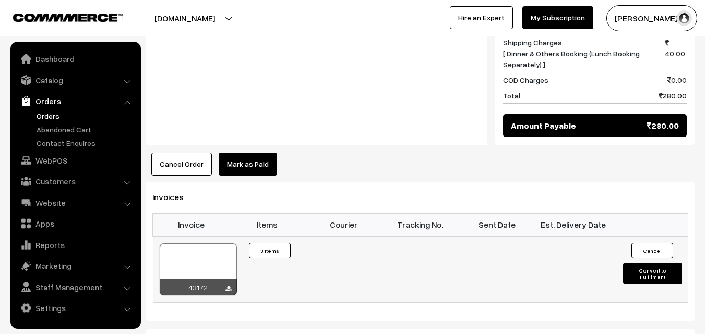
scroll to position [574, 0]
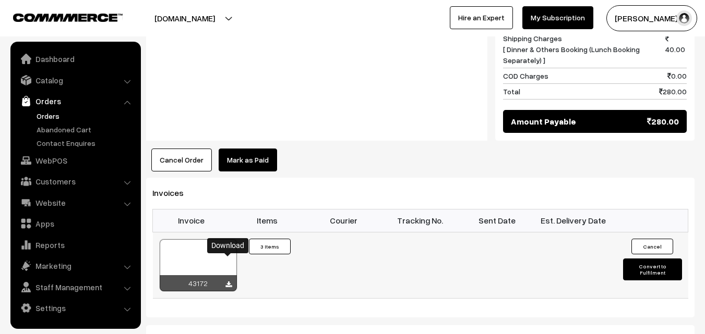
click at [228, 282] on icon at bounding box center [228, 285] width 6 height 7
click at [64, 161] on link "WebPOS" at bounding box center [75, 160] width 124 height 19
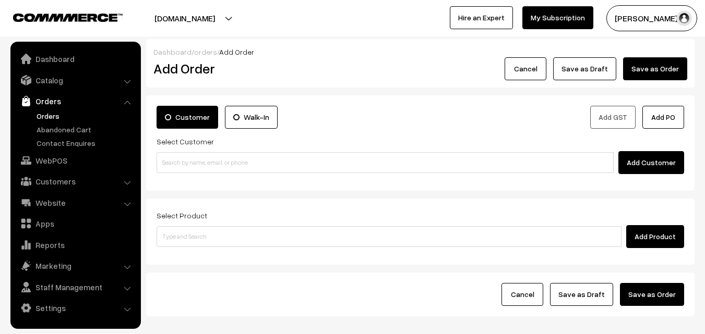
click at [300, 161] on input at bounding box center [385, 162] width 457 height 21
type input "Vasantha kumari 99402 89912 [9940289912]"
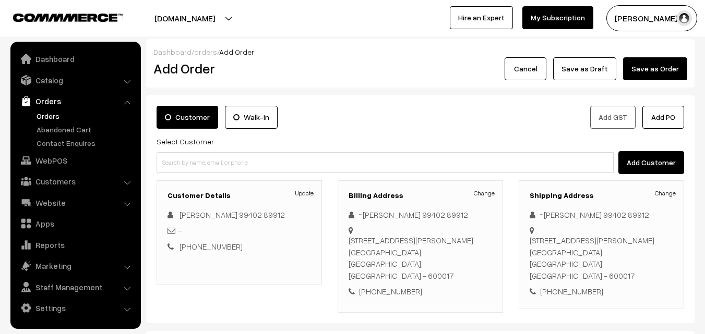
scroll to position [157, 0]
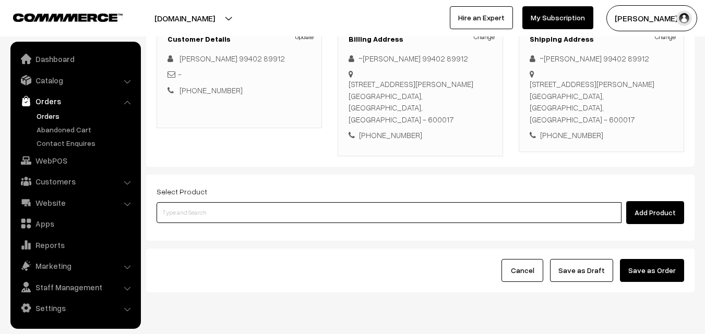
click at [373, 202] on input at bounding box center [389, 212] width 465 height 21
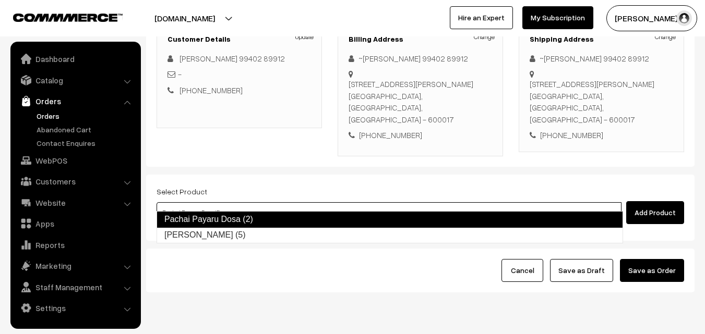
type input "Pachai Payaru Laddu (5)"
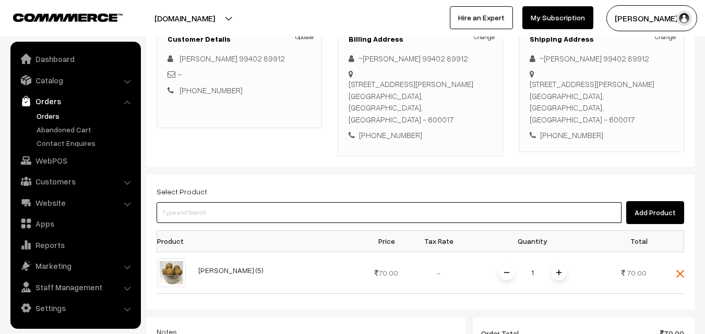
click at [365, 202] on input at bounding box center [389, 212] width 465 height 21
click at [308, 202] on input at bounding box center [389, 212] width 465 height 21
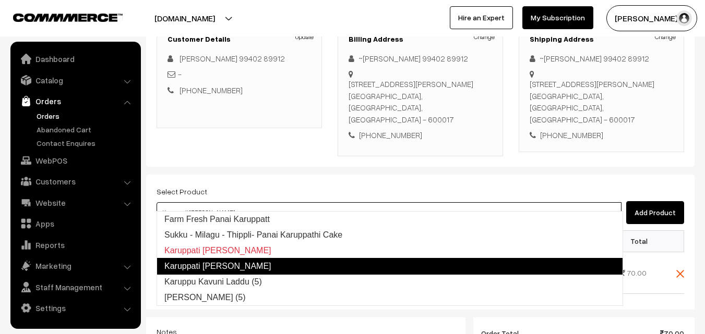
type input "Karuppu Kavuni Laddu (5)"
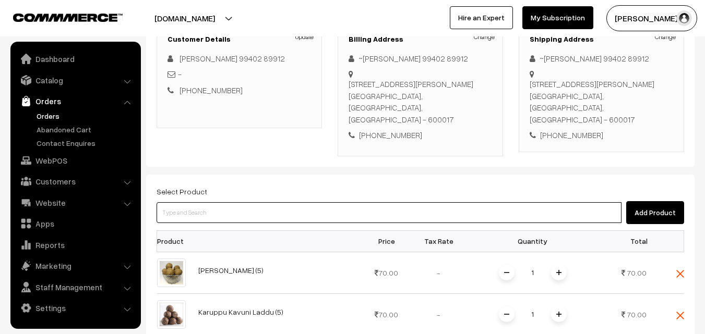
click at [266, 202] on input at bounding box center [389, 212] width 465 height 21
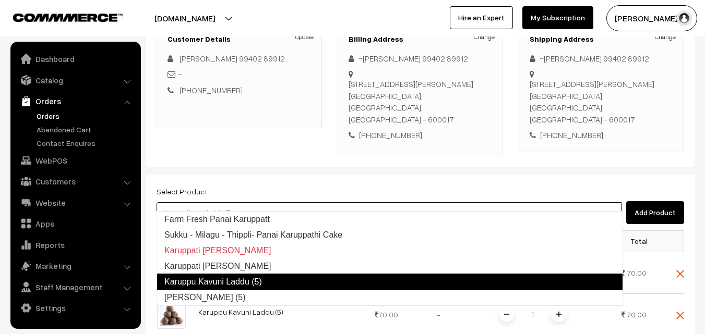
type input "Karuppu Ulundhu Laddu (5)"
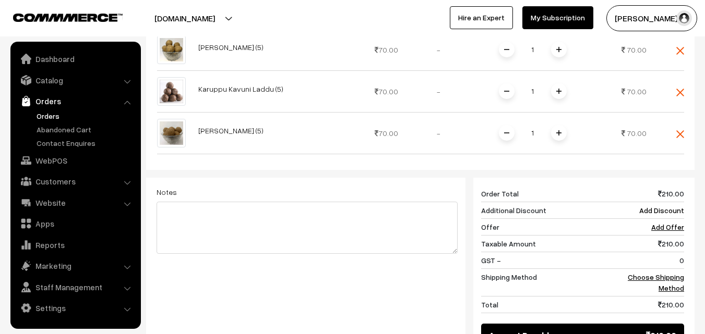
scroll to position [417, 0]
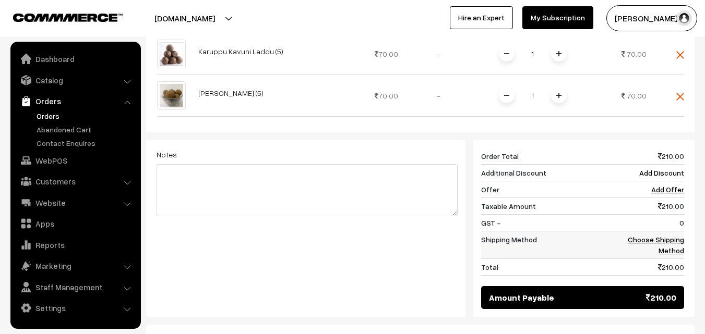
click at [677, 237] on link "Choose Shipping Method" at bounding box center [656, 245] width 56 height 20
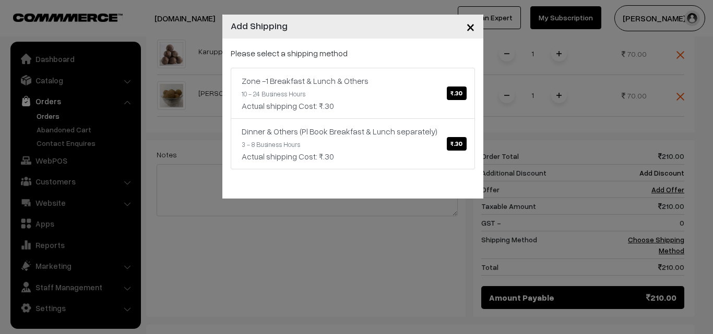
click at [422, 271] on div "× Add Shipping Please select a shipping method Zone -1 Breakfast & Lunch & Othe…" at bounding box center [356, 167] width 713 height 334
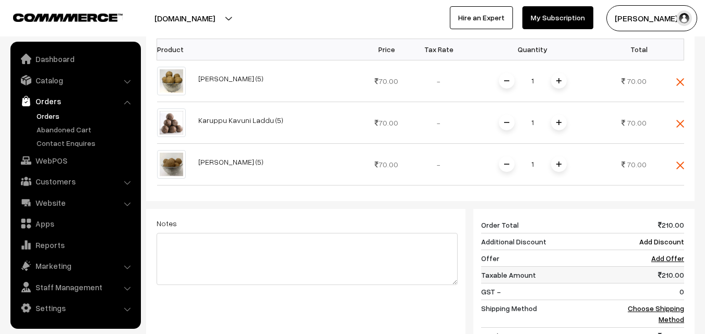
scroll to position [365, 0]
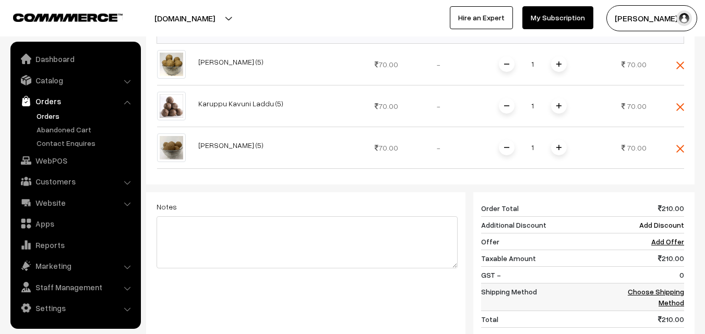
click at [672, 287] on link "Choose Shipping Method" at bounding box center [656, 297] width 56 height 20
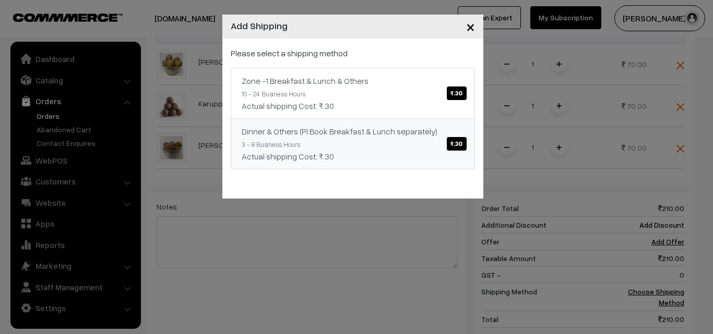
click at [455, 144] on span "₹.30" at bounding box center [456, 144] width 19 height 14
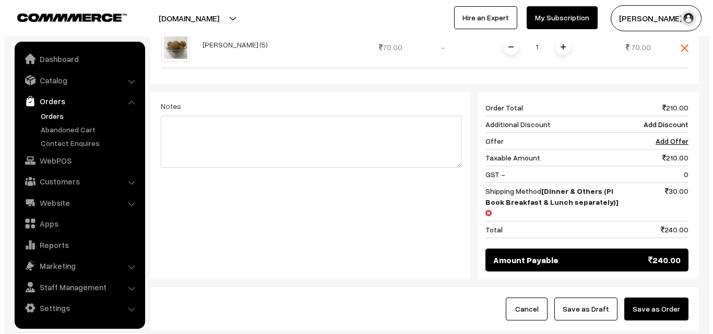
scroll to position [470, 0]
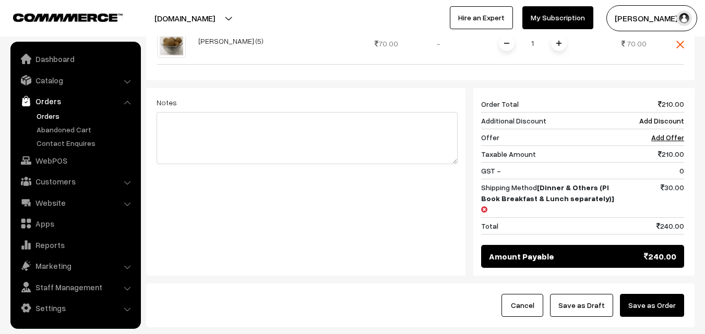
click at [662, 294] on button "Save as Order" at bounding box center [652, 305] width 64 height 23
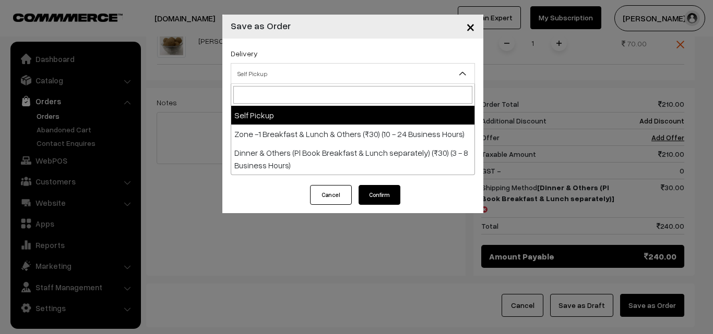
click at [369, 77] on span "Self Pickup" at bounding box center [352, 74] width 243 height 18
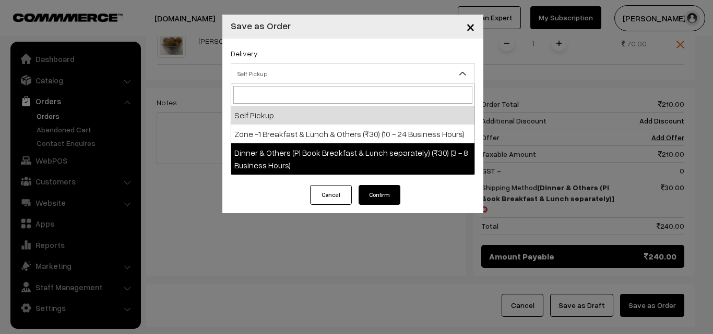
select select "DOP1"
select select "3"
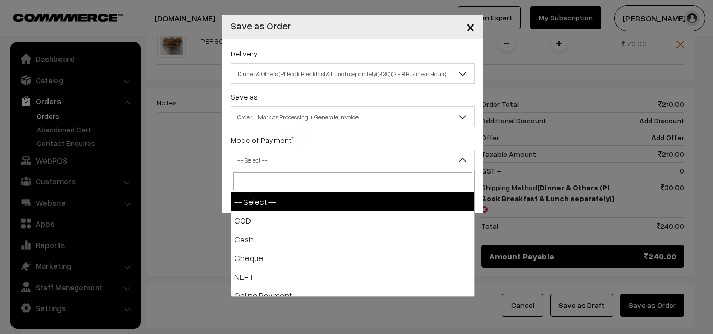
click at [353, 157] on span "-- Select --" at bounding box center [352, 160] width 243 height 18
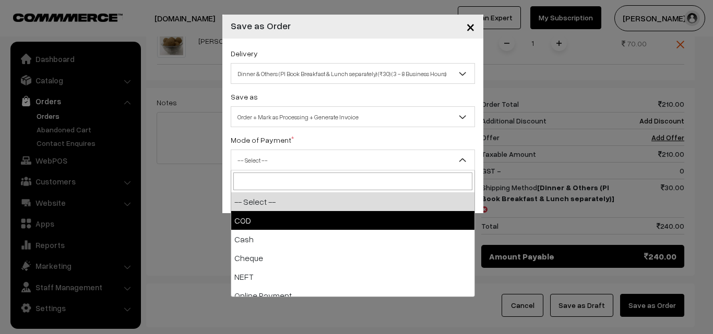
select select "1"
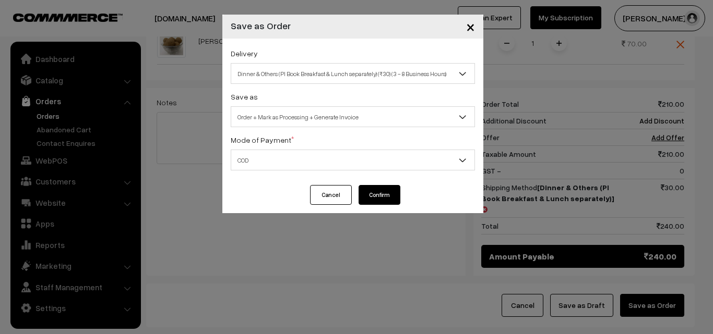
click at [373, 197] on button "Confirm" at bounding box center [379, 195] width 42 height 20
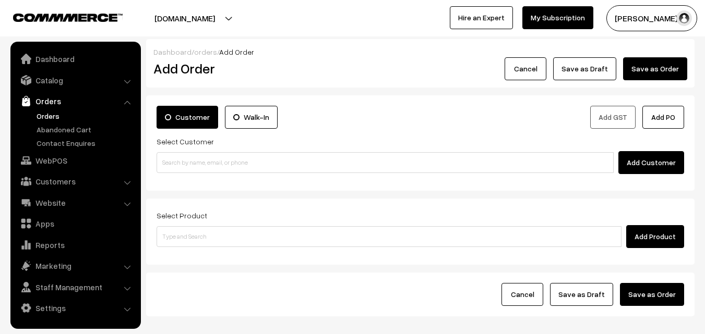
click at [53, 113] on link "Orders" at bounding box center [85, 116] width 103 height 11
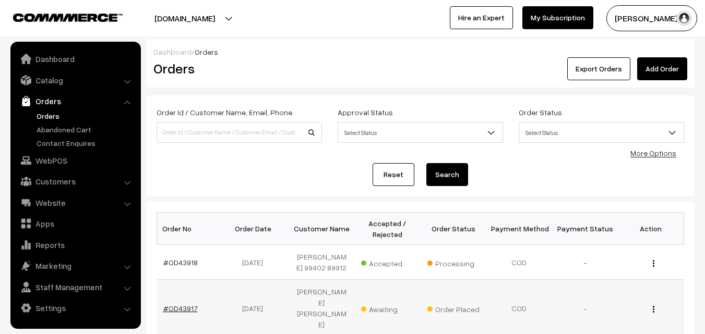
click at [190, 304] on link "#OD43917" at bounding box center [180, 308] width 34 height 9
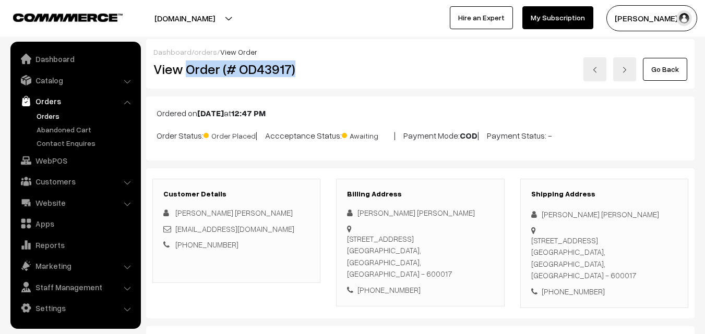
drag, startPoint x: 0, startPoint y: 0, endPoint x: 315, endPoint y: 77, distance: 323.9
click at [315, 77] on h2 "View Order (# OD43917)" at bounding box center [236, 69] width 167 height 16
copy h2 "Order (# OD43917)"
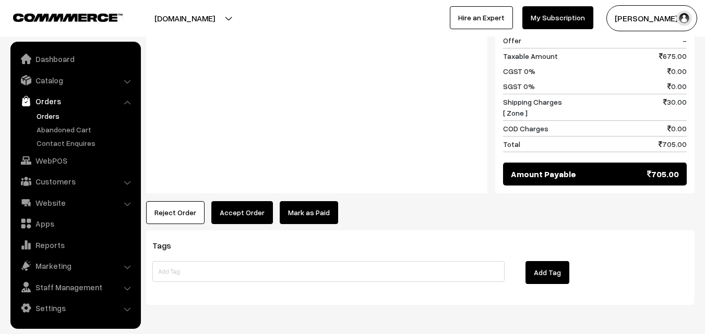
scroll to position [730, 0]
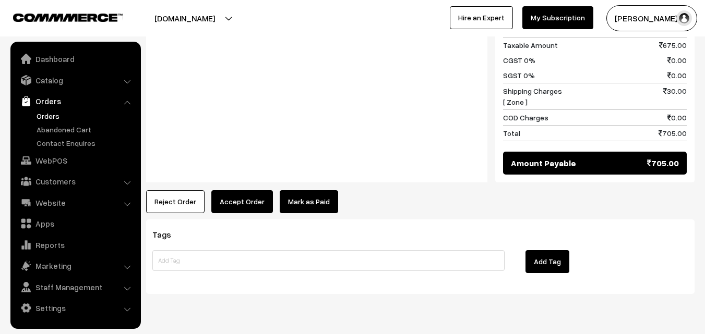
click at [257, 190] on button "Accept Order" at bounding box center [242, 201] width 62 height 23
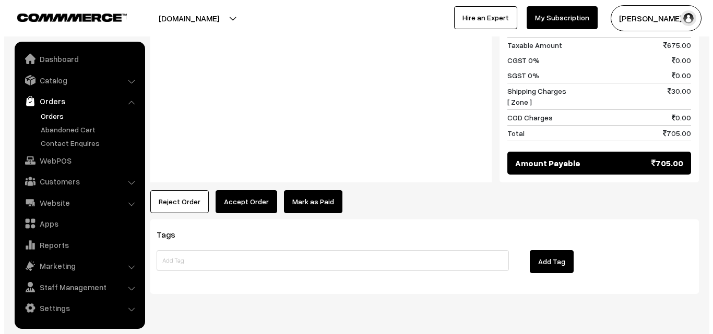
scroll to position [735, 0]
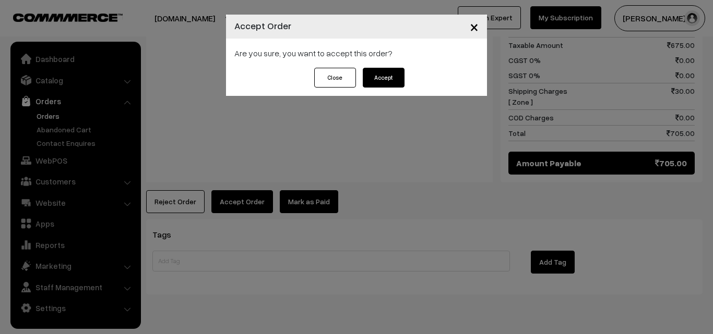
click at [383, 79] on button "Accept" at bounding box center [384, 78] width 42 height 20
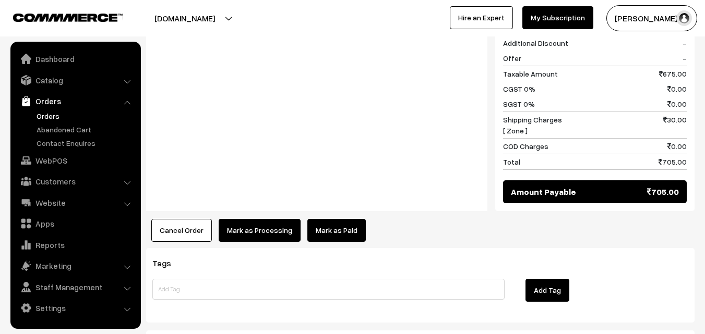
scroll to position [730, 0]
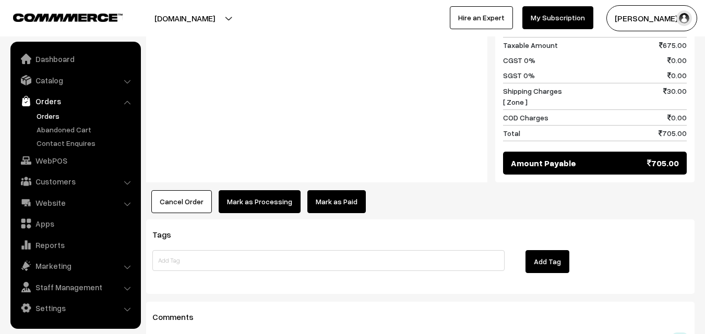
click at [256, 190] on button "Mark as Processing" at bounding box center [260, 201] width 82 height 23
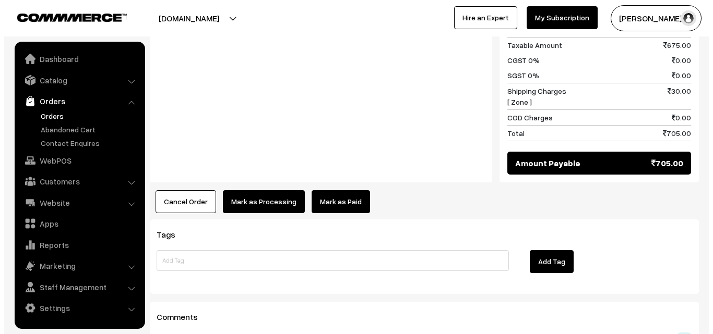
scroll to position [735, 0]
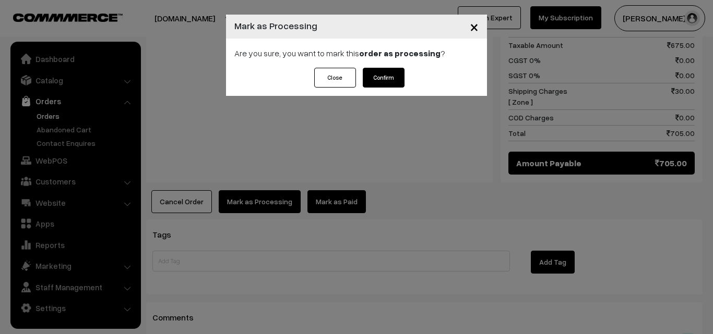
click at [378, 78] on button "Confirm" at bounding box center [384, 78] width 42 height 20
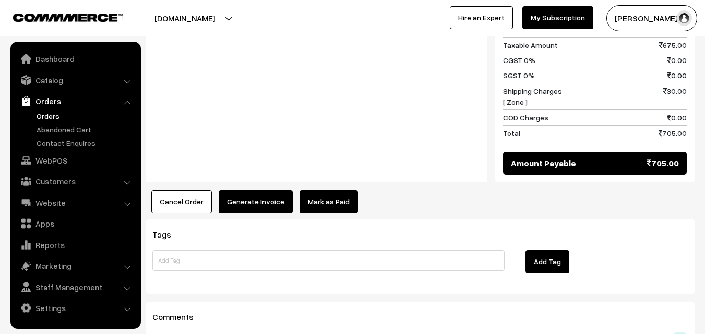
click at [254, 190] on button "Generate Invoice" at bounding box center [256, 201] width 74 height 23
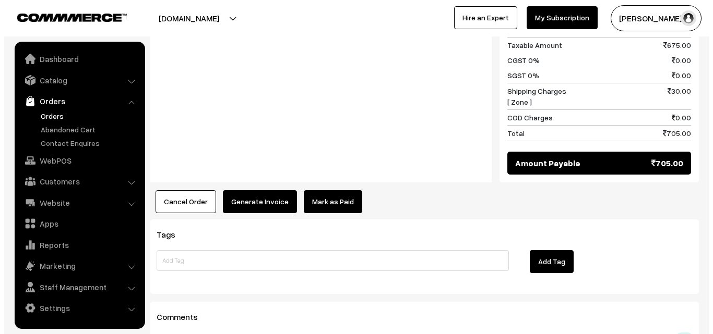
scroll to position [735, 0]
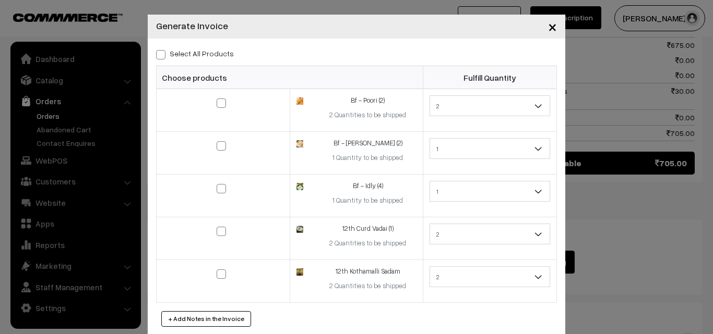
click at [156, 53] on span at bounding box center [160, 54] width 9 height 9
click at [156, 53] on input "Select All Products" at bounding box center [159, 53] width 7 height 7
checkbox input "true"
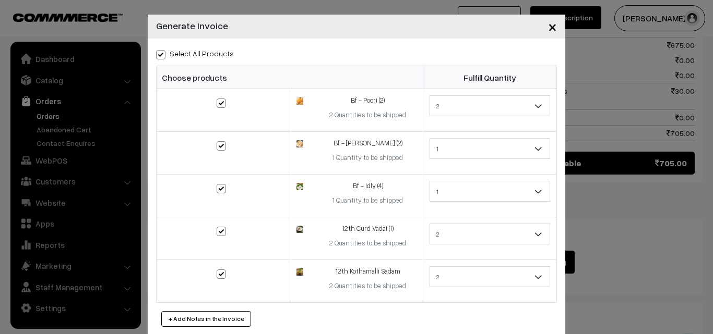
checkbox input "true"
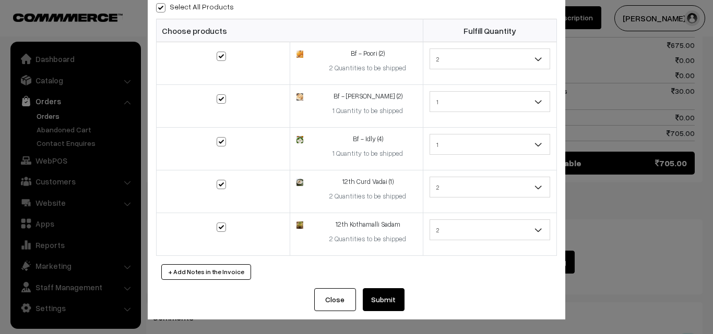
click at [387, 302] on button "Submit" at bounding box center [384, 300] width 42 height 23
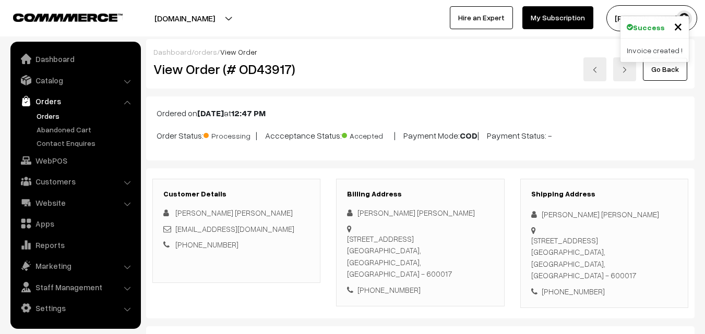
scroll to position [730, 0]
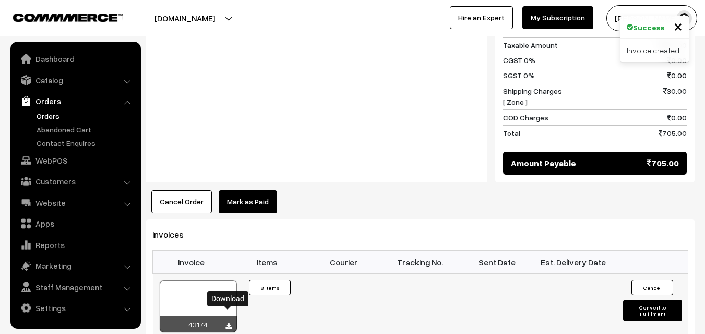
click at [229, 323] on icon at bounding box center [228, 326] width 6 height 7
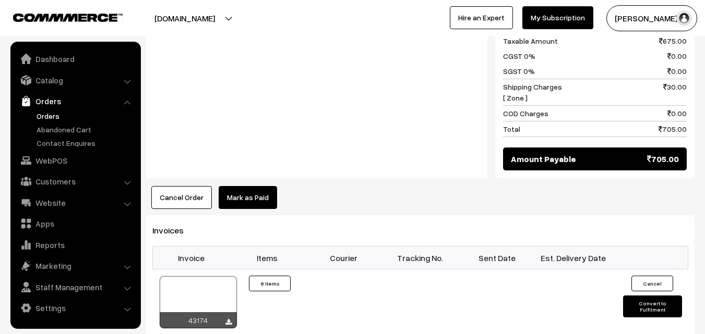
click at [42, 116] on link "Orders" at bounding box center [85, 116] width 103 height 11
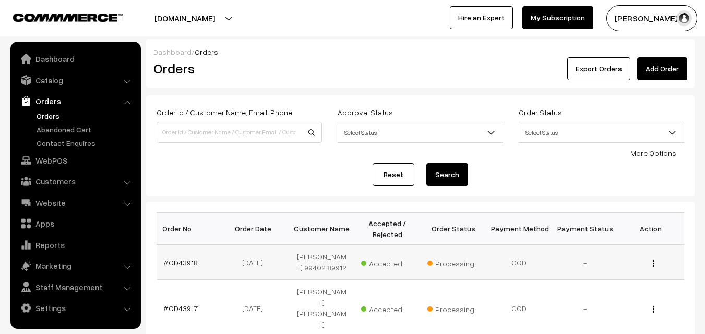
click at [191, 261] on link "#OD43918" at bounding box center [180, 262] width 34 height 9
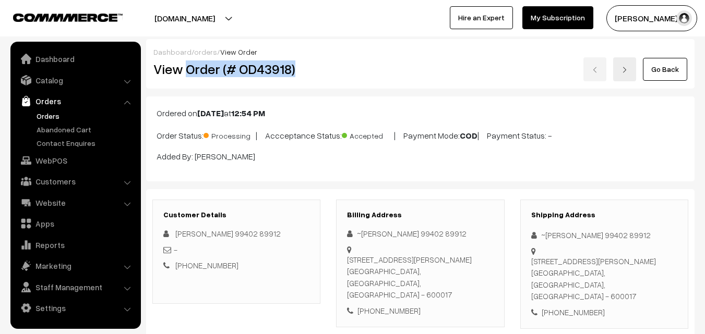
drag, startPoint x: 186, startPoint y: 70, endPoint x: 328, endPoint y: 87, distance: 142.9
click at [328, 87] on div "Dashboard / orders / View Order View Order (# OD43918) Go Back" at bounding box center [420, 64] width 548 height 50
copy h2 "Order (# OD43918)"
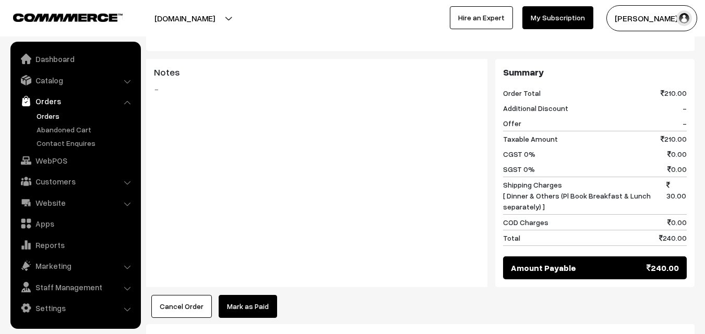
scroll to position [678, 0]
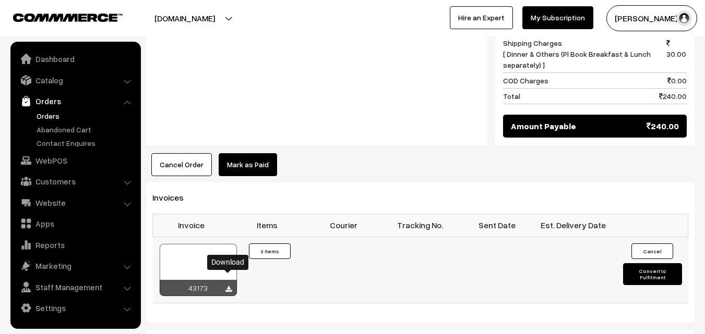
click at [227, 286] on icon at bounding box center [228, 289] width 6 height 7
click at [34, 155] on link "WebPOS" at bounding box center [75, 160] width 124 height 19
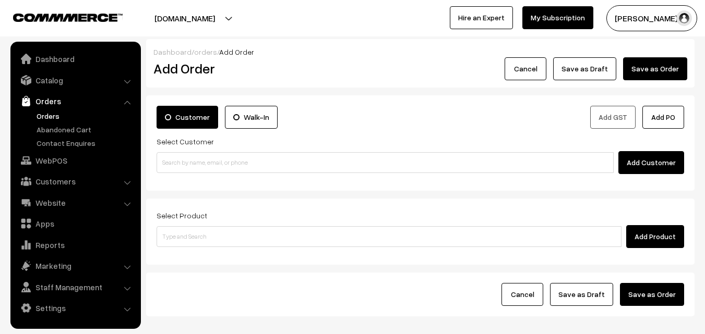
click at [224, 158] on input at bounding box center [385, 162] width 457 height 21
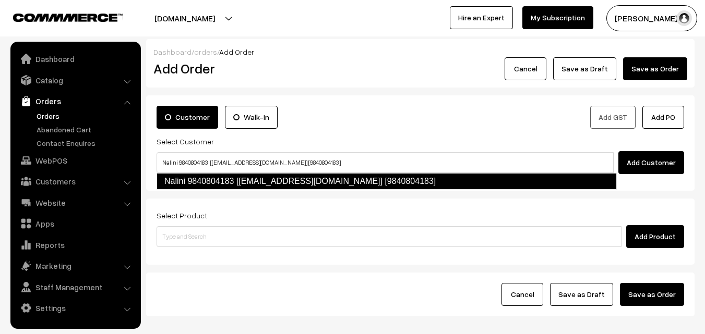
type input "Nalini 9840804183 [[EMAIL_ADDRESS][DOMAIN_NAME]] [9840804183]"
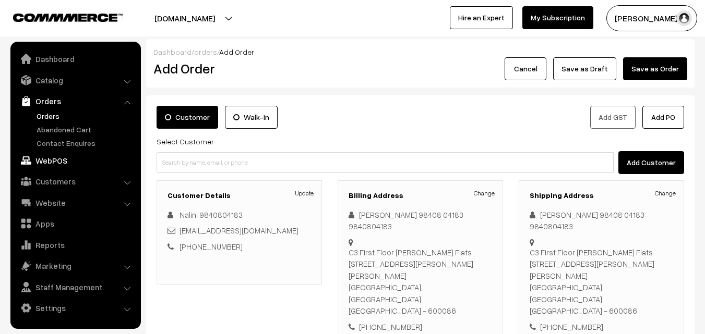
click at [62, 159] on link "WebPOS" at bounding box center [75, 160] width 124 height 19
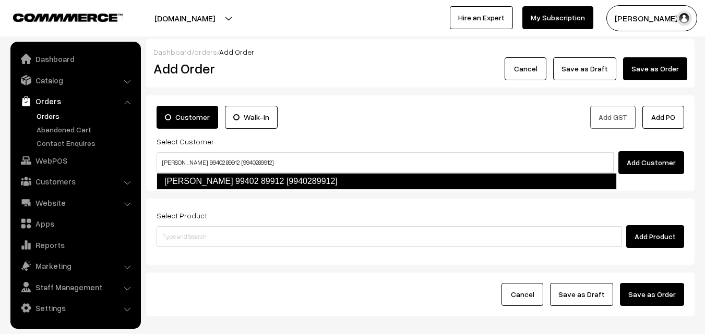
type input "[PERSON_NAME] 99402 89912 [9940289912]"
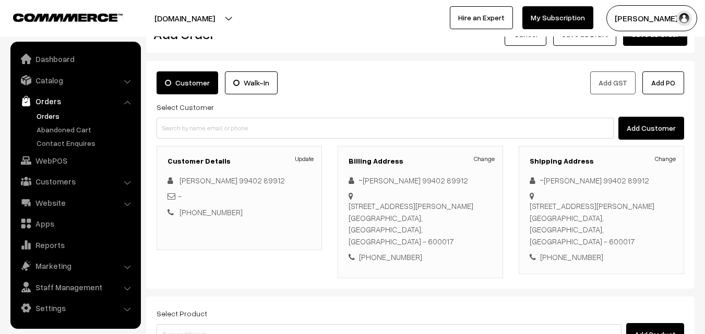
scroll to position [52, 0]
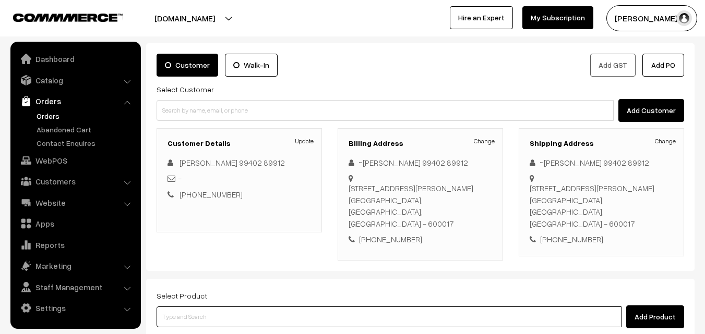
click at [329, 307] on input at bounding box center [389, 317] width 465 height 21
type input "pacha"
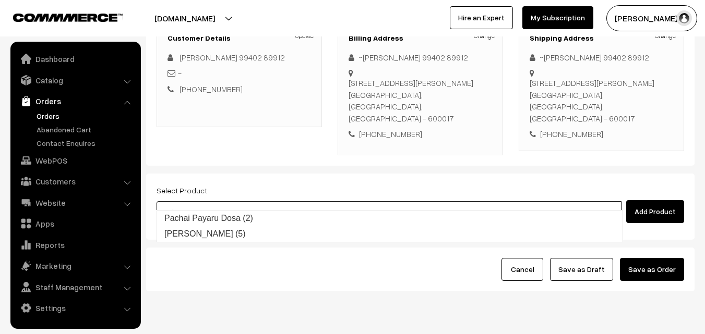
scroll to position [178, 0]
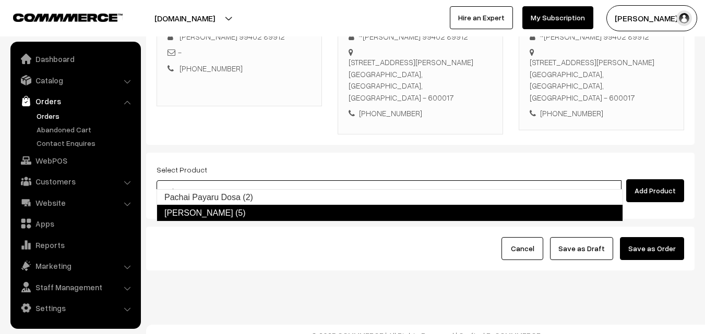
click at [297, 207] on link "[PERSON_NAME] (5)" at bounding box center [390, 213] width 466 height 17
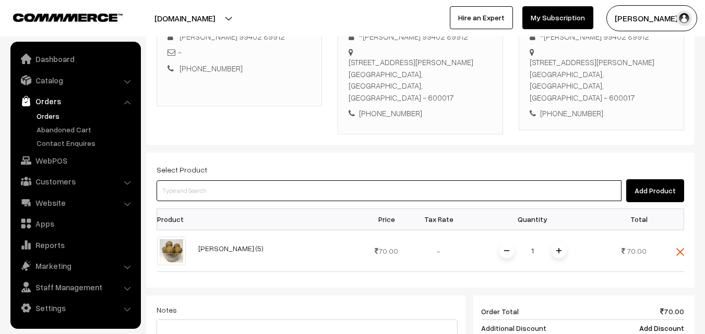
click at [245, 181] on input at bounding box center [389, 191] width 465 height 21
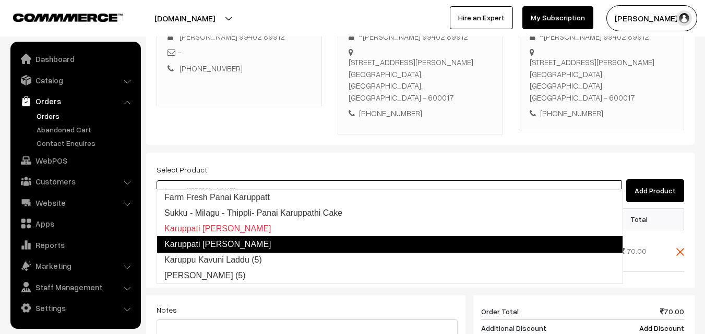
type input "Karuppu Kavuni Laddu (5)"
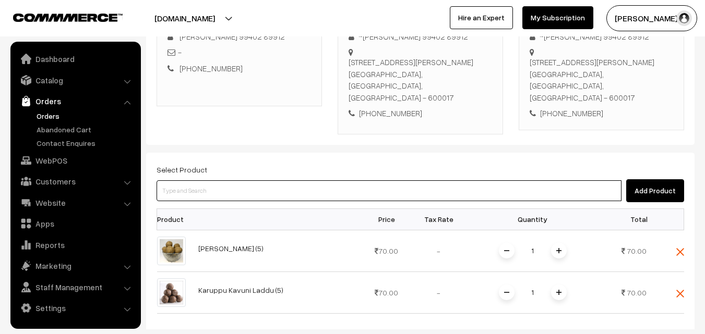
click at [302, 181] on input at bounding box center [389, 191] width 465 height 21
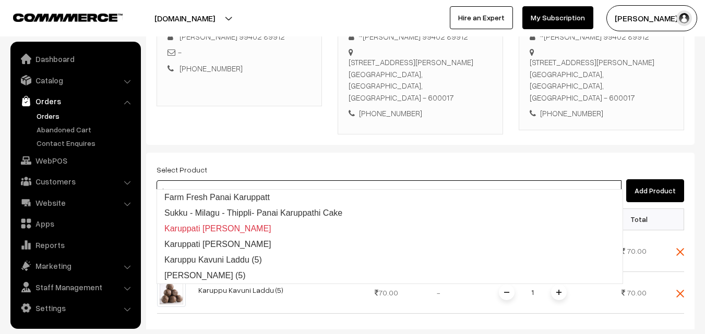
type input "Karuppu Ulundhu Laddu (5)"
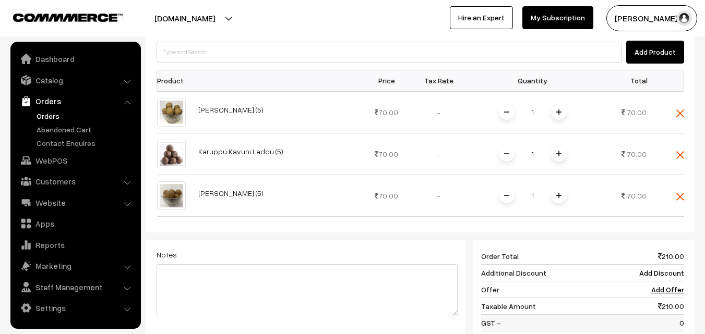
scroll to position [335, 0]
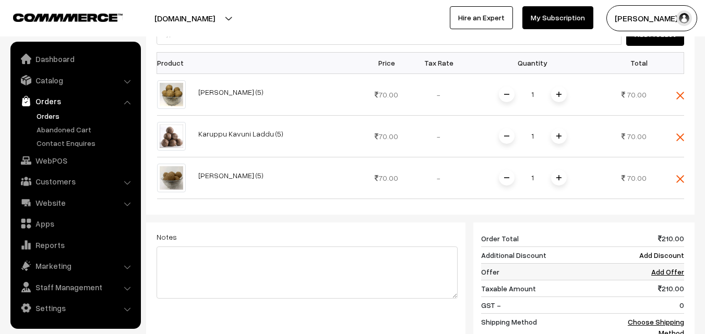
click at [670, 268] on link "Add Offer" at bounding box center [667, 272] width 33 height 9
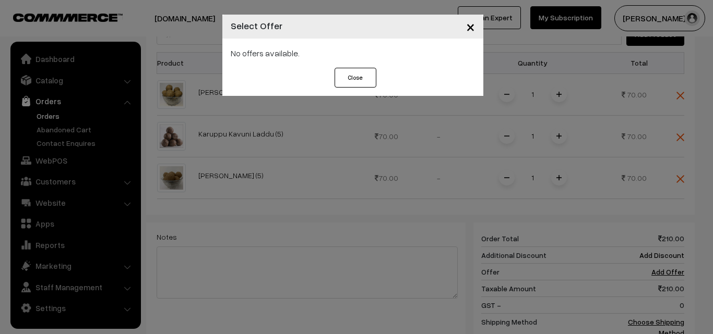
click at [473, 25] on span "×" at bounding box center [470, 26] width 9 height 19
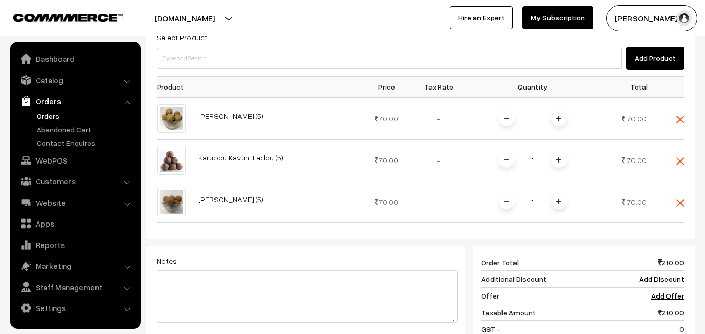
scroll to position [387, 0]
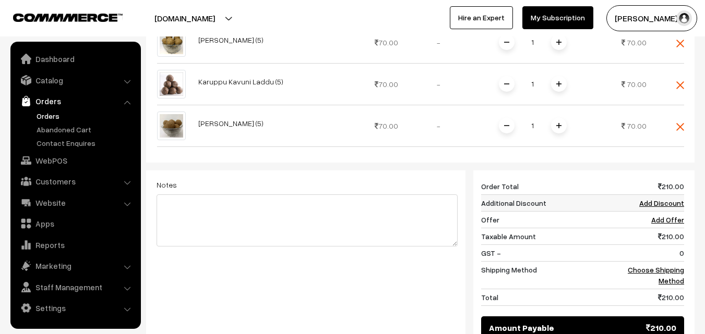
click at [662, 199] on link "Add Discount" at bounding box center [661, 203] width 45 height 9
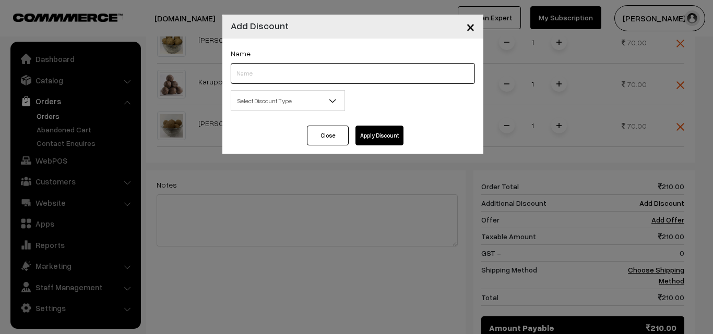
click at [324, 75] on input "text" at bounding box center [353, 73] width 244 height 21
type input "discount"
click at [303, 101] on span "Select Discount Type" at bounding box center [287, 101] width 113 height 18
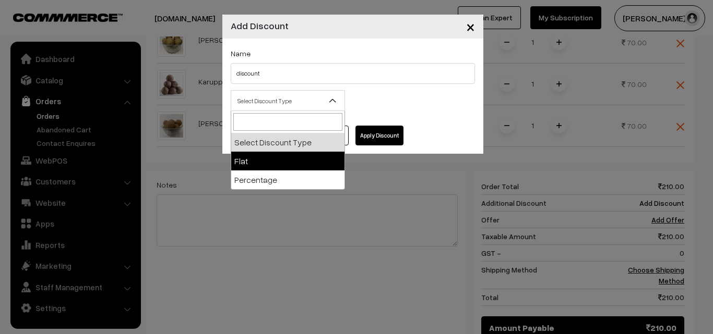
select select "flat"
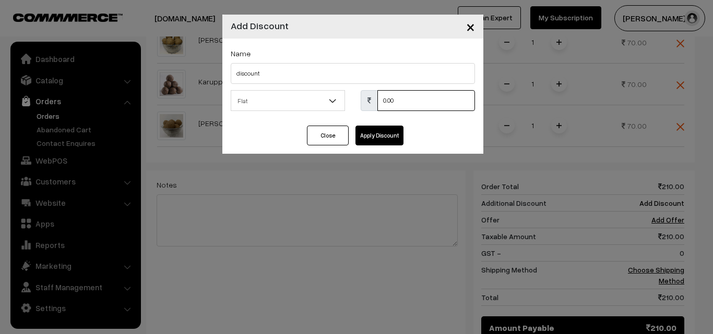
click at [421, 100] on input "0.00" at bounding box center [426, 100] width 98 height 21
type input "60"
click at [396, 131] on button "Apply Discount" at bounding box center [379, 136] width 48 height 20
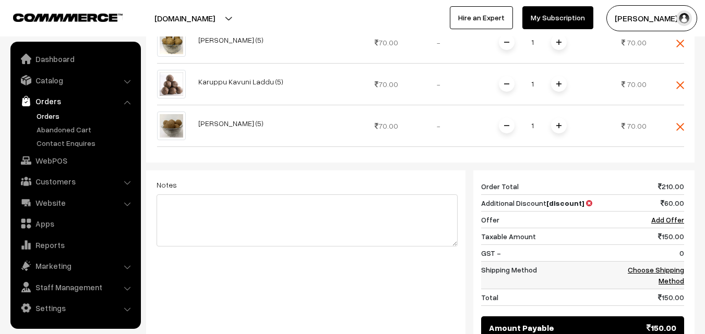
click at [675, 266] on link "Choose Shipping Method" at bounding box center [656, 276] width 56 height 20
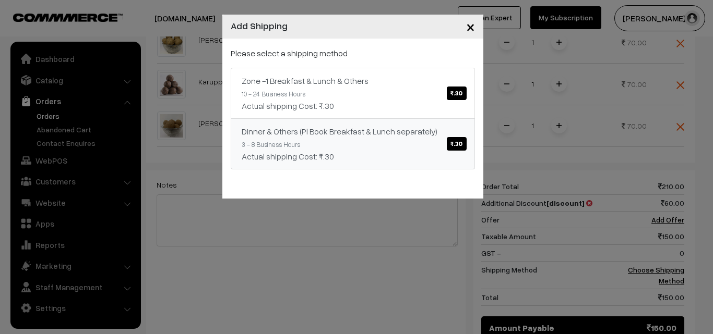
click at [451, 143] on span "₹.30" at bounding box center [456, 144] width 19 height 14
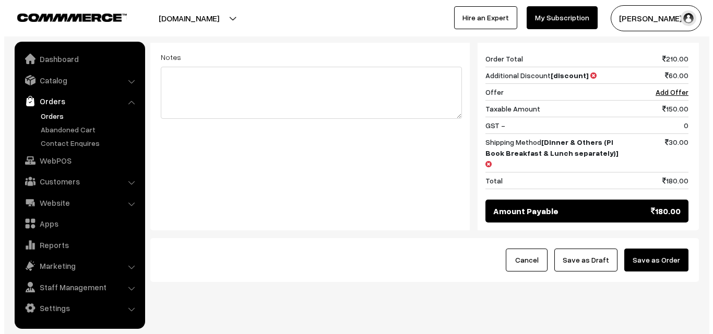
scroll to position [515, 0]
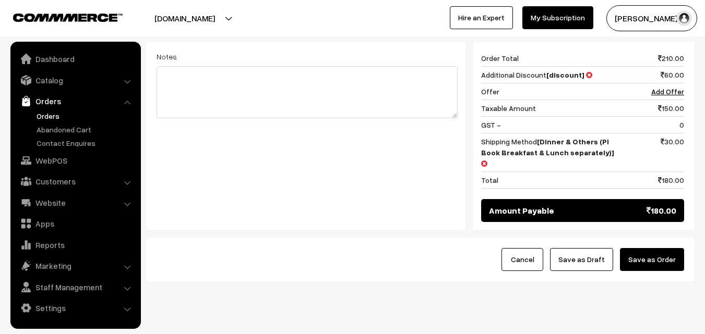
click at [662, 248] on button "Save as Order" at bounding box center [652, 259] width 64 height 23
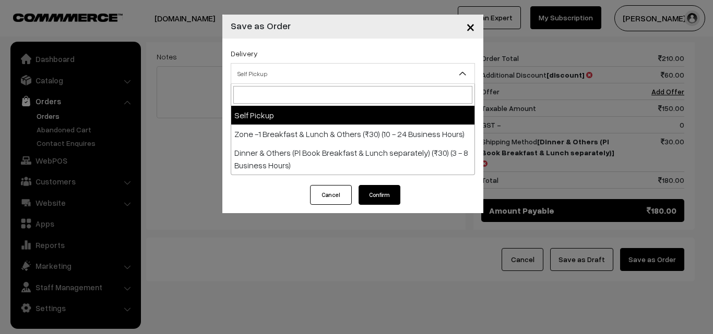
click at [400, 73] on span "Self Pickup" at bounding box center [352, 74] width 243 height 18
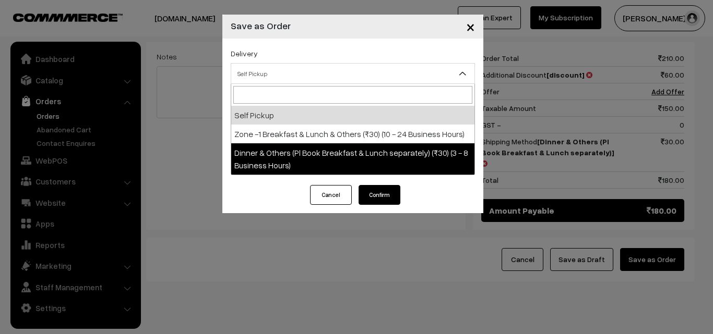
select select "DOP1"
select select "3"
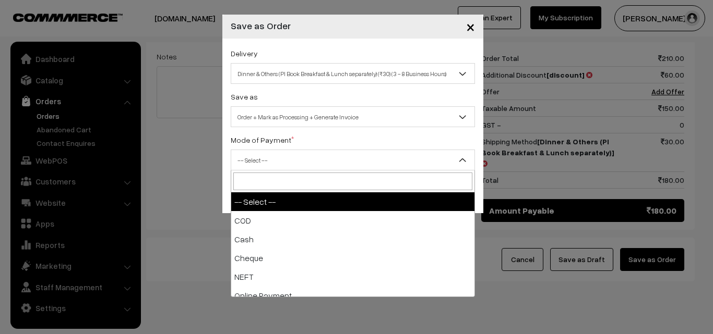
click at [393, 153] on span "-- Select --" at bounding box center [352, 160] width 243 height 18
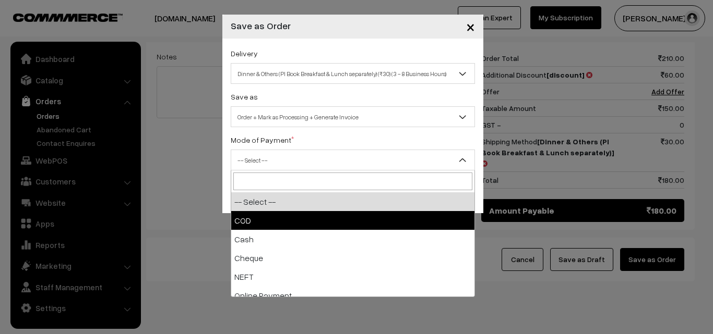
select select "1"
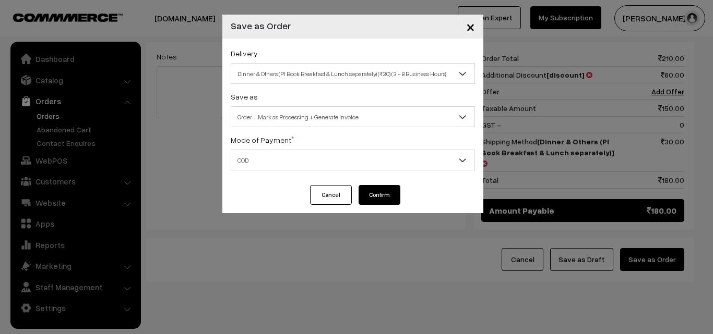
click at [378, 194] on button "Confirm" at bounding box center [379, 195] width 42 height 20
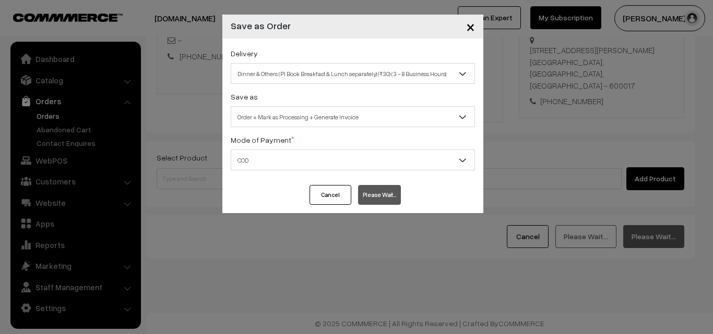
scroll to position [178, 0]
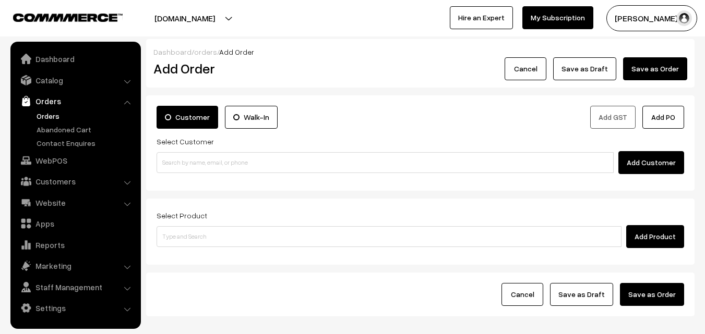
click at [43, 118] on link "Orders" at bounding box center [85, 116] width 103 height 11
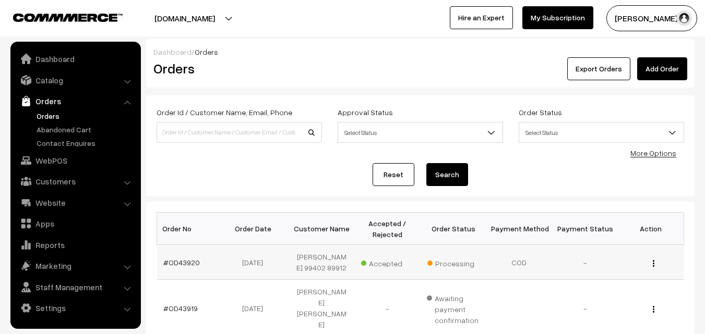
scroll to position [104, 0]
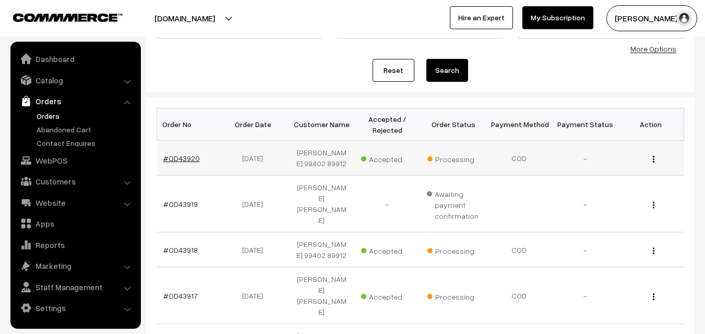
click at [178, 160] on link "#OD43920" at bounding box center [181, 158] width 37 height 9
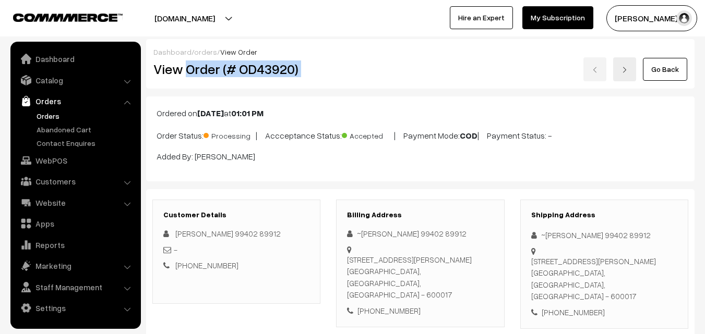
drag, startPoint x: 187, startPoint y: 67, endPoint x: 365, endPoint y: 71, distance: 178.0
click at [365, 71] on div "View Order (# OD43920) Go Back" at bounding box center [420, 69] width 549 height 24
copy div "Order (# OD43920)"
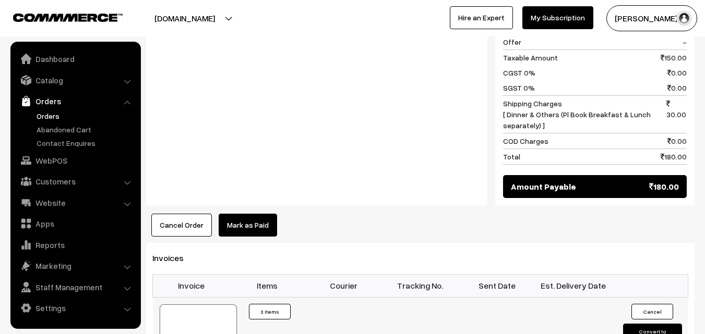
scroll to position [678, 0]
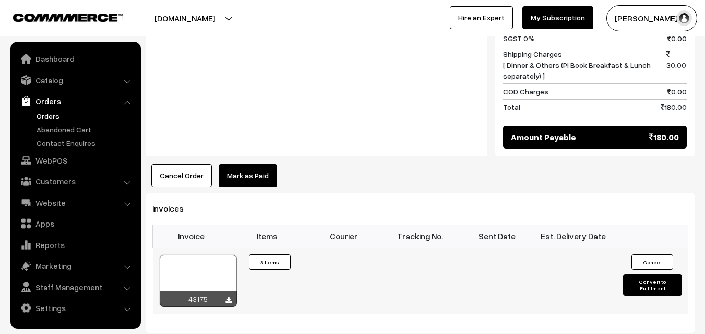
click at [232, 291] on div "43175" at bounding box center [198, 299] width 77 height 16
click at [229, 297] on icon at bounding box center [228, 300] width 6 height 7
click at [55, 163] on link "WebPOS" at bounding box center [75, 160] width 124 height 19
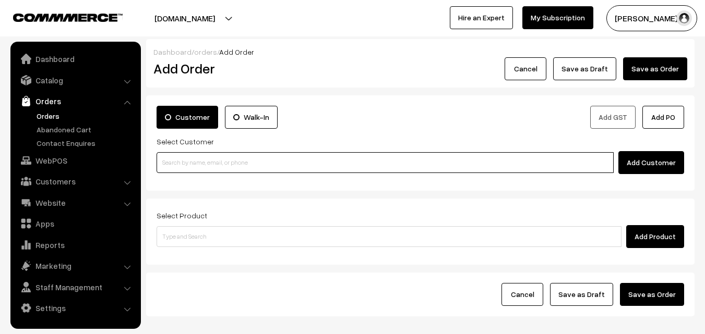
click at [244, 160] on input at bounding box center [385, 162] width 457 height 21
paste input "+91 98408 04183"
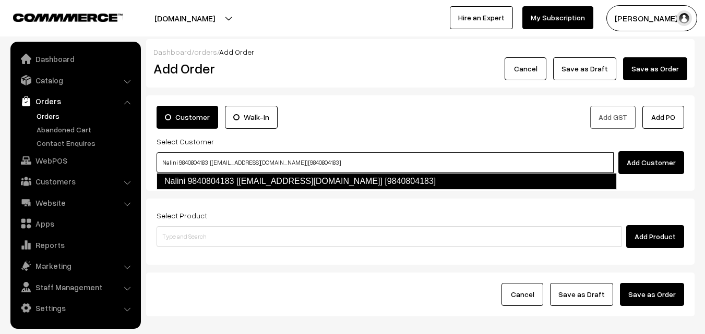
type input "Nalini 9840804183 [food47@gmail.com] [9840804183]"
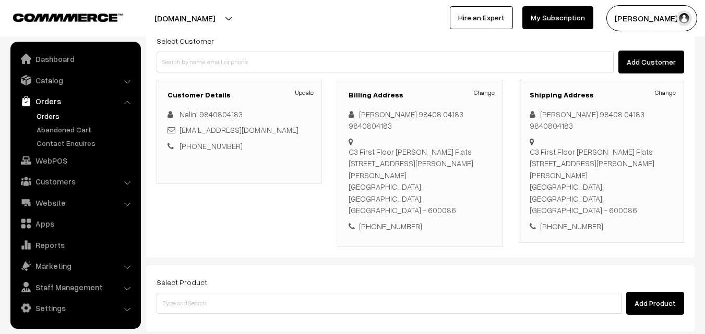
scroll to position [104, 0]
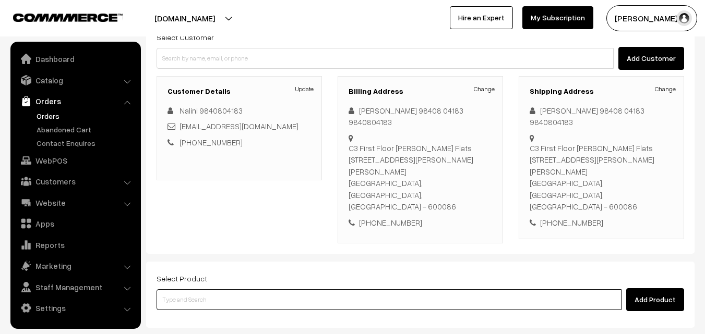
click at [246, 290] on input at bounding box center [389, 300] width 465 height 21
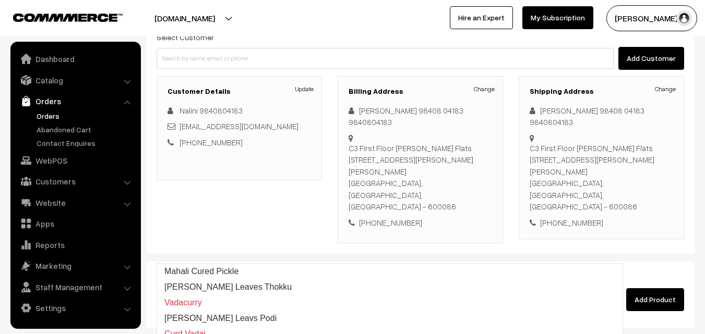
type input "c"
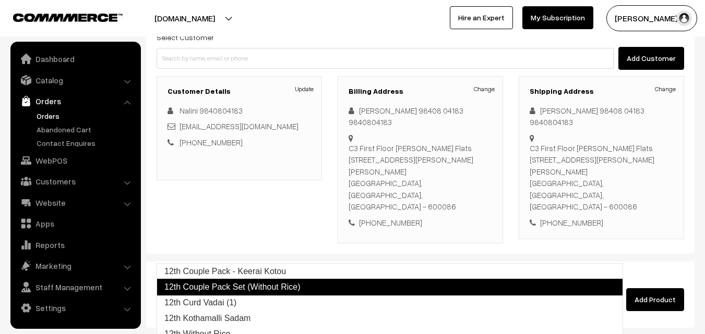
type input "12th Curd Vadai (1)"
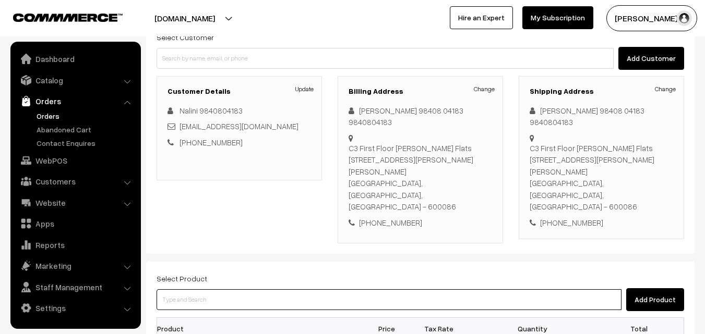
click at [298, 290] on input at bounding box center [389, 300] width 465 height 21
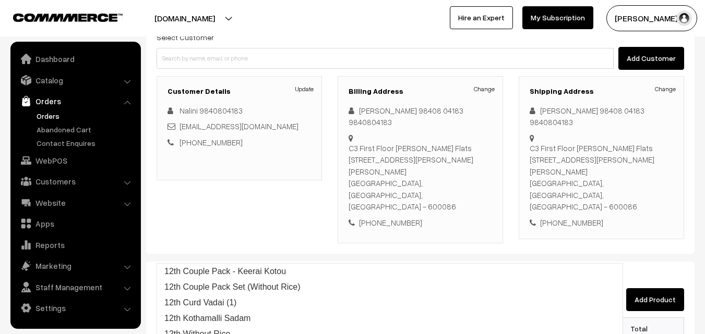
type input "12th Couple Pack - Keerai Kotou"
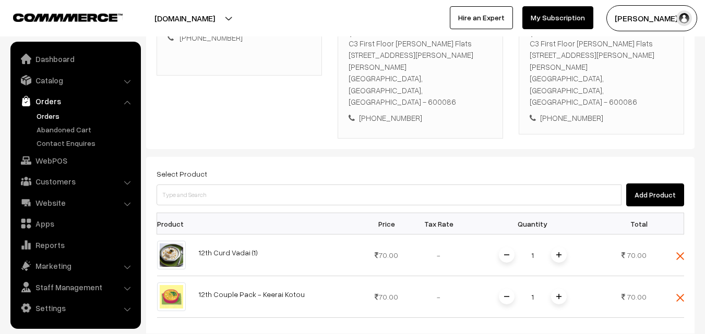
scroll to position [261, 0]
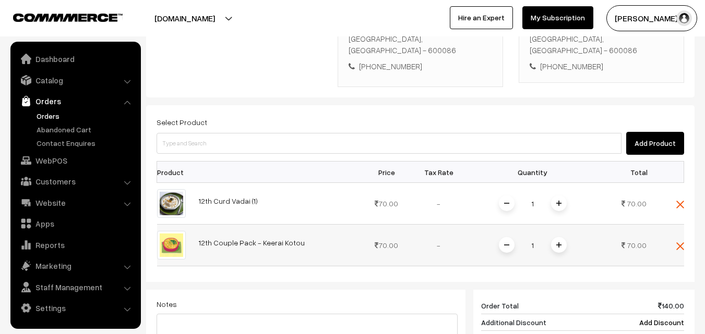
click at [560, 243] on img at bounding box center [558, 245] width 5 height 5
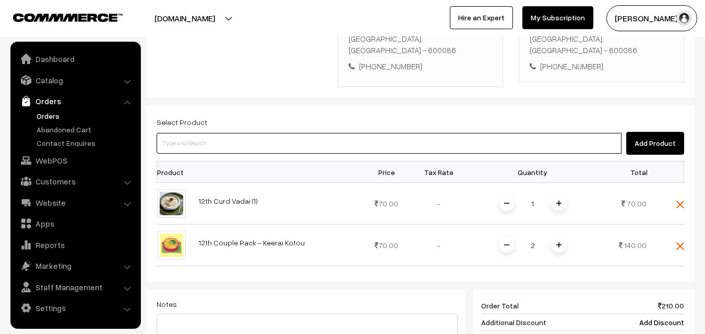
click at [247, 133] on input at bounding box center [389, 143] width 465 height 21
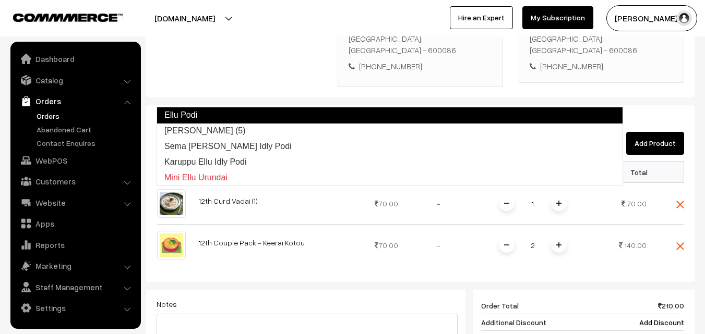
type input "[PERSON_NAME] (5)"
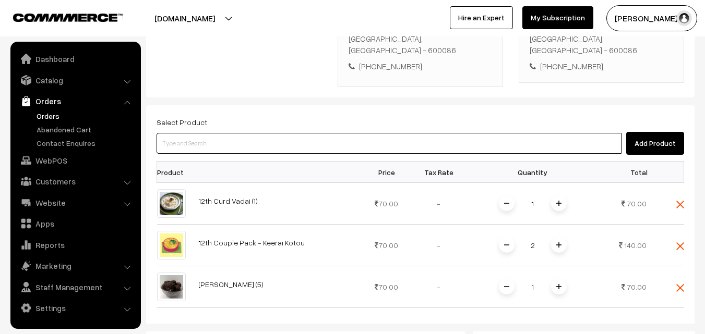
click at [286, 133] on input at bounding box center [389, 143] width 465 height 21
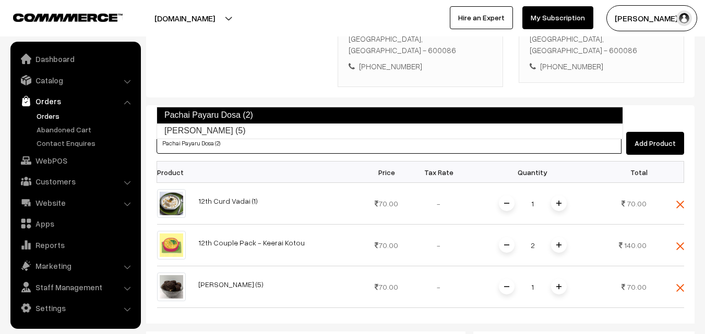
type input "Pachai Payaru Laddu (5)"
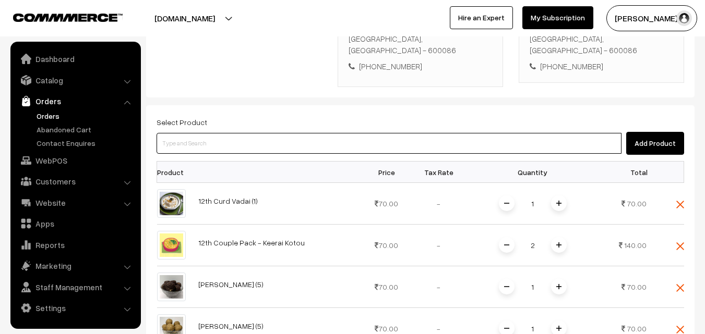
click at [242, 133] on input at bounding box center [389, 143] width 465 height 21
type input "v"
click at [287, 133] on input at bounding box center [389, 143] width 465 height 21
type input "Nilakadalai Laddu (5)"
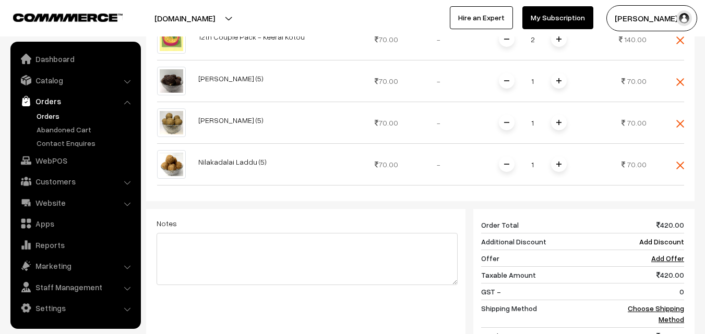
scroll to position [470, 0]
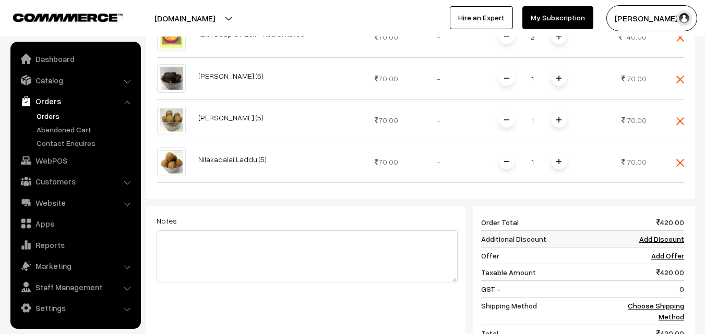
click at [674, 235] on link "Add Discount" at bounding box center [661, 239] width 45 height 9
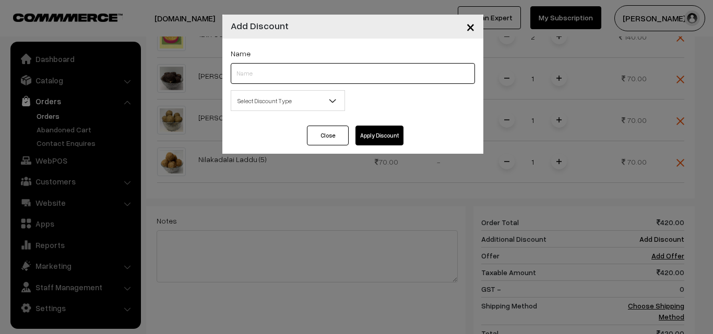
click at [269, 74] on input "text" at bounding box center [353, 73] width 244 height 21
type input "laddu discount"
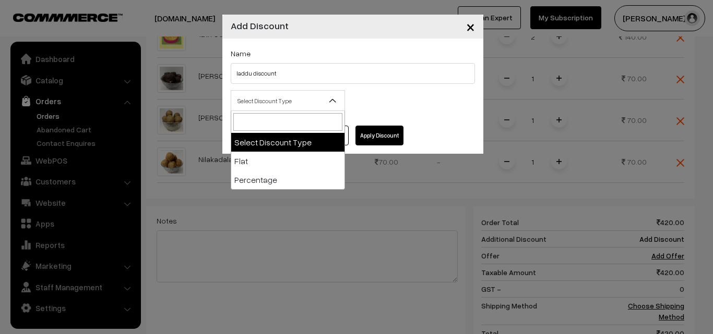
click at [254, 104] on span "Select Discount Type" at bounding box center [287, 101] width 113 height 18
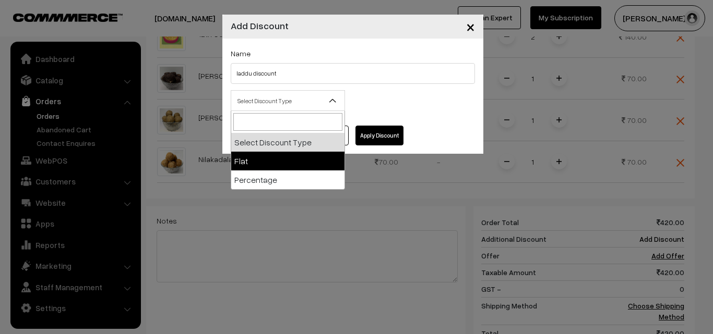
select select "flat"
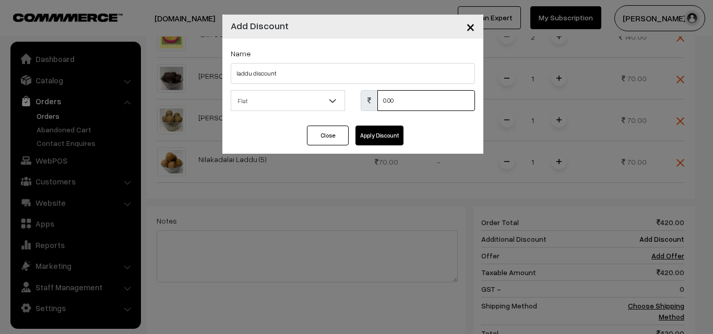
drag, startPoint x: 386, startPoint y: 101, endPoint x: 413, endPoint y: 98, distance: 27.3
click at [387, 101] on input "0.00" at bounding box center [426, 100] width 98 height 21
type input "60"
click at [392, 137] on button "Apply Discount" at bounding box center [379, 136] width 48 height 20
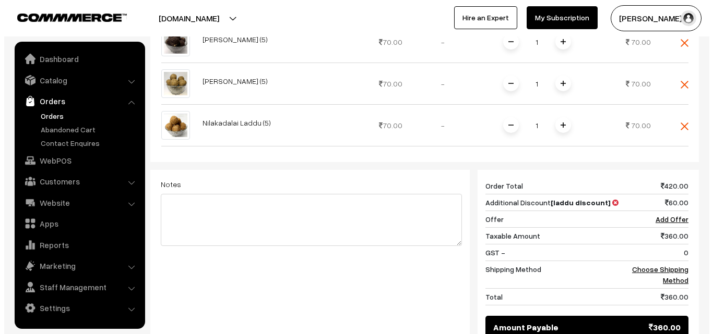
scroll to position [522, 0]
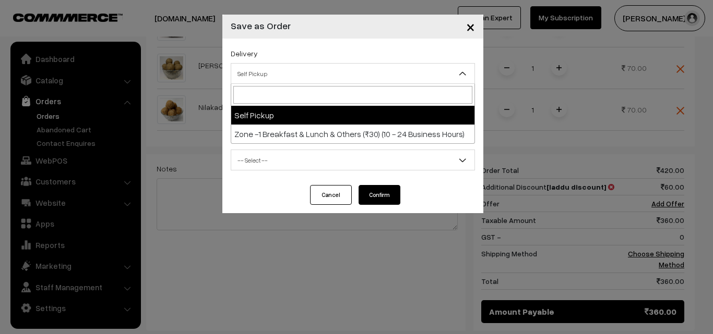
click at [328, 68] on span "Self Pickup" at bounding box center [352, 74] width 243 height 18
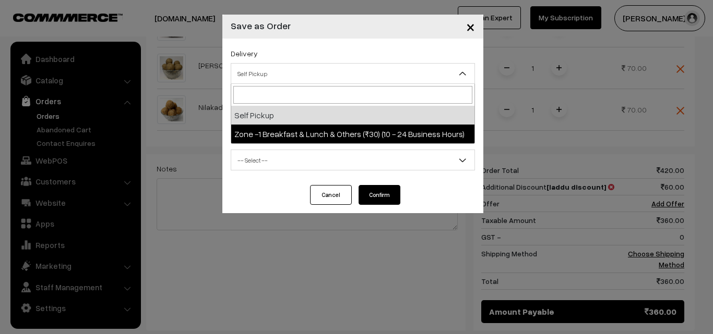
select select "ZON1"
select select "3"
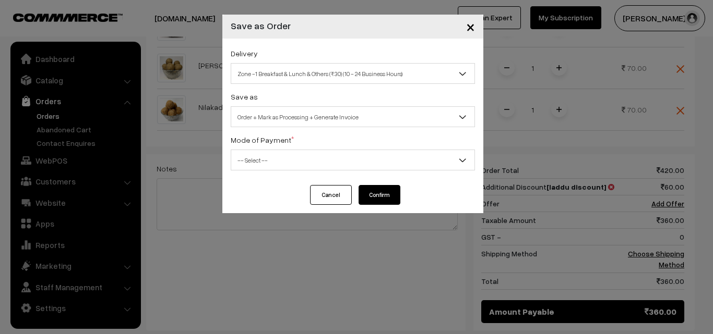
click at [326, 162] on span "-- Select --" at bounding box center [352, 160] width 243 height 18
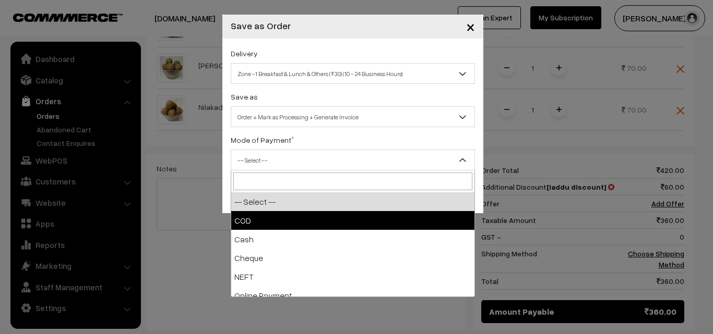
select select "1"
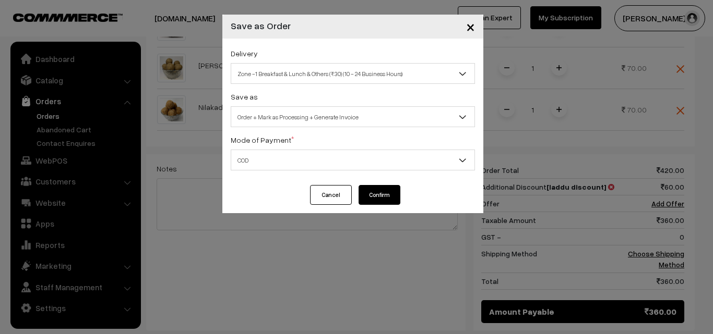
click at [388, 195] on button "Confirm" at bounding box center [379, 195] width 42 height 20
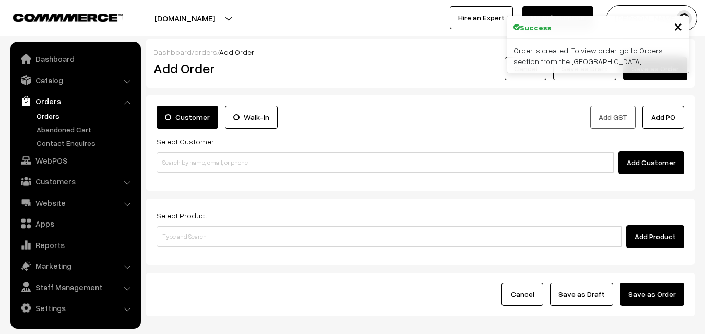
click at [47, 117] on link "Orders" at bounding box center [85, 116] width 103 height 11
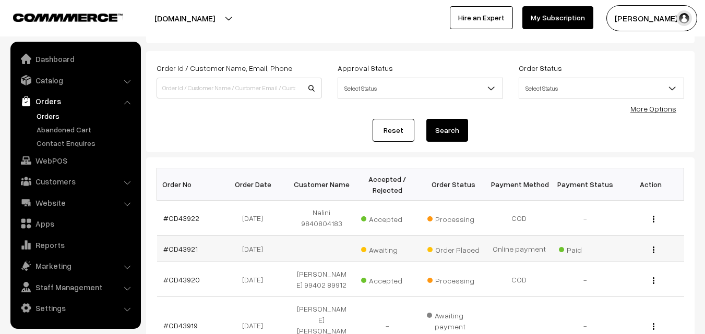
scroll to position [104, 0]
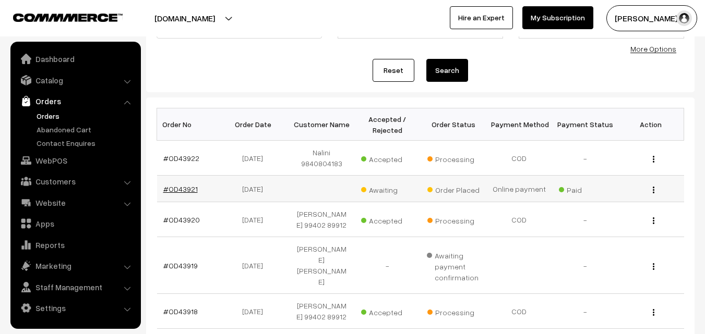
click at [175, 190] on link "#OD43921" at bounding box center [180, 189] width 34 height 9
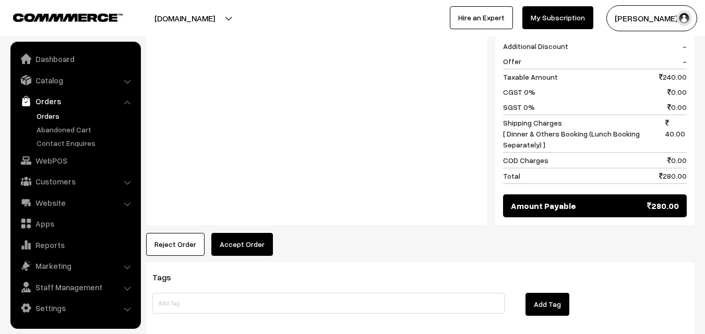
click at [233, 237] on button "Accept Order" at bounding box center [242, 244] width 62 height 23
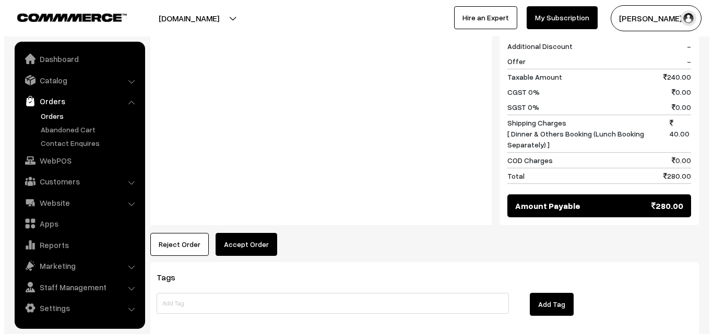
scroll to position [470, 0]
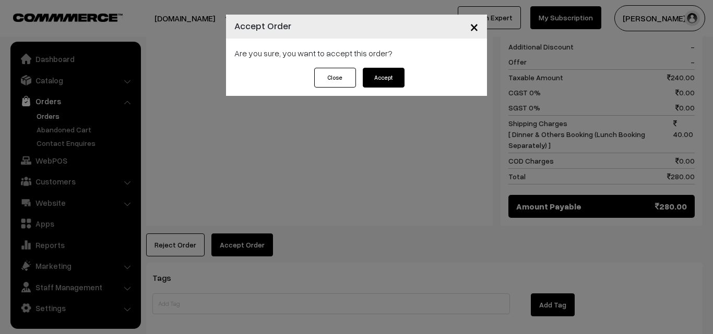
click at [399, 73] on button "Accept" at bounding box center [384, 78] width 42 height 20
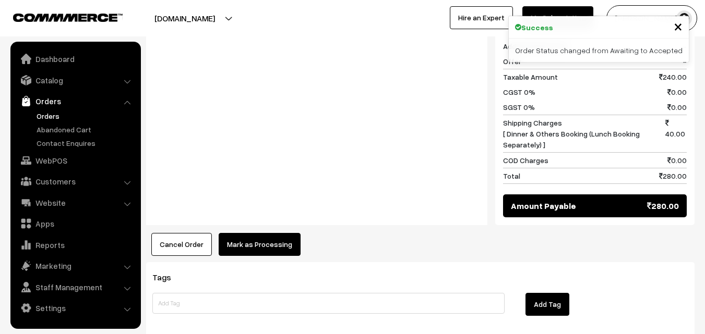
click at [266, 233] on button "Mark as Processing" at bounding box center [260, 244] width 82 height 23
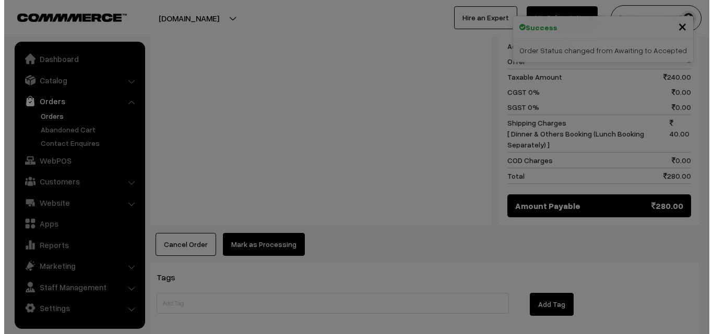
scroll to position [470, 0]
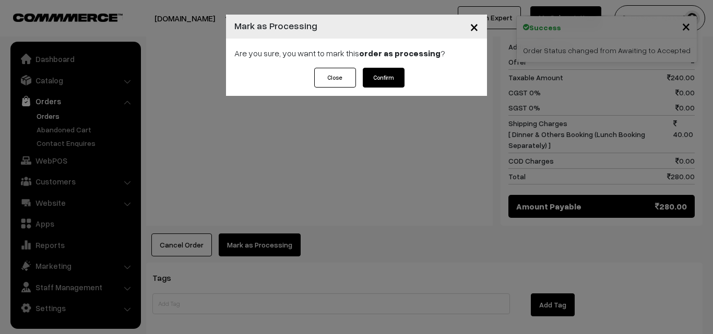
click at [374, 79] on button "Confirm" at bounding box center [384, 78] width 42 height 20
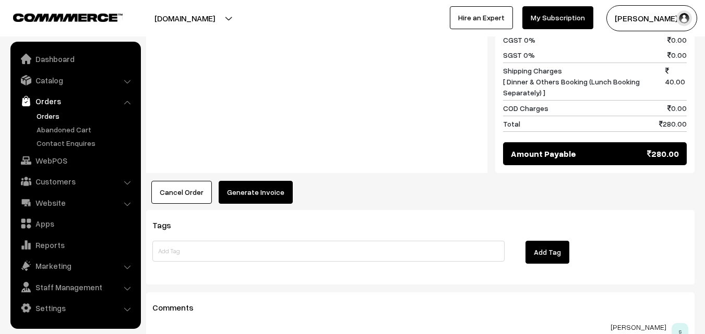
click at [251, 187] on button "Generate Invoice" at bounding box center [256, 192] width 74 height 23
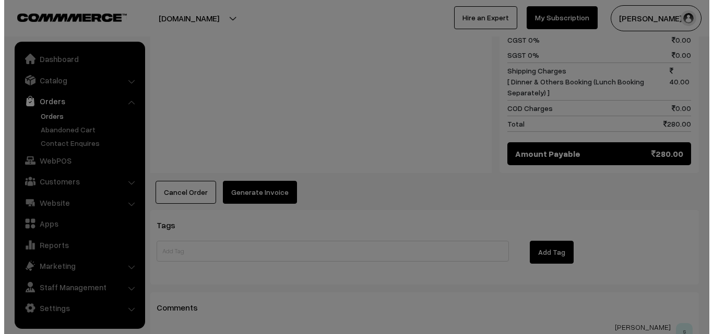
scroll to position [522, 0]
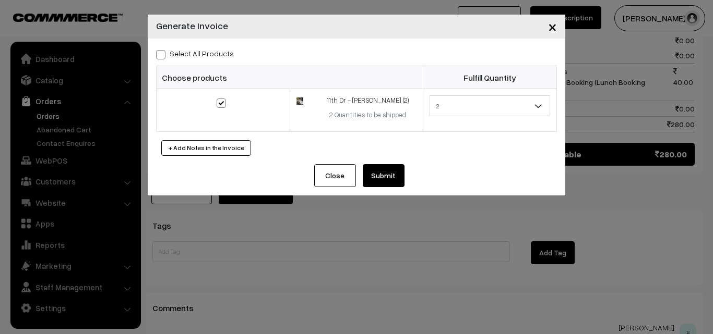
click at [397, 183] on button "Submit" at bounding box center [384, 175] width 42 height 23
click at [161, 54] on span at bounding box center [160, 54] width 9 height 9
click at [161, 54] on input "Select All Products" at bounding box center [159, 53] width 7 height 7
checkbox input "true"
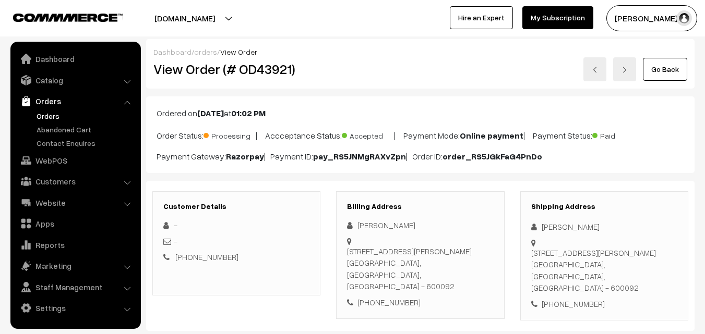
scroll to position [522, 0]
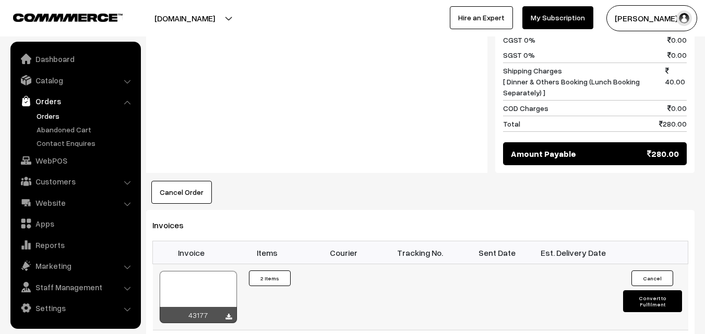
click at [221, 283] on div at bounding box center [198, 297] width 77 height 52
click at [225, 314] on icon at bounding box center [228, 317] width 6 height 7
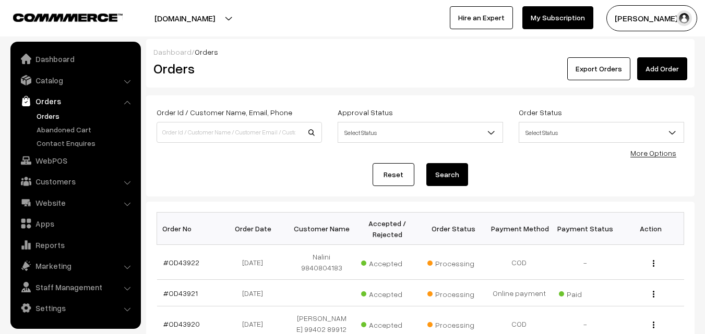
scroll to position [104, 0]
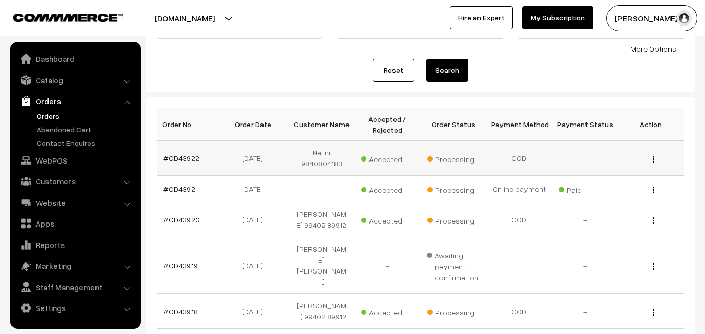
click at [182, 160] on link "#OD43922" at bounding box center [181, 158] width 36 height 9
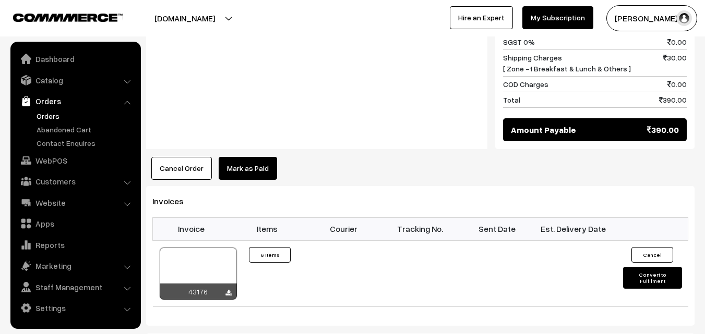
scroll to position [835, 0]
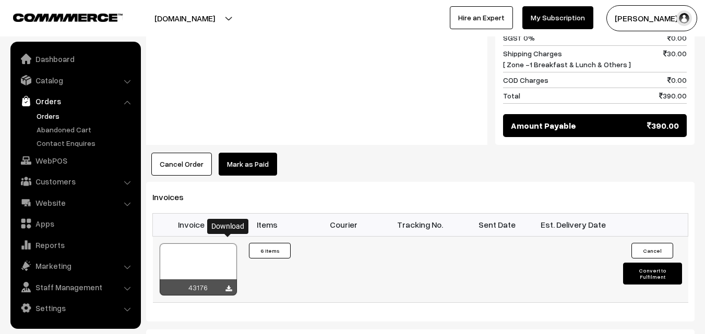
click at [230, 286] on icon at bounding box center [228, 289] width 6 height 7
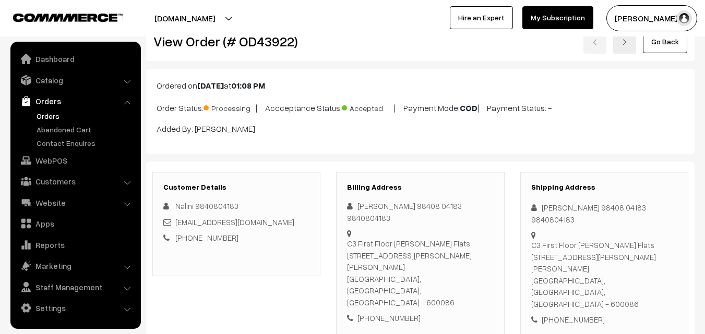
scroll to position [0, 0]
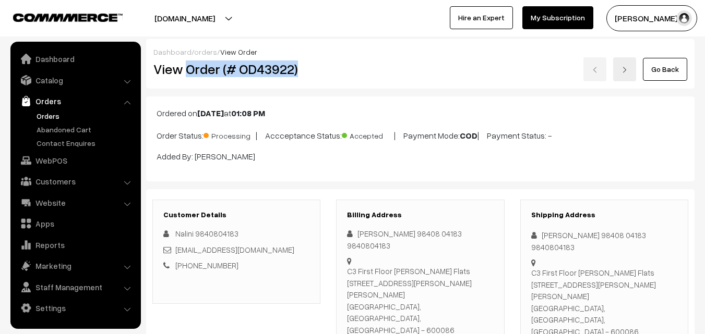
drag, startPoint x: 187, startPoint y: 69, endPoint x: 309, endPoint y: 74, distance: 122.2
click at [309, 74] on h2 "View Order (# OD43922)" at bounding box center [236, 69] width 167 height 16
copy h2 "Order (# OD43922)"
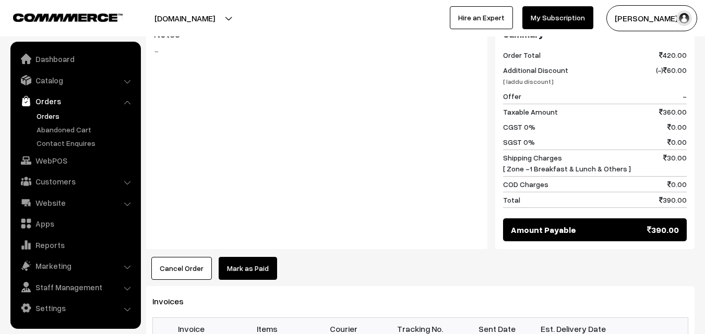
scroll to position [783, 0]
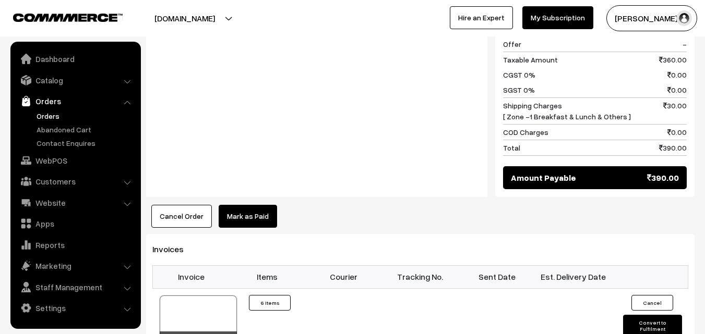
click at [48, 114] on link "Orders" at bounding box center [85, 116] width 103 height 11
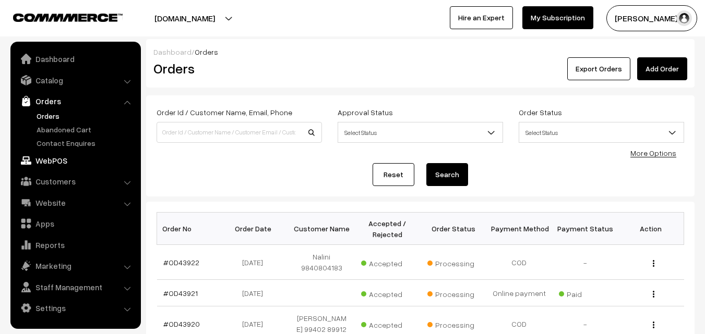
click at [41, 159] on link "WebPOS" at bounding box center [75, 160] width 124 height 19
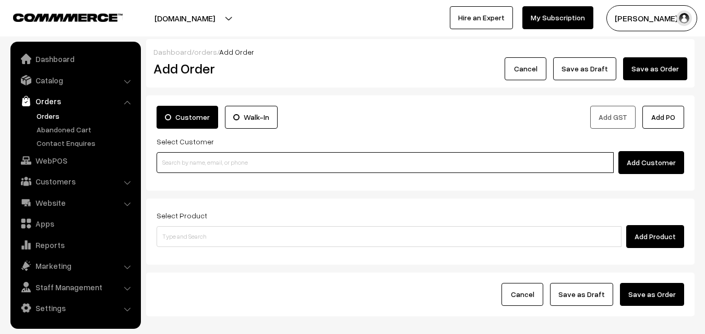
click at [235, 160] on input at bounding box center [385, 162] width 457 height 21
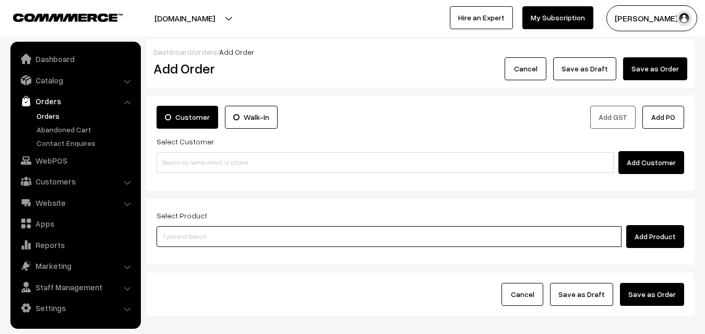
click at [233, 226] on input at bounding box center [389, 236] width 465 height 21
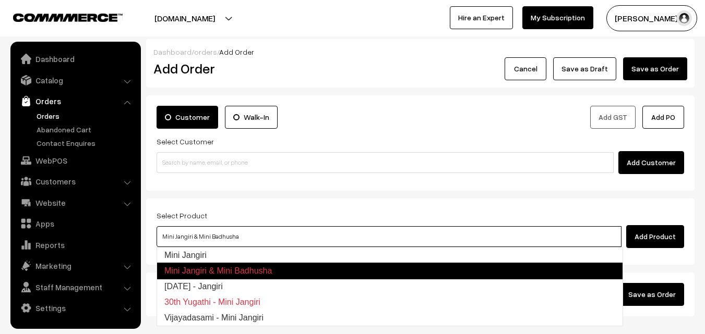
type input "[DATE] - Jangiri"
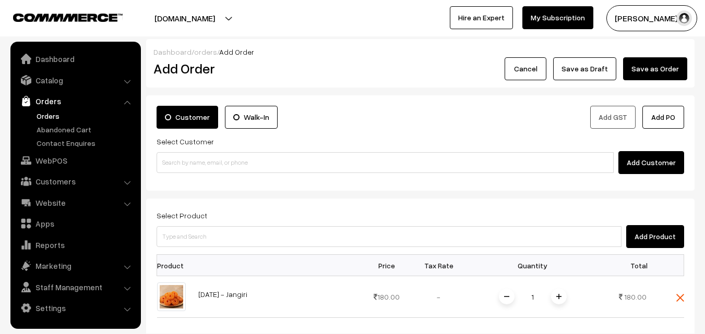
click at [321, 222] on div "Select Product Add Product" at bounding box center [420, 228] width 527 height 39
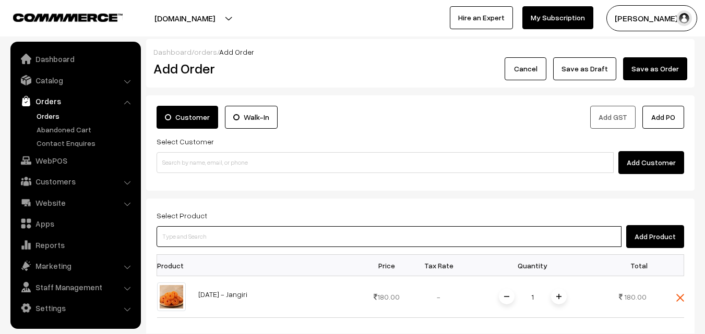
click at [321, 231] on input at bounding box center [389, 236] width 465 height 21
type input "k"
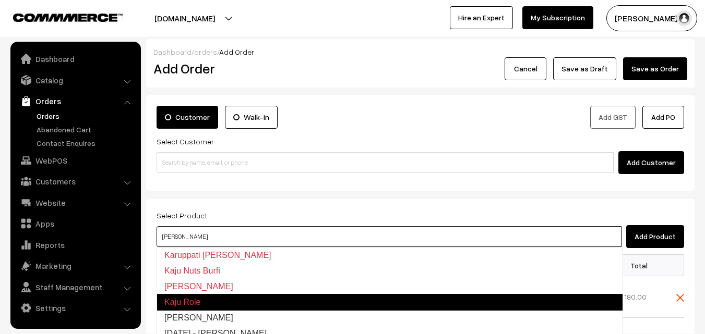
type input "Diwali - Kaju Kathli"
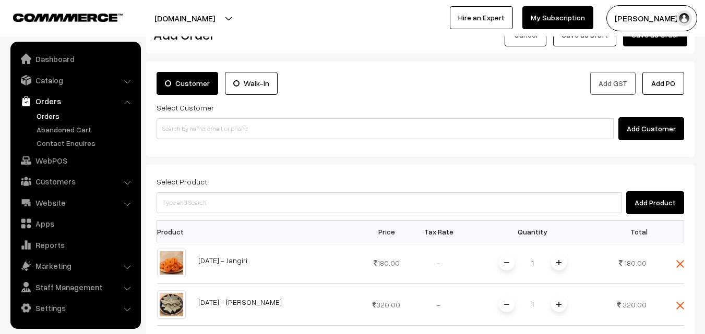
scroll to position [104, 0]
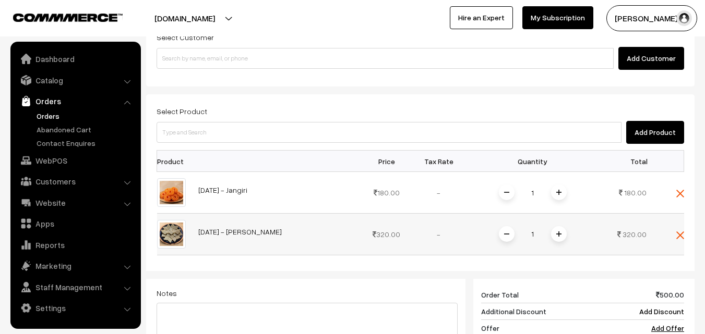
click at [563, 225] on td "1" at bounding box center [533, 234] width 136 height 42
click at [562, 232] on span at bounding box center [559, 234] width 16 height 16
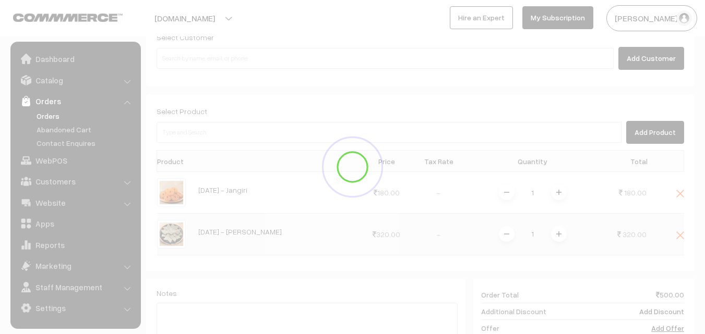
click at [562, 232] on div at bounding box center [352, 167] width 705 height 334
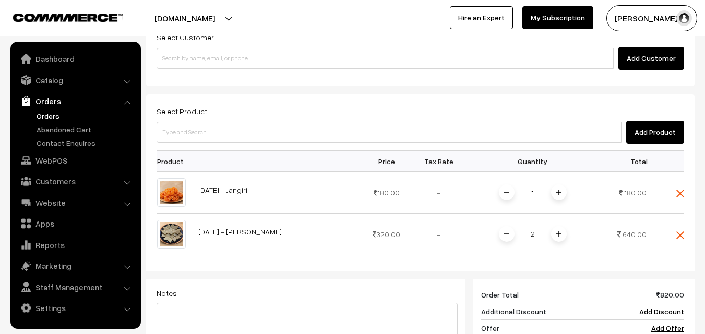
click at [560, 232] on img at bounding box center [558, 234] width 5 height 5
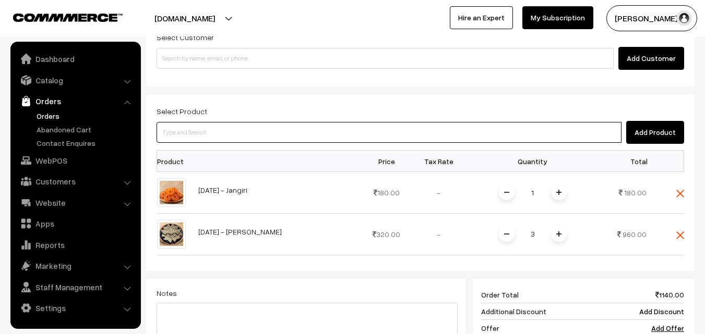
click at [503, 129] on input at bounding box center [389, 132] width 465 height 21
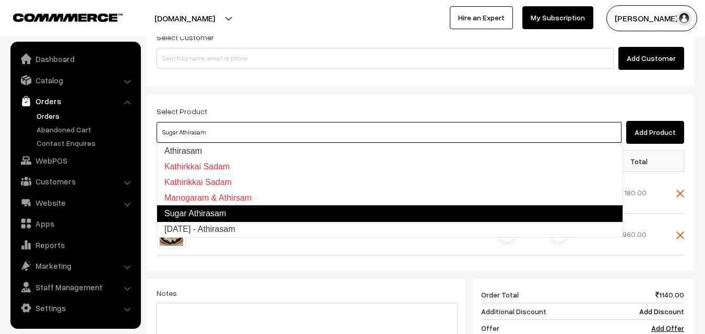
type input "Diwali - Athirasam"
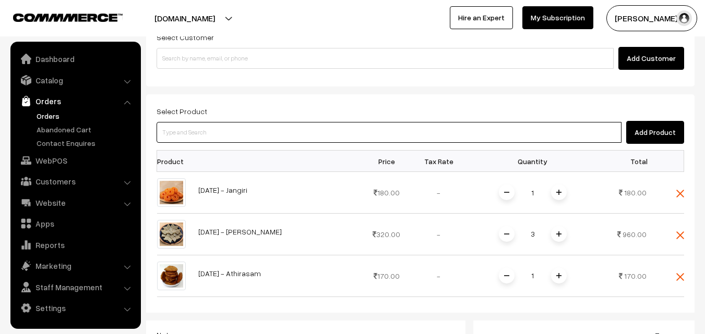
click at [303, 136] on input at bounding box center [389, 132] width 465 height 21
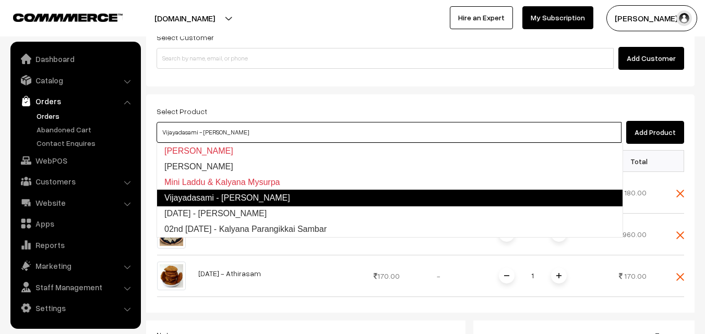
type input "Diwali - Kalyana Mysurpa"
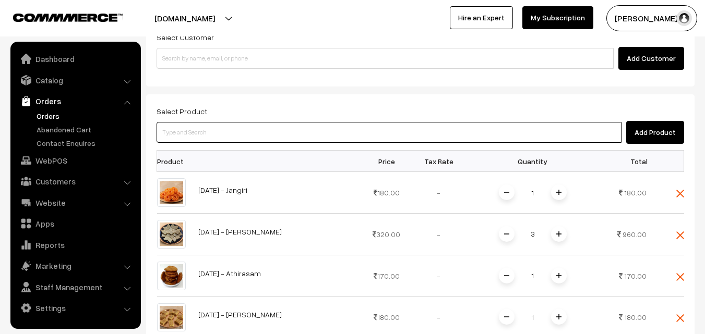
click at [292, 127] on input at bounding box center [389, 132] width 465 height 21
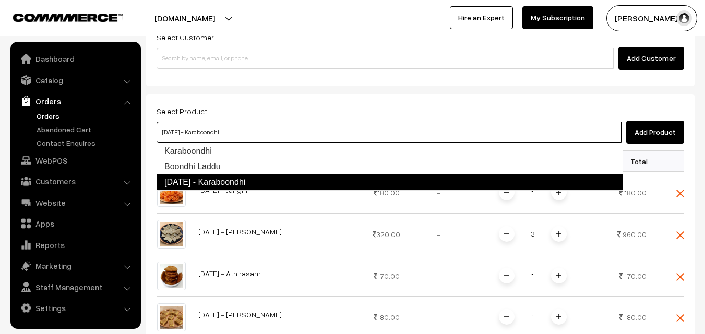
type input "Boondhi Laddu"
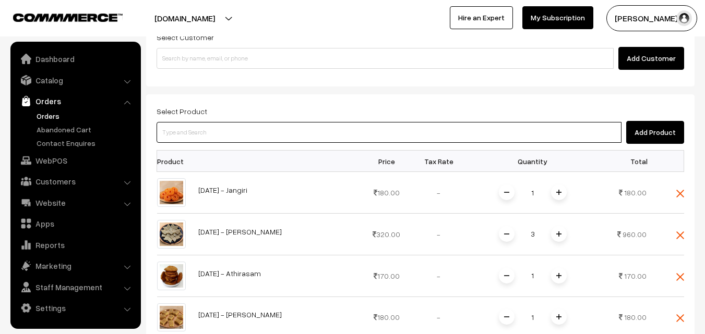
click at [328, 132] on input at bounding box center [389, 132] width 465 height 21
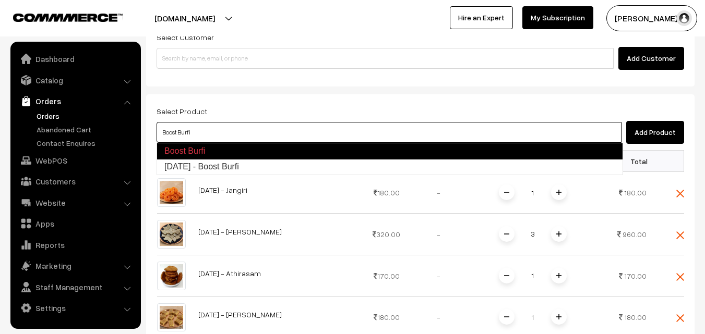
type input "Diwali - Boost Burfi"
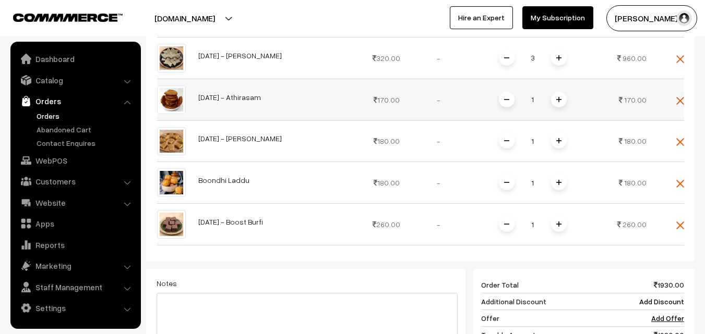
scroll to position [365, 0]
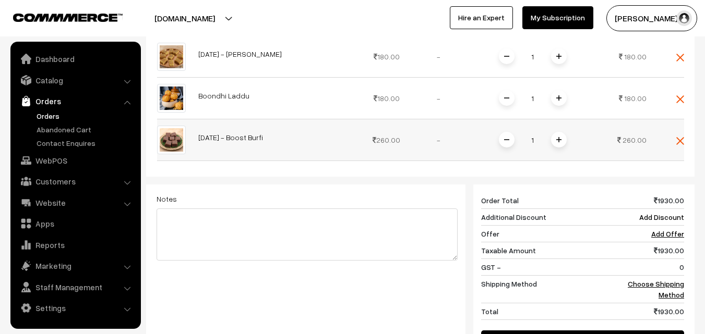
click at [558, 137] on span at bounding box center [559, 140] width 16 height 16
click at [561, 136] on span at bounding box center [559, 140] width 16 height 16
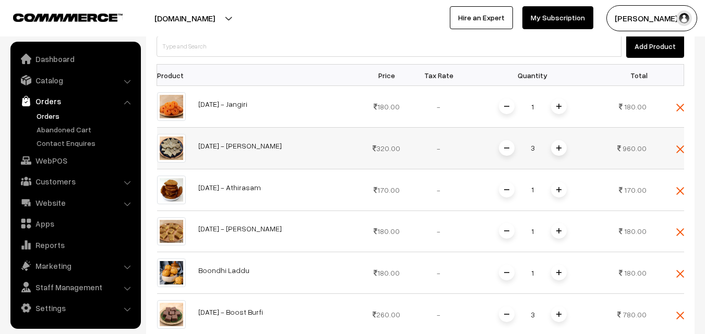
scroll to position [209, 0]
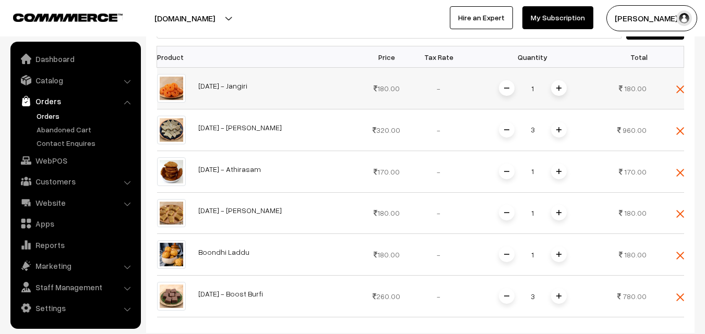
click at [555, 93] on span at bounding box center [559, 88] width 16 height 16
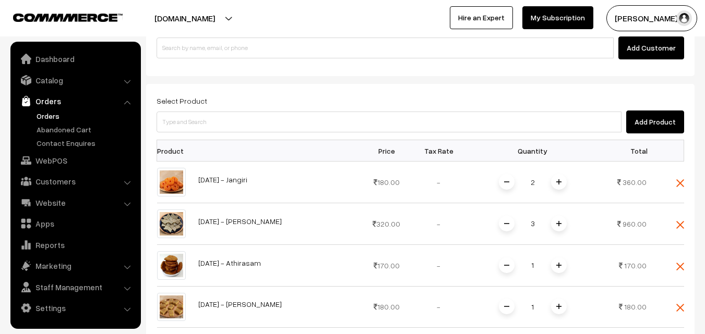
scroll to position [52, 0]
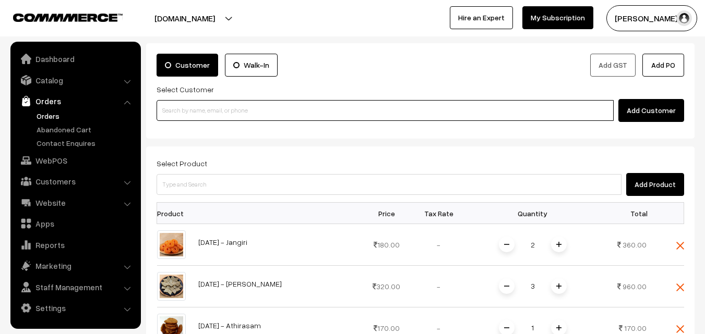
click at [220, 114] on input at bounding box center [385, 110] width 457 height 21
paste input "91763 79720"
drag, startPoint x: 181, startPoint y: 110, endPoint x: 188, endPoint y: 130, distance: 21.0
click at [181, 112] on input "91763 79720" at bounding box center [385, 110] width 457 height 21
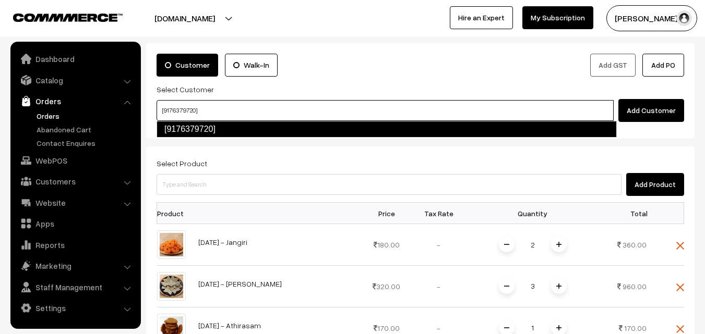
type input "[9176379720]"
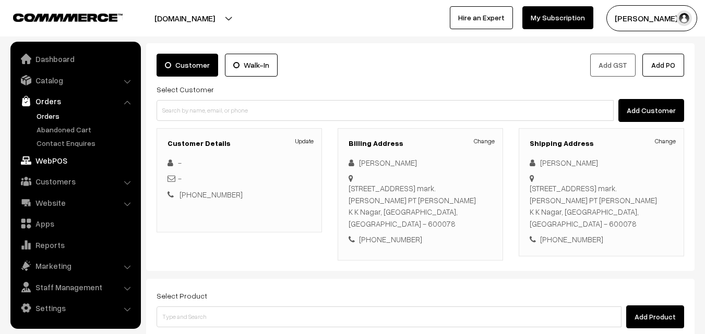
click at [52, 155] on link "WebPOS" at bounding box center [75, 160] width 124 height 19
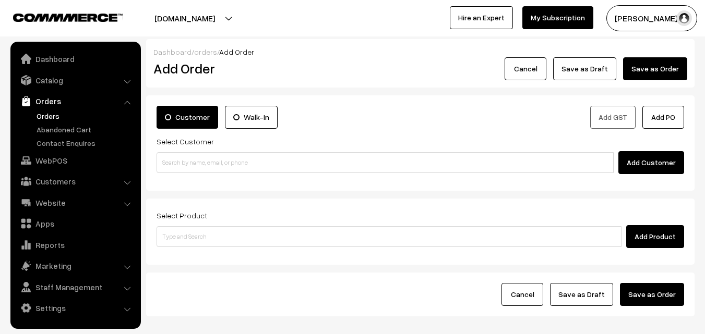
click at [231, 157] on input at bounding box center [385, 162] width 457 height 21
click at [187, 160] on input "98402 98411" at bounding box center [385, 162] width 457 height 21
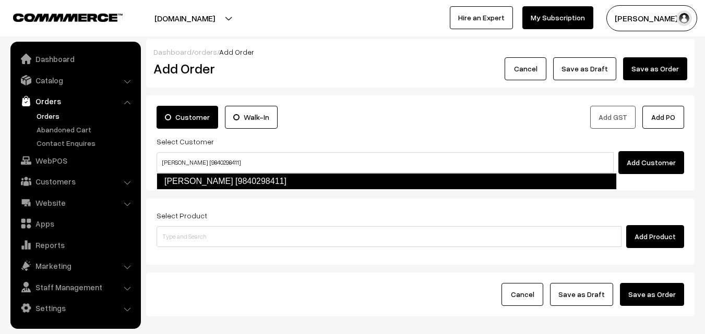
type input "[PERSON_NAME] [9840298411]"
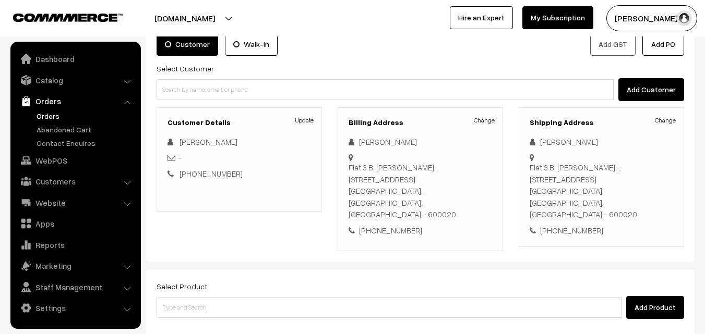
scroll to position [178, 0]
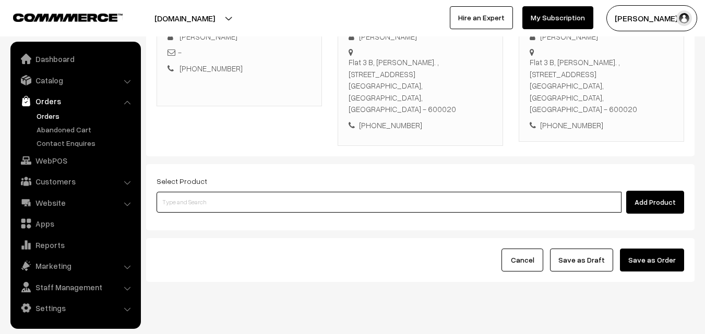
click at [279, 192] on input at bounding box center [389, 202] width 465 height 21
click at [275, 192] on input at bounding box center [389, 202] width 465 height 21
type input "p"
click at [229, 192] on input at bounding box center [389, 202] width 465 height 21
paste input "11th Dr - Poori (2)"
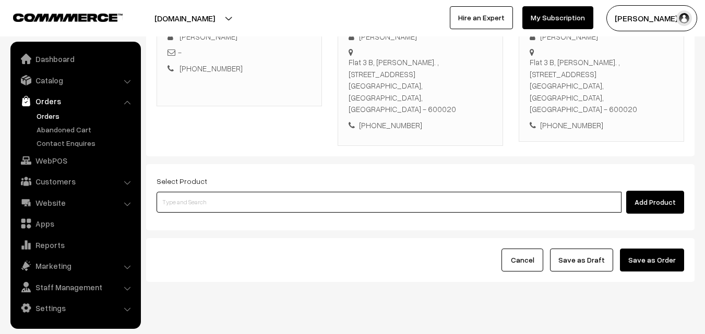
type input "11th Dr - Poori (2)"
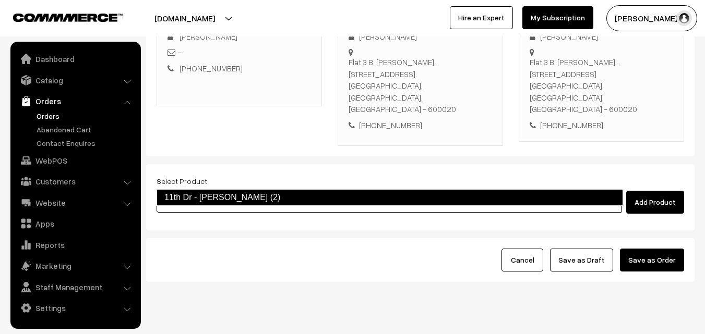
click at [209, 195] on link "11th Dr - [PERSON_NAME] (2)" at bounding box center [390, 197] width 466 height 17
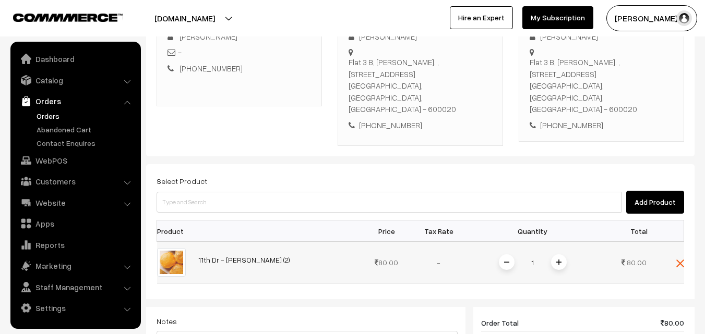
click at [563, 255] on span at bounding box center [559, 263] width 16 height 16
drag, startPoint x: 563, startPoint y: 239, endPoint x: 549, endPoint y: 255, distance: 20.7
click at [564, 255] on span at bounding box center [559, 263] width 16 height 16
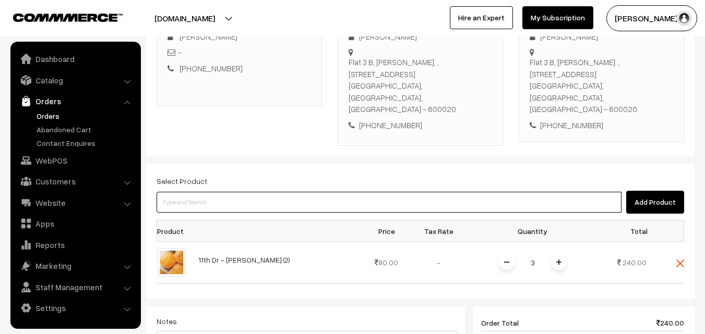
click at [296, 192] on input at bounding box center [389, 202] width 465 height 21
click at [297, 192] on input at bounding box center [389, 202] width 465 height 21
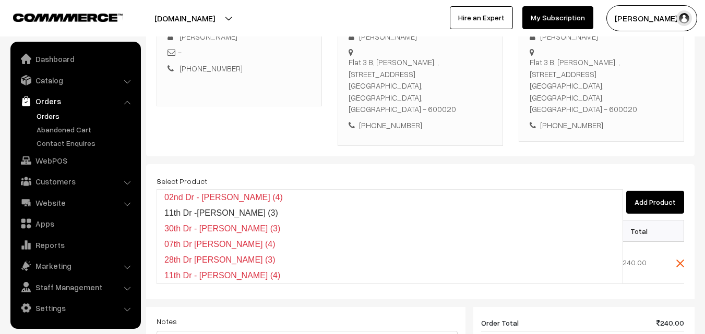
type input "11th Dr -Wheat Idiyappam (3)"
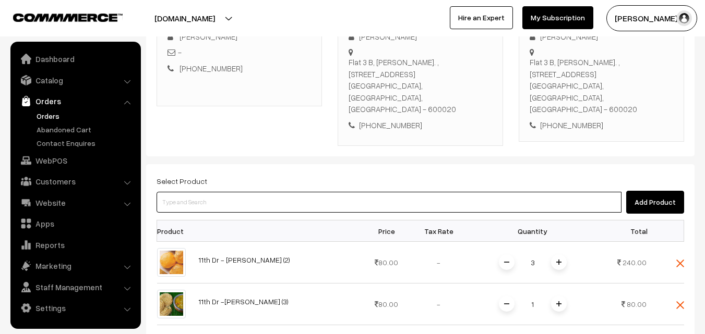
click at [342, 192] on input at bounding box center [389, 202] width 465 height 21
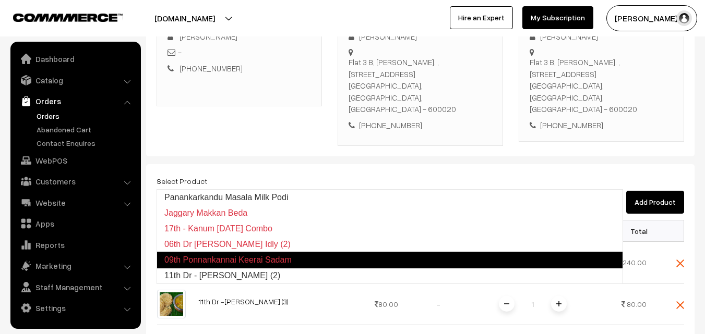
type input "11th Dr - Kancheepuram Idly (2)"
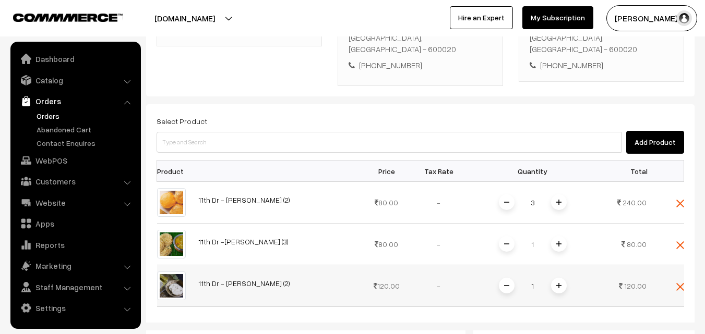
scroll to position [231, 0]
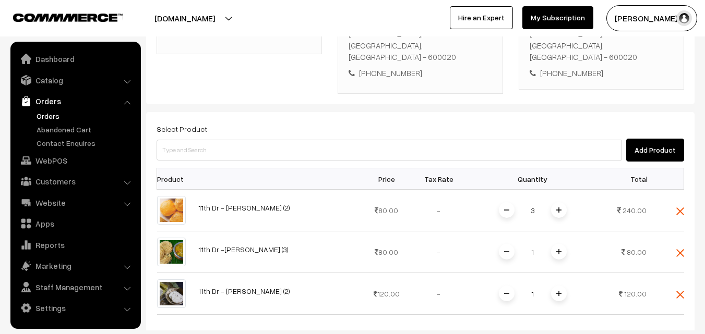
click at [510, 123] on div "Select Product Add Product" at bounding box center [420, 142] width 527 height 39
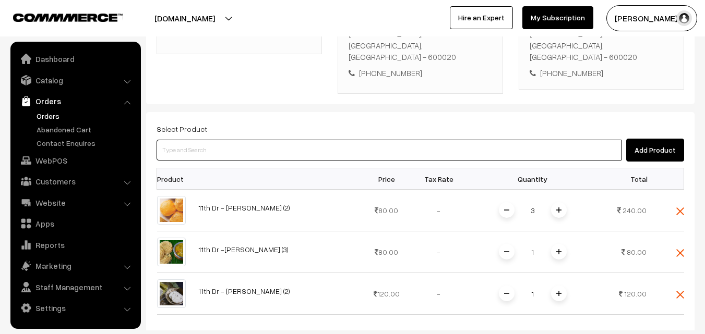
click at [503, 140] on input at bounding box center [389, 150] width 465 height 21
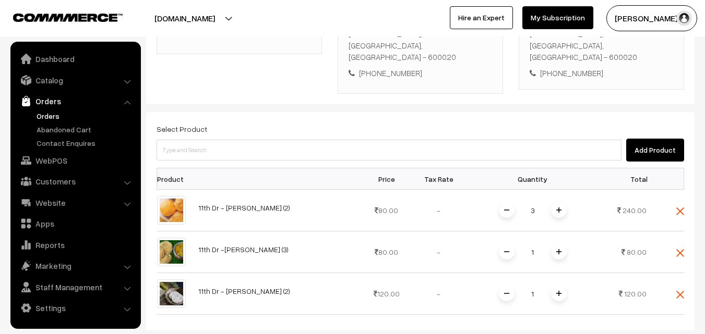
click at [381, 84] on form "Customer Walk-In Add GST Add PO Select Customer Add Customer Customer Details U…" at bounding box center [420, 216] width 548 height 702
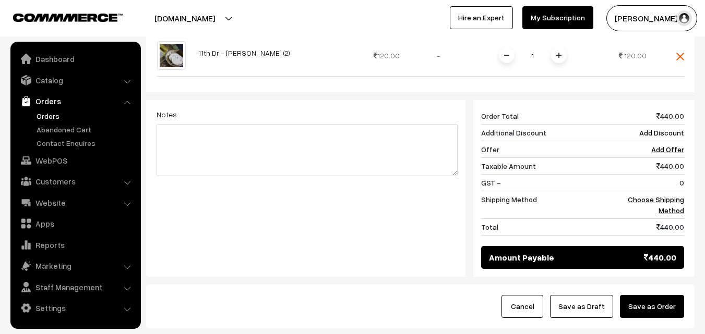
scroll to position [515, 0]
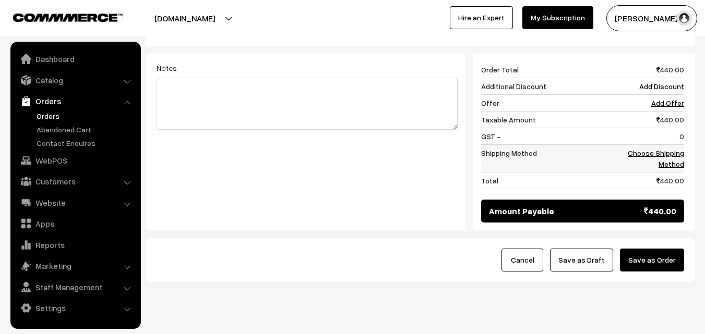
click at [677, 145] on td "Choose Shipping Method" at bounding box center [651, 159] width 65 height 28
click at [673, 149] on link "Choose Shipping Method" at bounding box center [656, 159] width 56 height 20
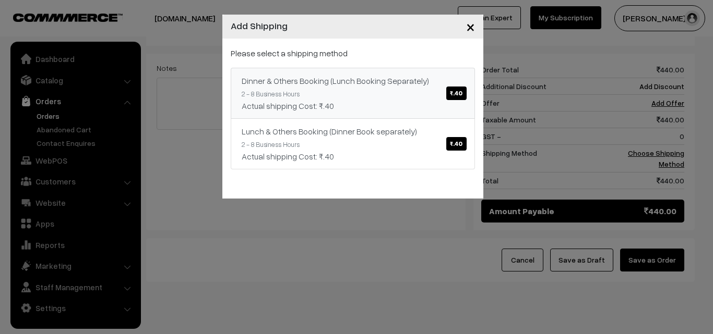
click at [383, 93] on link "Dinner & Others Booking (Lunch Booking Separately) ₹.40 2 - 8 Business Hours Ac…" at bounding box center [353, 93] width 244 height 51
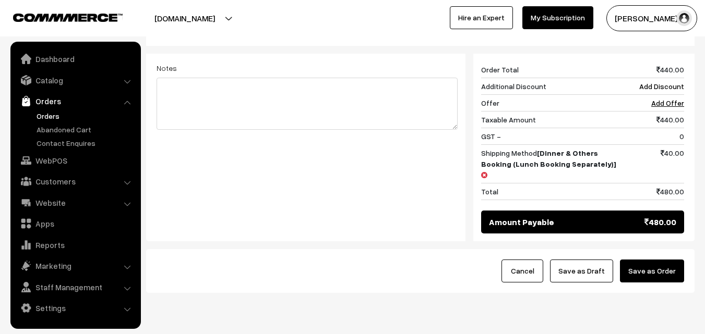
click at [655, 260] on button "Save as Order" at bounding box center [652, 271] width 64 height 23
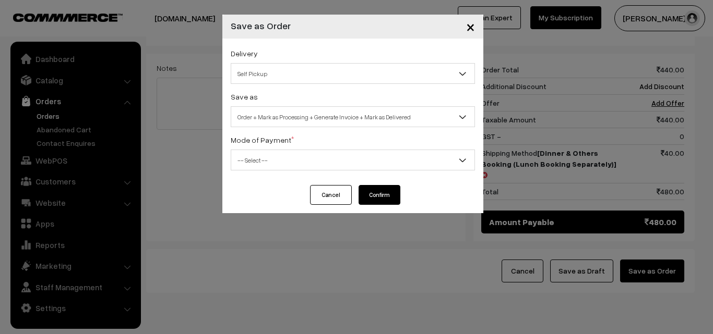
click at [309, 118] on span "Order + Mark as Processing + Generate Invoice + Mark as Delivered" at bounding box center [352, 117] width 243 height 18
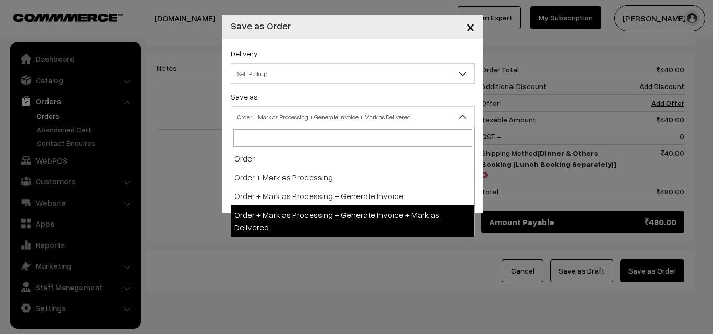
select select "3"
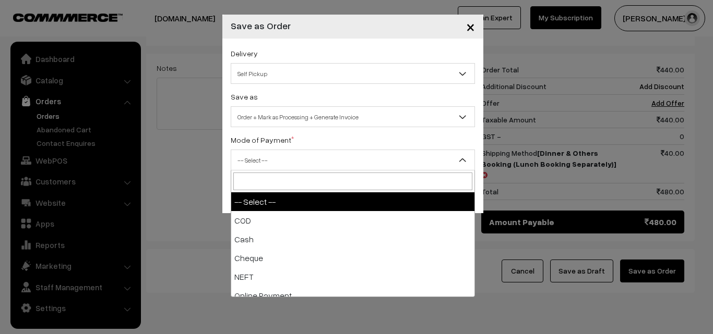
click at [257, 160] on span "-- Select --" at bounding box center [352, 160] width 243 height 18
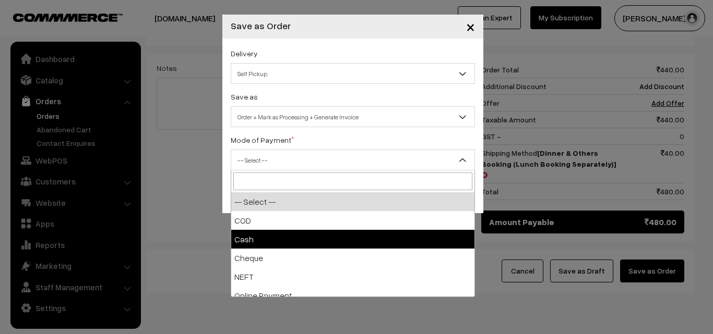
drag, startPoint x: 235, startPoint y: 244, endPoint x: 264, endPoint y: 216, distance: 40.2
select select "2"
checkbox input "true"
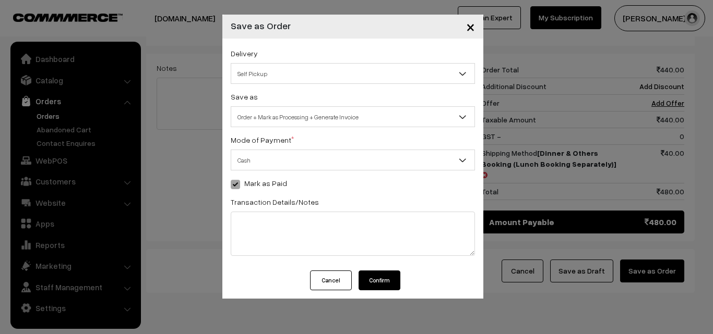
drag, startPoint x: 371, startPoint y: 280, endPoint x: 347, endPoint y: 273, distance: 24.8
click at [371, 280] on button "Confirm" at bounding box center [379, 281] width 42 height 20
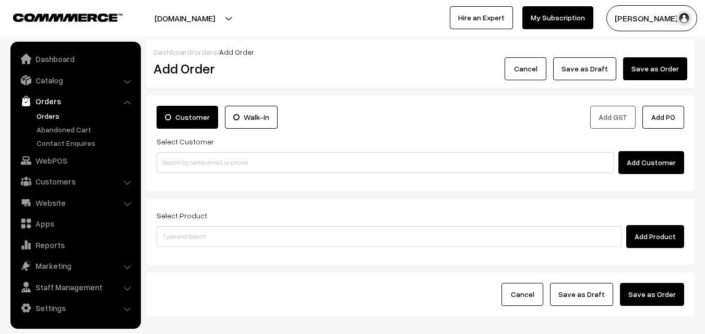
click at [51, 113] on link "Orders" at bounding box center [85, 116] width 103 height 11
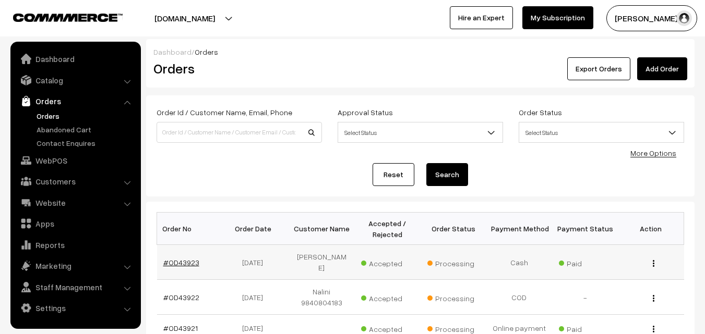
click at [184, 255] on td "#OD43923" at bounding box center [190, 262] width 66 height 35
click at [182, 263] on link "#OD43923" at bounding box center [181, 262] width 36 height 9
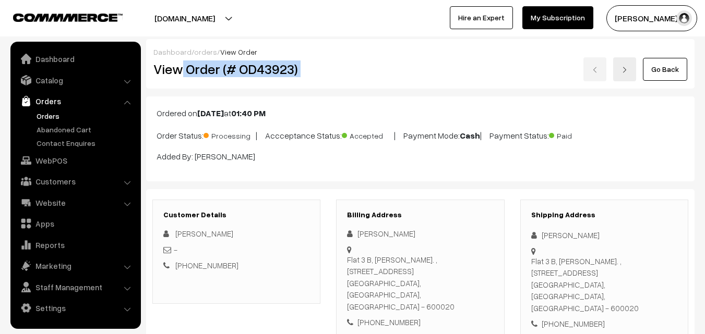
click at [388, 67] on div "View Order (# OD43923) Go Back" at bounding box center [420, 69] width 549 height 24
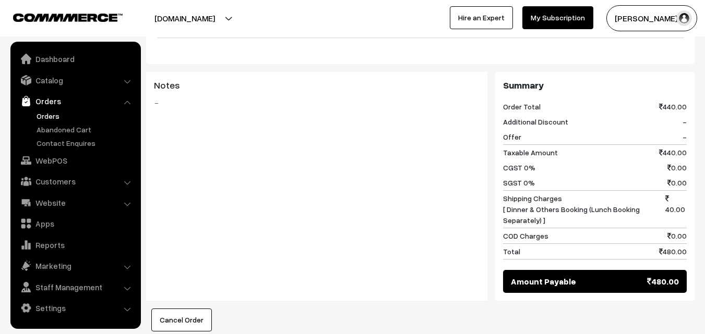
scroll to position [783, 0]
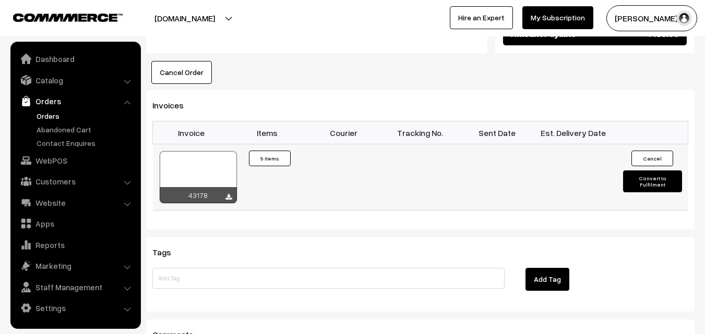
click at [193, 151] on div at bounding box center [198, 177] width 77 height 52
click at [65, 120] on link "Orders" at bounding box center [85, 116] width 103 height 11
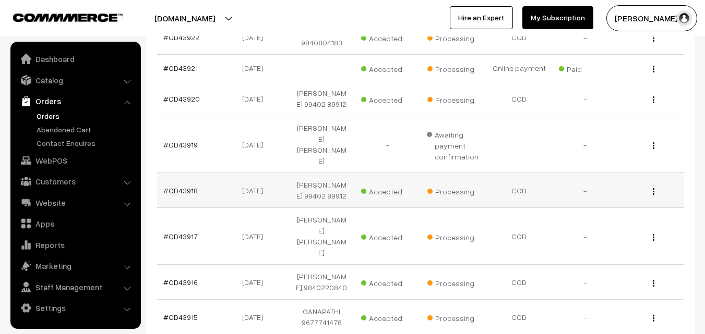
scroll to position [261, 0]
click at [176, 140] on link "#OD43919" at bounding box center [180, 144] width 34 height 9
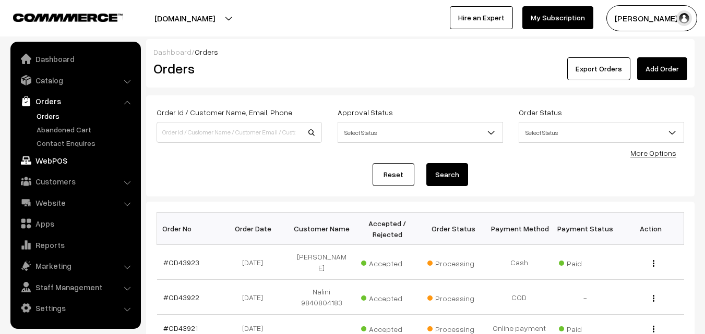
click at [61, 160] on link "WebPOS" at bounding box center [75, 160] width 124 height 19
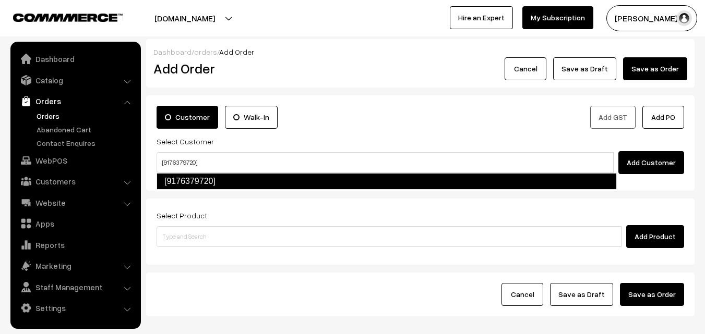
type input "[9176379720]"
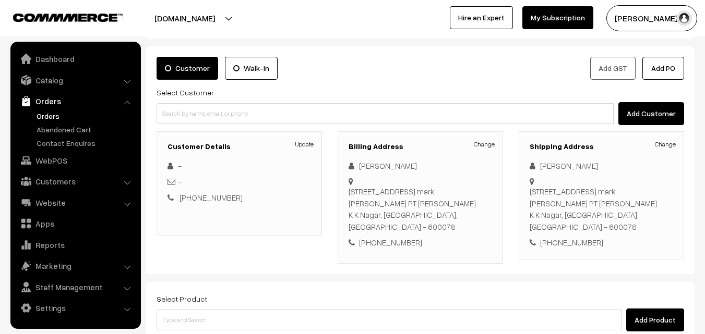
scroll to position [157, 0]
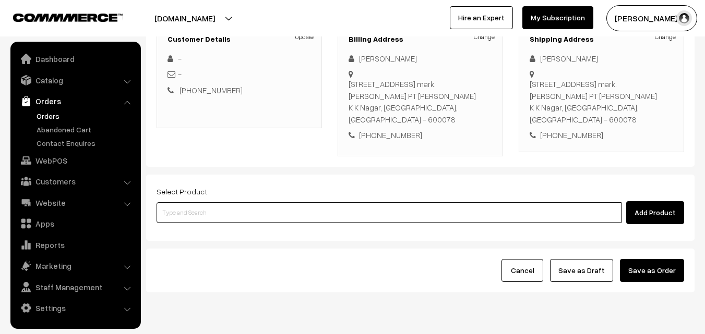
click at [284, 212] on input at bounding box center [389, 212] width 465 height 21
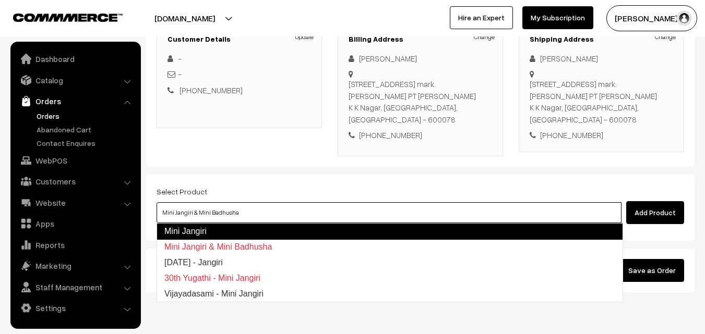
type input "Diwali - Jangiri"
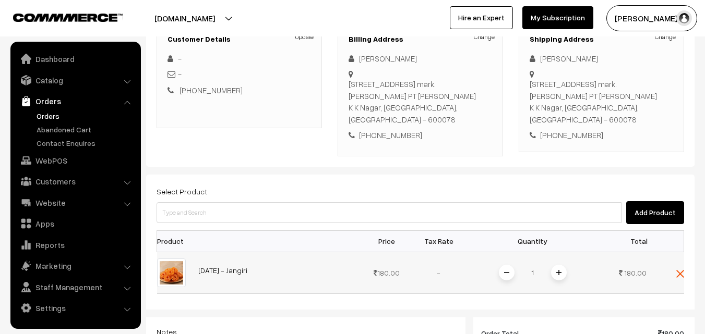
click at [552, 276] on span at bounding box center [559, 273] width 16 height 16
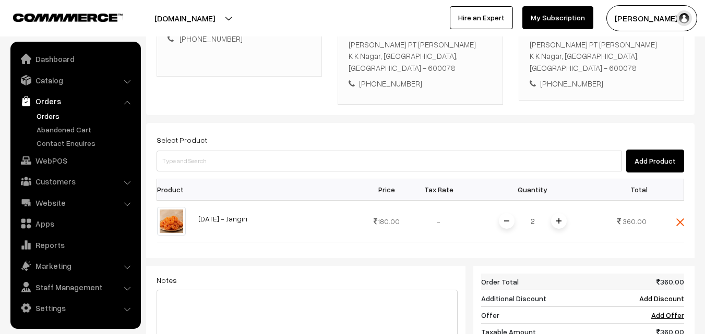
scroll to position [261, 0]
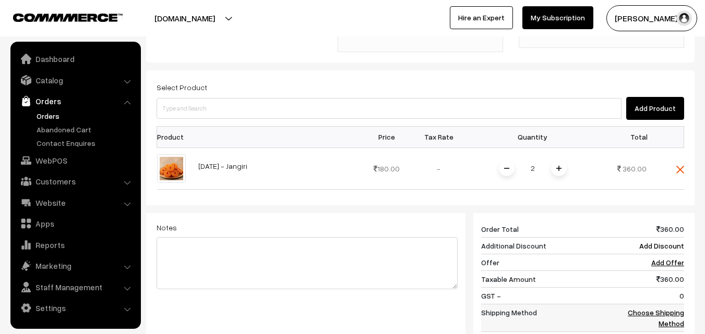
click at [669, 314] on link "Choose Shipping Method" at bounding box center [656, 318] width 56 height 20
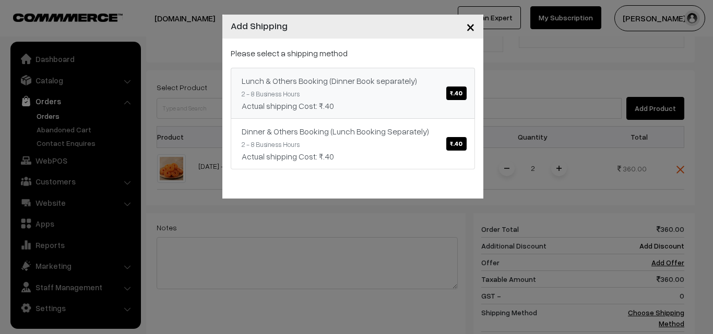
click at [411, 97] on link "Lunch & Others Booking (Dinner Book separately) ₹.40 2 - 8 Business Hours Actua…" at bounding box center [353, 93] width 244 height 51
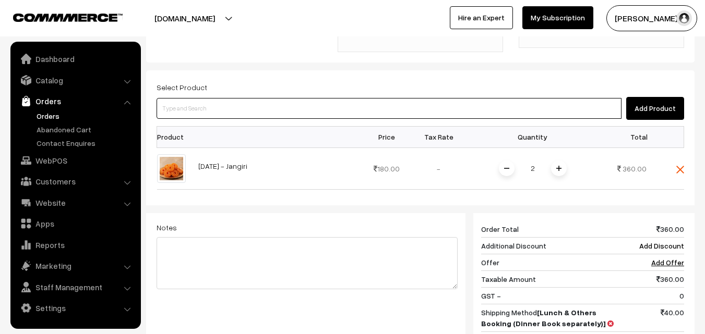
click at [471, 118] on input at bounding box center [389, 108] width 465 height 21
click at [295, 106] on input at bounding box center [389, 108] width 465 height 21
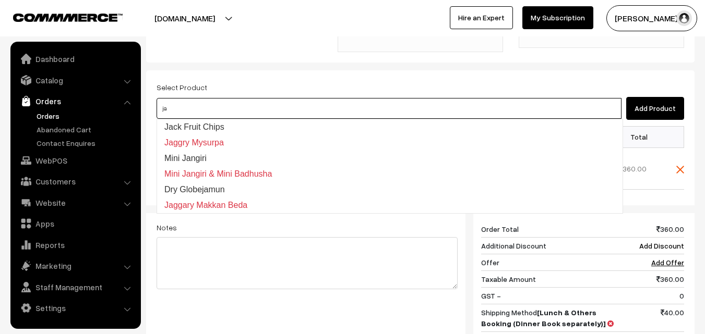
type input "j"
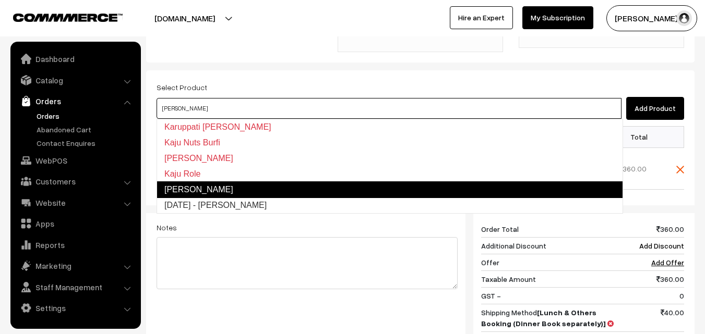
type input "Diwali - Kaju Kathli"
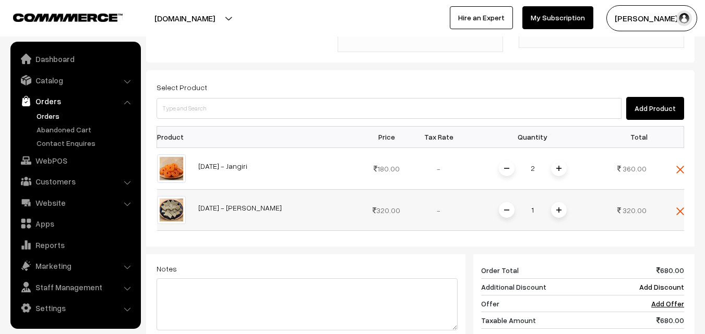
click at [559, 206] on span at bounding box center [559, 210] width 16 height 16
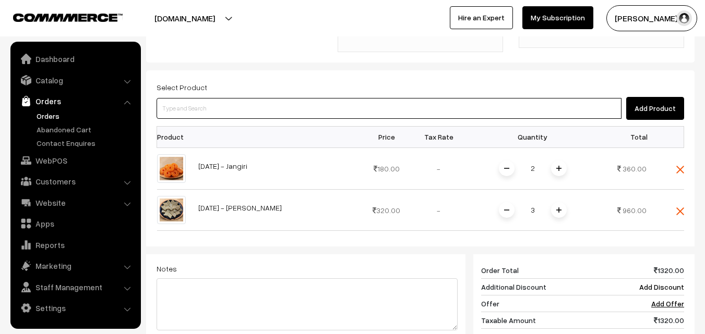
click at [335, 111] on input at bounding box center [389, 108] width 465 height 21
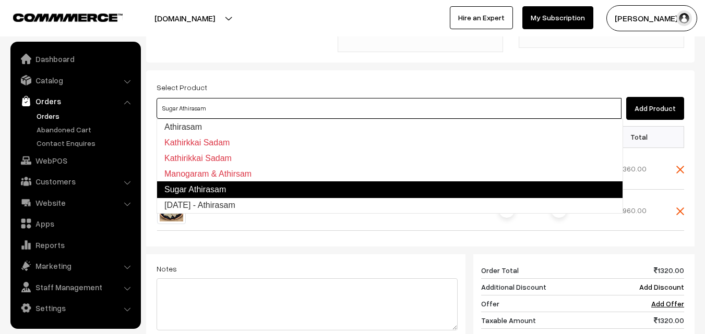
type input "Diwali - Athirasam"
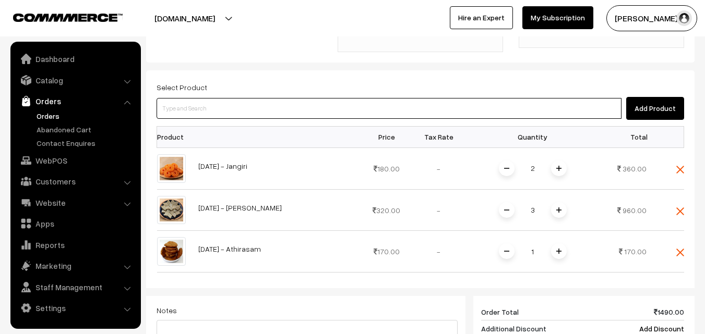
click at [366, 115] on input at bounding box center [389, 108] width 465 height 21
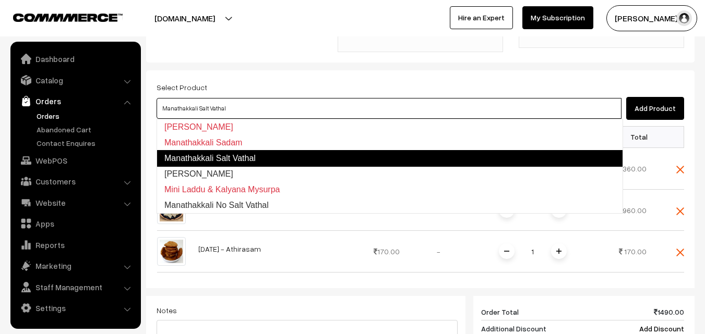
type input "Kalyana Mysurpa"
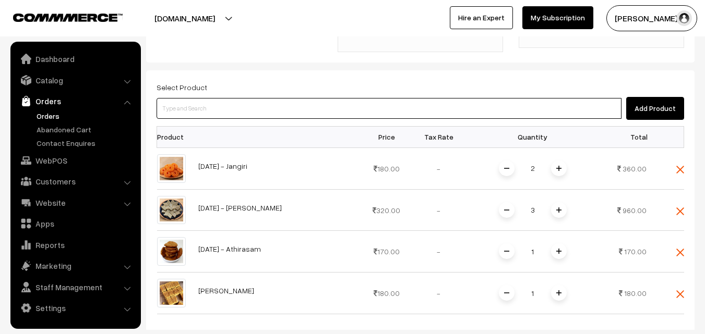
click at [320, 112] on input at bounding box center [389, 108] width 465 height 21
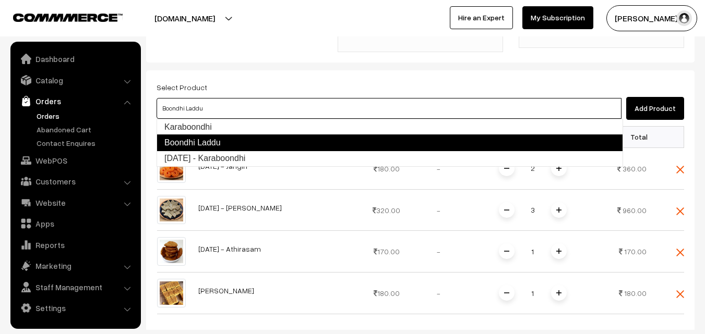
type input "Diwali - Karaboondhi"
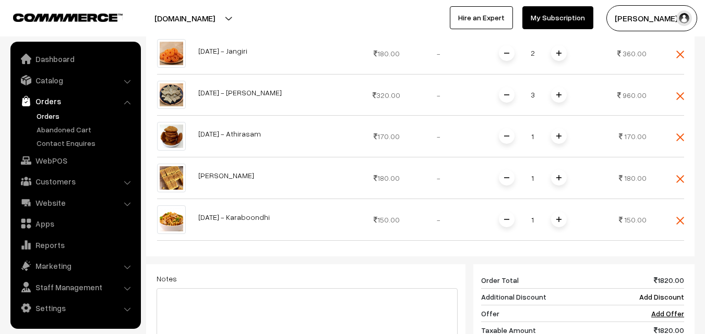
scroll to position [417, 0]
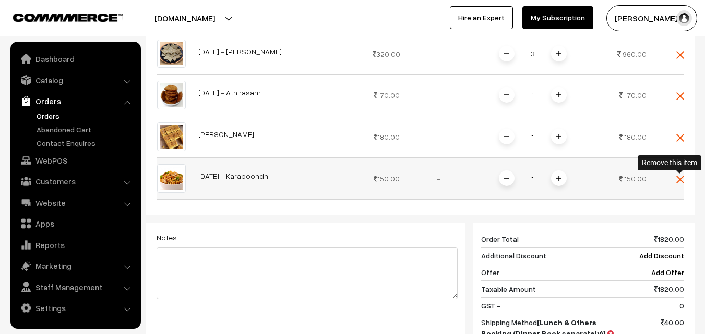
click at [679, 181] on img at bounding box center [680, 180] width 8 height 8
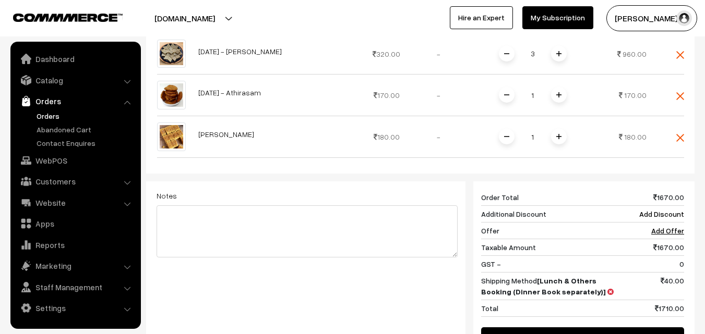
scroll to position [313, 0]
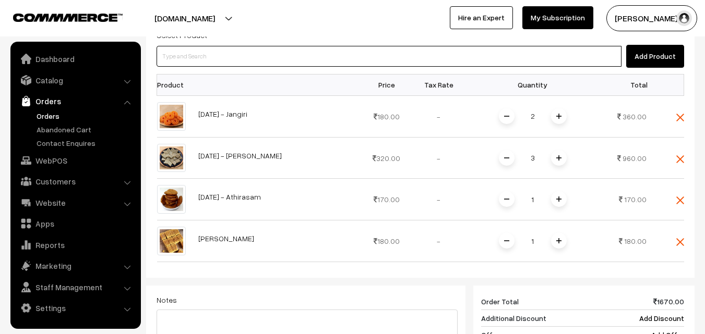
click at [310, 56] on input at bounding box center [389, 56] width 465 height 21
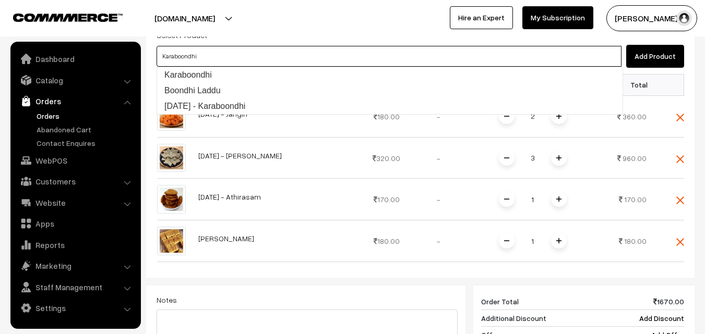
type input "Boondhi Laddu"
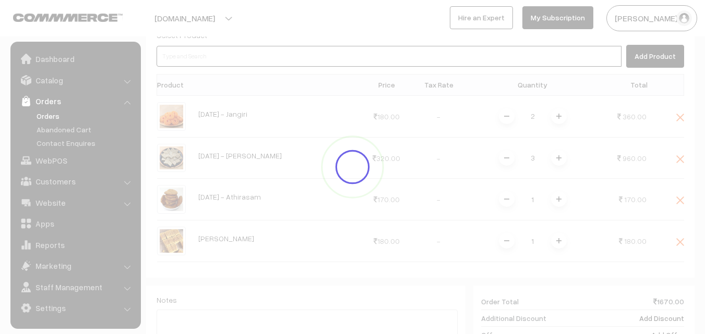
click at [310, 56] on input at bounding box center [389, 56] width 465 height 21
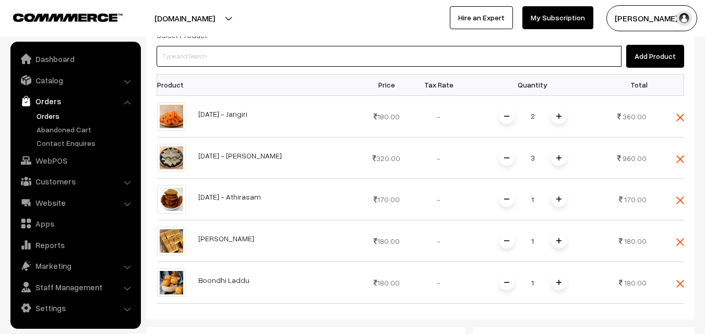
click at [273, 55] on input at bounding box center [389, 56] width 465 height 21
type input "Diwali - Boost Burfi"
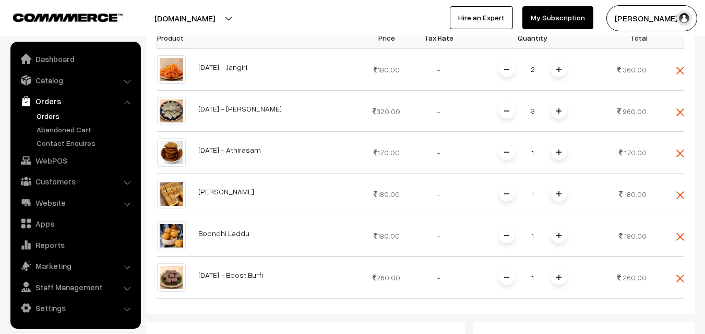
scroll to position [365, 0]
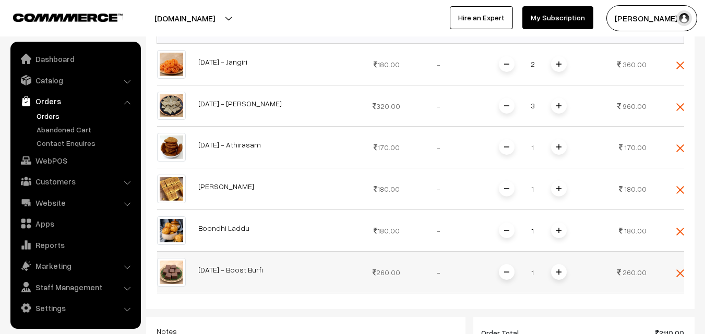
click at [565, 271] on span at bounding box center [559, 273] width 16 height 16
click at [561, 273] on span at bounding box center [559, 273] width 16 height 16
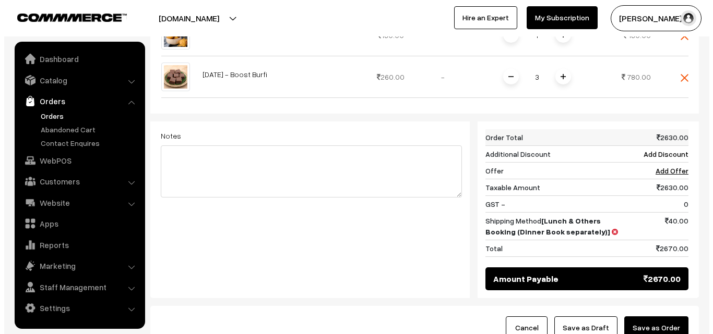
scroll to position [574, 0]
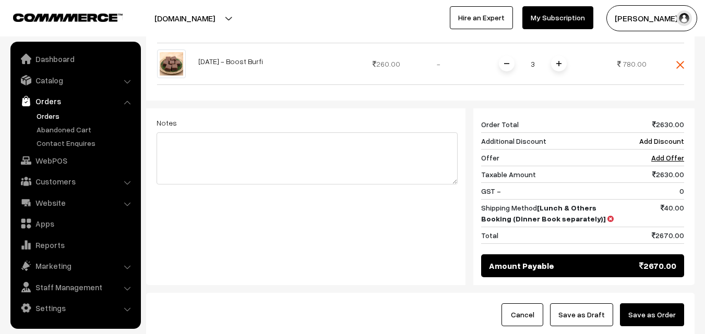
drag, startPoint x: 674, startPoint y: 318, endPoint x: 647, endPoint y: 316, distance: 26.7
click at [674, 317] on button "Save as Order" at bounding box center [652, 315] width 64 height 23
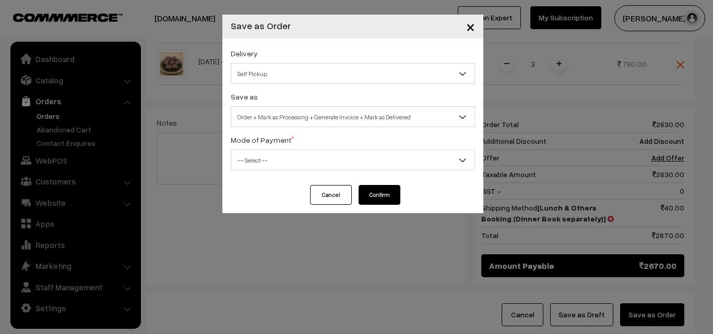
click at [353, 109] on span "Order + Mark as Processing + Generate Invoice + Mark as Delivered" at bounding box center [352, 117] width 243 height 18
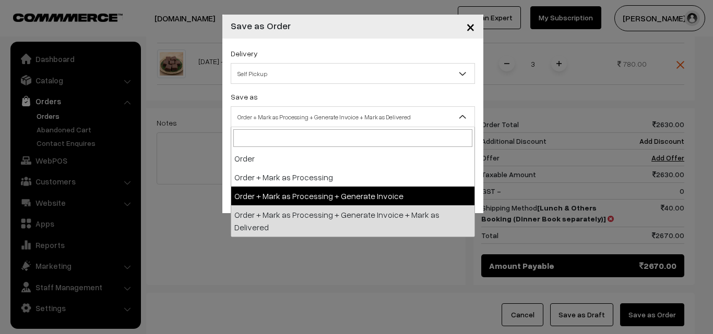
drag, startPoint x: 337, startPoint y: 197, endPoint x: 303, endPoint y: 160, distance: 49.5
select select "3"
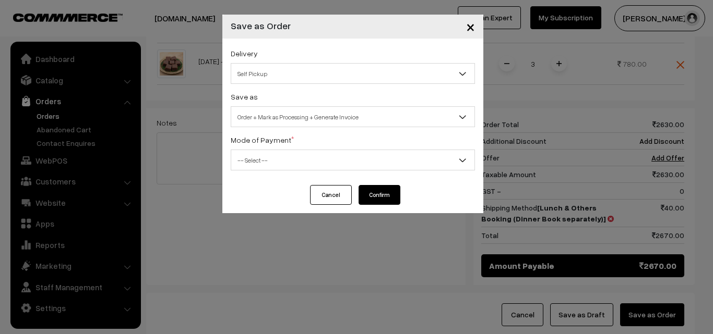
click at [299, 149] on div "Mode of Payment * -- Select -- COD Cash Cheque NEFT Online Payment DD Others --…" at bounding box center [353, 152] width 244 height 37
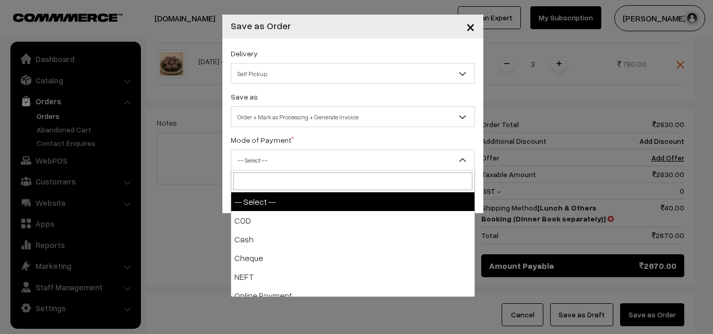
click at [286, 163] on span "-- Select --" at bounding box center [352, 160] width 243 height 18
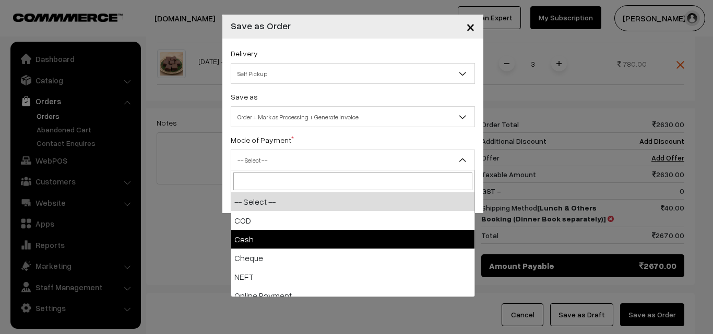
select select "2"
checkbox input "true"
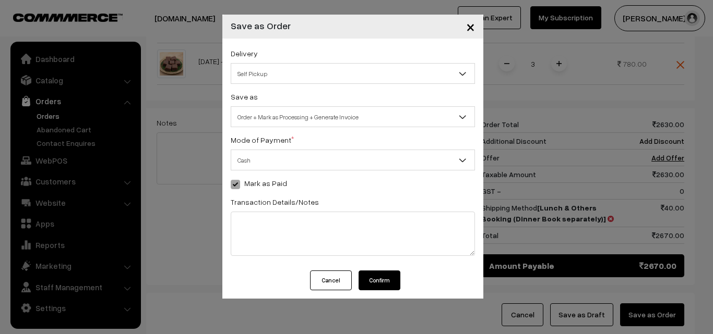
click at [378, 276] on button "Confirm" at bounding box center [379, 281] width 42 height 20
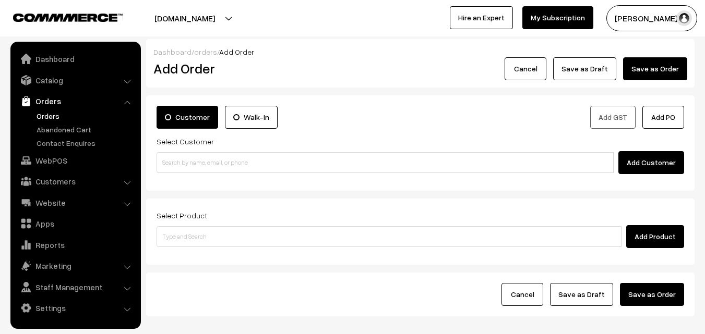
click at [52, 117] on link "Orders" at bounding box center [85, 116] width 103 height 11
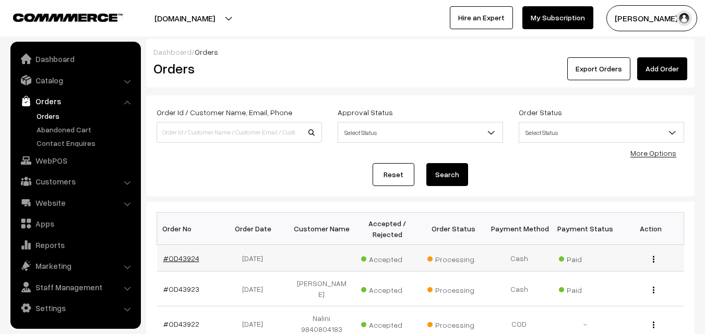
click at [178, 259] on link "#OD43924" at bounding box center [181, 258] width 36 height 9
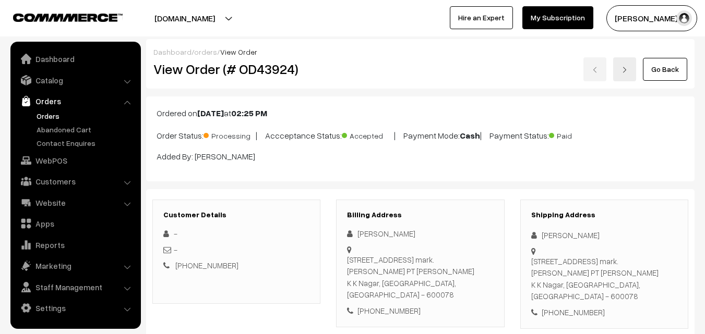
click at [99, 21] on img at bounding box center [68, 18] width 110 height 8
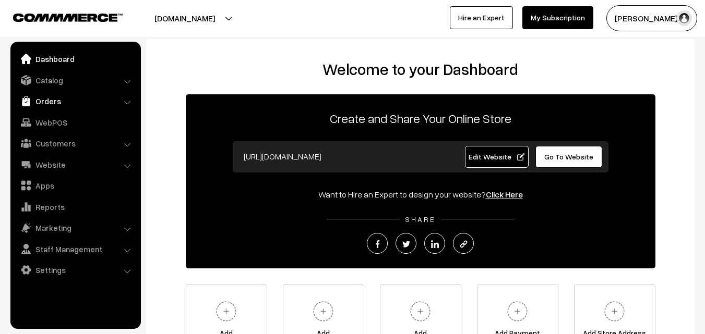
click at [61, 99] on link "Orders" at bounding box center [75, 101] width 124 height 19
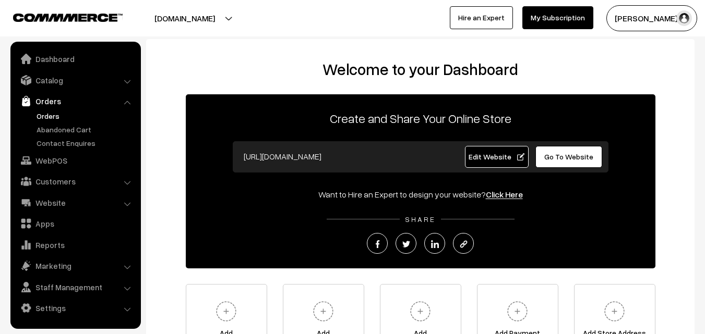
click at [46, 118] on link "Orders" at bounding box center [85, 116] width 103 height 11
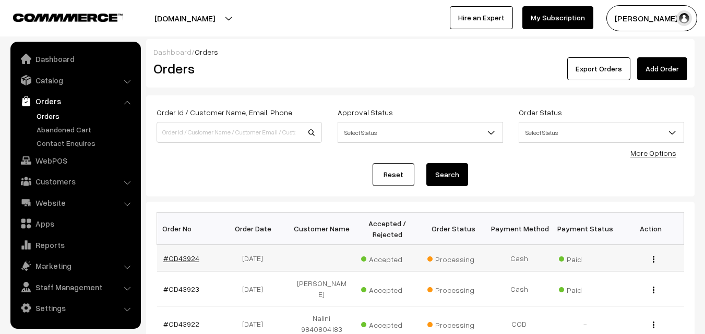
click at [181, 259] on link "#OD43924" at bounding box center [181, 258] width 36 height 9
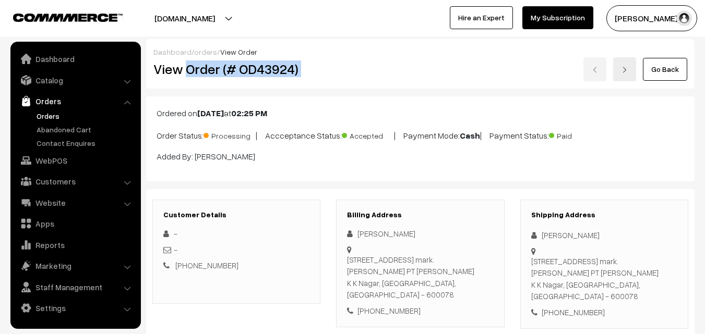
drag, startPoint x: 315, startPoint y: 65, endPoint x: 321, endPoint y: 69, distance: 8.0
click at [345, 61] on div "View Order (# OD43924) Go Back" at bounding box center [420, 69] width 549 height 24
copy div "Order (# OD43924)"
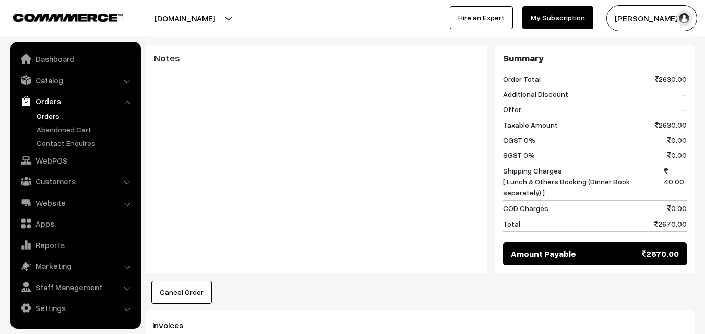
scroll to position [887, 0]
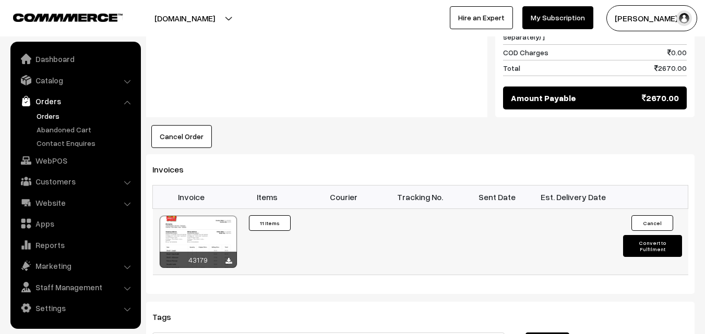
click at [203, 237] on div at bounding box center [198, 242] width 77 height 52
click at [62, 115] on link "Orders" at bounding box center [85, 116] width 103 height 11
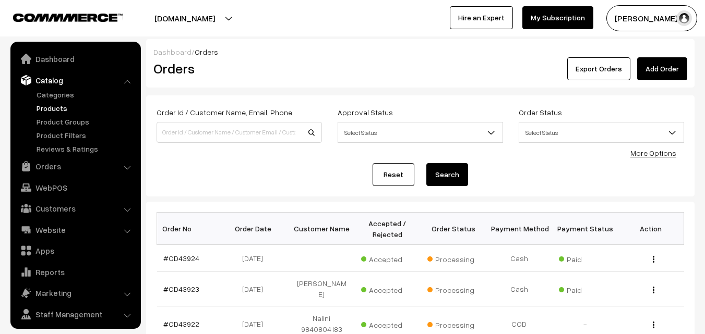
click at [57, 108] on link "Products" at bounding box center [85, 108] width 103 height 11
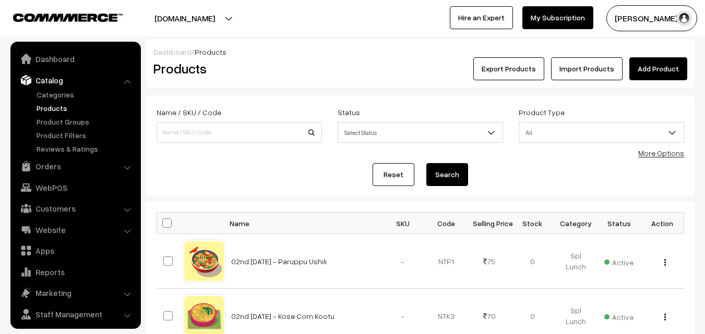
scroll to position [26, 0]
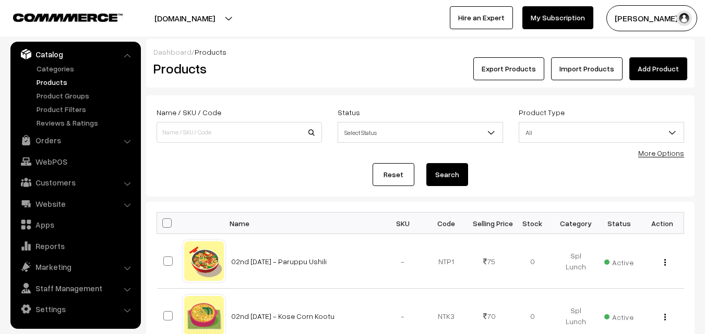
click at [658, 150] on link "More Options" at bounding box center [661, 153] width 46 height 9
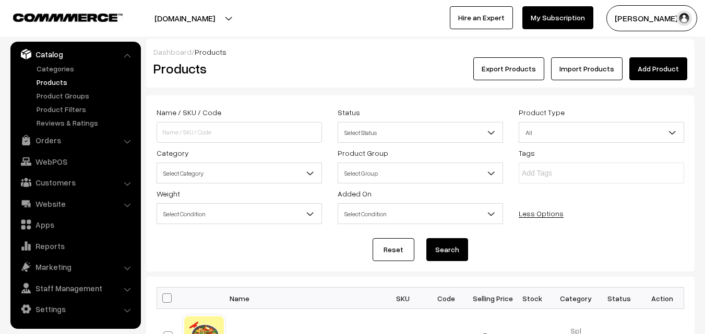
click at [199, 177] on span "Select Category" at bounding box center [239, 173] width 164 height 18
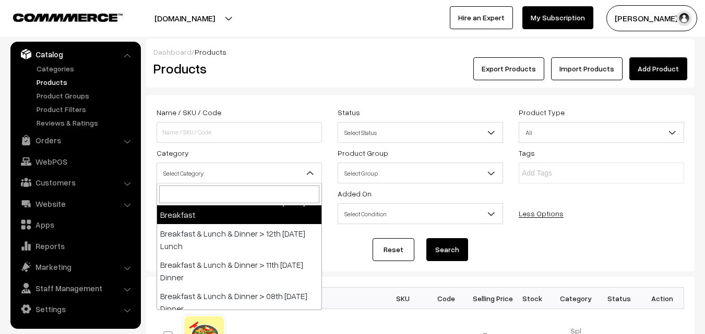
scroll to position [209, 0]
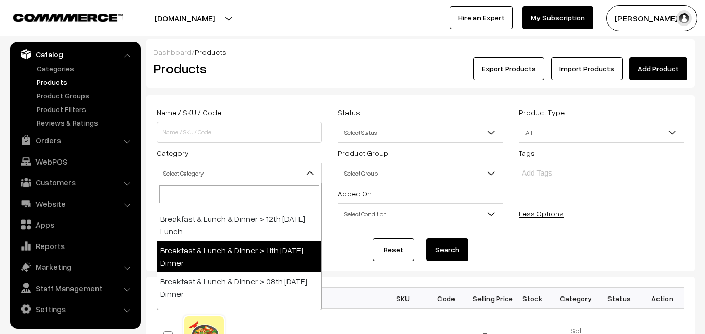
select select "96"
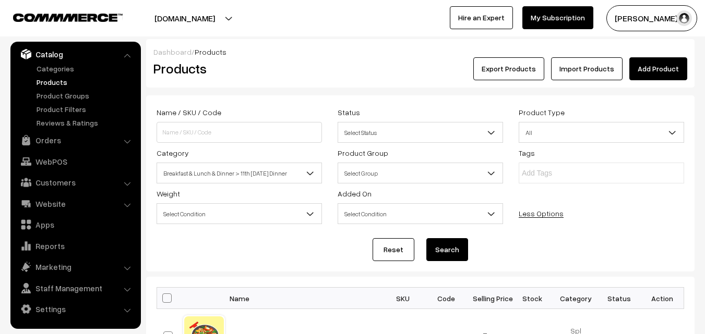
click at [451, 254] on button "Search" at bounding box center [447, 249] width 42 height 23
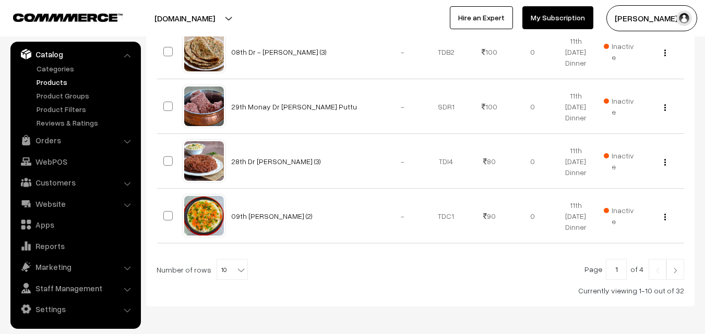
scroll to position [654, 0]
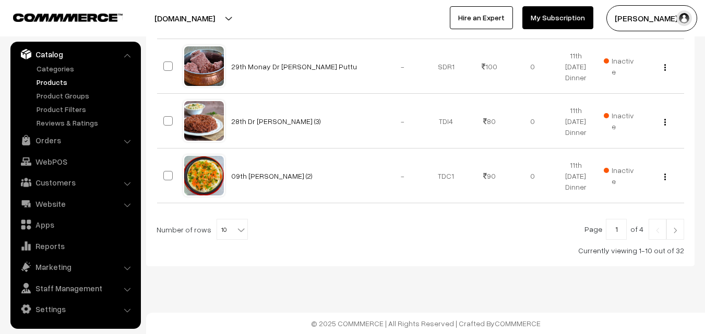
select select "60"
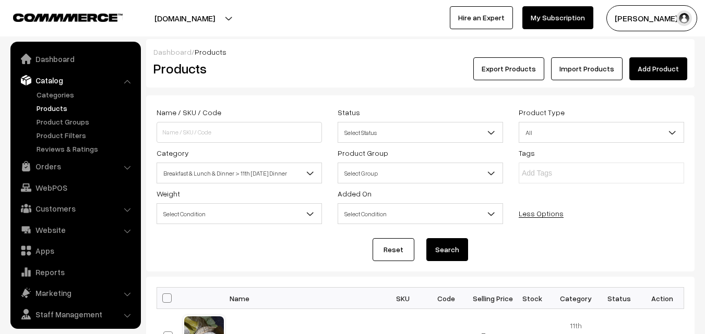
scroll to position [26, 0]
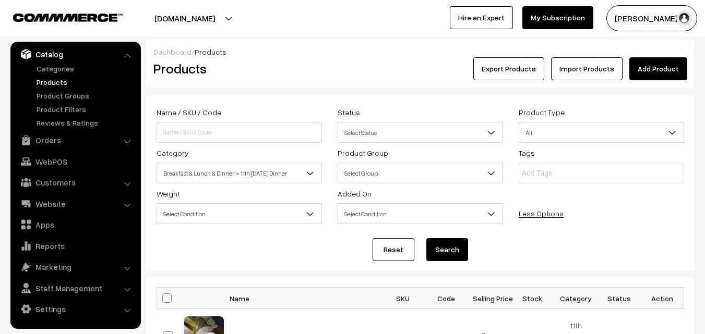
click at [169, 300] on span at bounding box center [166, 298] width 9 height 9
click at [164, 300] on input "checkbox" at bounding box center [160, 298] width 7 height 7
checkbox input "true"
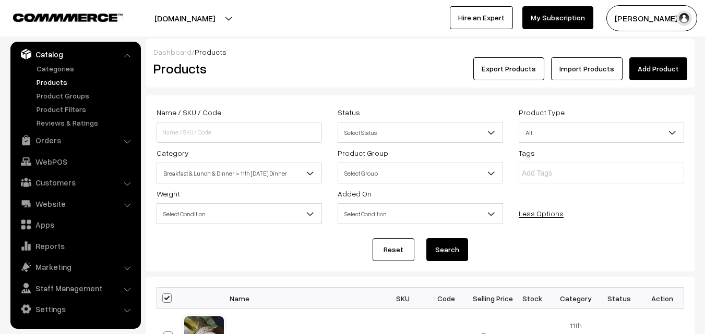
checkbox input "true"
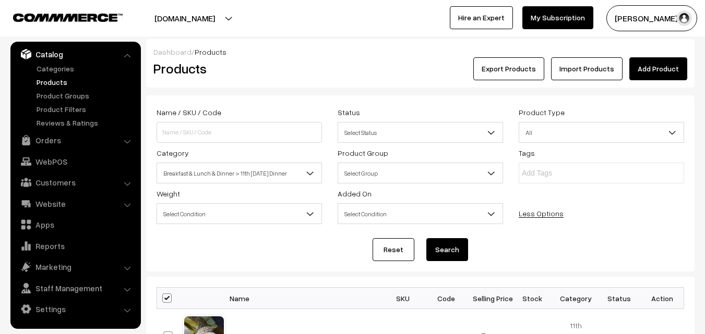
checkbox input "true"
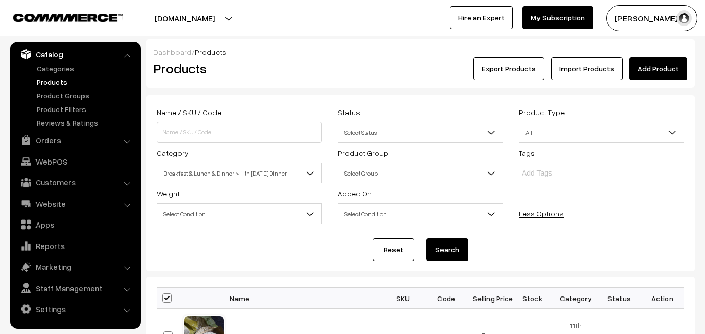
checkbox input "true"
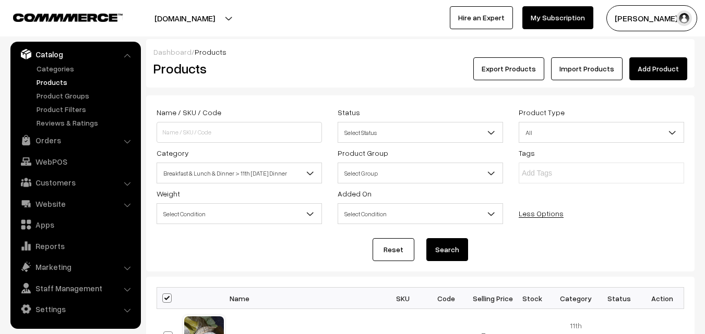
checkbox input "true"
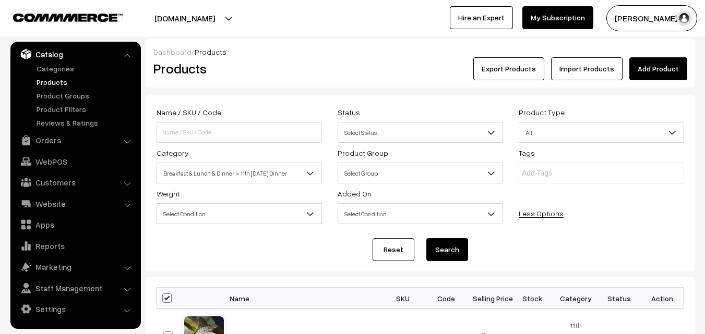
checkbox input "true"
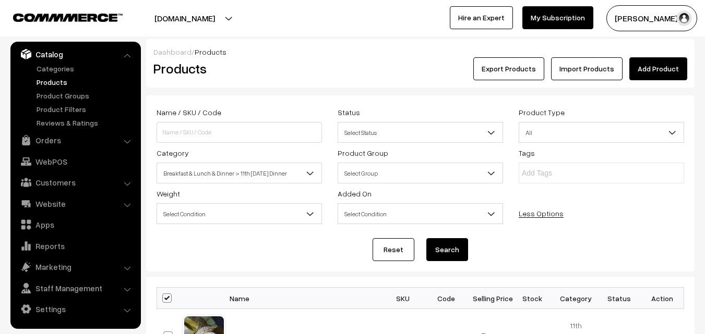
checkbox input "true"
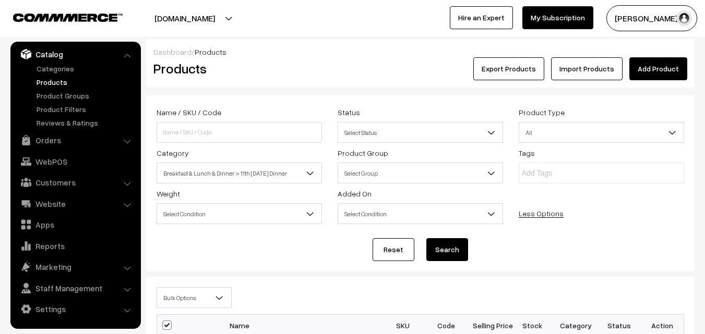
click at [184, 296] on span "Bulk Options" at bounding box center [194, 298] width 74 height 18
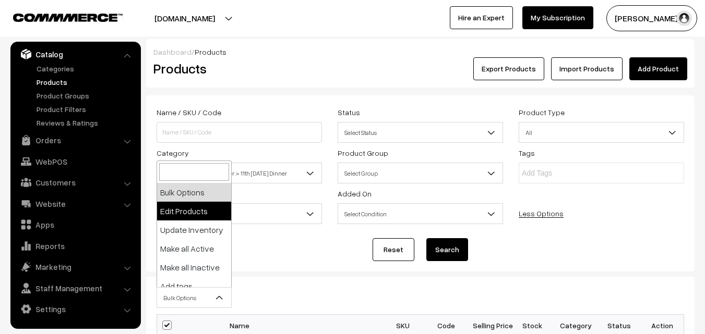
select select "editProduct"
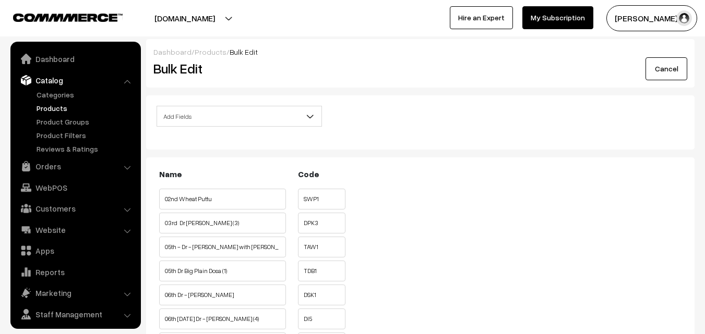
drag, startPoint x: 0, startPoint y: 0, endPoint x: 195, endPoint y: 116, distance: 227.2
click at [197, 107] on span "Add Fields" at bounding box center [239, 116] width 164 height 18
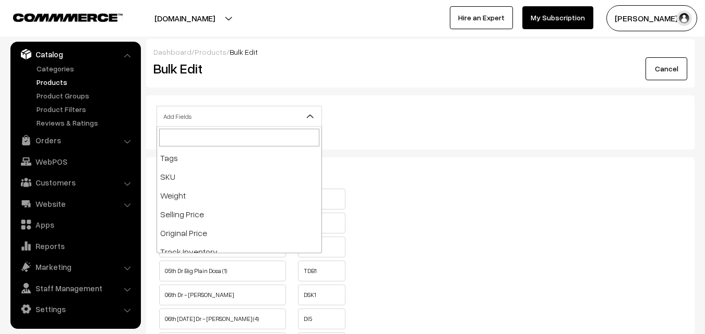
scroll to position [104, 0]
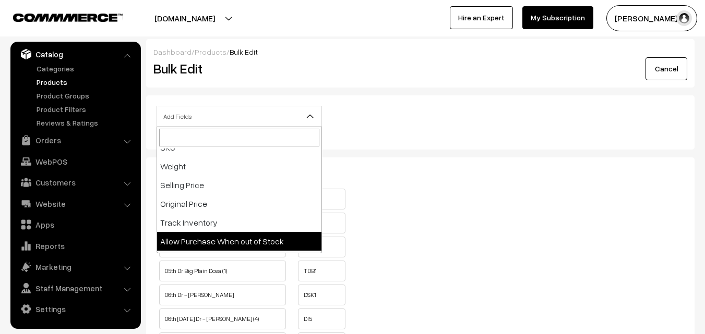
select select "allow-purchase"
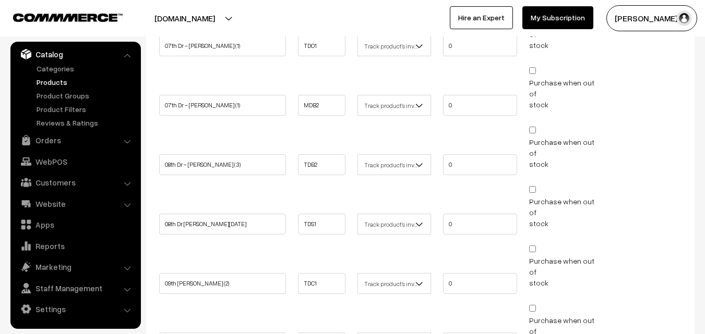
scroll to position [626, 0]
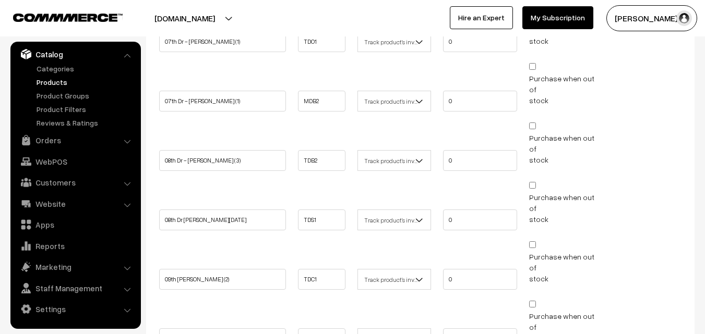
checkbox input "false"
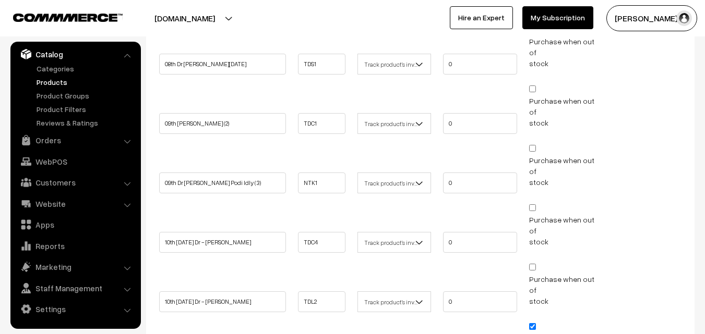
scroll to position [783, 0]
click at [529, 323] on input "Purchase when out of stock" at bounding box center [532, 326] width 7 height 7
checkbox input "false"
drag, startPoint x: 464, startPoint y: 185, endPoint x: 393, endPoint y: 192, distance: 71.8
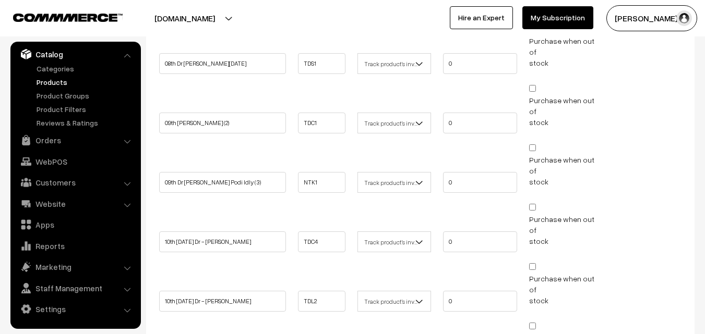
type input "0"
checkbox input "false"
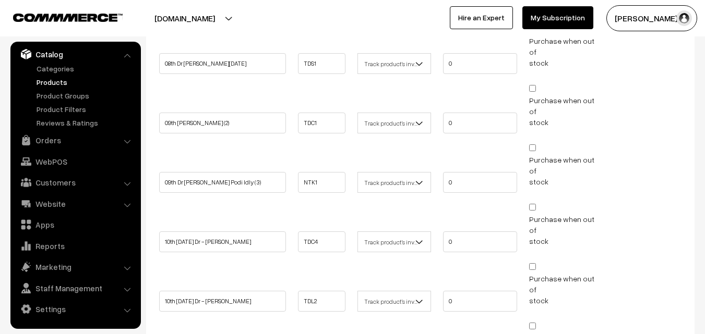
checkbox input "false"
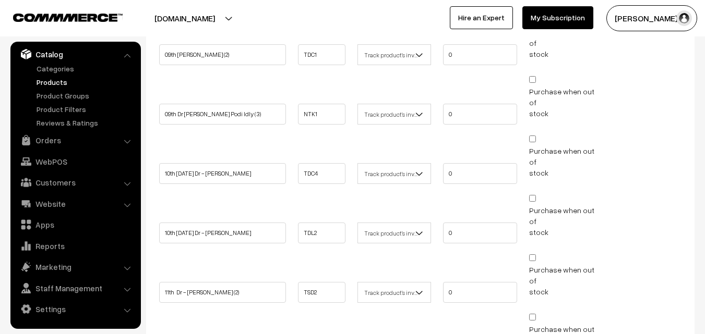
scroll to position [887, 0]
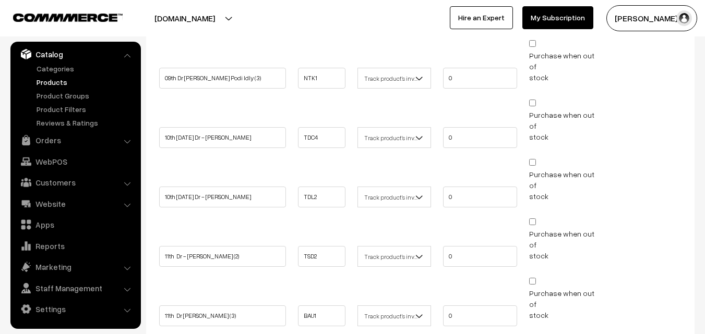
checkbox input "false"
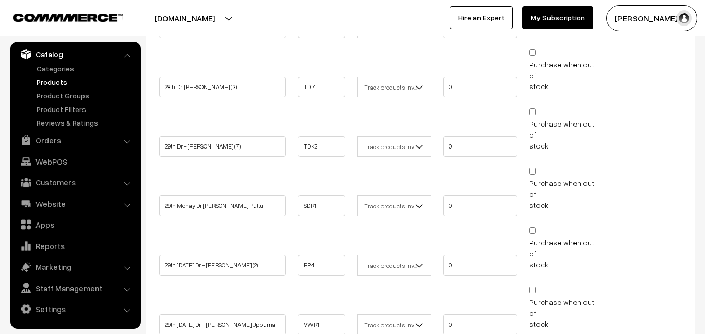
scroll to position [1543, 0]
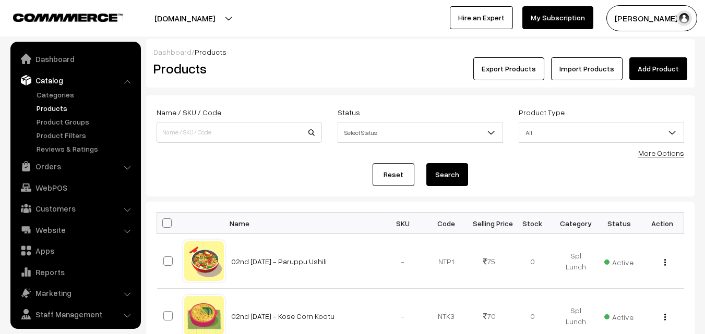
scroll to position [26, 0]
